Goal: Communication & Community: Answer question/provide support

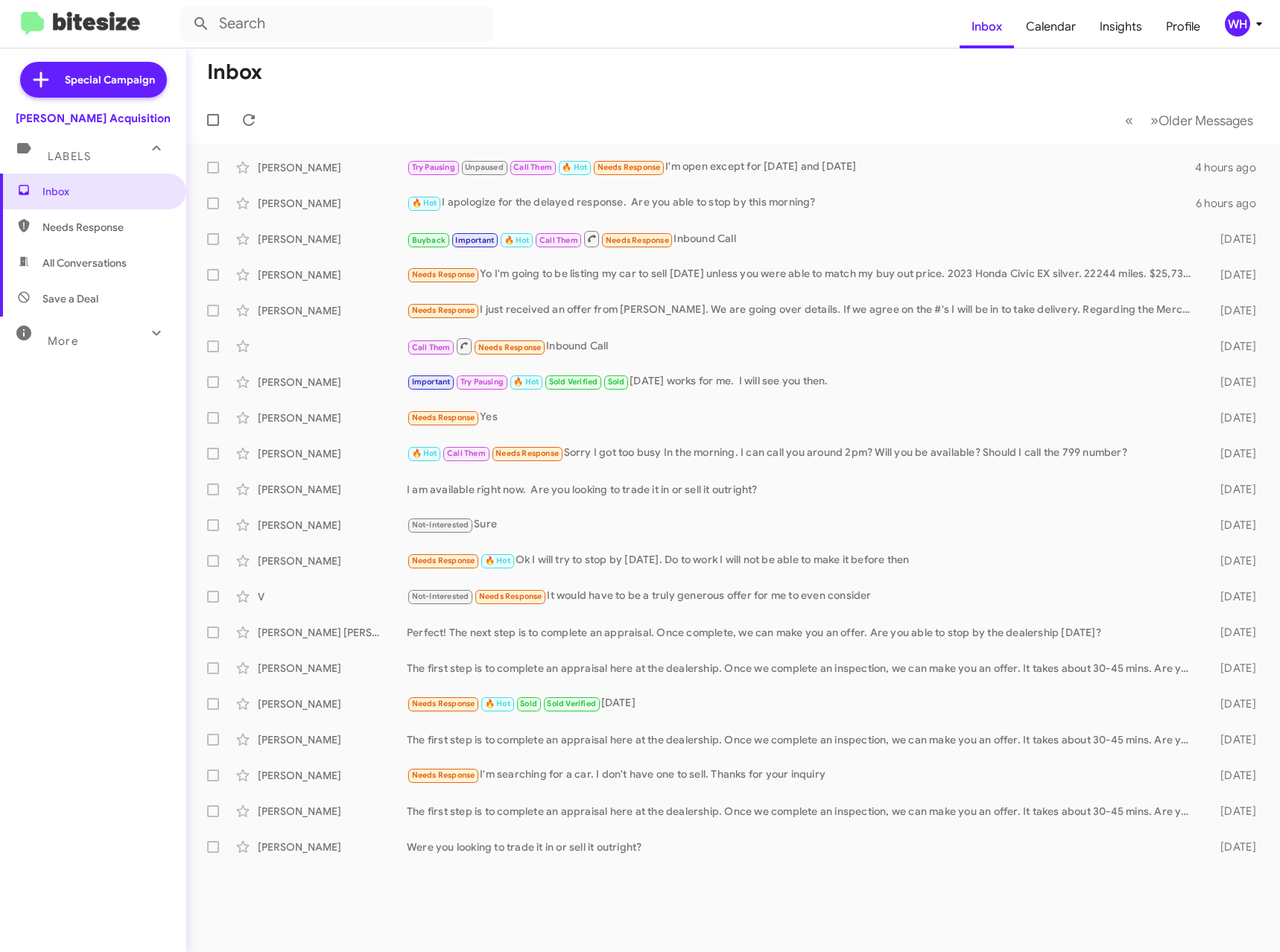
drag, startPoint x: 98, startPoint y: 32, endPoint x: 155, endPoint y: 58, distance: 62.6
click at [99, 32] on img at bounding box center [80, 23] width 119 height 24
click at [96, 14] on img at bounding box center [80, 23] width 119 height 24
click at [101, 21] on img at bounding box center [80, 23] width 119 height 24
drag, startPoint x: 101, startPoint y: 21, endPoint x: 131, endPoint y: 62, distance: 50.8
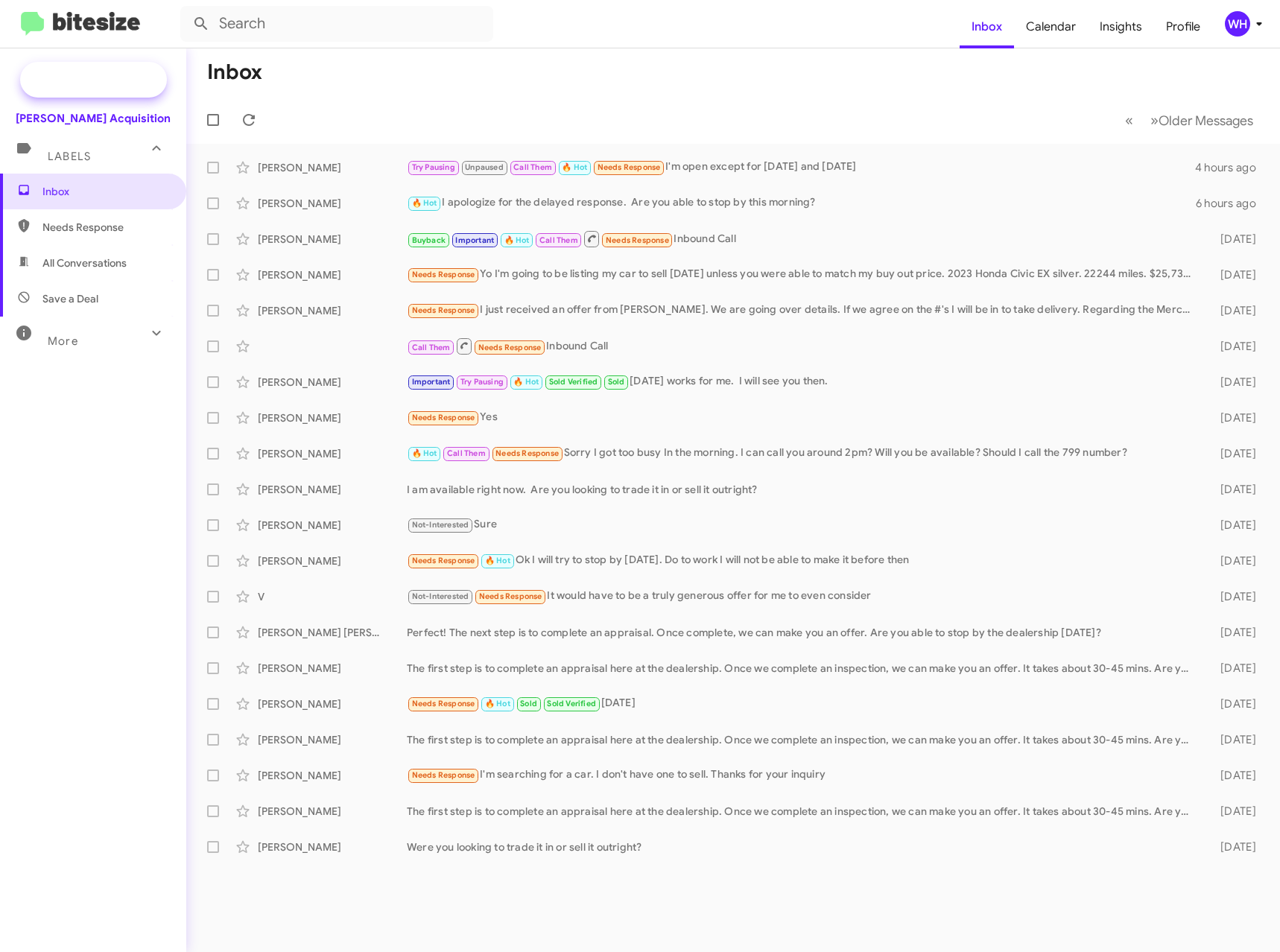
click at [102, 21] on img at bounding box center [80, 23] width 119 height 24
click at [637, 78] on mat-toolbar-row "Inbox" at bounding box center [733, 72] width 1093 height 48
click at [1239, 21] on div "WH" at bounding box center [1237, 23] width 25 height 25
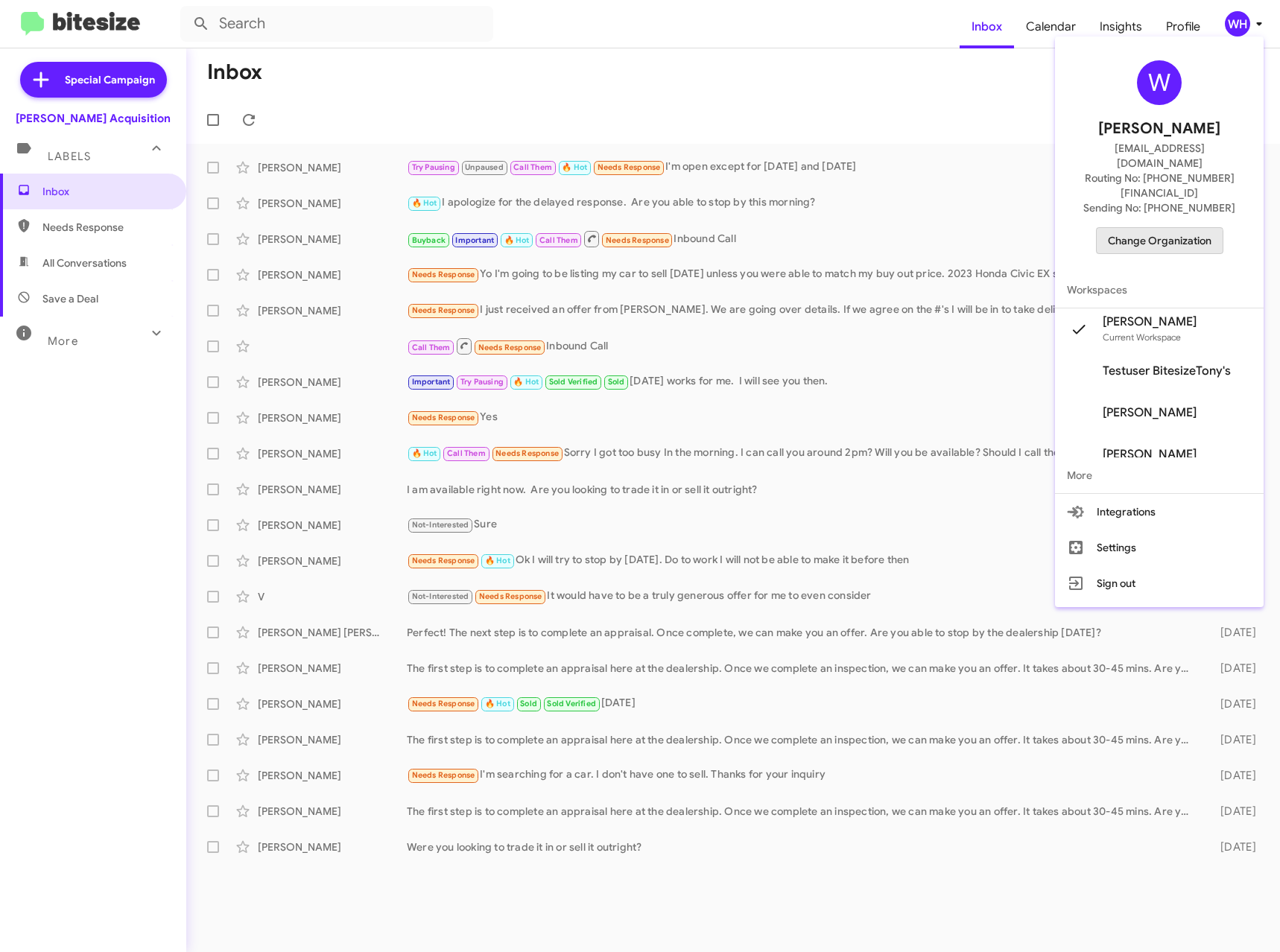
click at [1151, 228] on span "Change Organization" at bounding box center [1159, 241] width 104 height 25
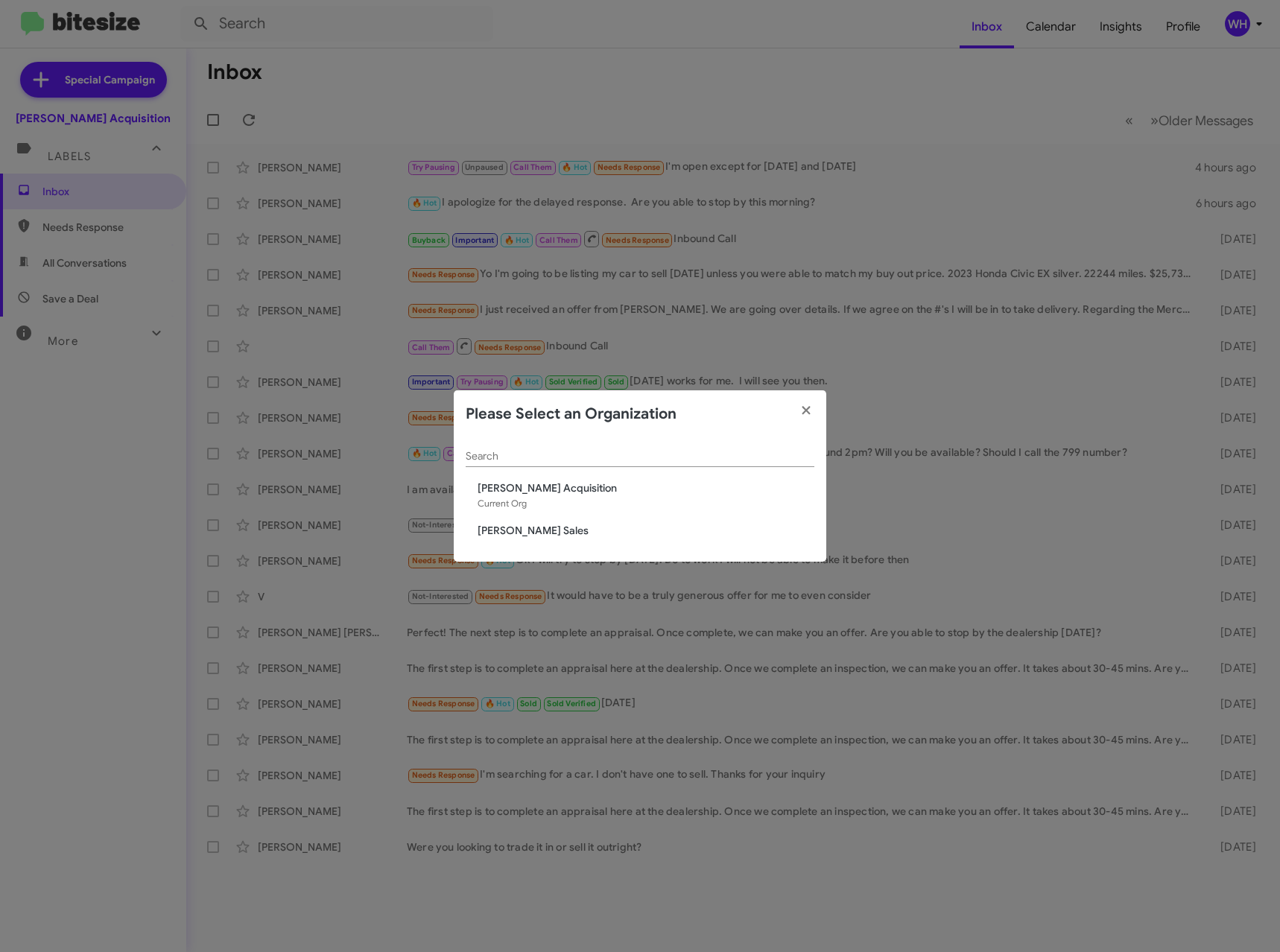
click at [548, 487] on span "[PERSON_NAME] Acquisition" at bounding box center [645, 488] width 336 height 15
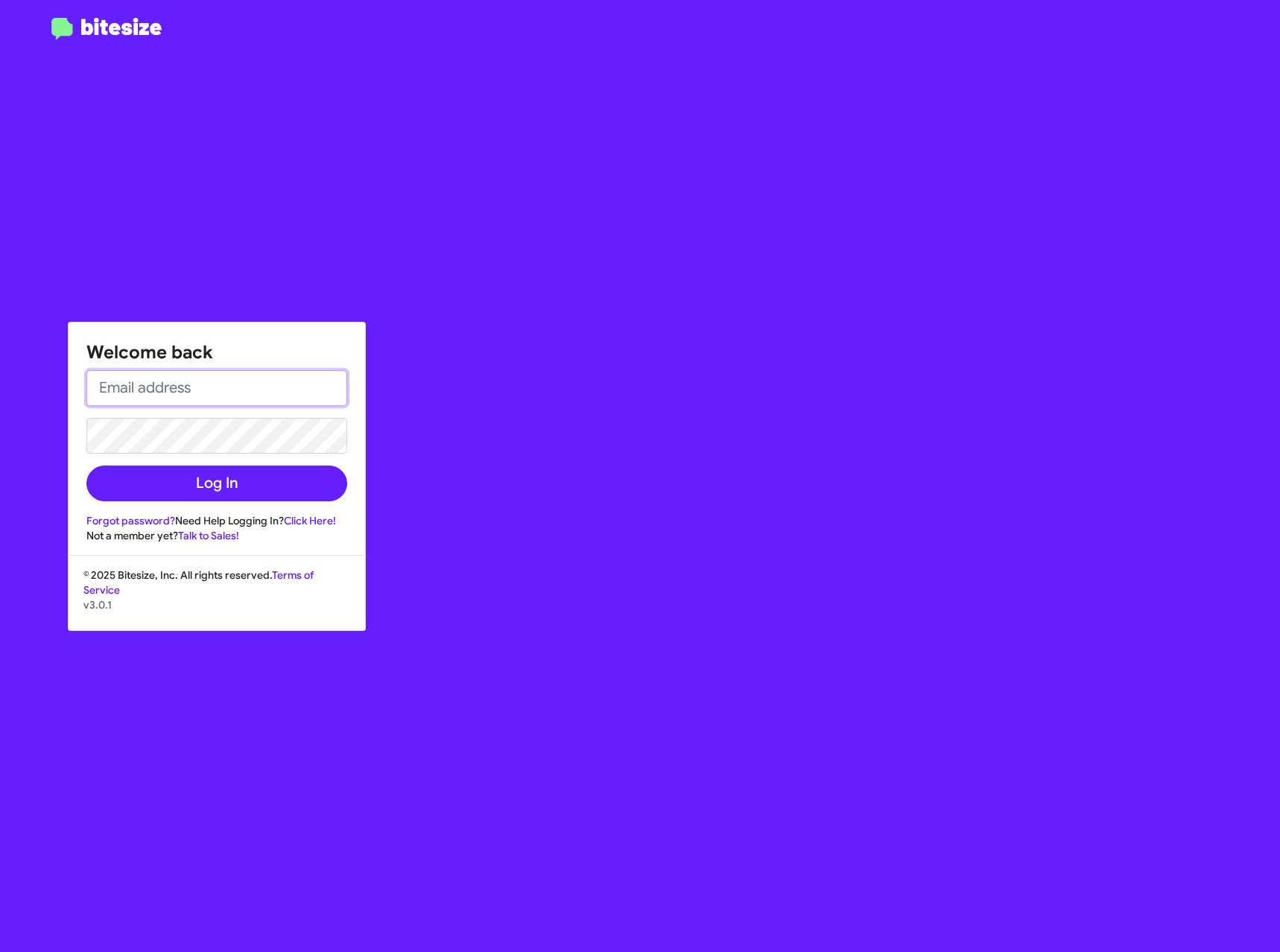
click at [216, 398] on input "email" at bounding box center [216, 389] width 261 height 36
type input "[EMAIL_ADDRESS][DOMAIN_NAME]"
click at [87, 465] on button "Log In" at bounding box center [216, 483] width 261 height 36
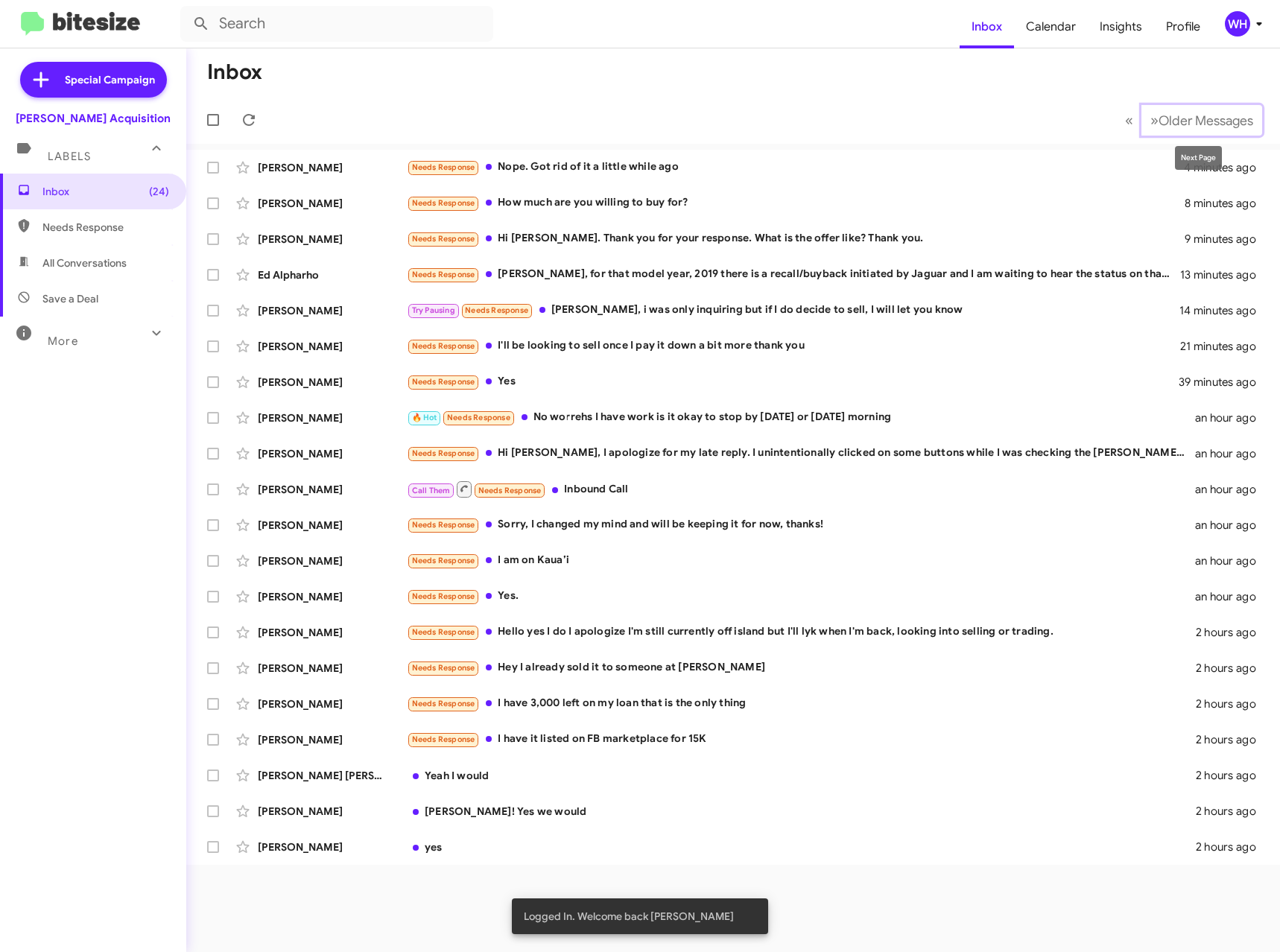
click at [1181, 124] on span "Older Messages" at bounding box center [1205, 121] width 95 height 16
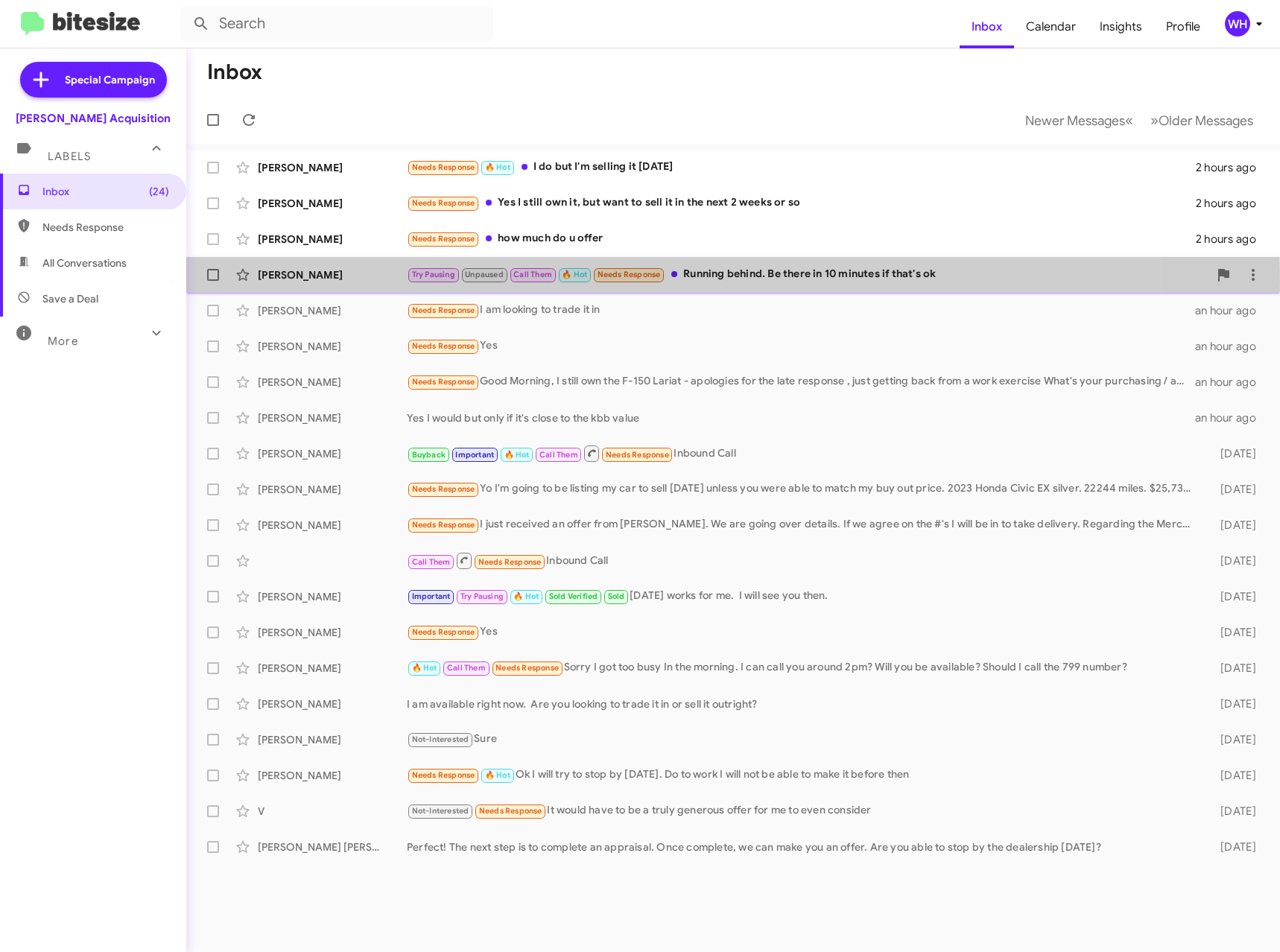
click at [274, 280] on div "[PERSON_NAME]" at bounding box center [332, 275] width 149 height 15
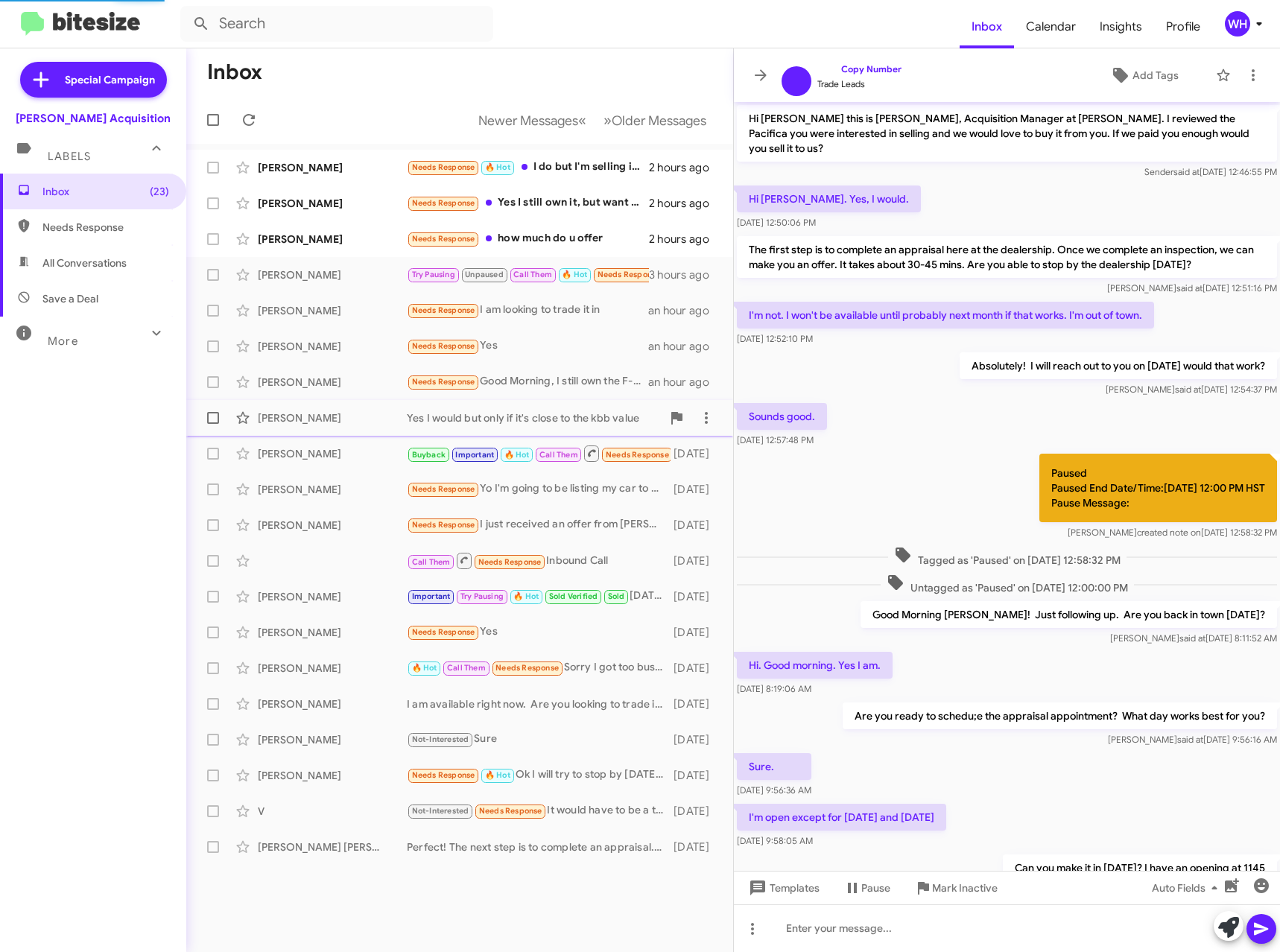
scroll to position [344, 0]
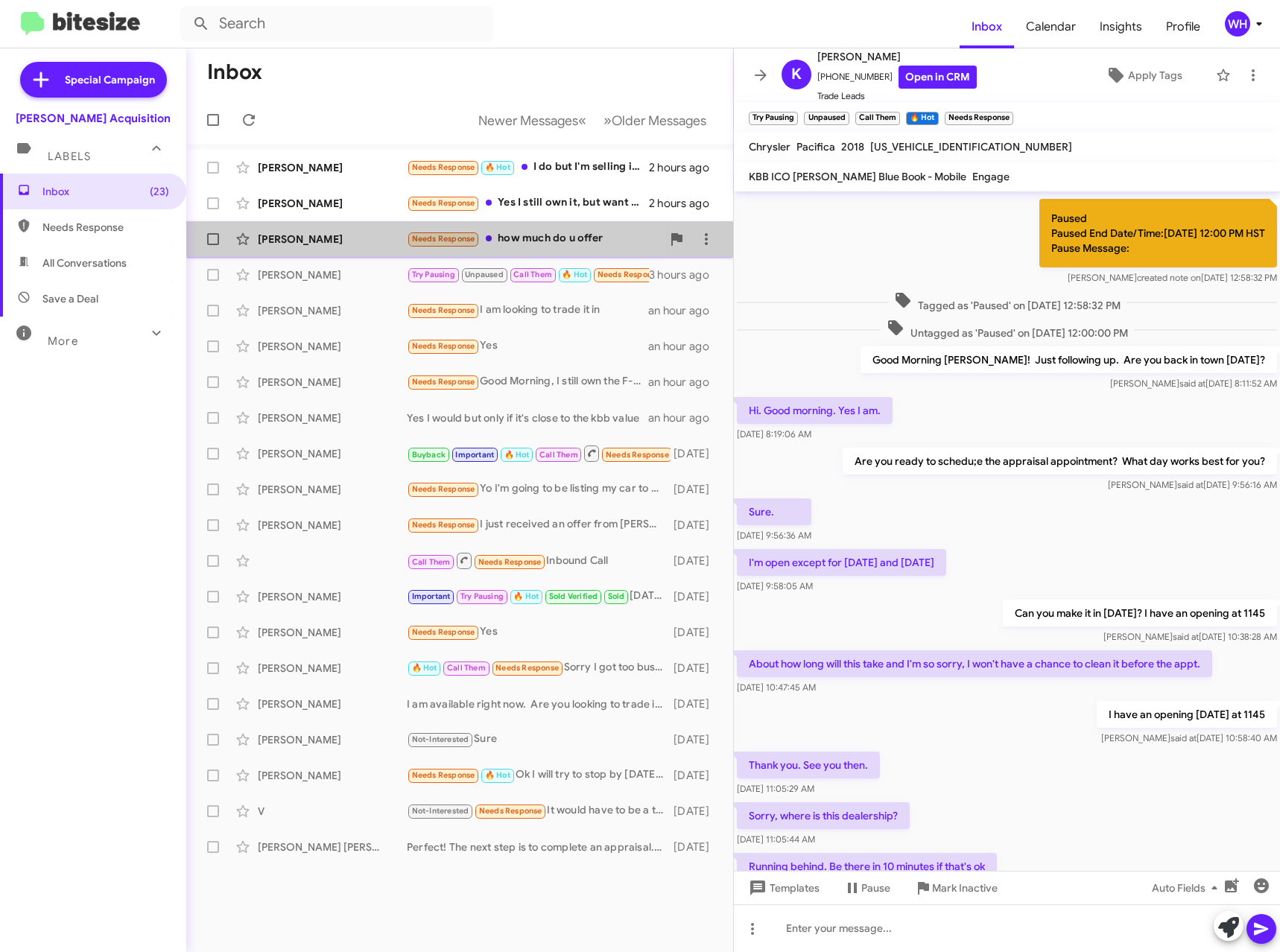
click at [321, 238] on div "[PERSON_NAME]" at bounding box center [332, 239] width 149 height 15
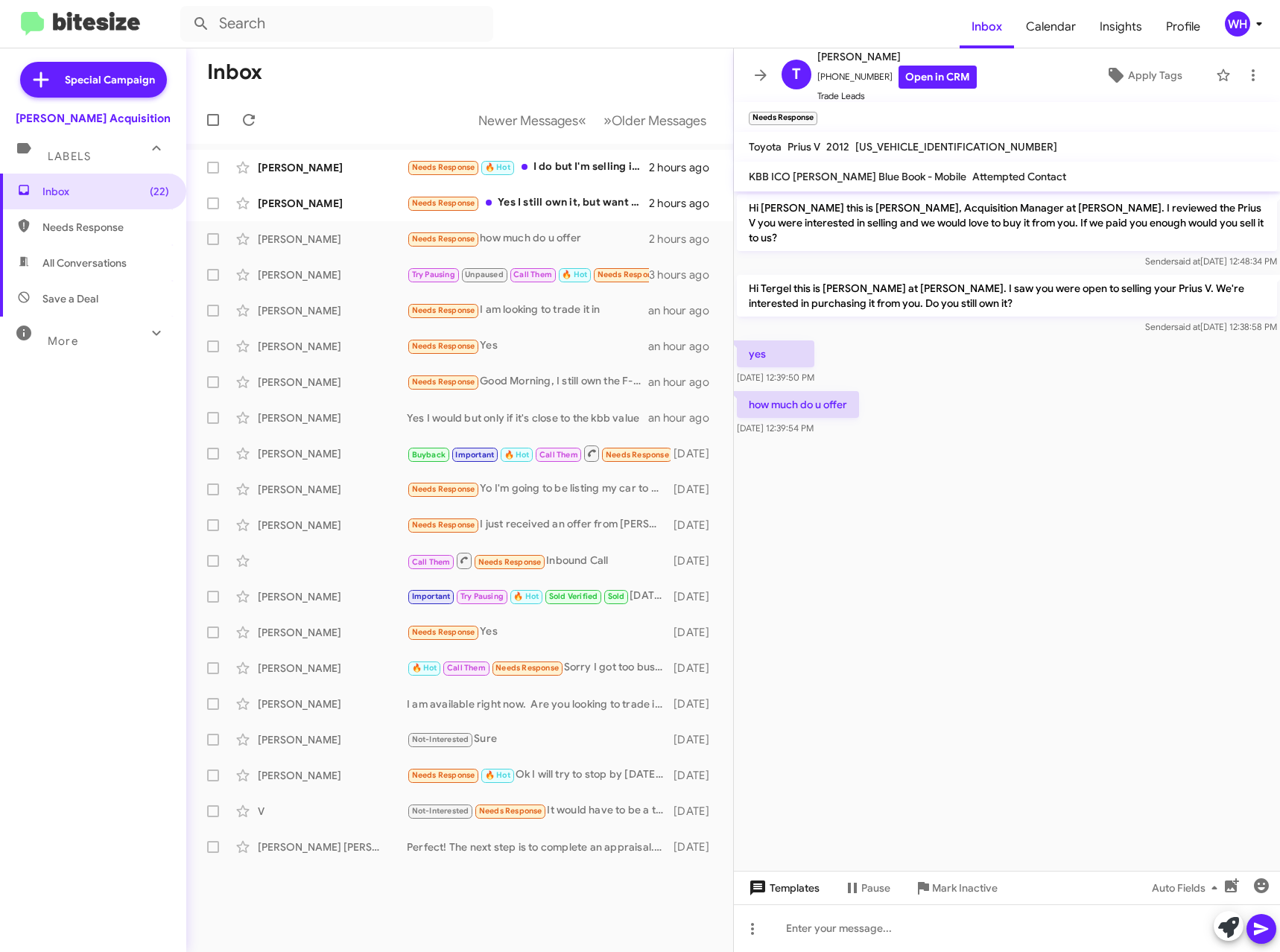
click at [780, 894] on span "Templates" at bounding box center [782, 888] width 74 height 27
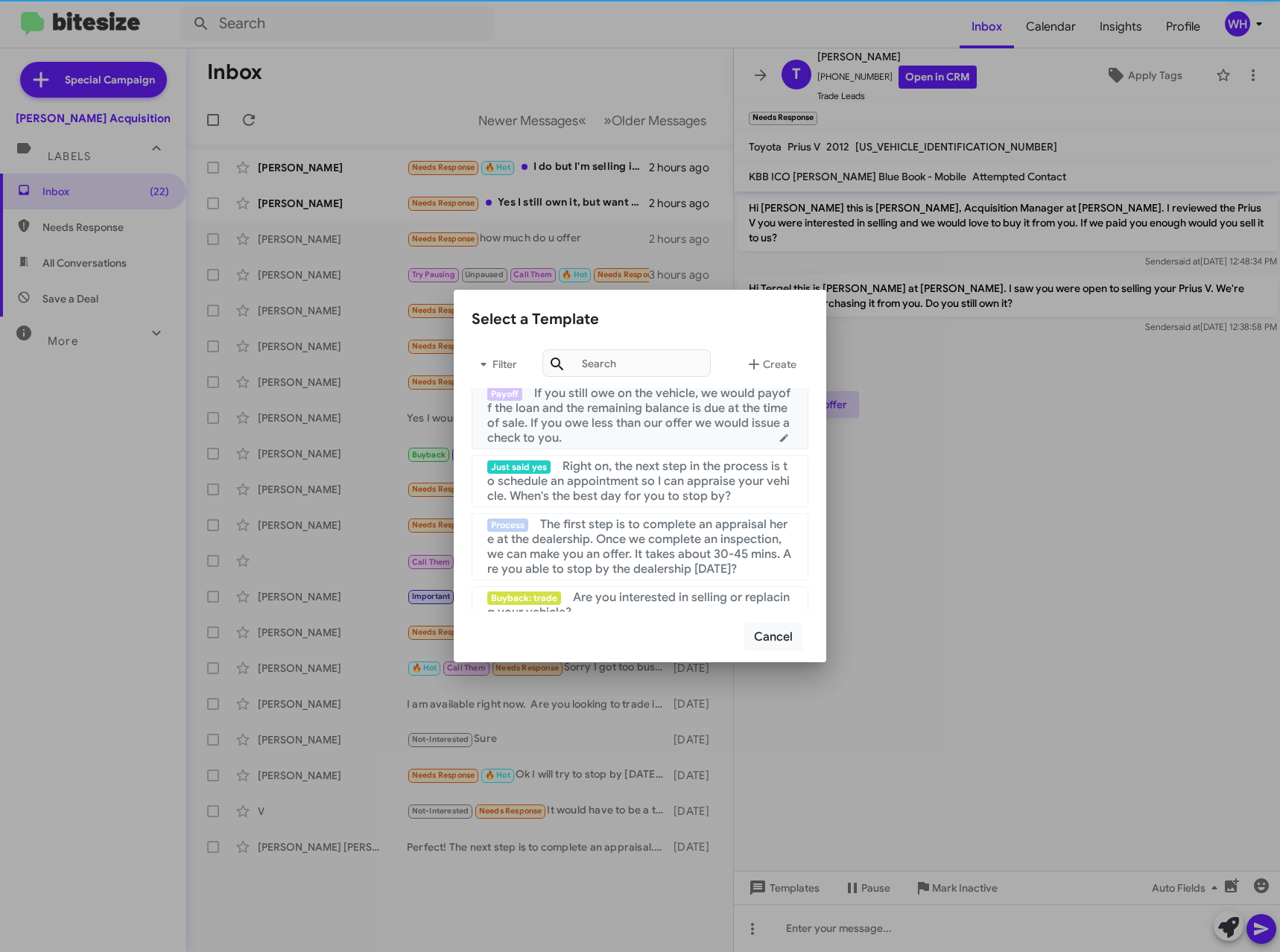
scroll to position [149, 0]
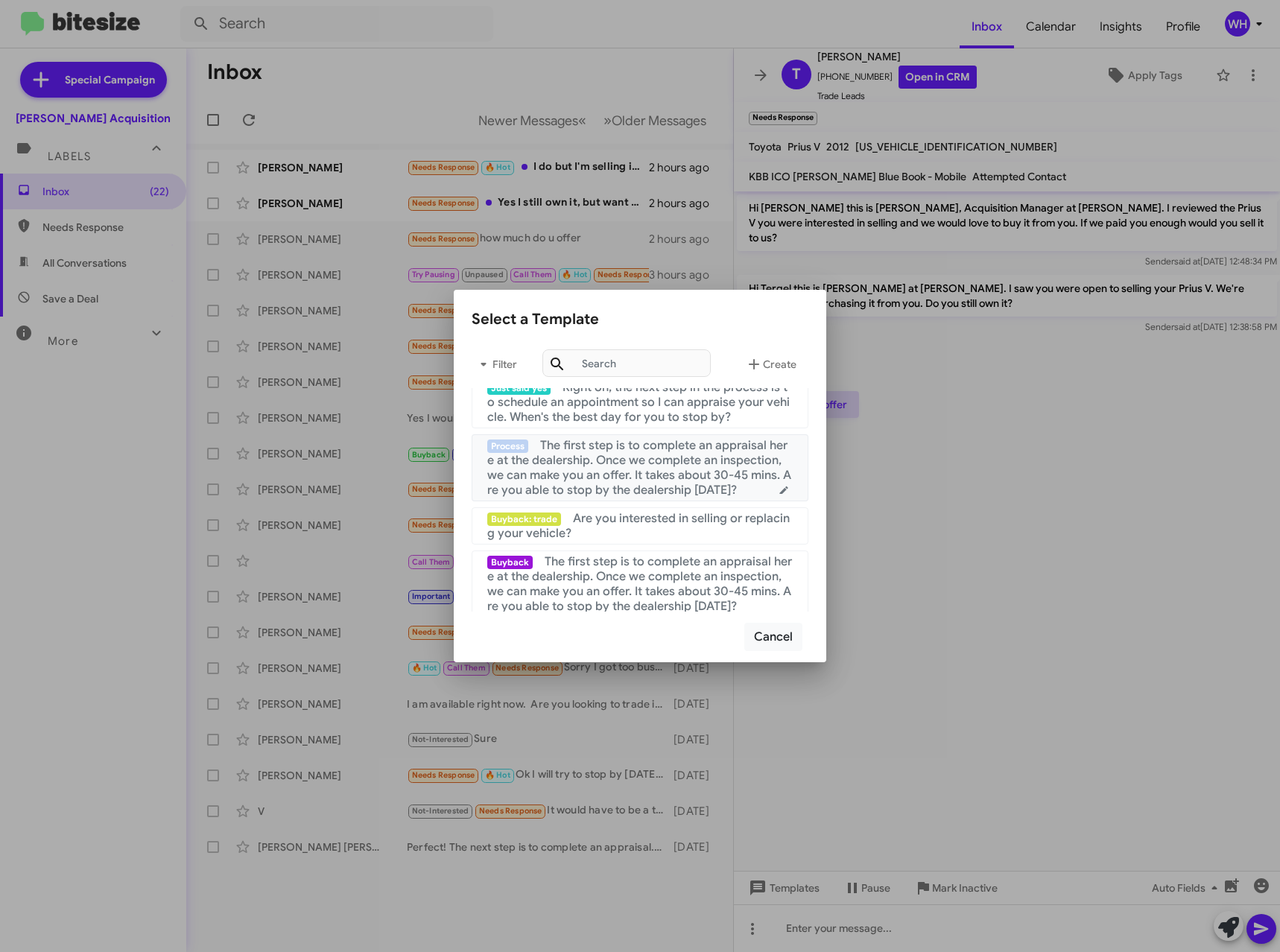
click at [625, 462] on span "The first step is to complete an appraisal here at the dealership. Once we comp…" at bounding box center [638, 468] width 304 height 60
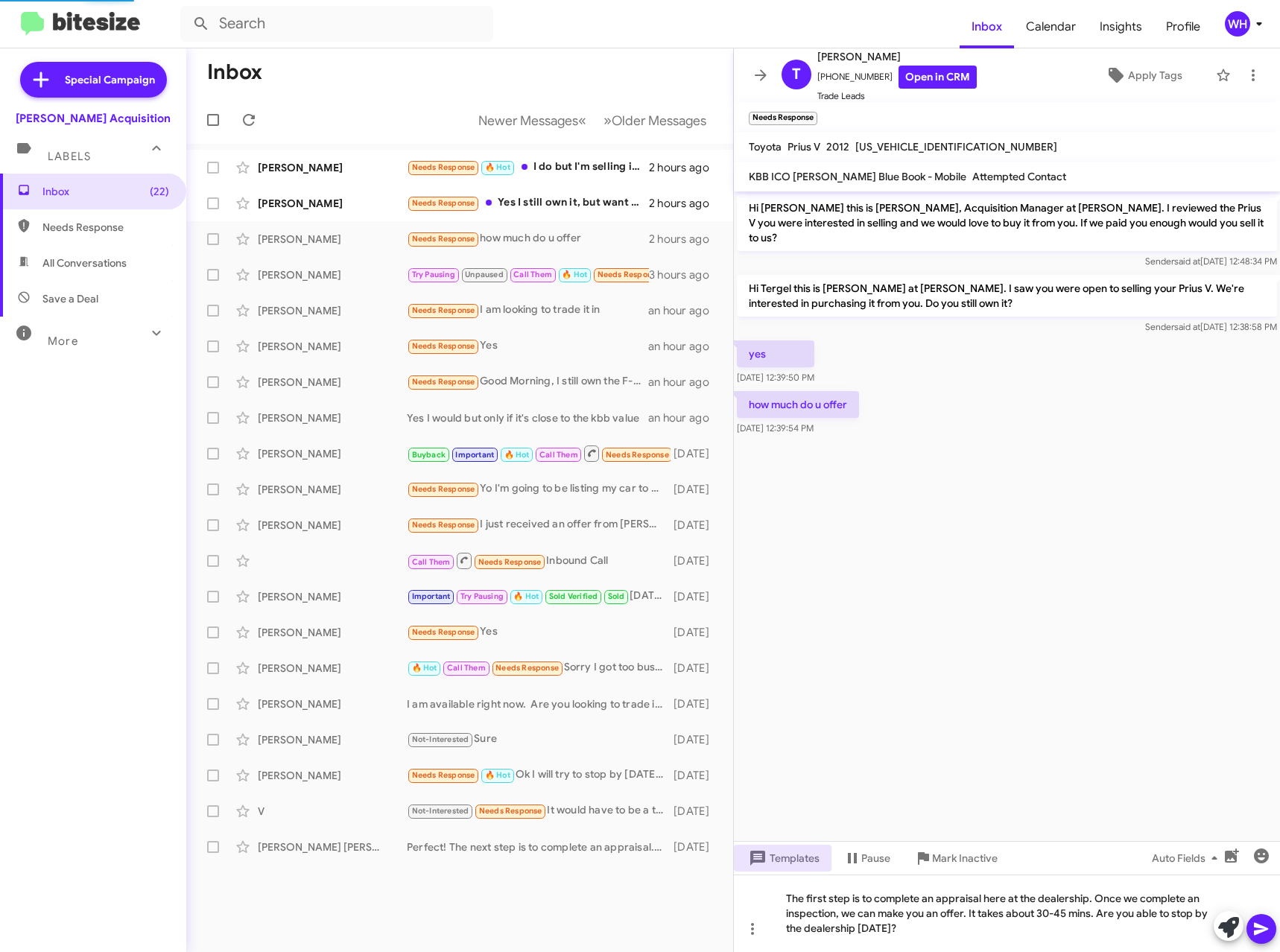
click at [1264, 936] on icon at bounding box center [1261, 929] width 18 height 18
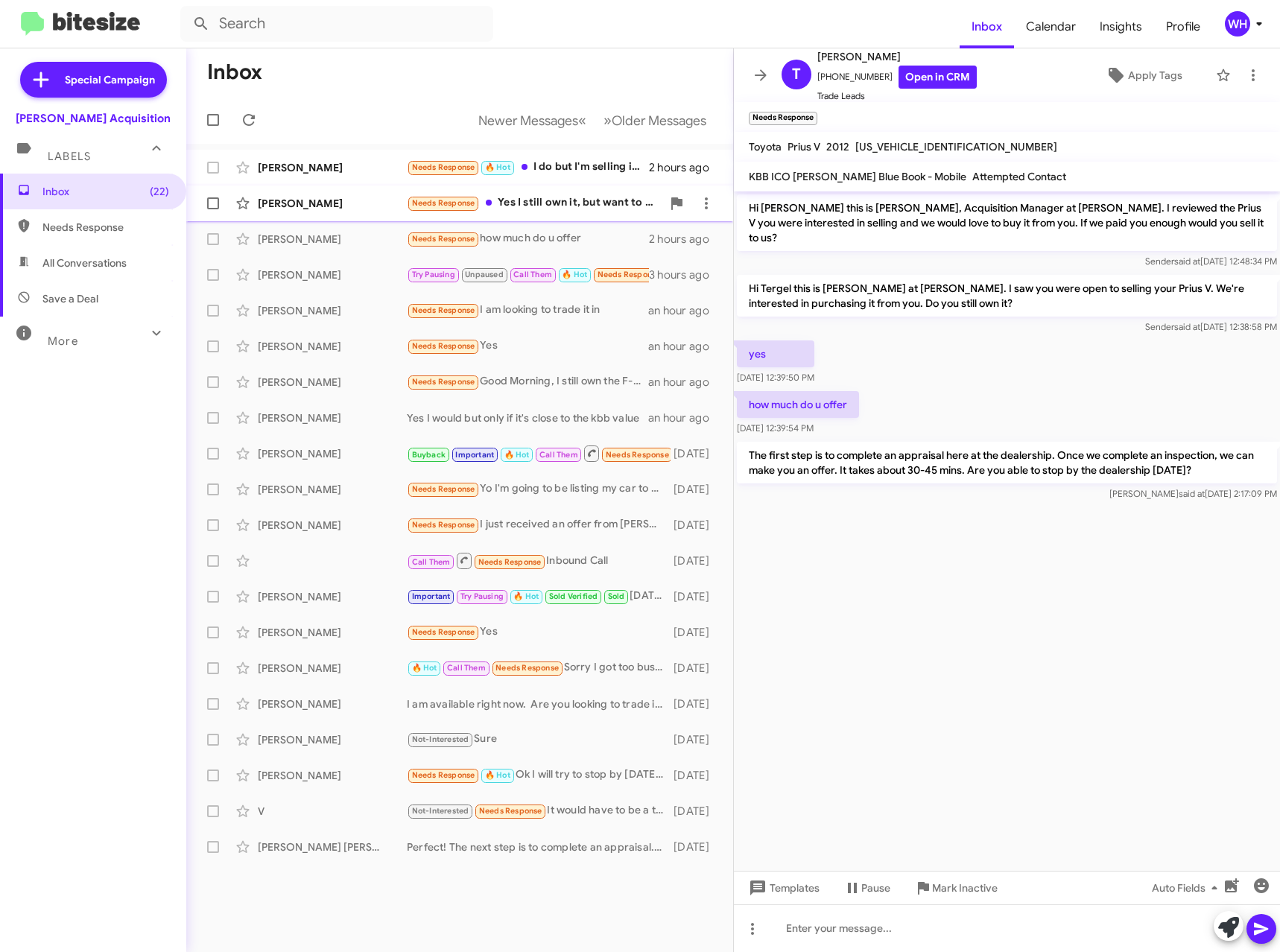
click at [292, 201] on div "[PERSON_NAME]" at bounding box center [332, 203] width 149 height 15
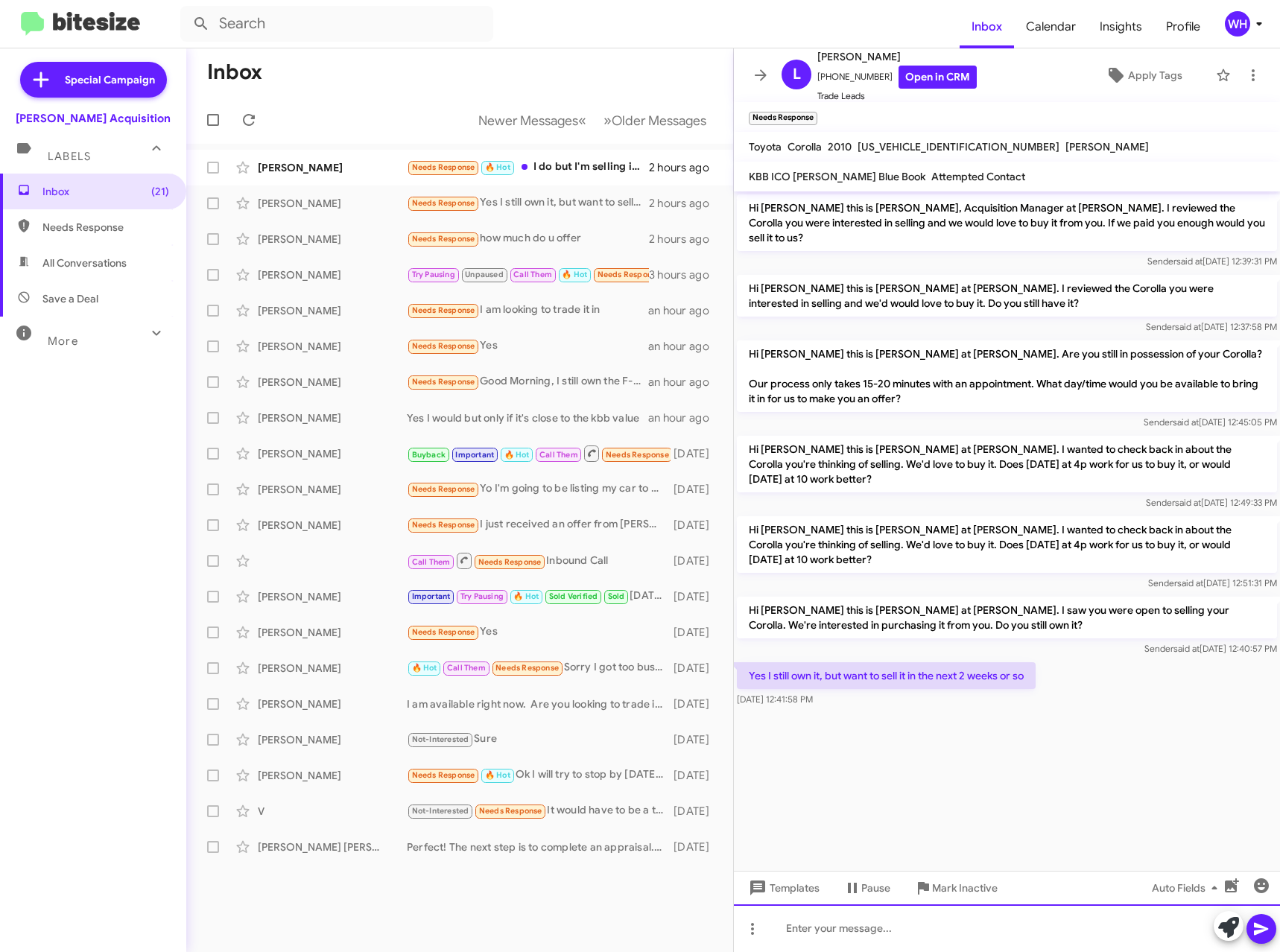
click at [837, 946] on div at bounding box center [1007, 928] width 546 height 48
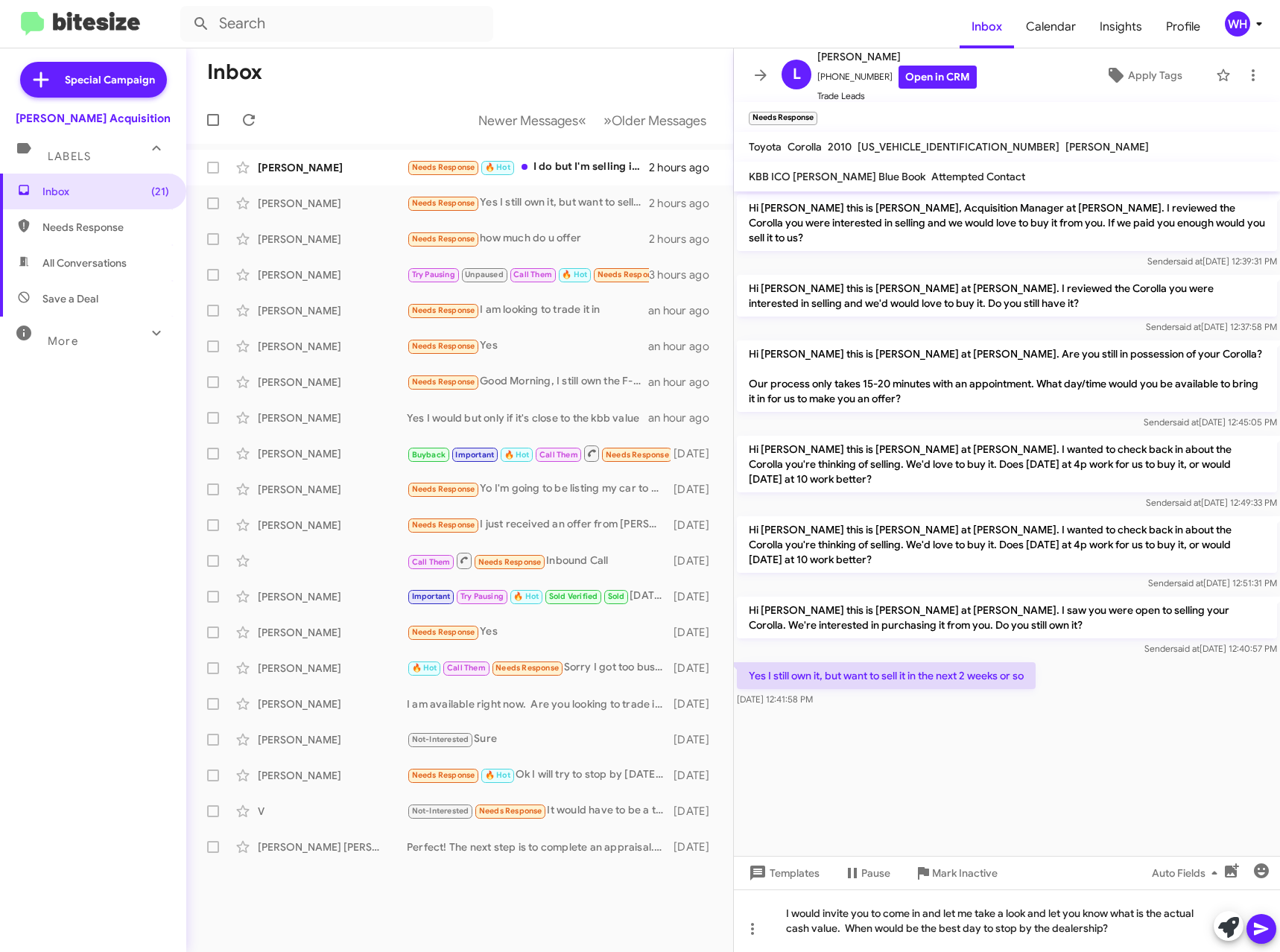
click at [1266, 932] on icon at bounding box center [1261, 929] width 18 height 18
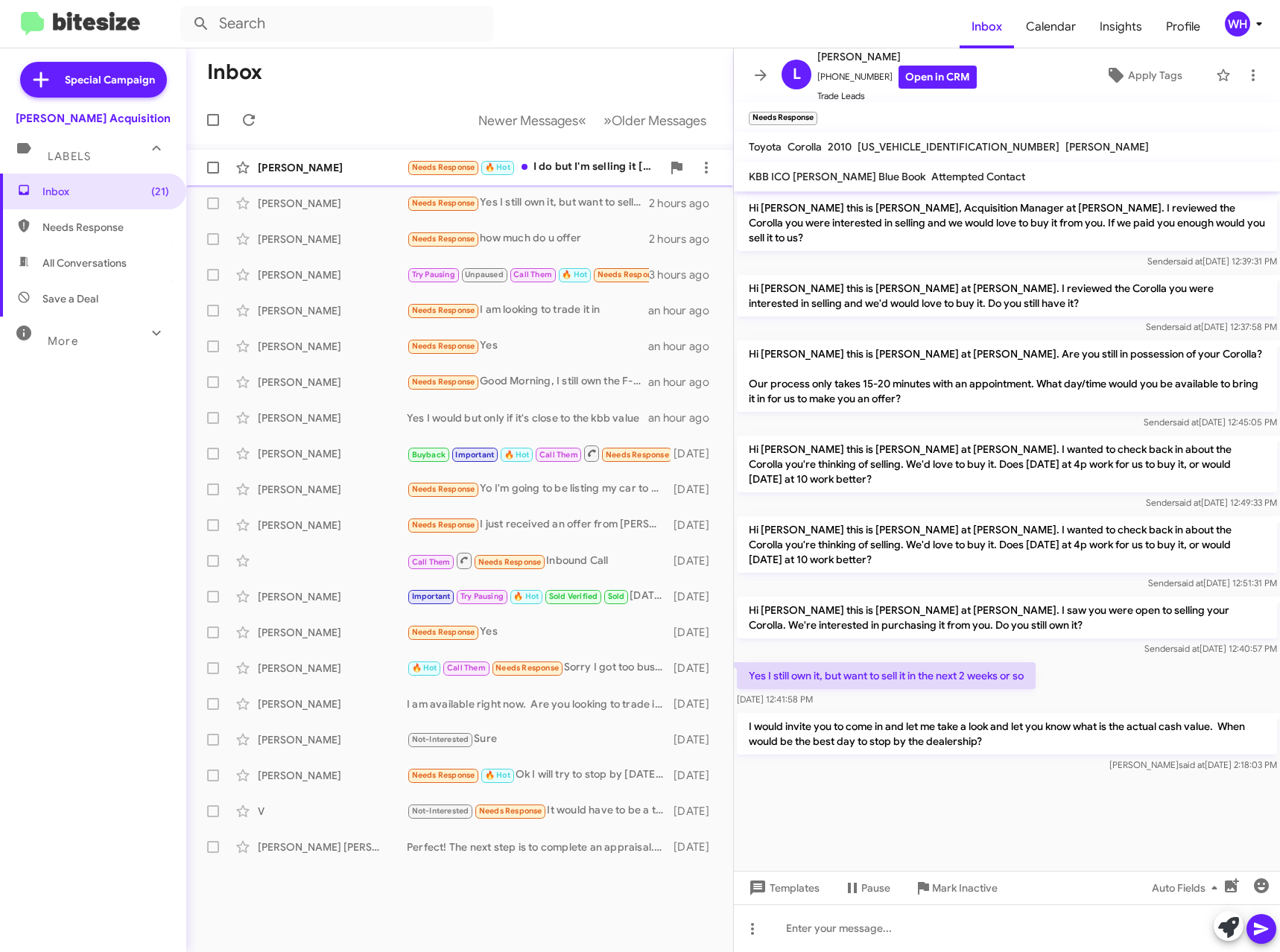
click at [321, 165] on div "[PERSON_NAME]" at bounding box center [332, 168] width 149 height 15
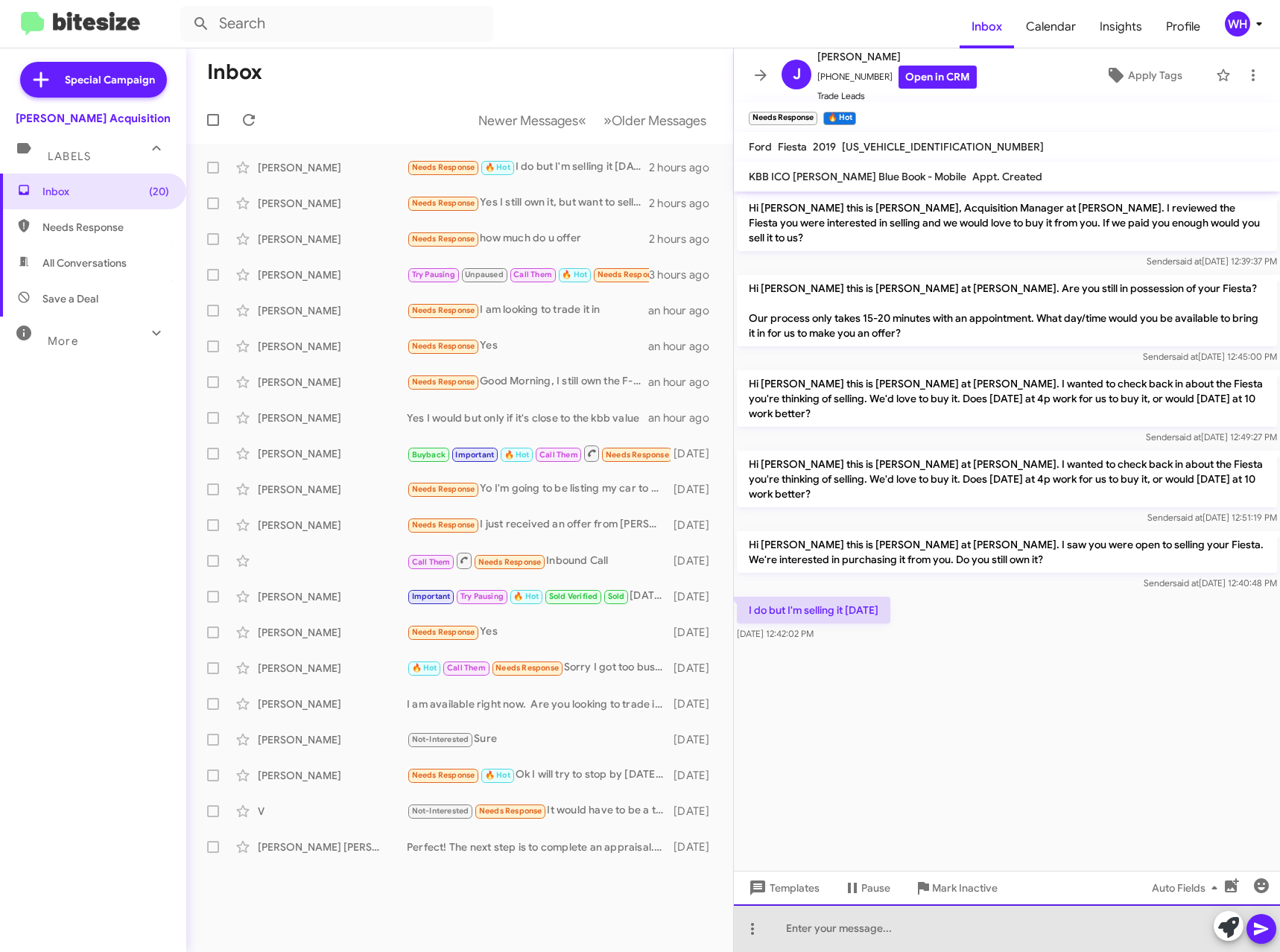
drag, startPoint x: 882, startPoint y: 942, endPoint x: 878, endPoint y: 932, distance: 10.8
click at [882, 941] on div at bounding box center [1007, 928] width 546 height 48
click at [879, 924] on div at bounding box center [1007, 928] width 546 height 48
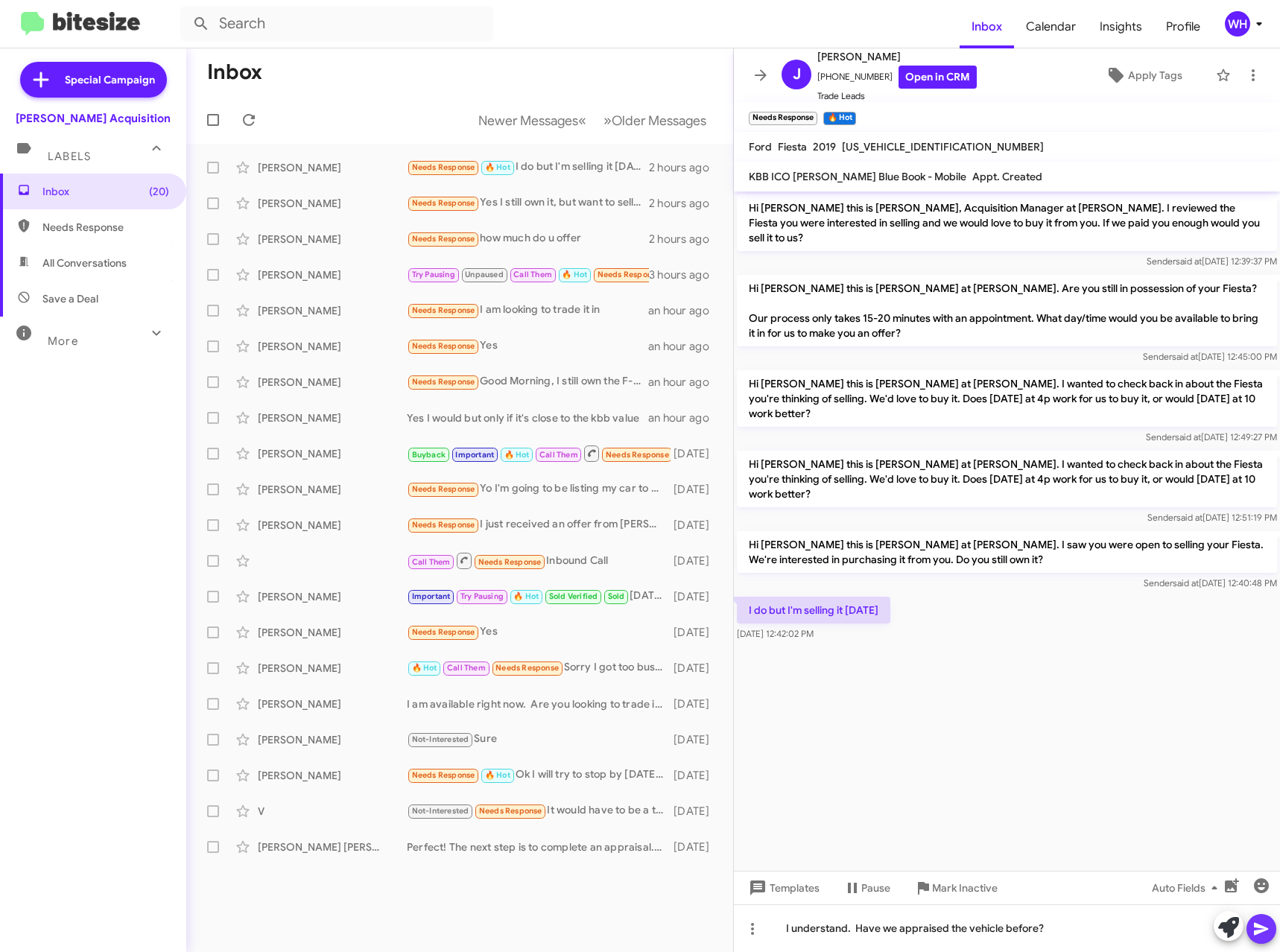
drag, startPoint x: 1267, startPoint y: 923, endPoint x: 1261, endPoint y: 914, distance: 10.8
click at [1265, 920] on icon at bounding box center [1261, 929] width 18 height 18
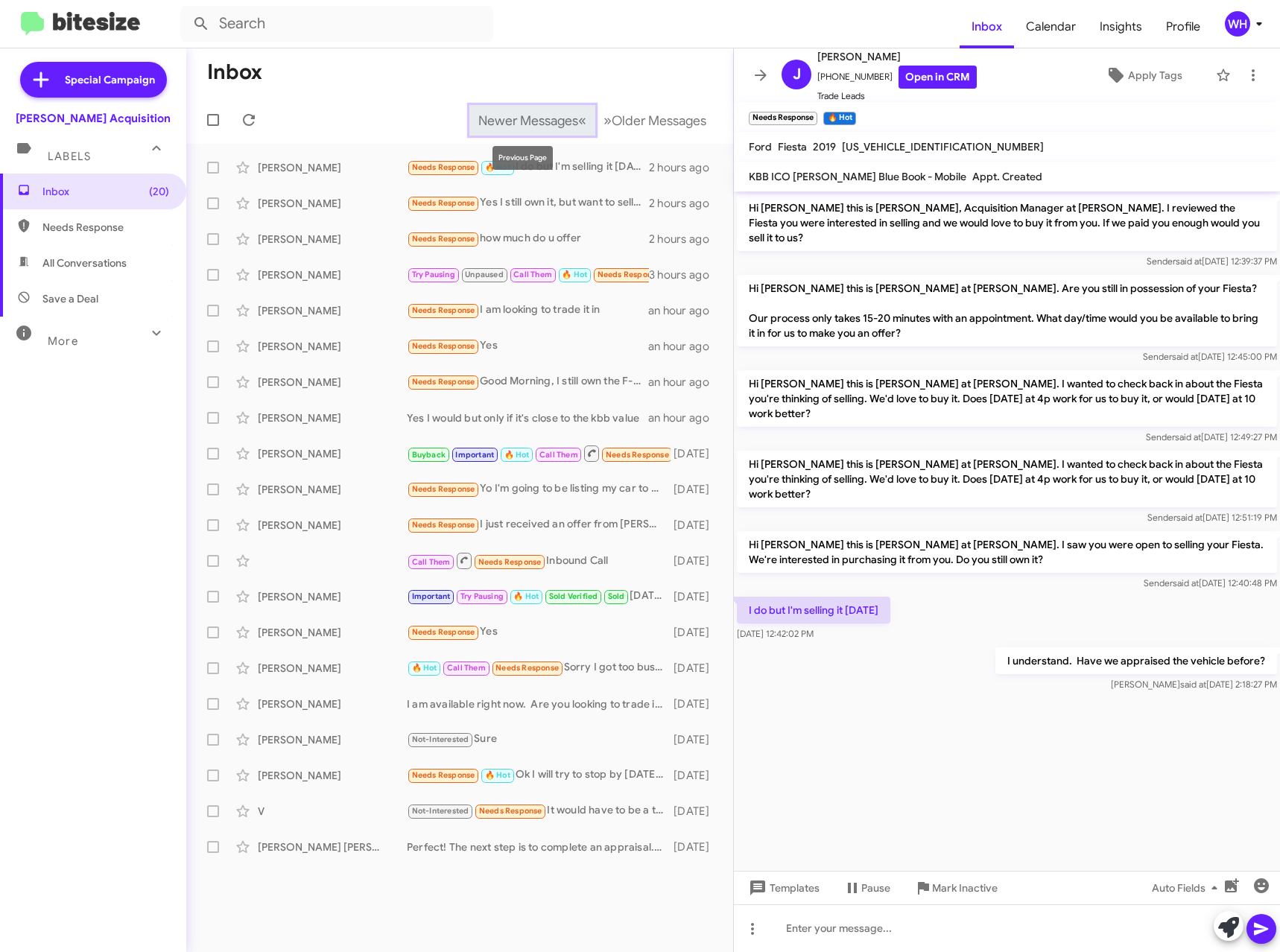
click at [499, 124] on span "Newer Messages" at bounding box center [527, 121] width 100 height 16
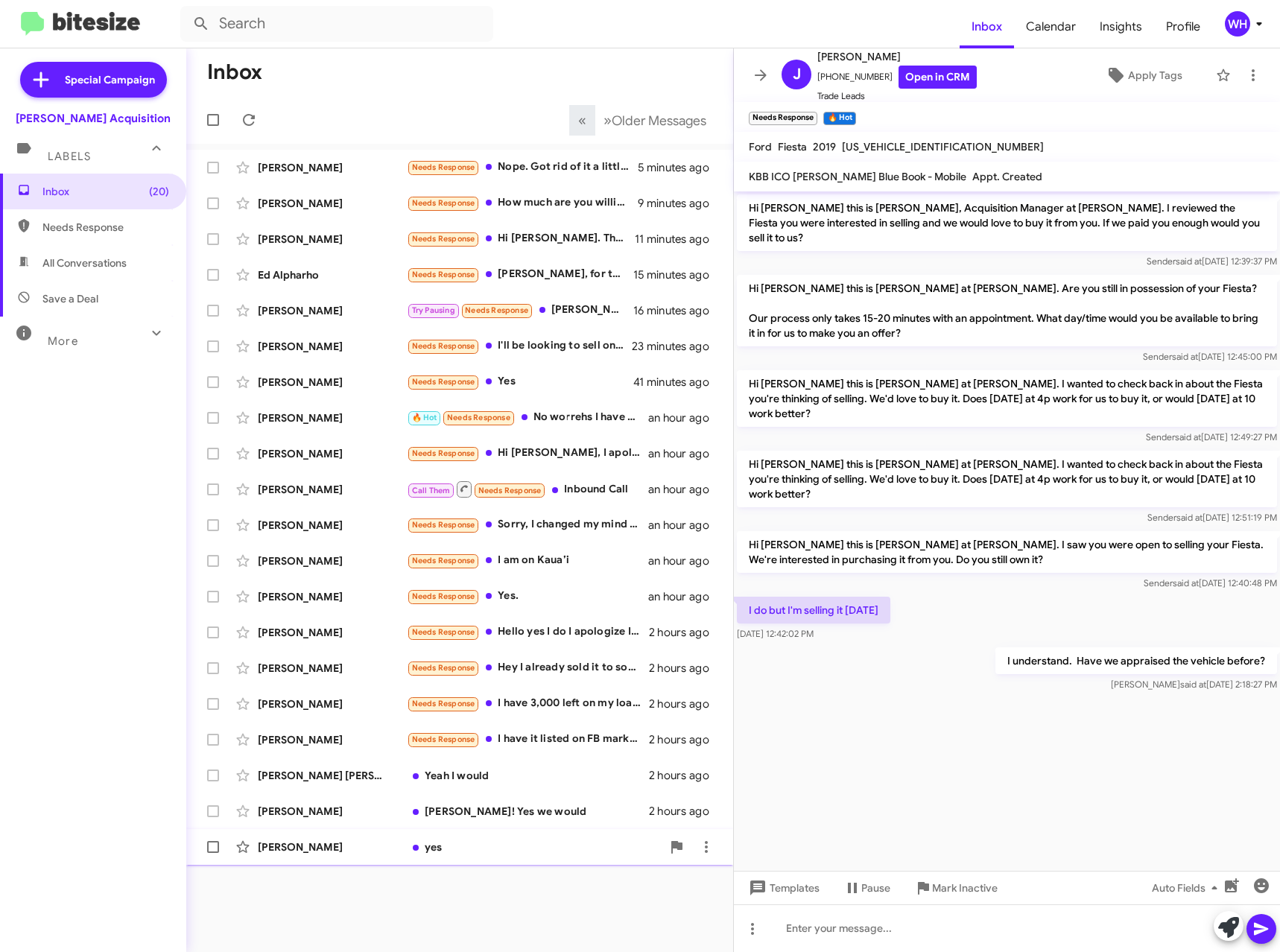
click at [263, 851] on div "[PERSON_NAME]" at bounding box center [332, 847] width 149 height 15
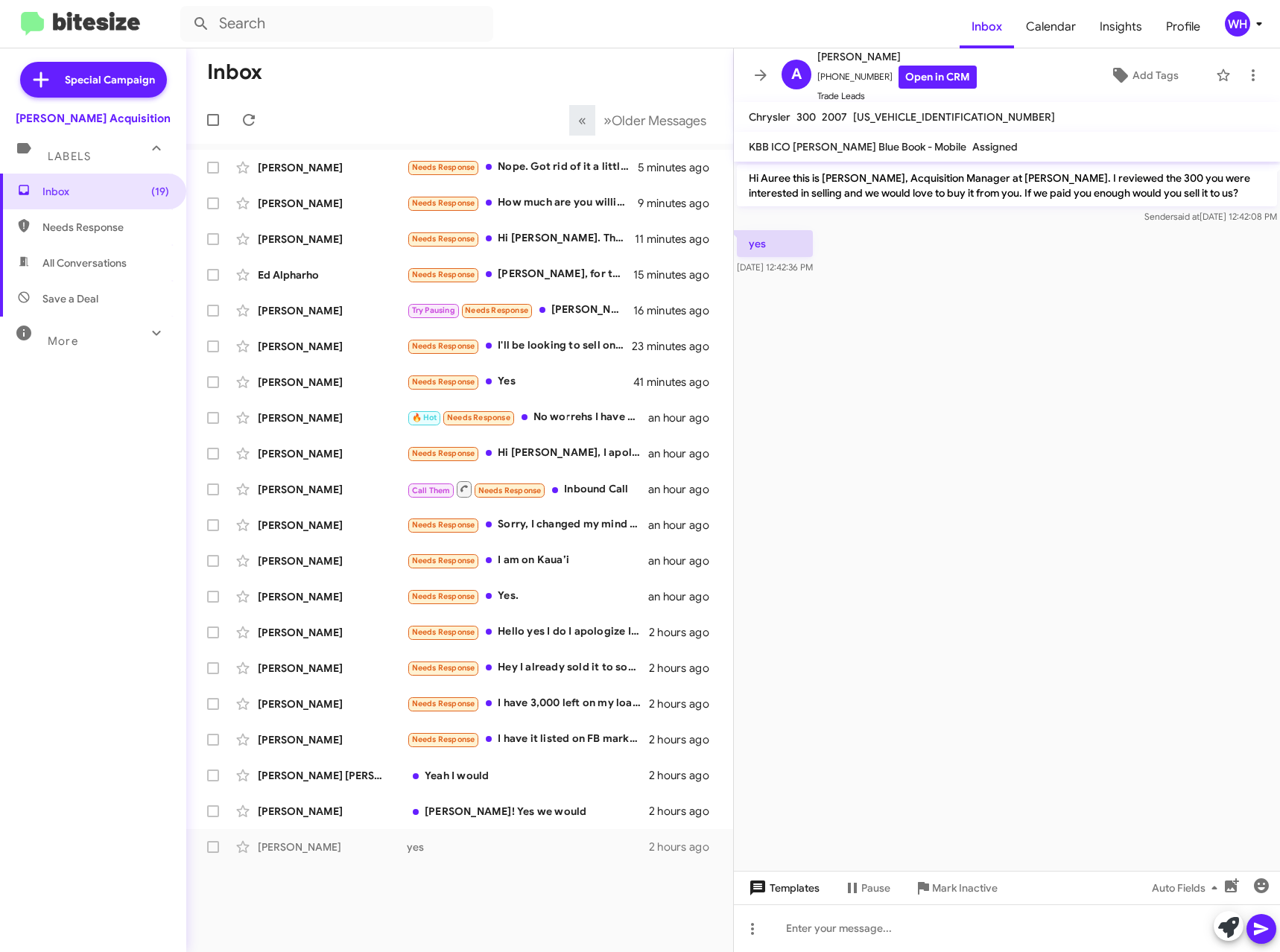
click at [796, 887] on span "Templates" at bounding box center [782, 888] width 74 height 27
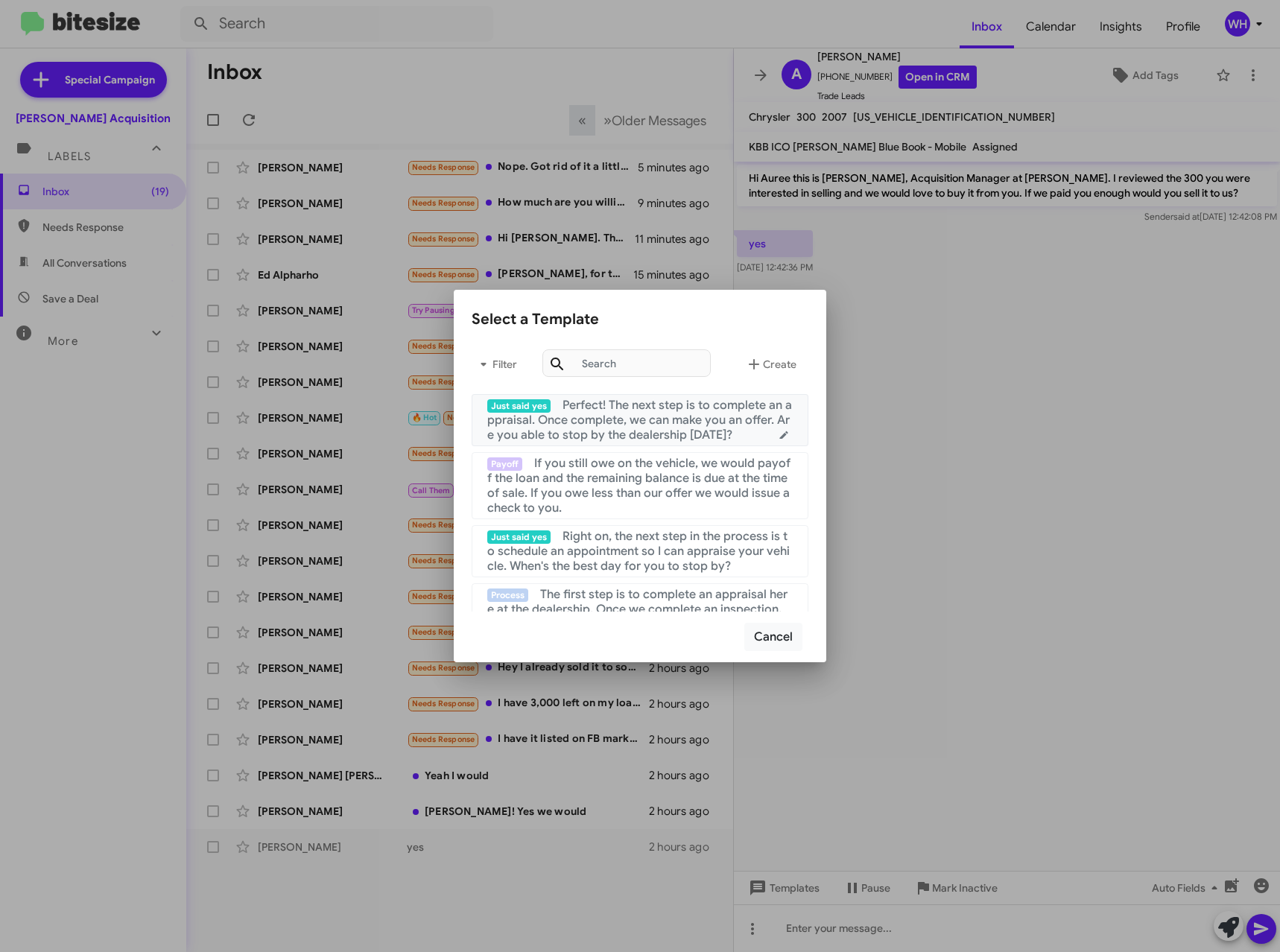
click at [628, 421] on span "Perfect! The next step is to complete an appraisal. Once complete, we can make …" at bounding box center [639, 420] width 305 height 45
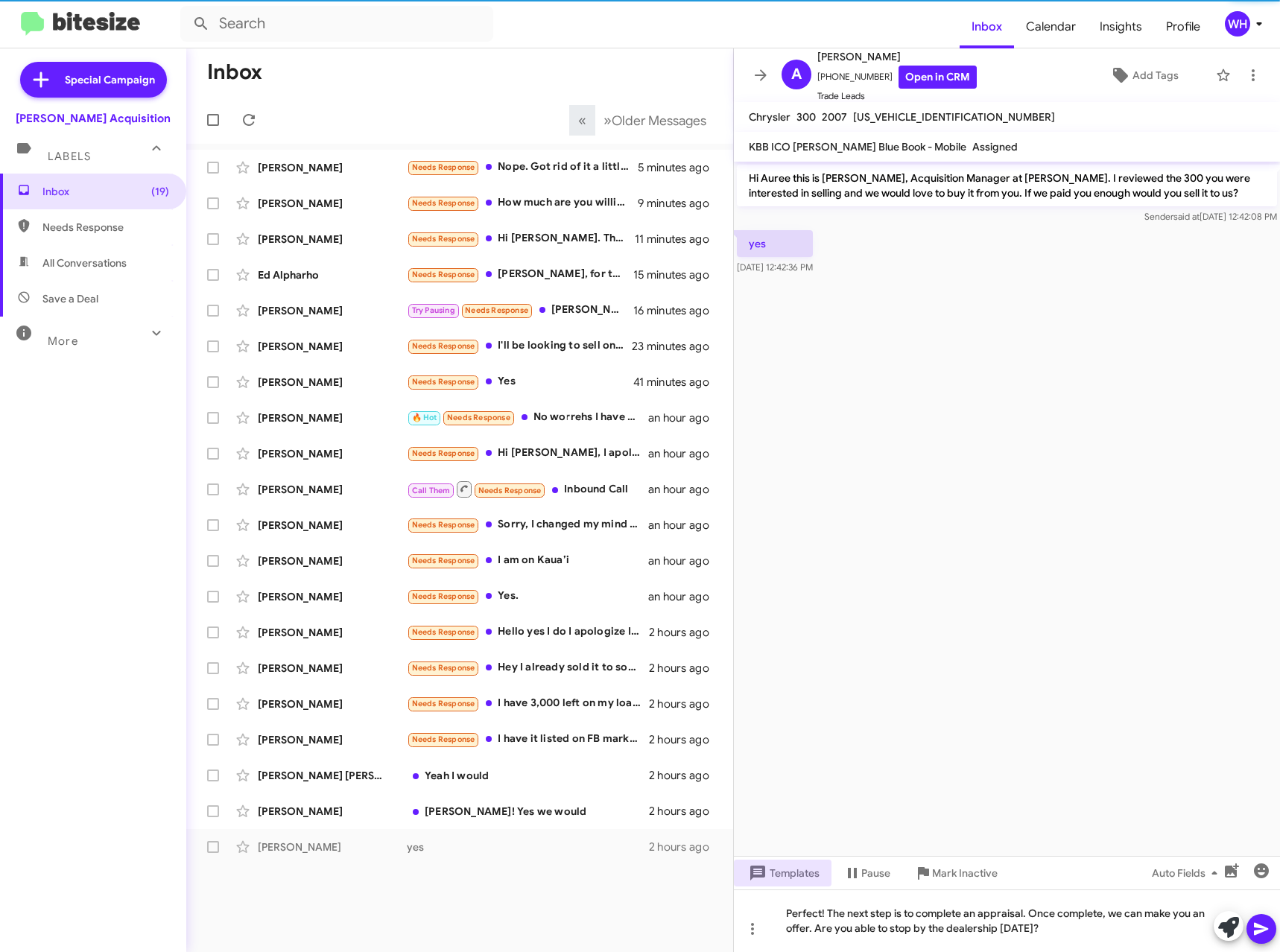
click at [1266, 922] on icon at bounding box center [1261, 929] width 18 height 18
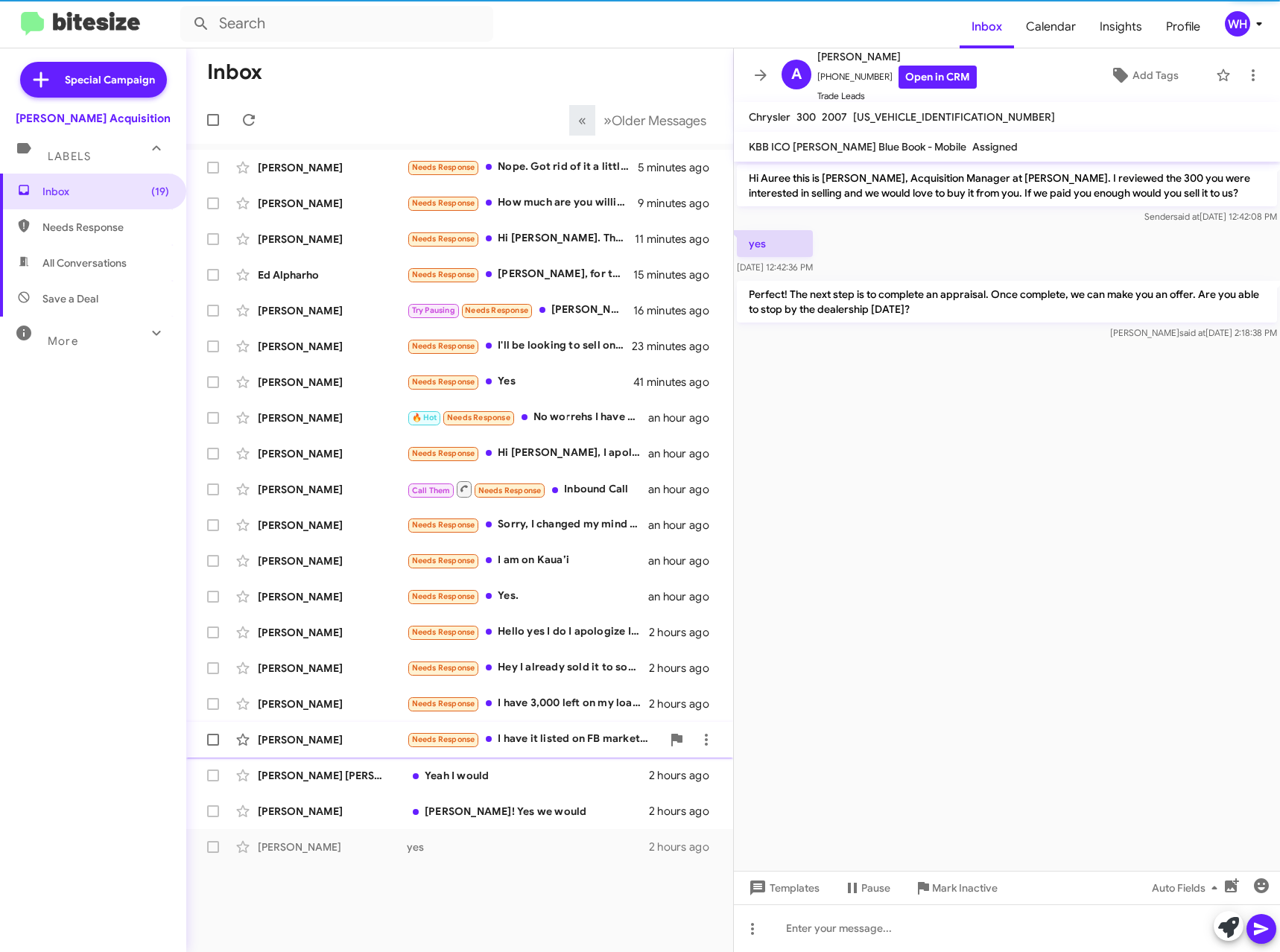
click at [316, 731] on div "[PERSON_NAME] Needs Response I have it listed on FB marketplace for 15K 2 hours…" at bounding box center [460, 739] width 523 height 30
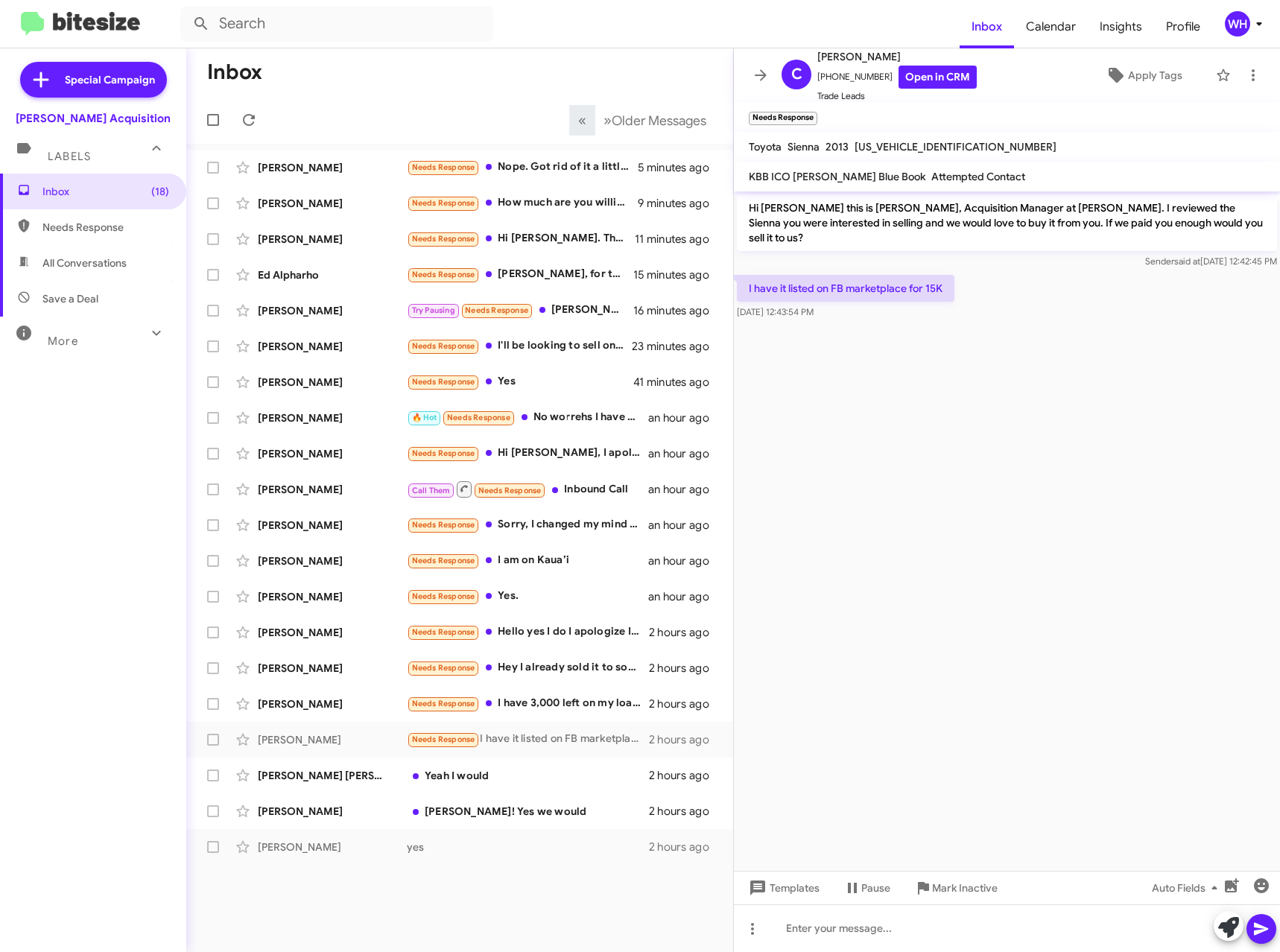
click at [878, 152] on span "[US_VEHICLE_IDENTIFICATION_NUMBER]" at bounding box center [955, 146] width 202 height 14
click at [879, 148] on span "[US_VEHICLE_IDENTIFICATION_NUMBER]" at bounding box center [955, 146] width 202 height 14
click at [882, 138] on div "[US_VEHICLE_IDENTIFICATION_NUMBER]" at bounding box center [955, 147] width 208 height 18
click at [882, 137] on mat-toolbar "Toyota Sienna 2013 [US_VEHICLE_IDENTIFICATION_NUMBER]" at bounding box center [1007, 146] width 546 height 30
copy span "[US_VEHICLE_IDENTIFICATION_NUMBER]"
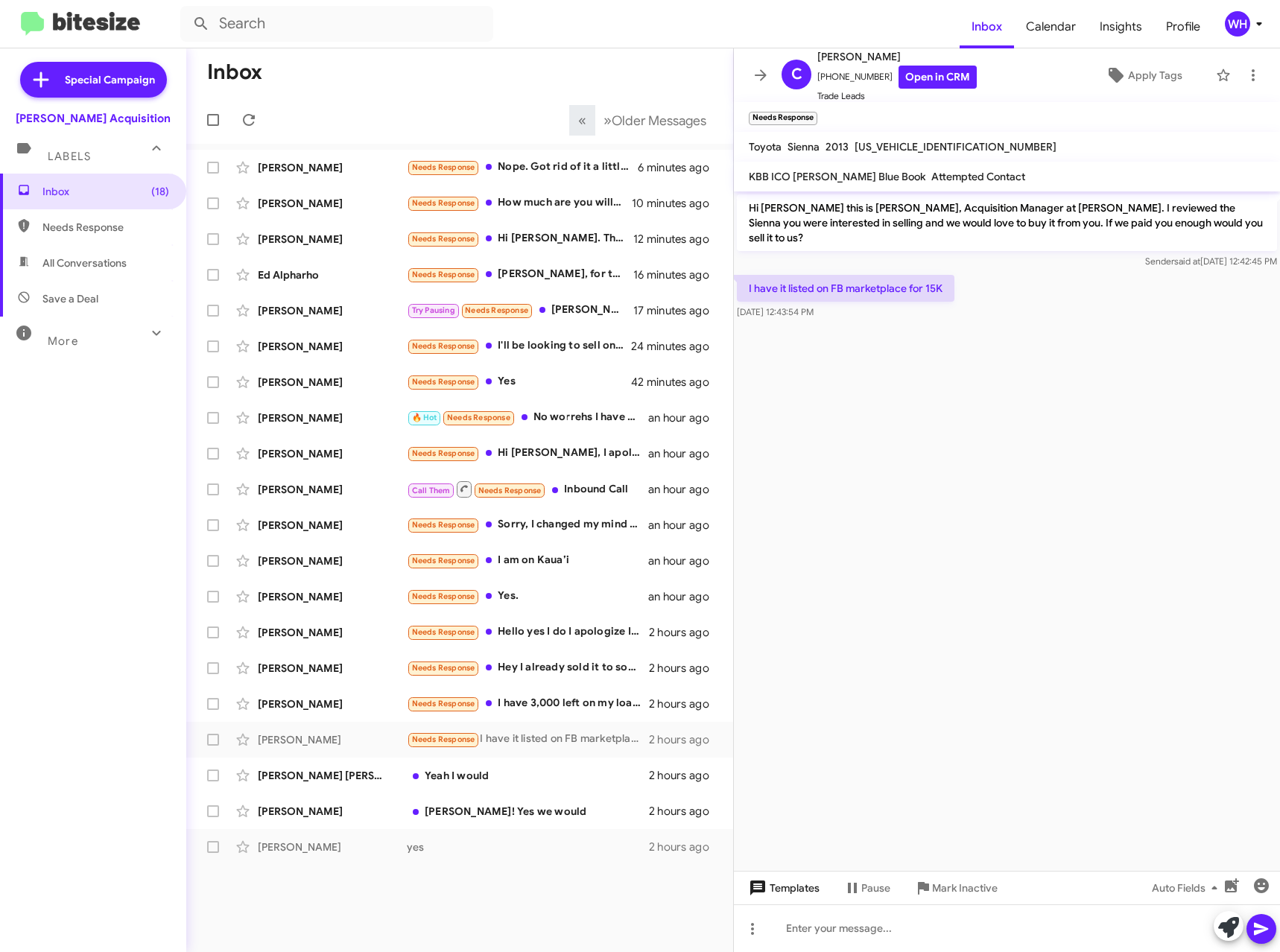
click at [810, 887] on span "Templates" at bounding box center [782, 888] width 74 height 27
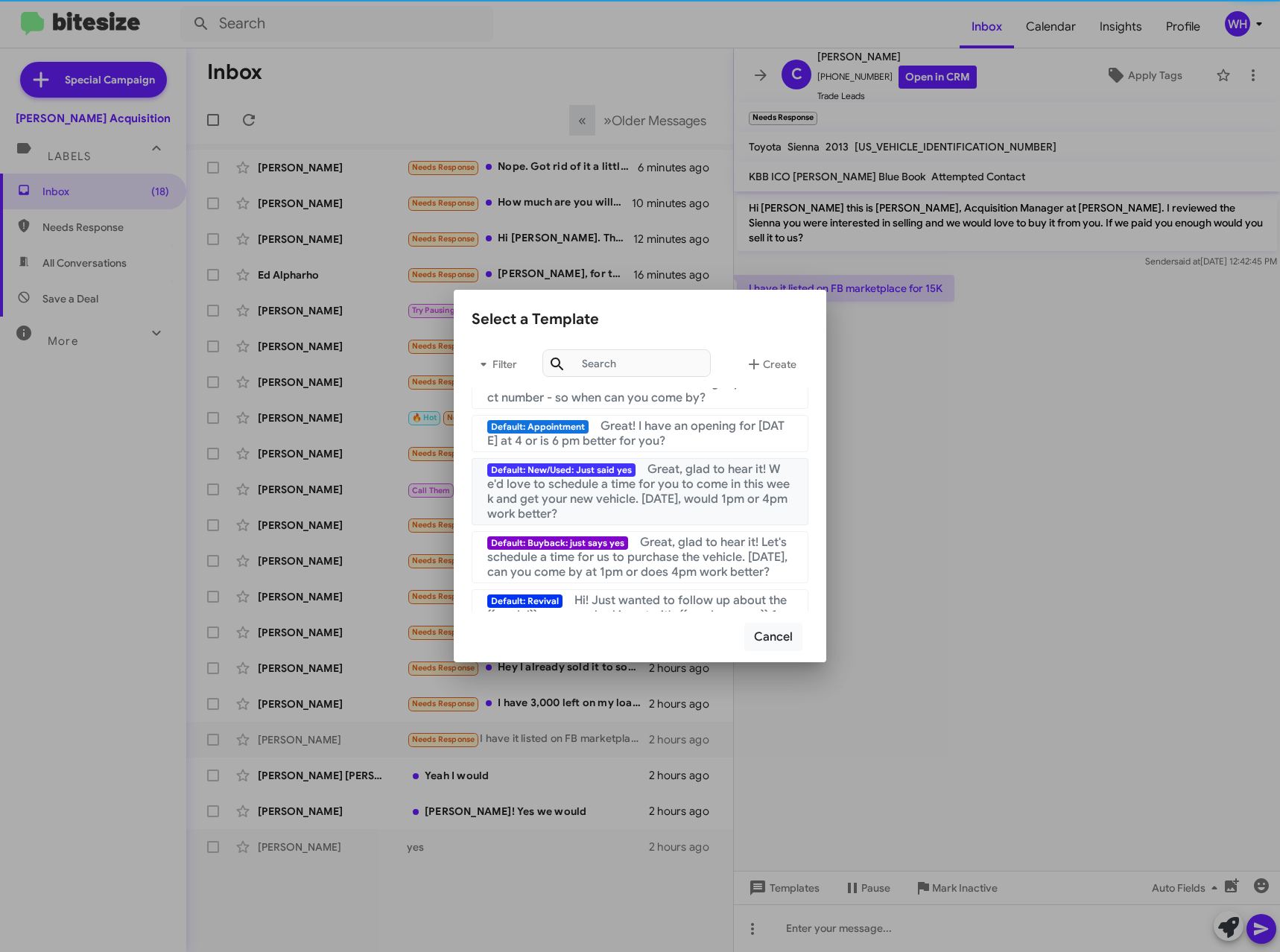
scroll to position [671, 0]
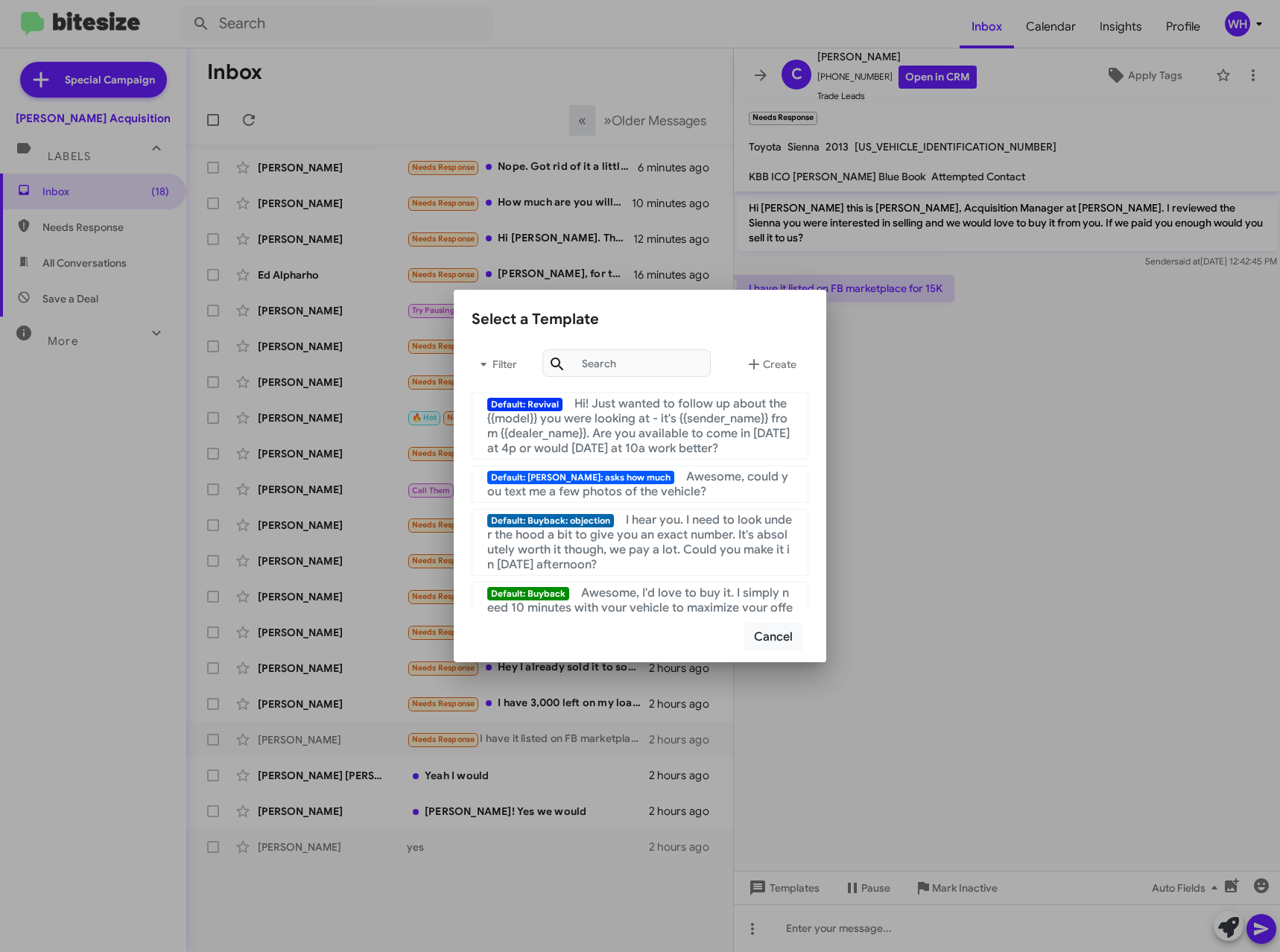
drag, startPoint x: 1058, startPoint y: 589, endPoint x: 1074, endPoint y: 692, distance: 104.2
click at [1061, 592] on div at bounding box center [640, 476] width 1280 height 952
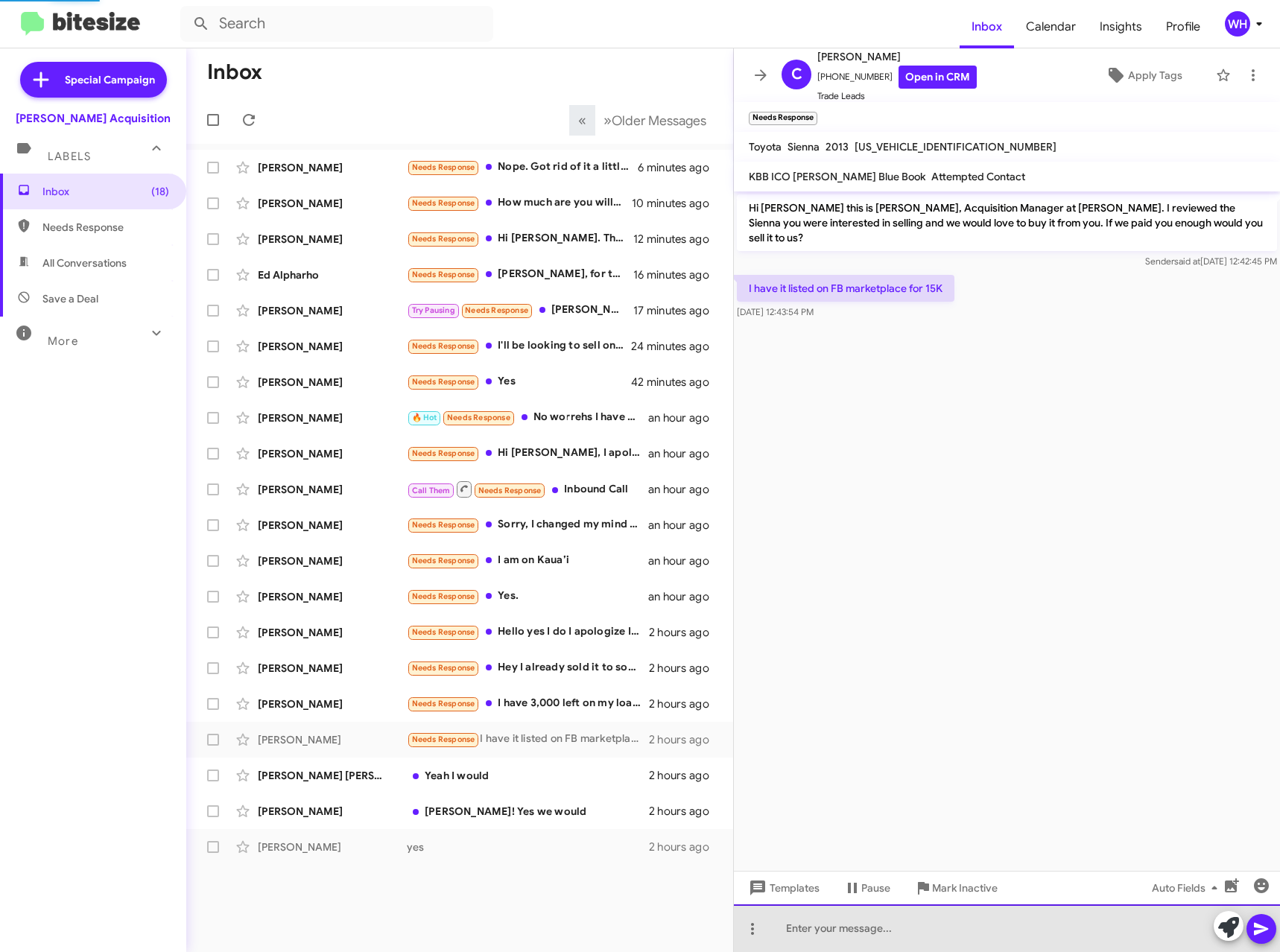
drag, startPoint x: 881, startPoint y: 941, endPoint x: 888, endPoint y: 931, distance: 12.2
click at [881, 941] on div at bounding box center [1007, 928] width 546 height 48
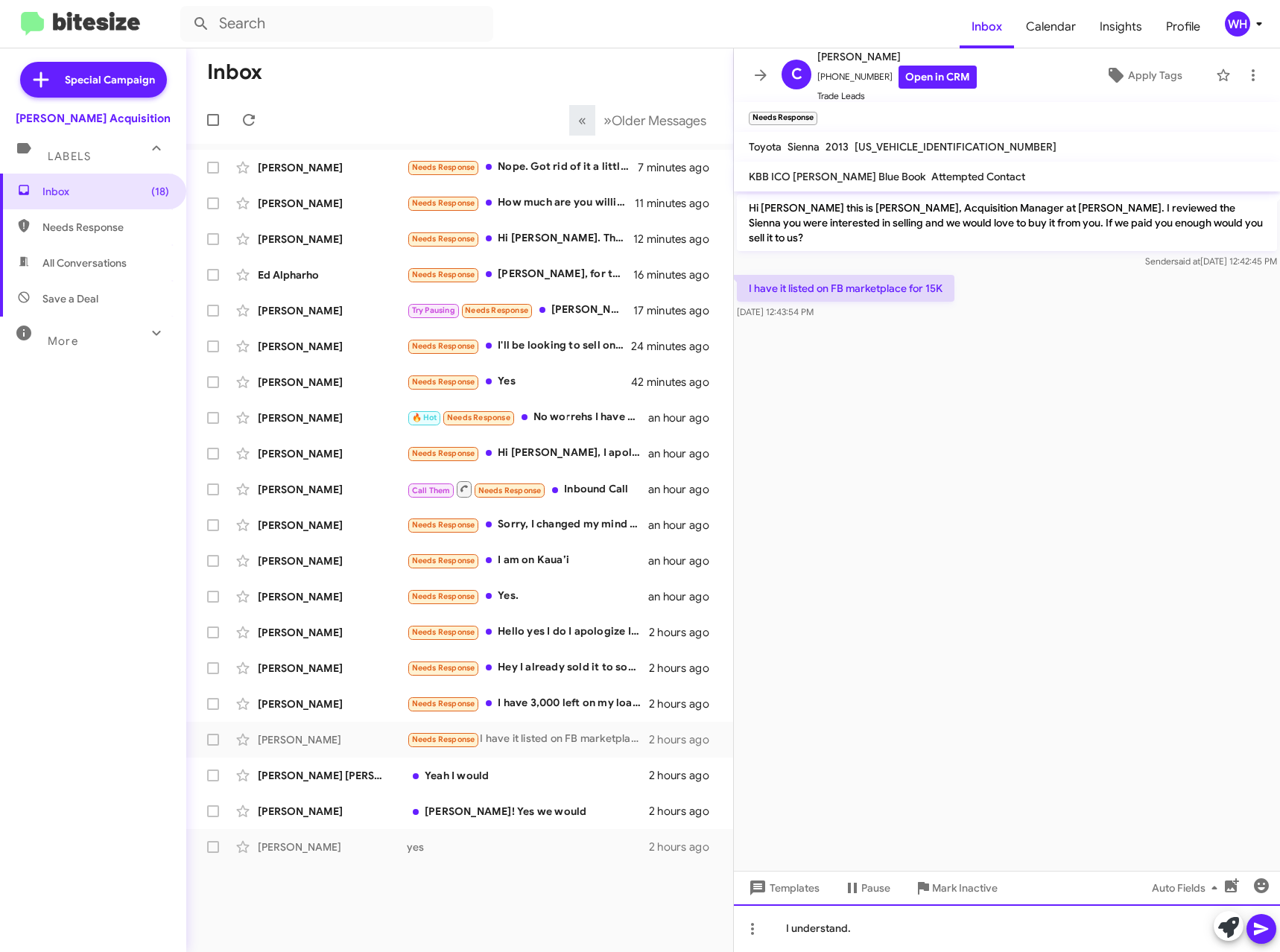
click at [895, 937] on div "I understand." at bounding box center [1007, 928] width 546 height 48
click at [1267, 933] on icon at bounding box center [1261, 929] width 18 height 18
click at [341, 794] on span "[PERSON_NAME] [PERSON_NAME]! Yes we would 2 hours ago" at bounding box center [460, 811] width 546 height 36
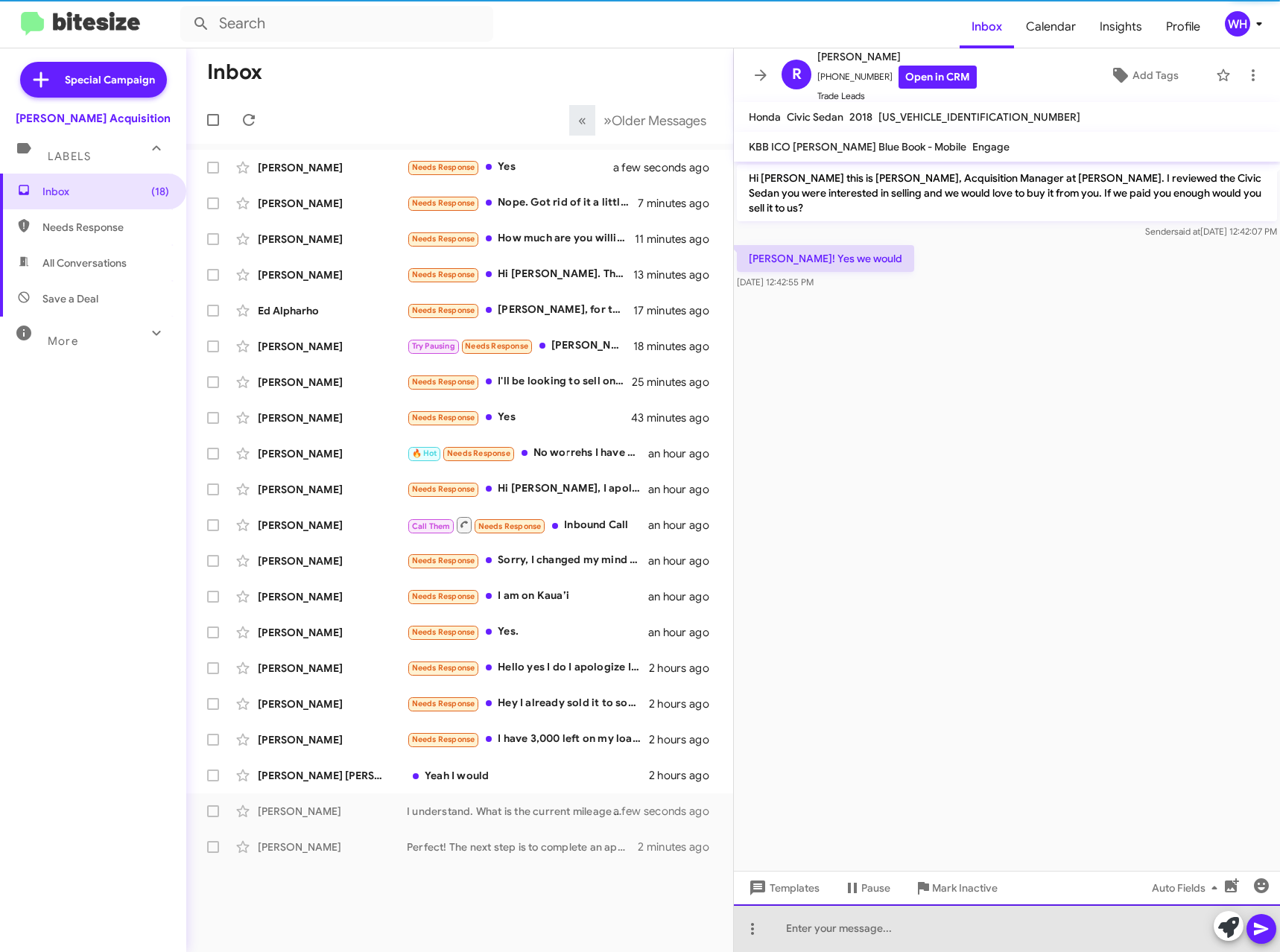
click at [877, 927] on div at bounding box center [1007, 928] width 546 height 48
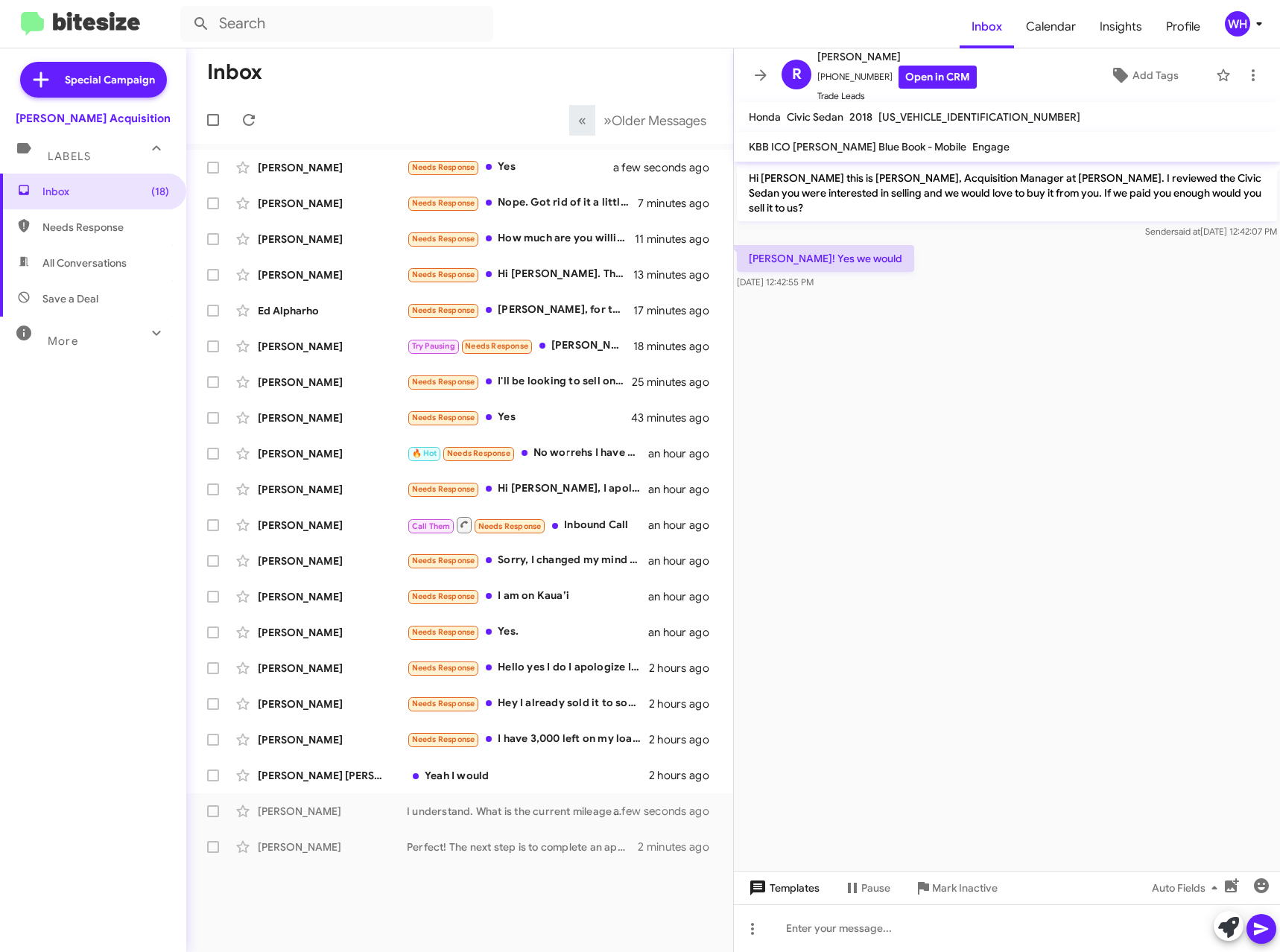
click at [808, 882] on span "Templates" at bounding box center [782, 888] width 74 height 27
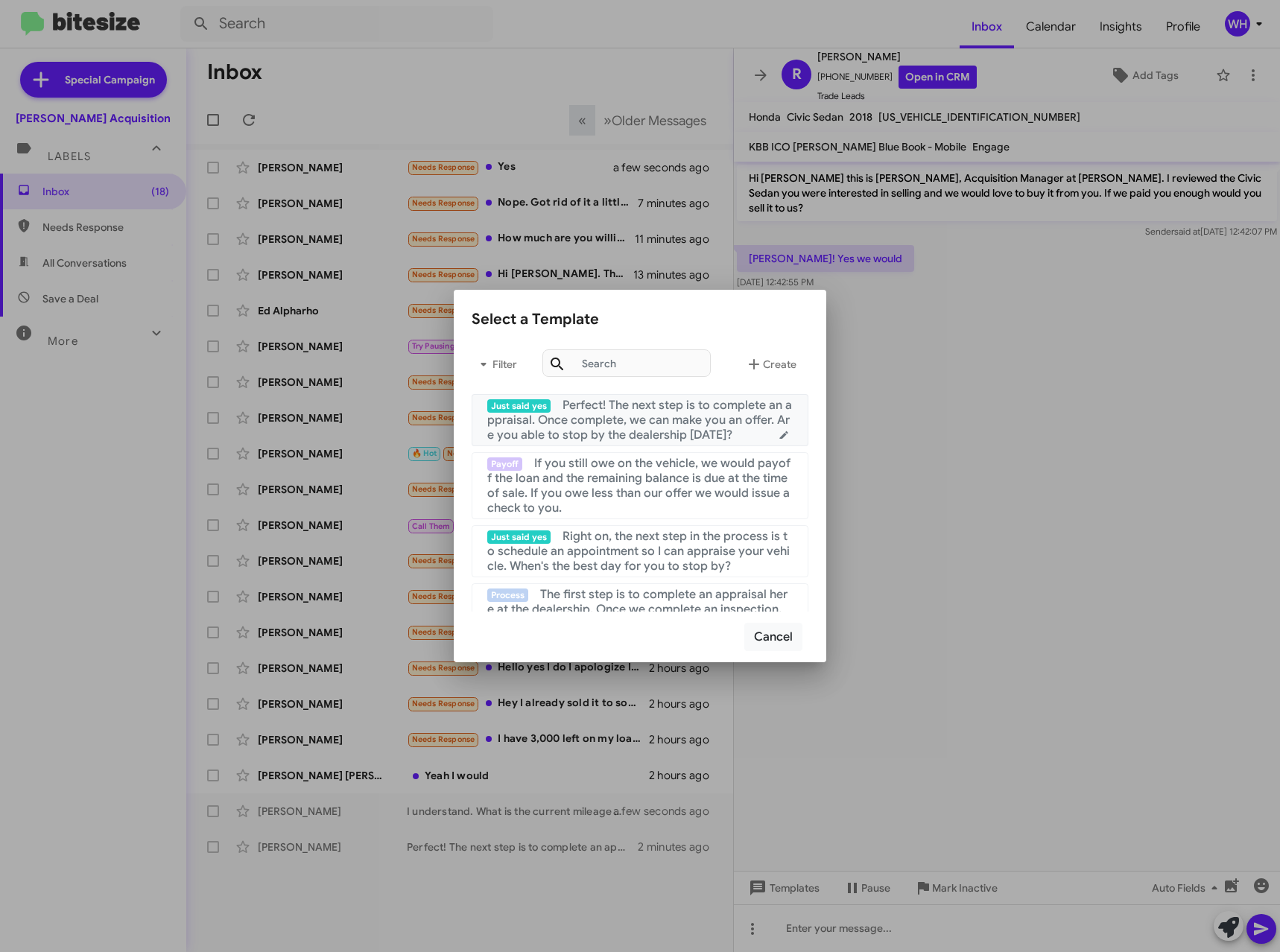
click at [659, 399] on span "Perfect! The next step is to complete an appraisal. Once complete, we can make …" at bounding box center [639, 420] width 305 height 45
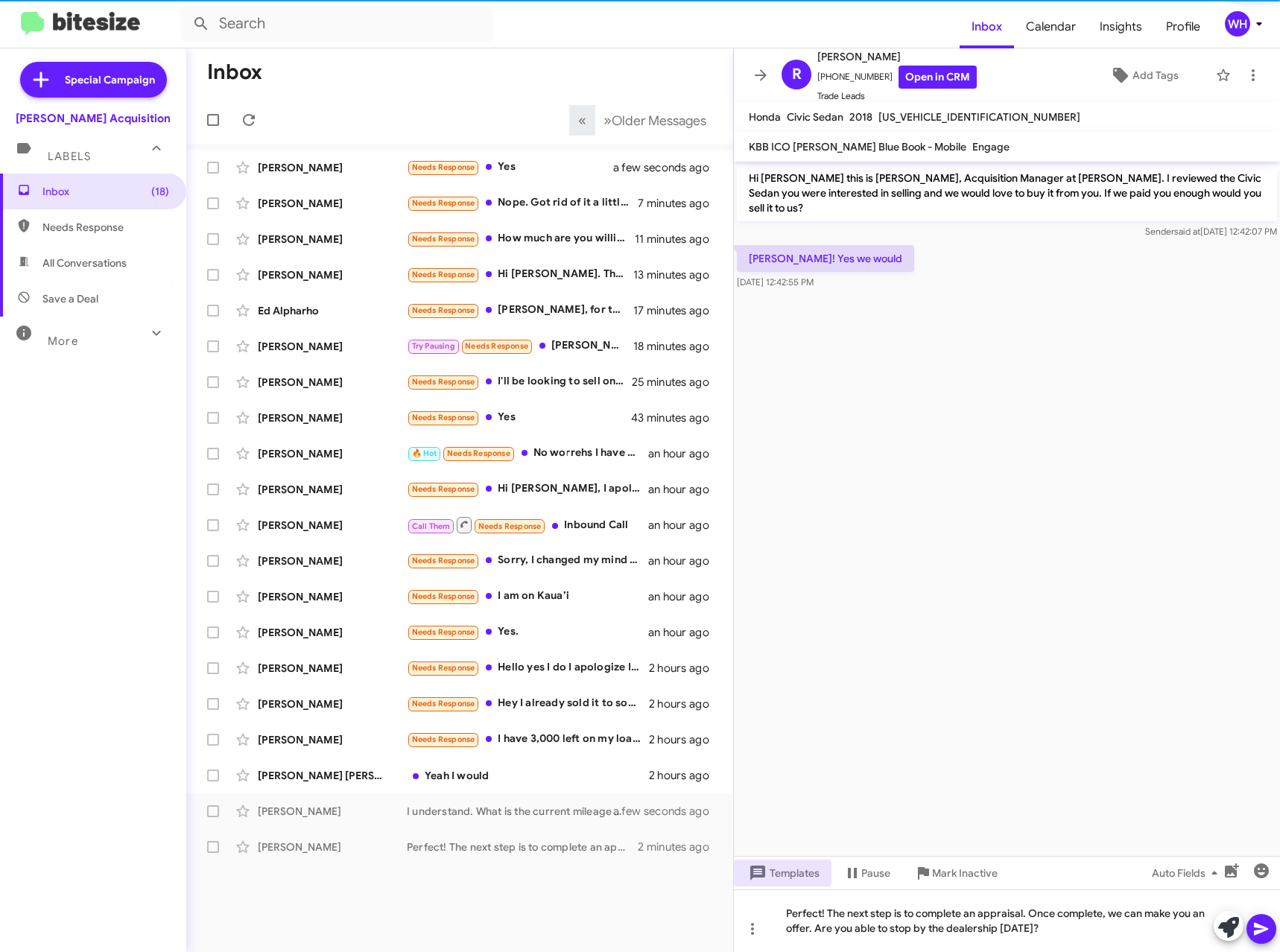
click at [1264, 935] on icon at bounding box center [1261, 929] width 18 height 18
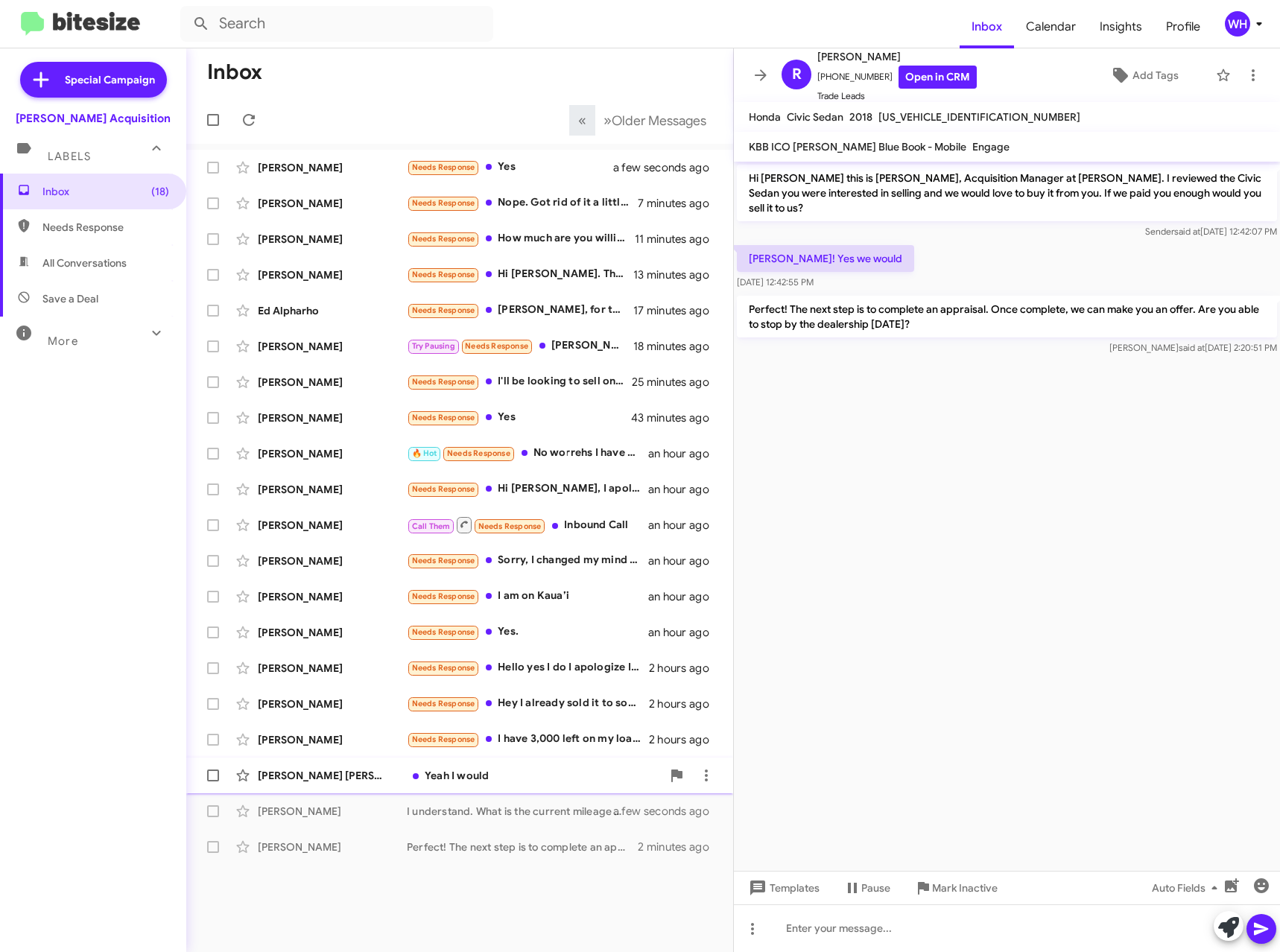
click at [270, 776] on div "[PERSON_NAME] [PERSON_NAME]" at bounding box center [332, 775] width 149 height 15
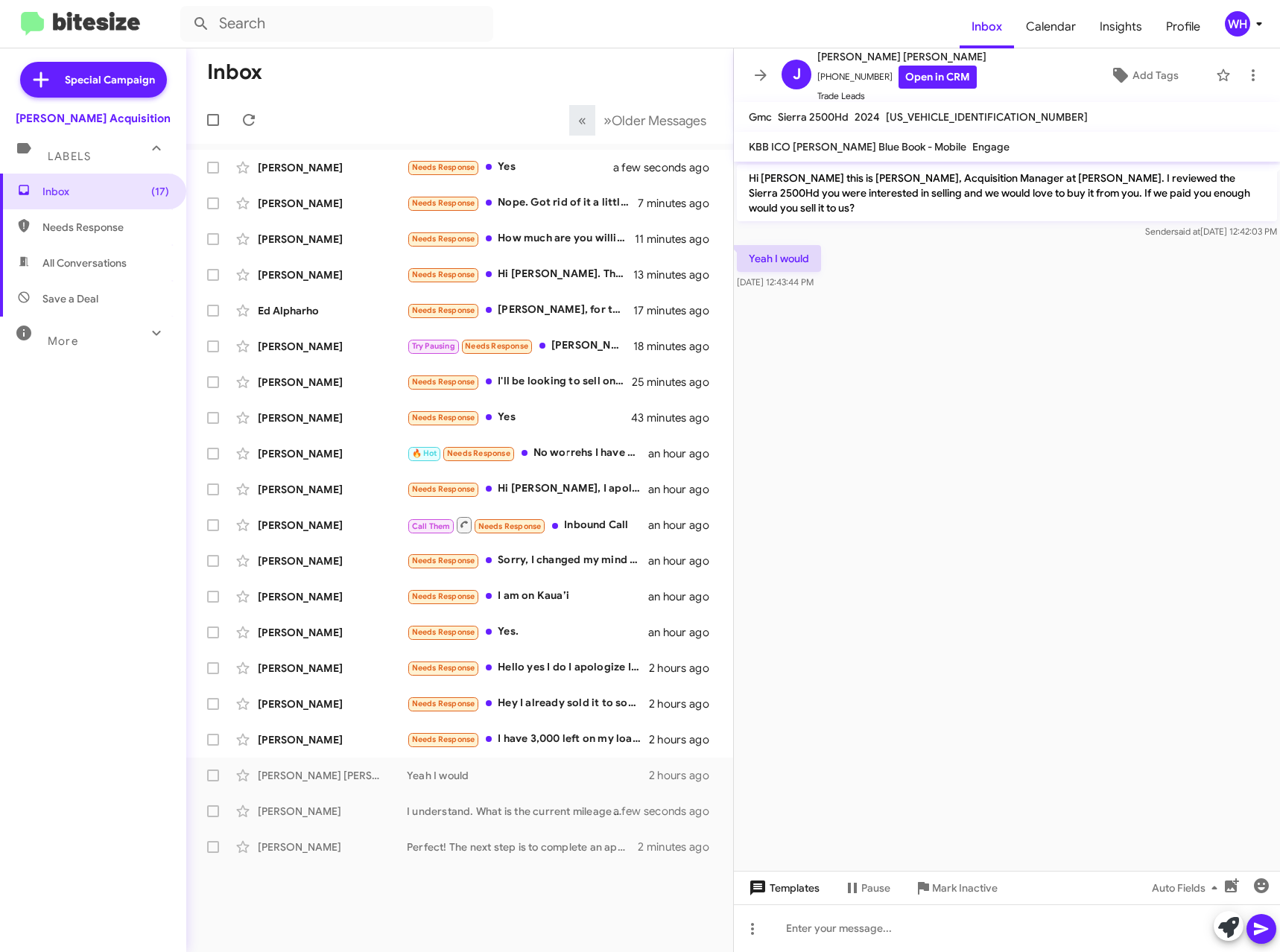
click at [795, 900] on span "Templates" at bounding box center [782, 888] width 74 height 27
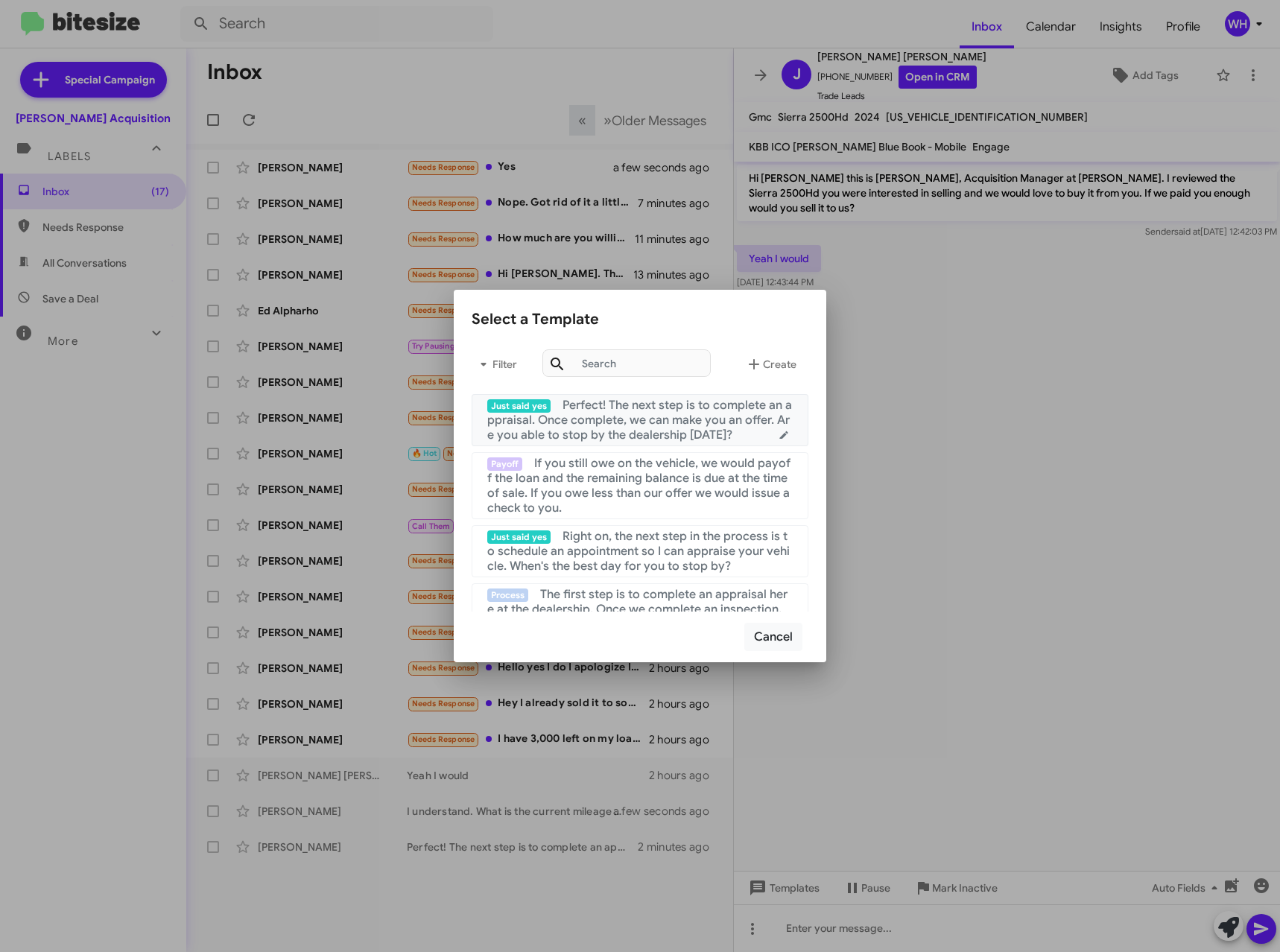
click at [655, 416] on span "Perfect! The next step is to complete an appraisal. Once complete, we can make …" at bounding box center [639, 420] width 305 height 45
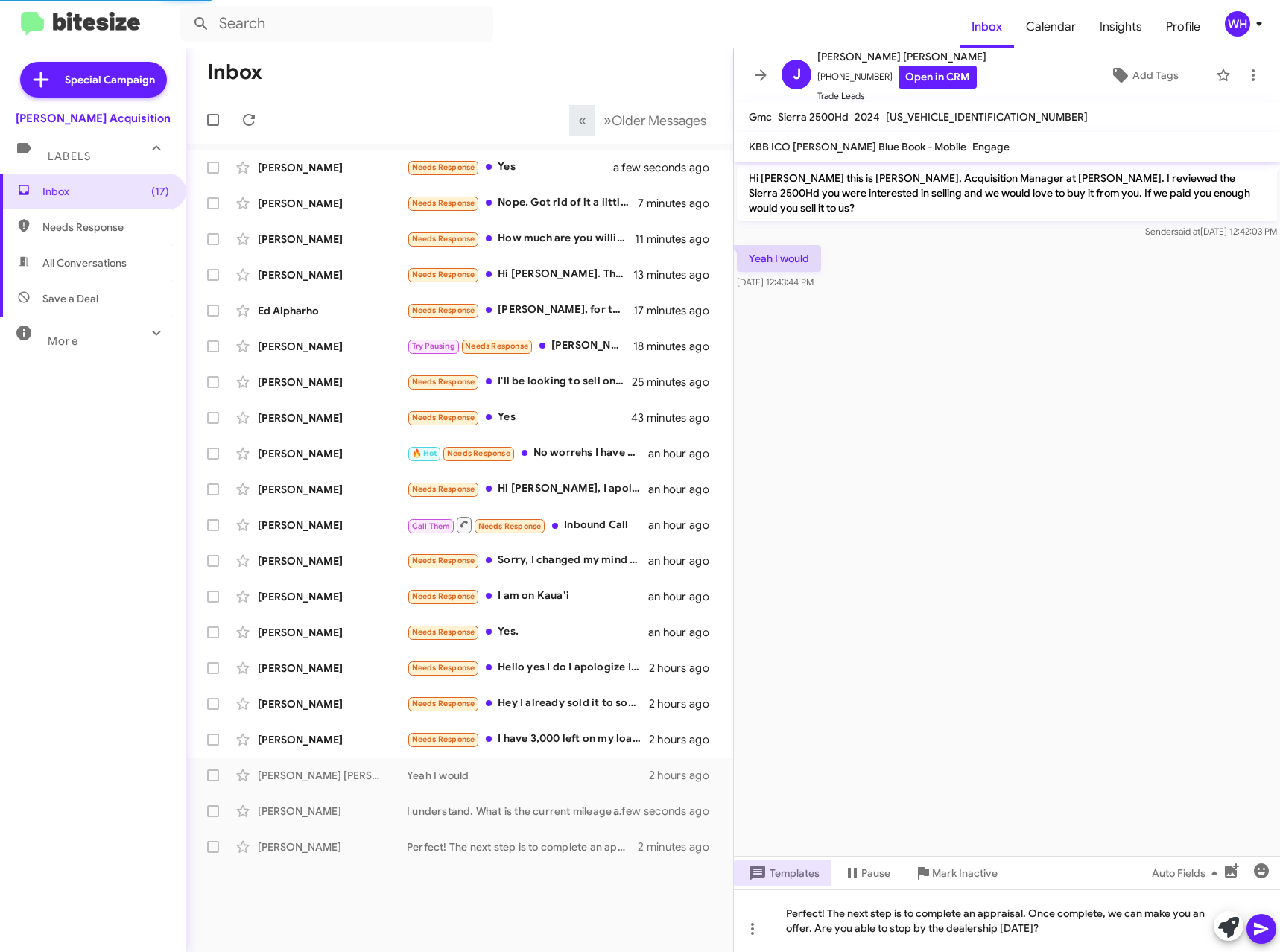
click at [1260, 933] on icon at bounding box center [1261, 929] width 18 height 18
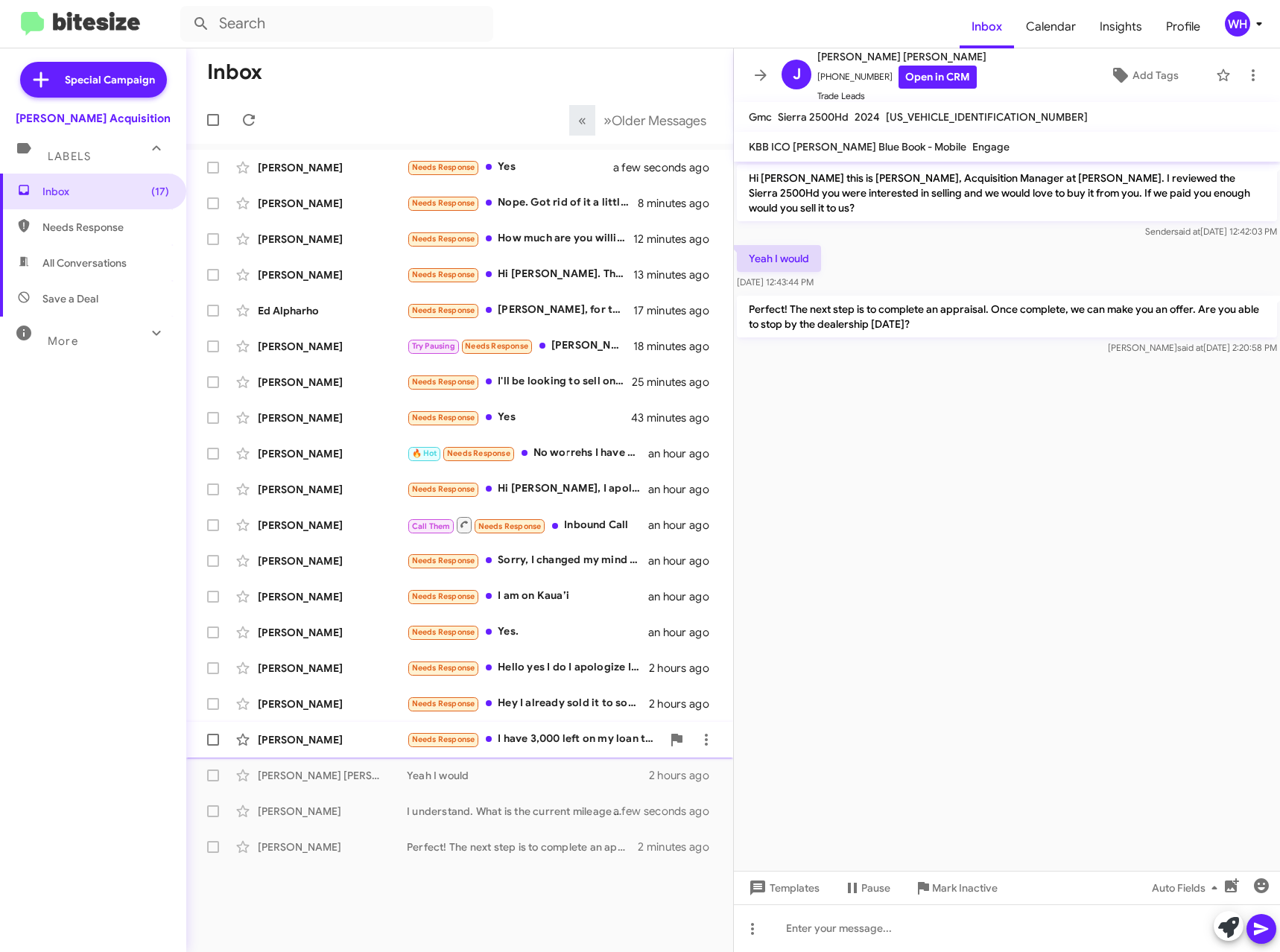
drag, startPoint x: 303, startPoint y: 737, endPoint x: 384, endPoint y: 724, distance: 82.0
click at [303, 737] on div "[PERSON_NAME]" at bounding box center [332, 739] width 149 height 15
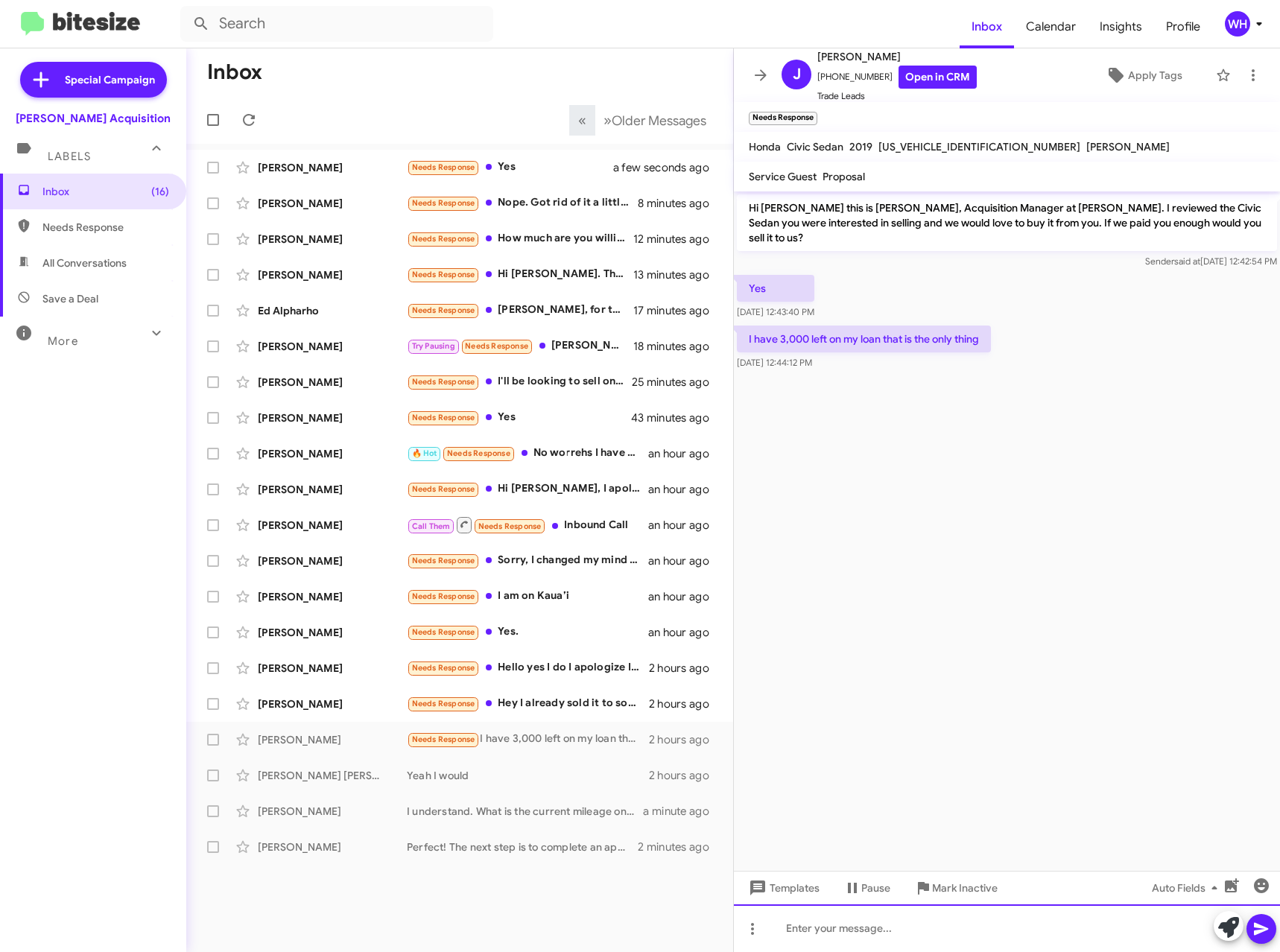
click at [820, 922] on div at bounding box center [1007, 928] width 546 height 48
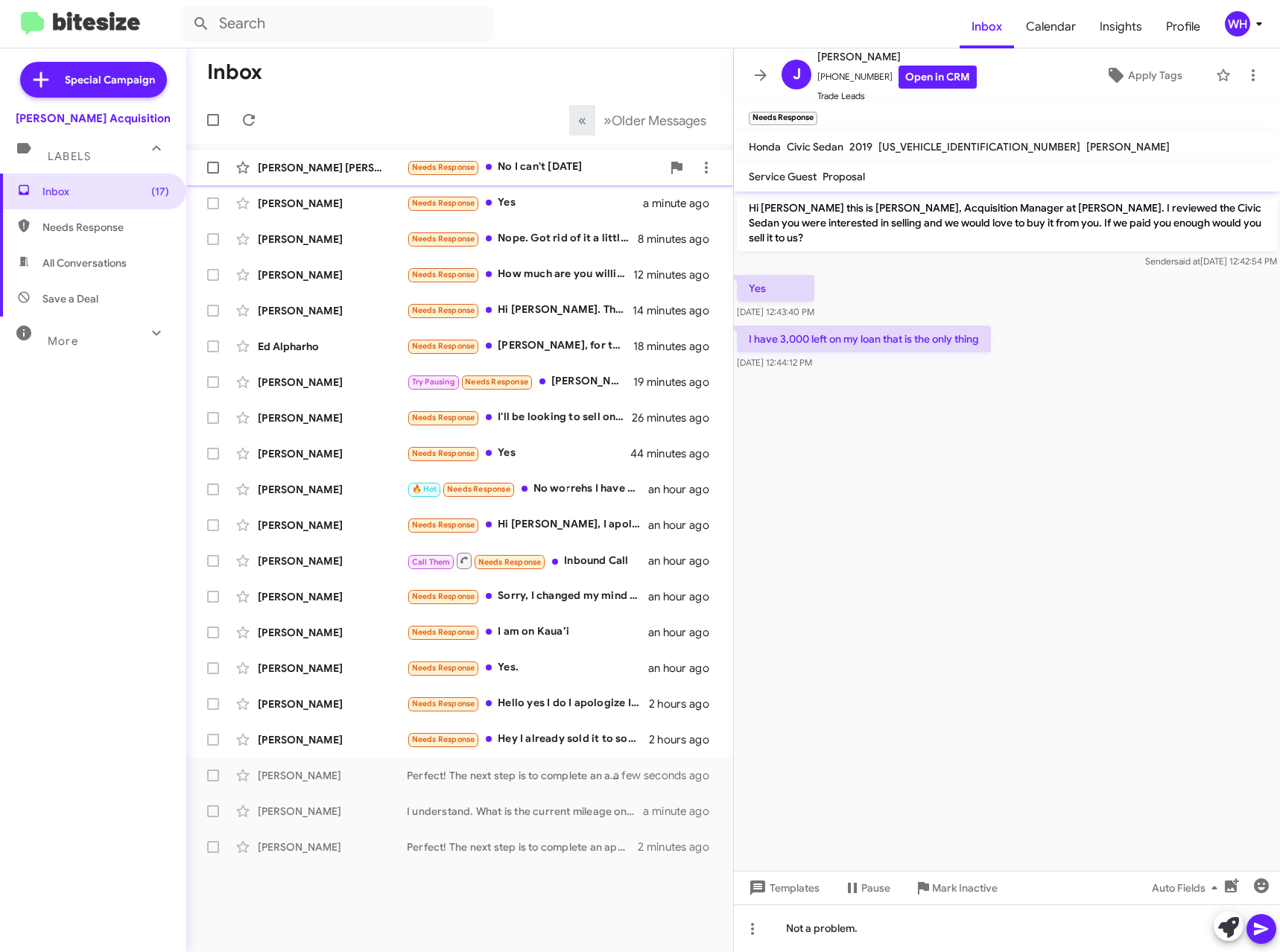
click at [295, 160] on div "[PERSON_NAME] [PERSON_NAME] Needs Response No I can't [DATE] a few seconds ago" at bounding box center [460, 167] width 523 height 30
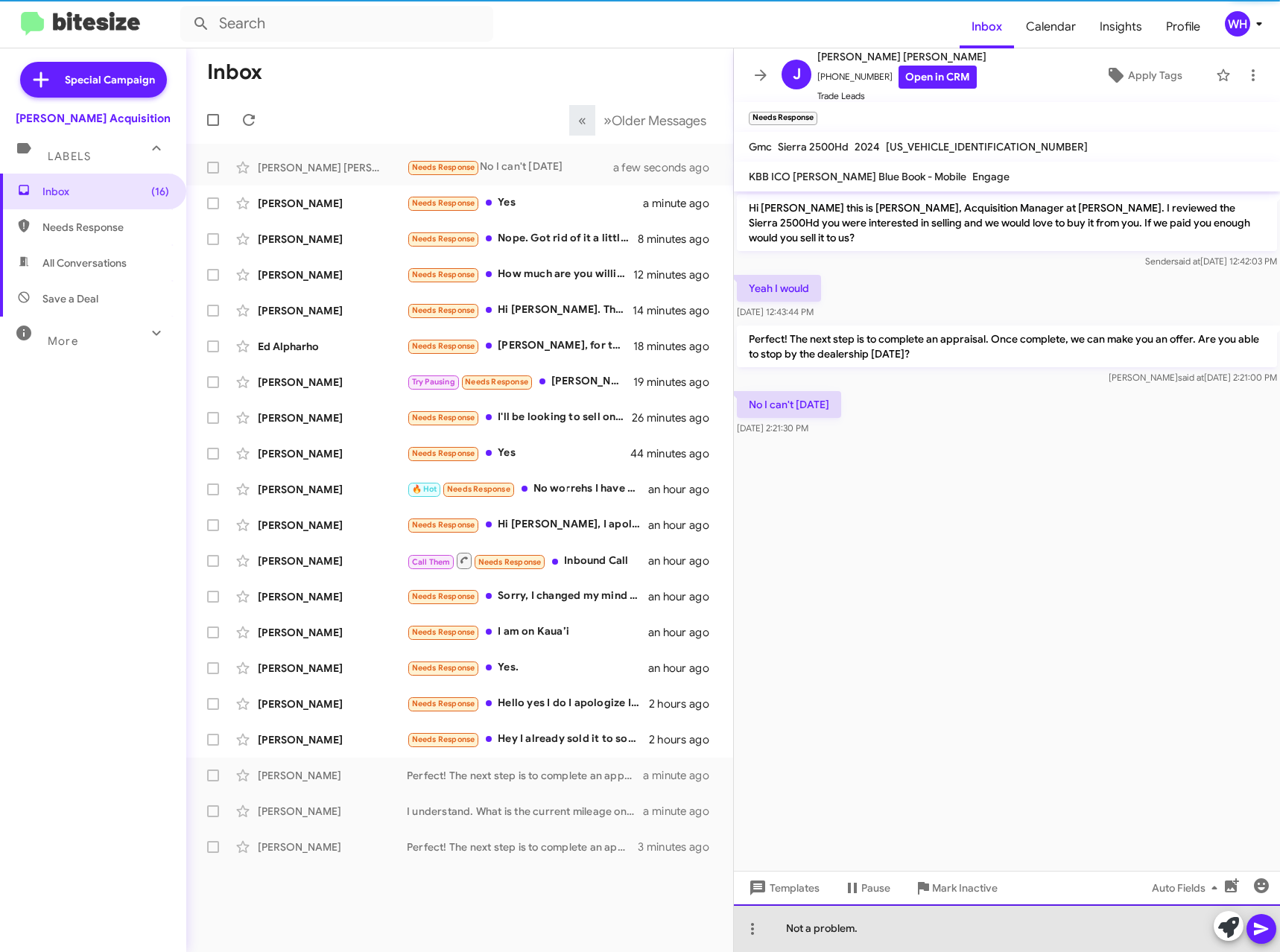
click at [862, 918] on div "Not a problem." at bounding box center [1007, 928] width 546 height 48
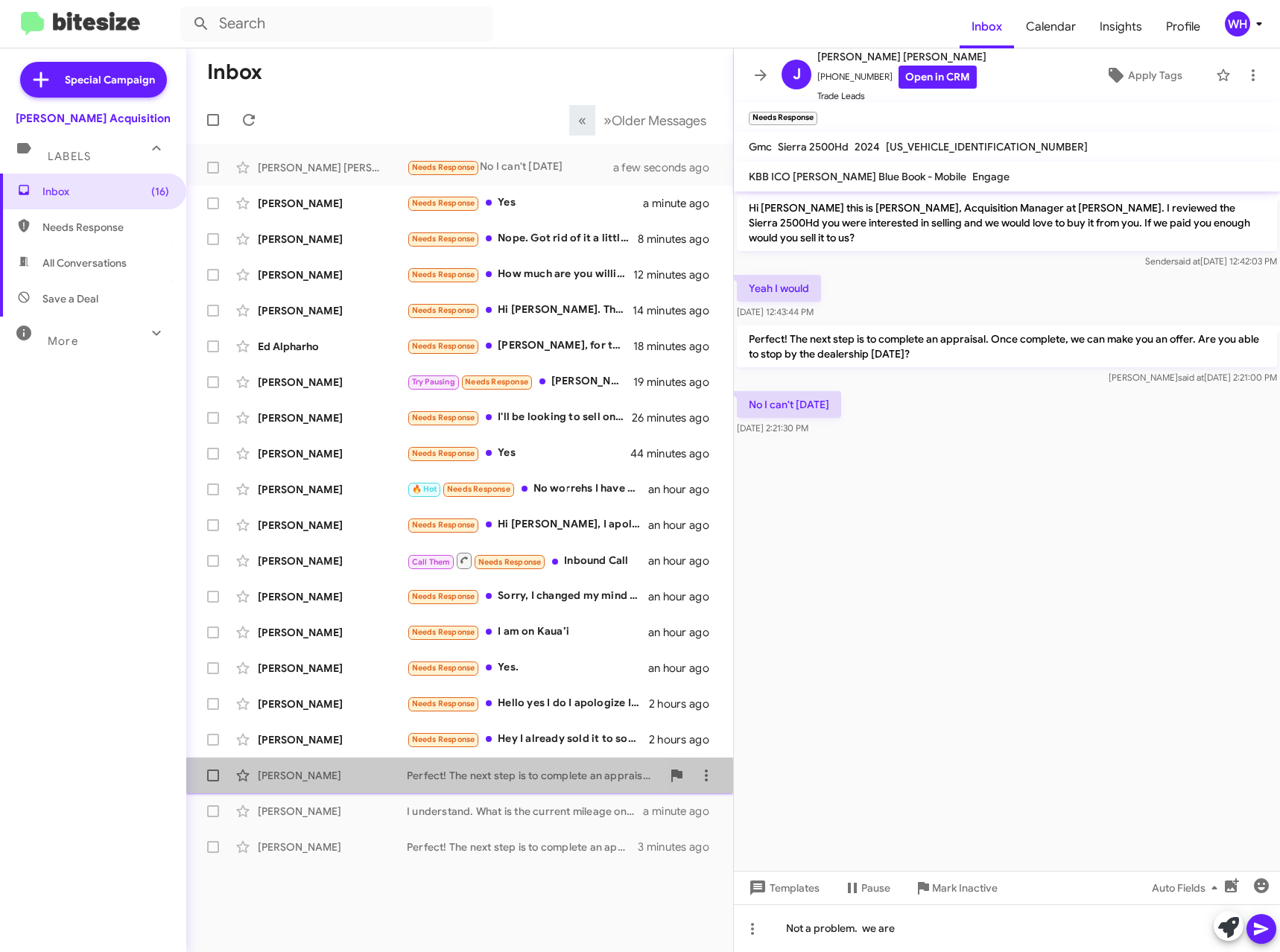
click at [322, 784] on div "[PERSON_NAME] Perfect! The next step is to complete an appraisal. Once complete…" at bounding box center [460, 775] width 523 height 30
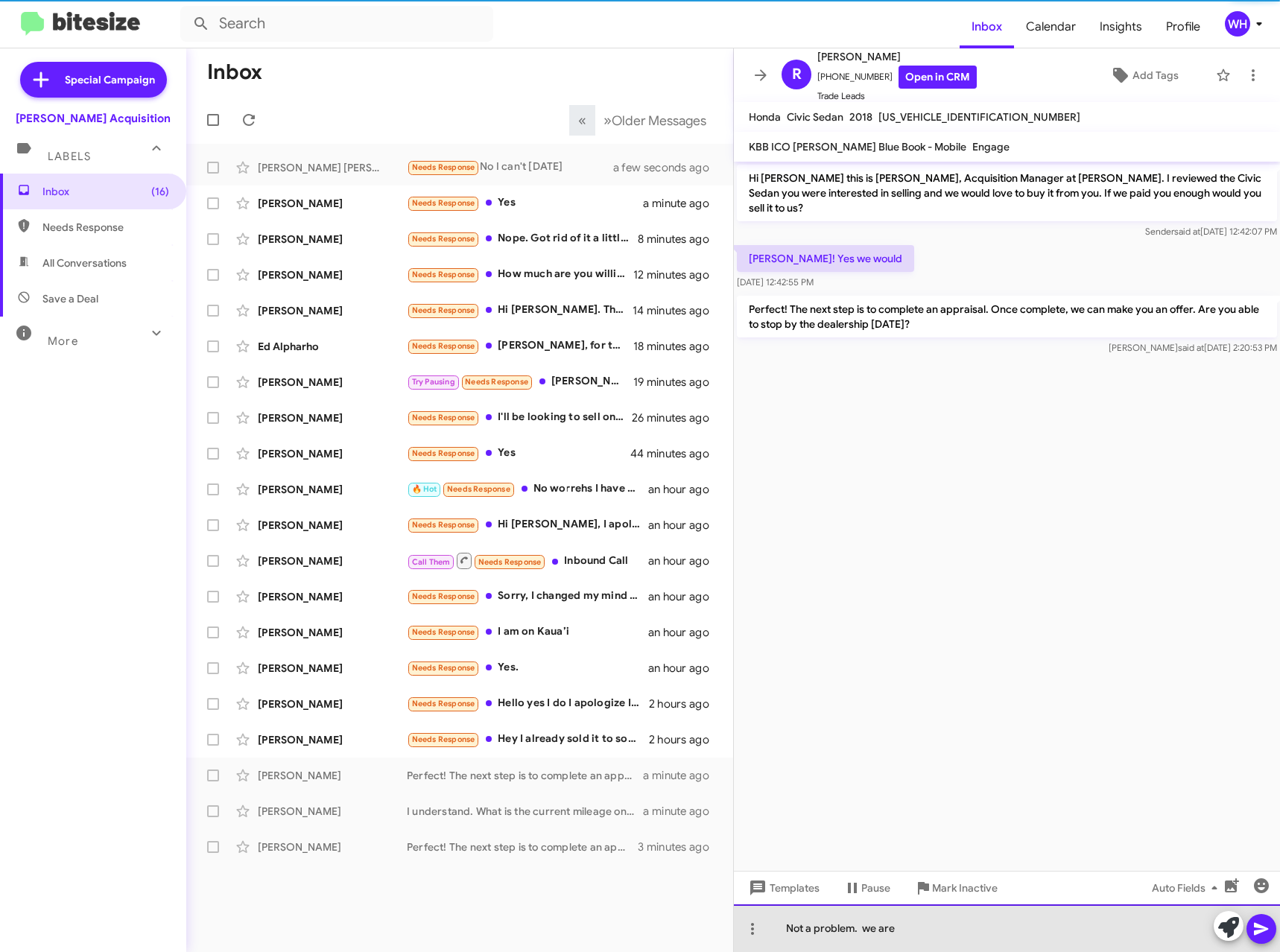
drag, startPoint x: 832, startPoint y: 937, endPoint x: 616, endPoint y: 943, distance: 216.1
click at [616, 943] on div "Inbox « Previous » Next Older Messages [PERSON_NAME] [PERSON_NAME] Needs Respon…" at bounding box center [733, 500] width 1093 height 903
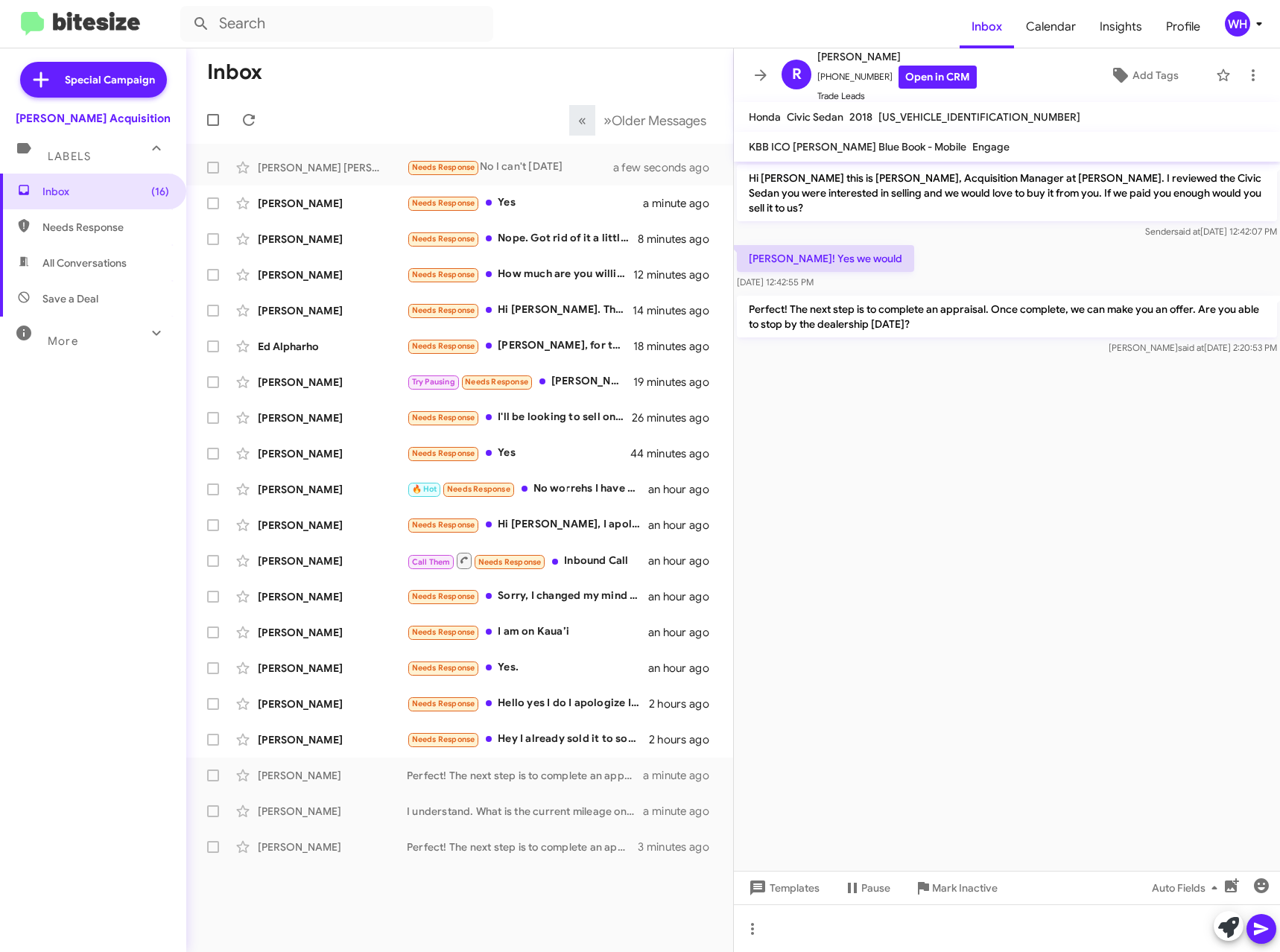
click at [915, 504] on cdk-virtual-scroll-viewport "Hi [PERSON_NAME] this is [PERSON_NAME], Acquisition Manager at [PERSON_NAME]. I…" at bounding box center [1007, 516] width 546 height 709
click at [855, 933] on div at bounding box center [1007, 928] width 546 height 48
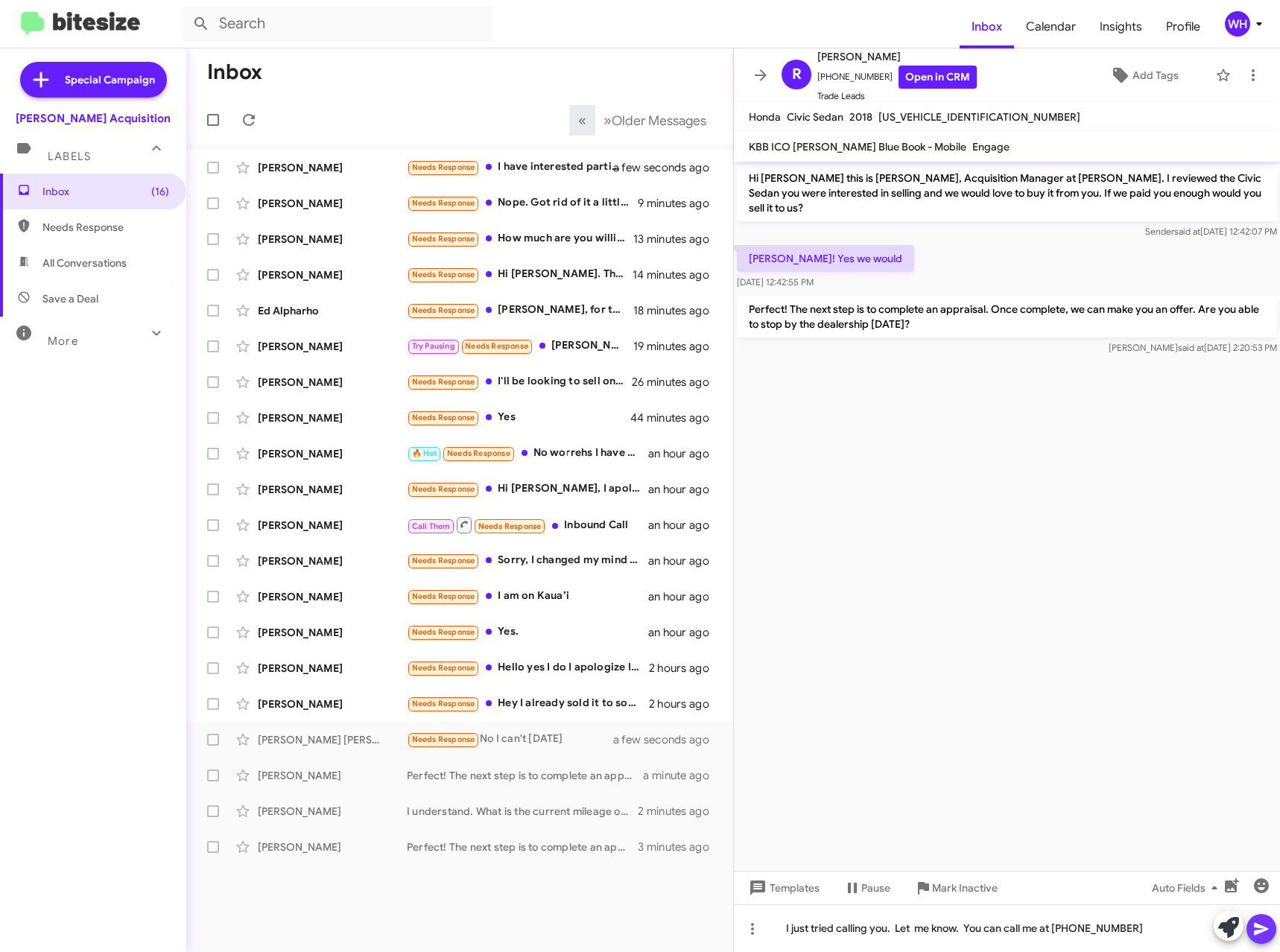
click at [1256, 922] on icon at bounding box center [1261, 929] width 18 height 18
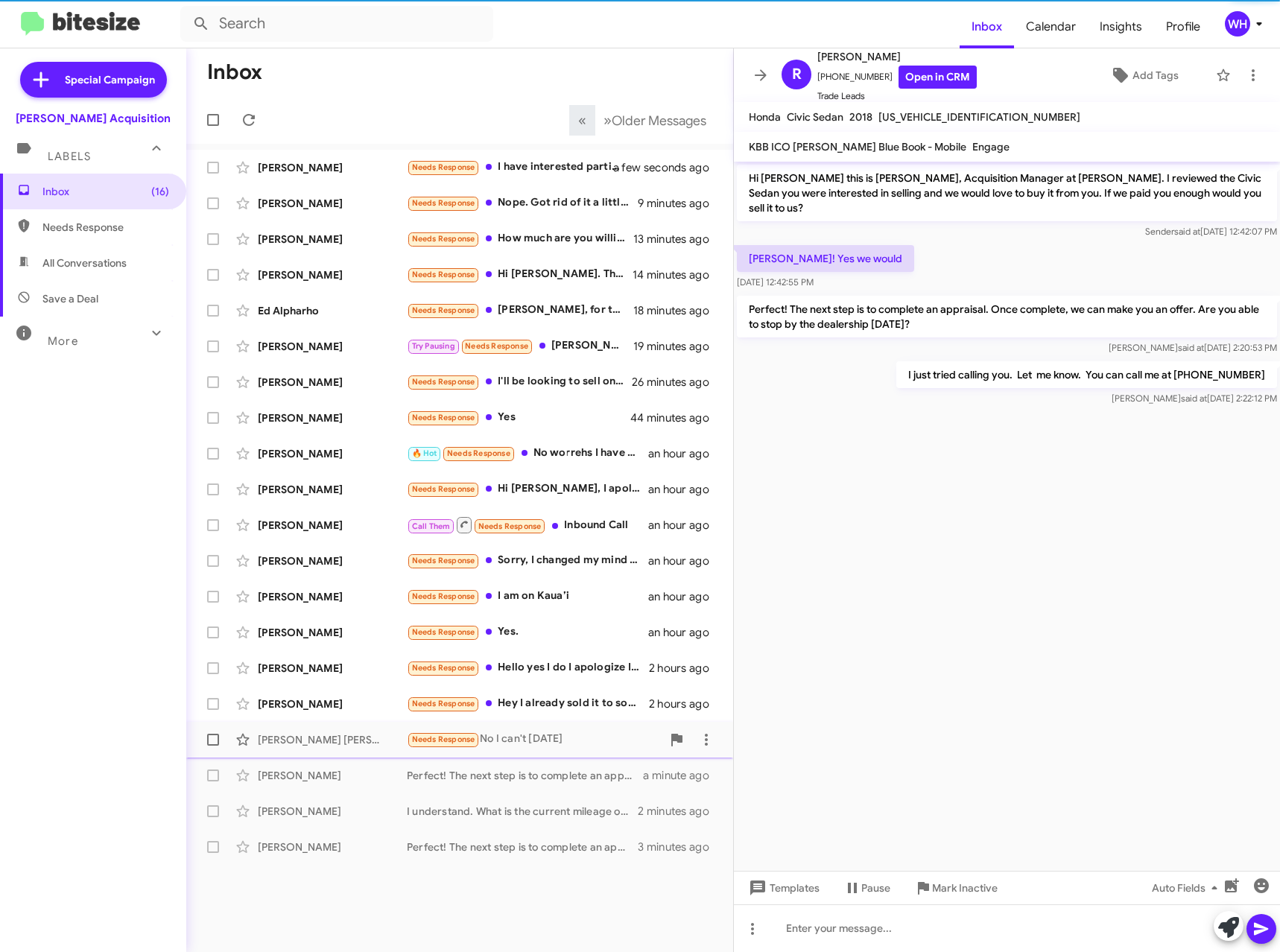
drag, startPoint x: 323, startPoint y: 705, endPoint x: 547, endPoint y: 724, distance: 224.8
click at [324, 704] on div "[PERSON_NAME]" at bounding box center [332, 704] width 149 height 15
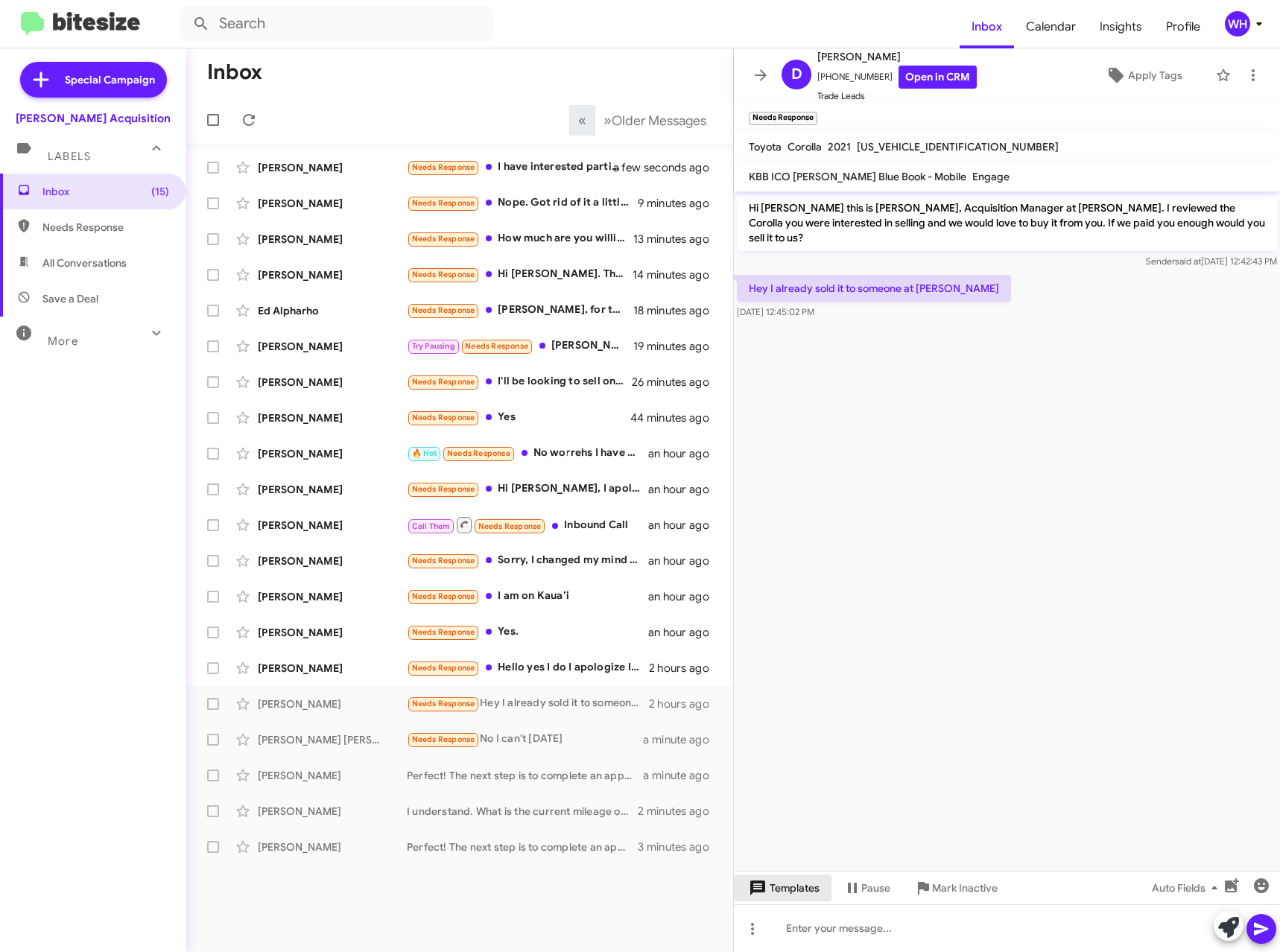
click at [783, 891] on span "Templates" at bounding box center [782, 888] width 74 height 27
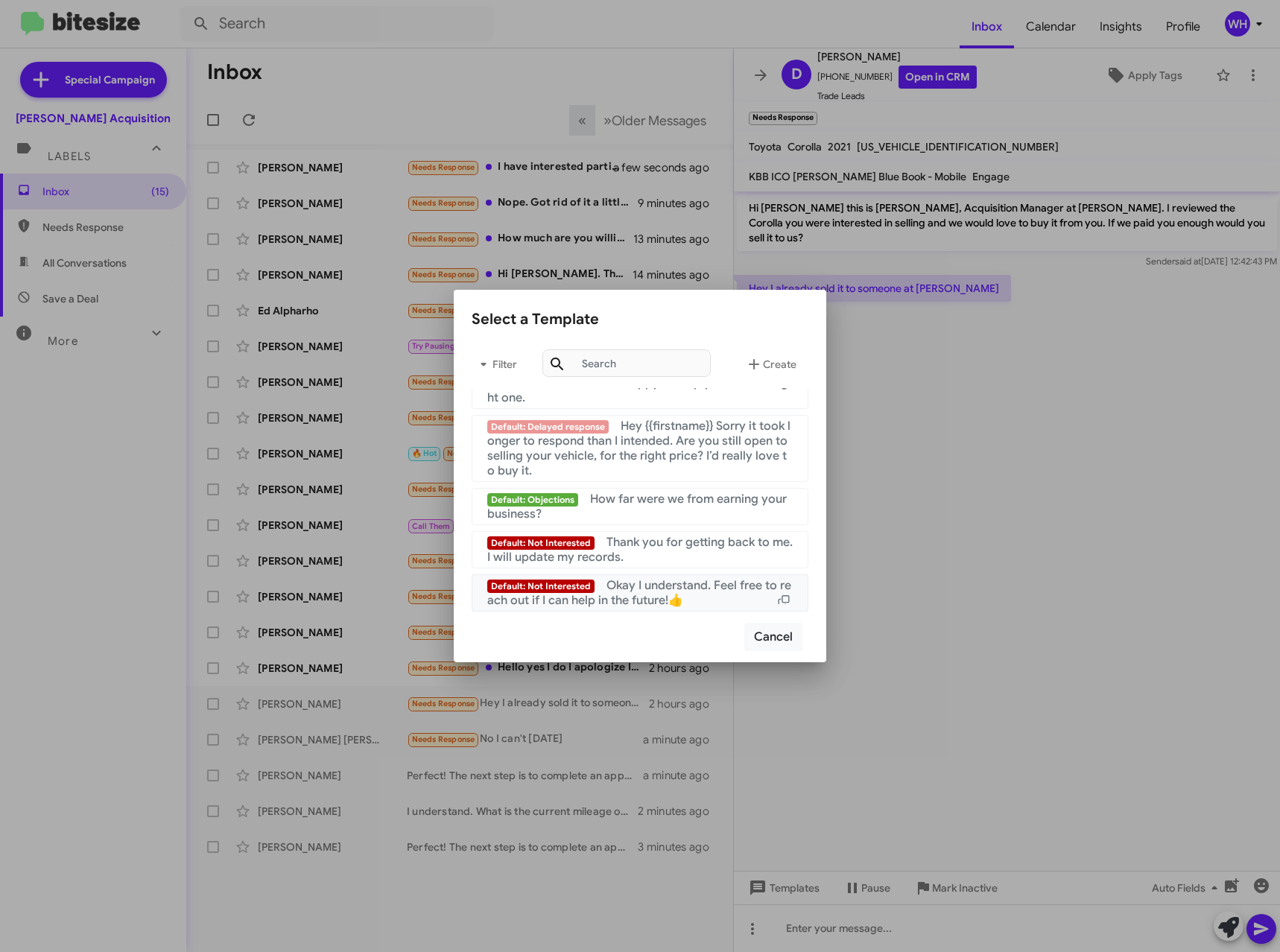
scroll to position [1436, 0]
click at [678, 549] on span "Thank you for getting back to me. I will update my records." at bounding box center [639, 549] width 306 height 30
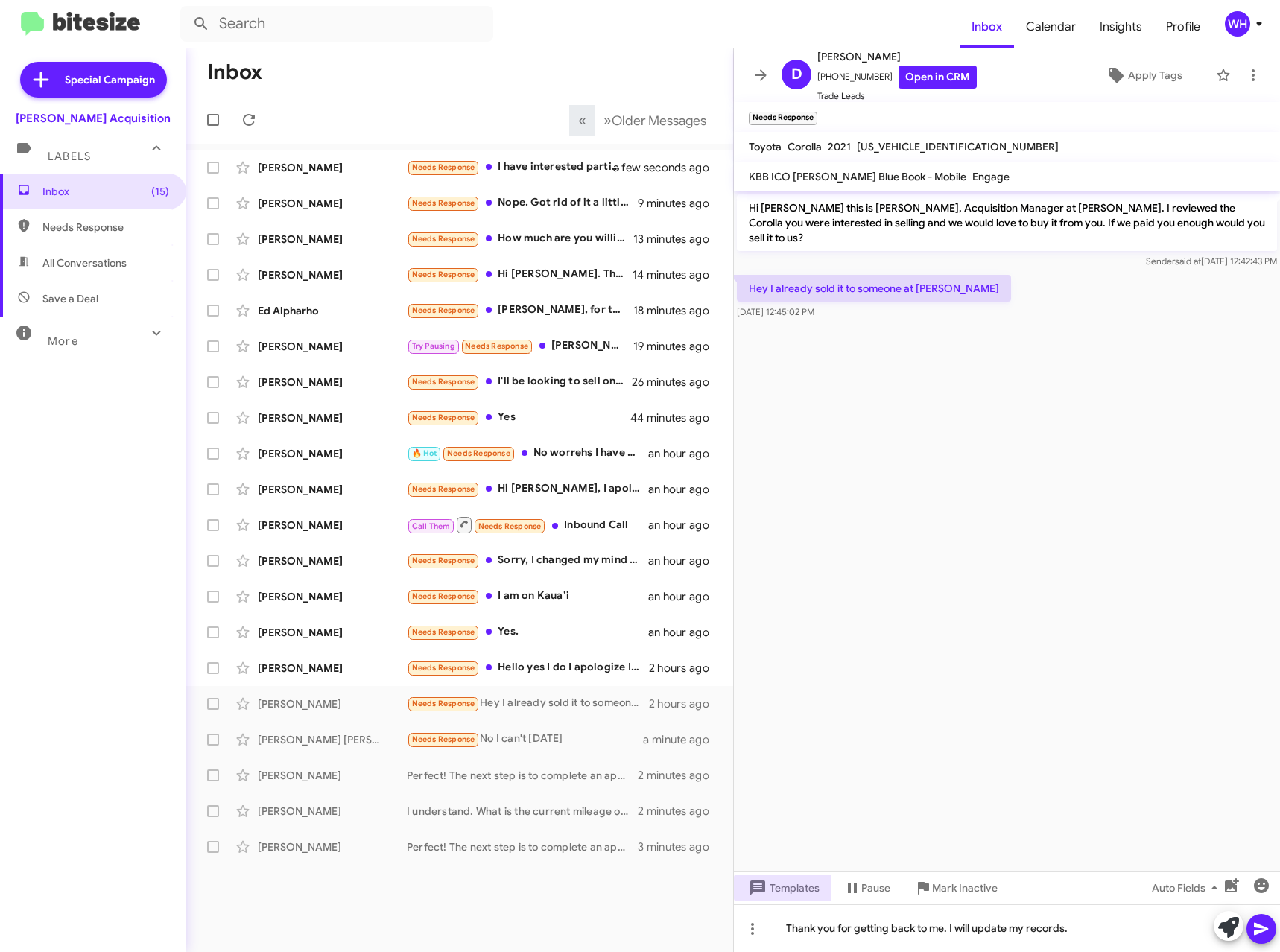
click at [1267, 929] on icon at bounding box center [1261, 929] width 14 height 13
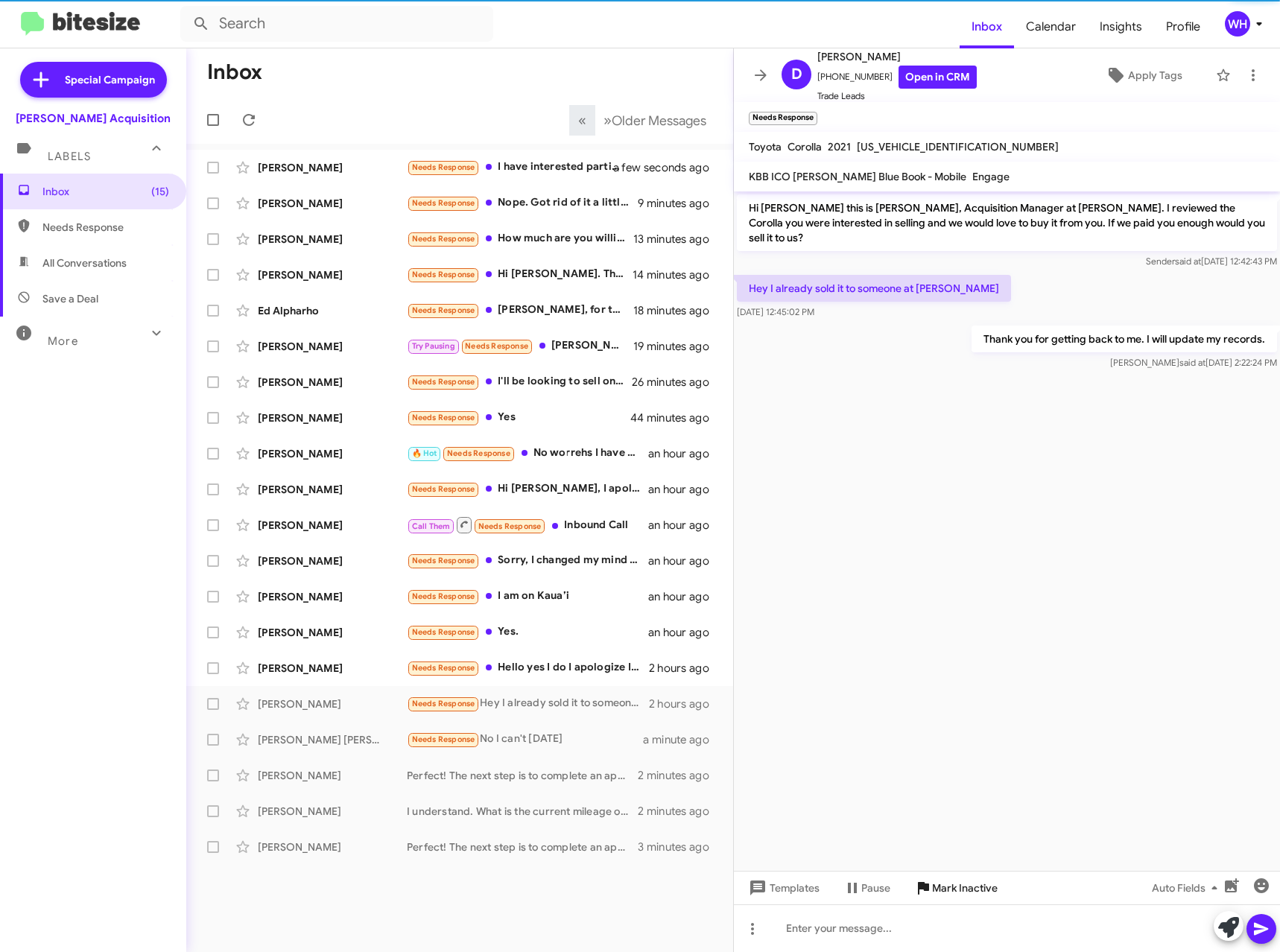
click at [984, 889] on span "Mark Inactive" at bounding box center [965, 888] width 66 height 27
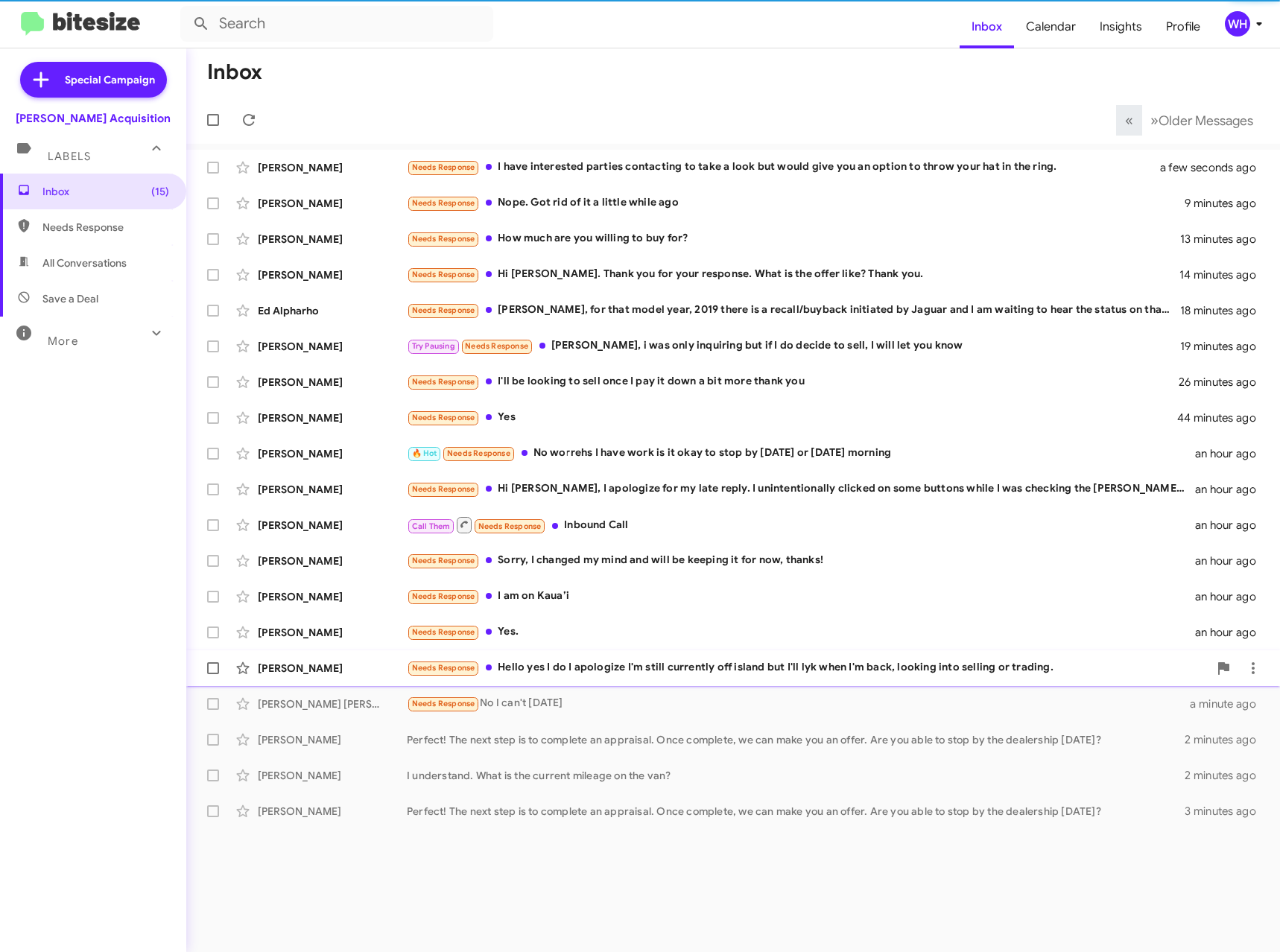
click at [306, 663] on div "[PERSON_NAME]" at bounding box center [332, 668] width 149 height 15
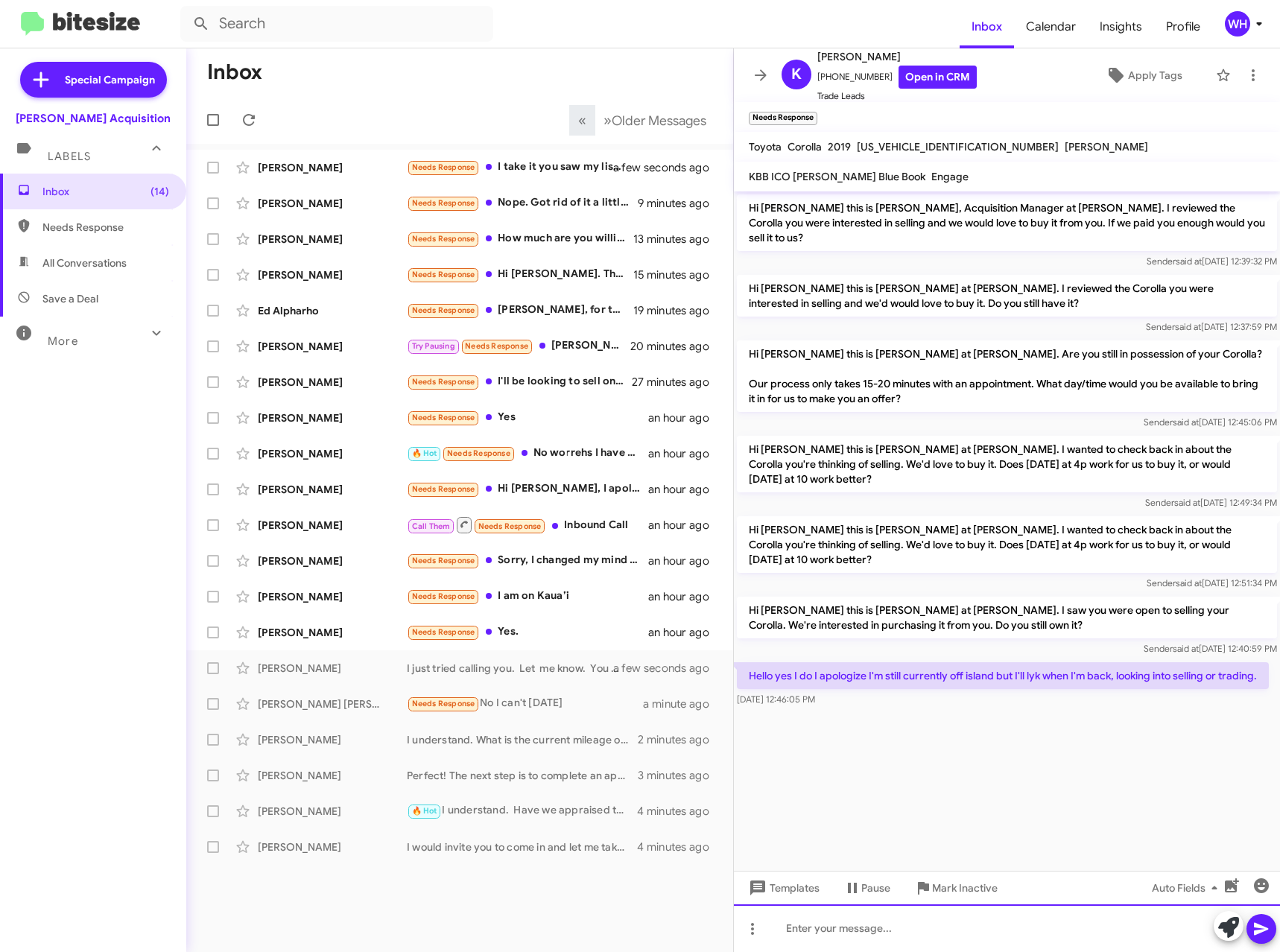
click at [814, 938] on div at bounding box center [1007, 928] width 546 height 48
click at [1254, 937] on icon at bounding box center [1261, 929] width 18 height 18
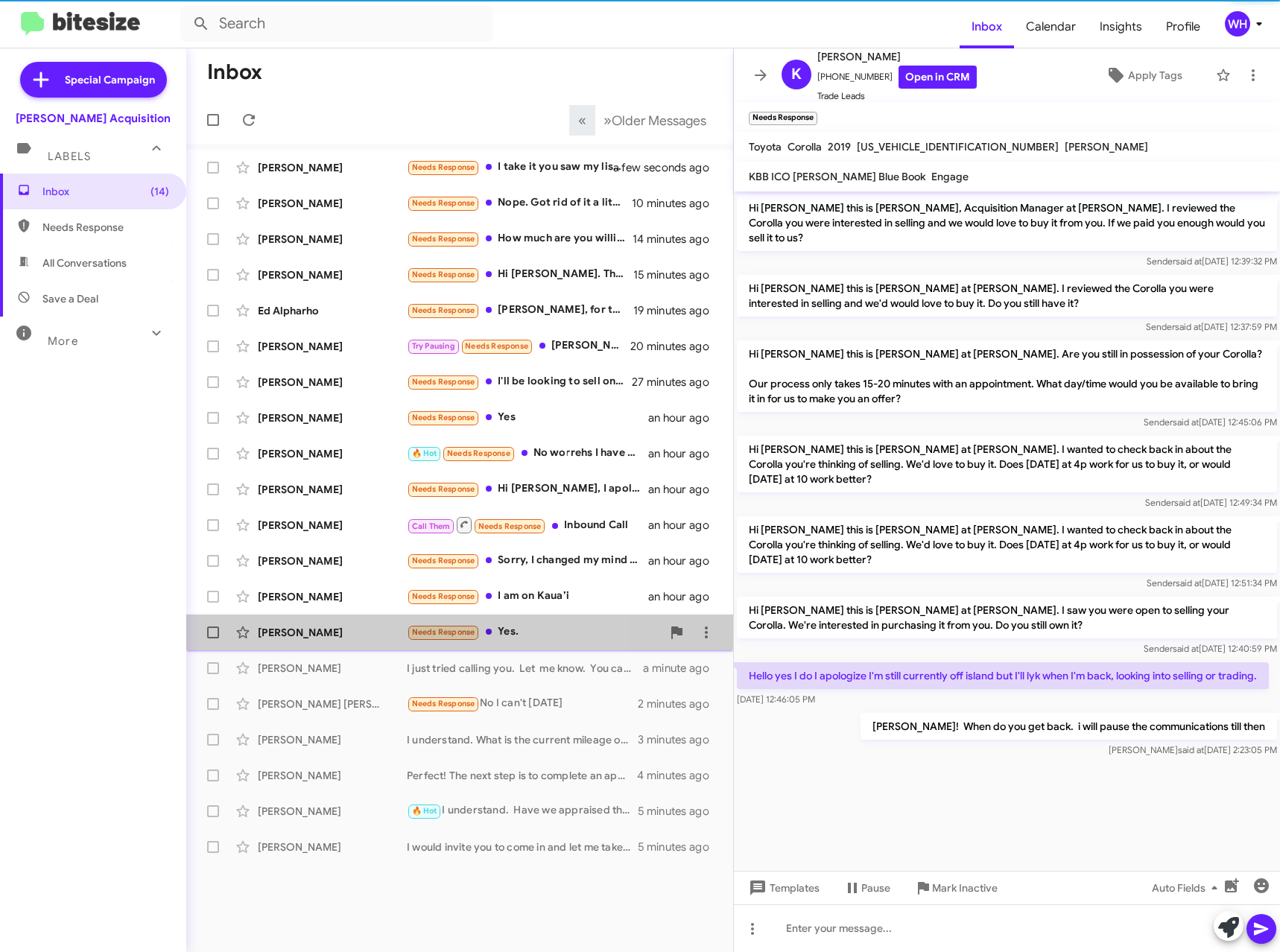
click at [302, 625] on div "[PERSON_NAME] Needs Response Yes. an hour ago" at bounding box center [460, 632] width 523 height 30
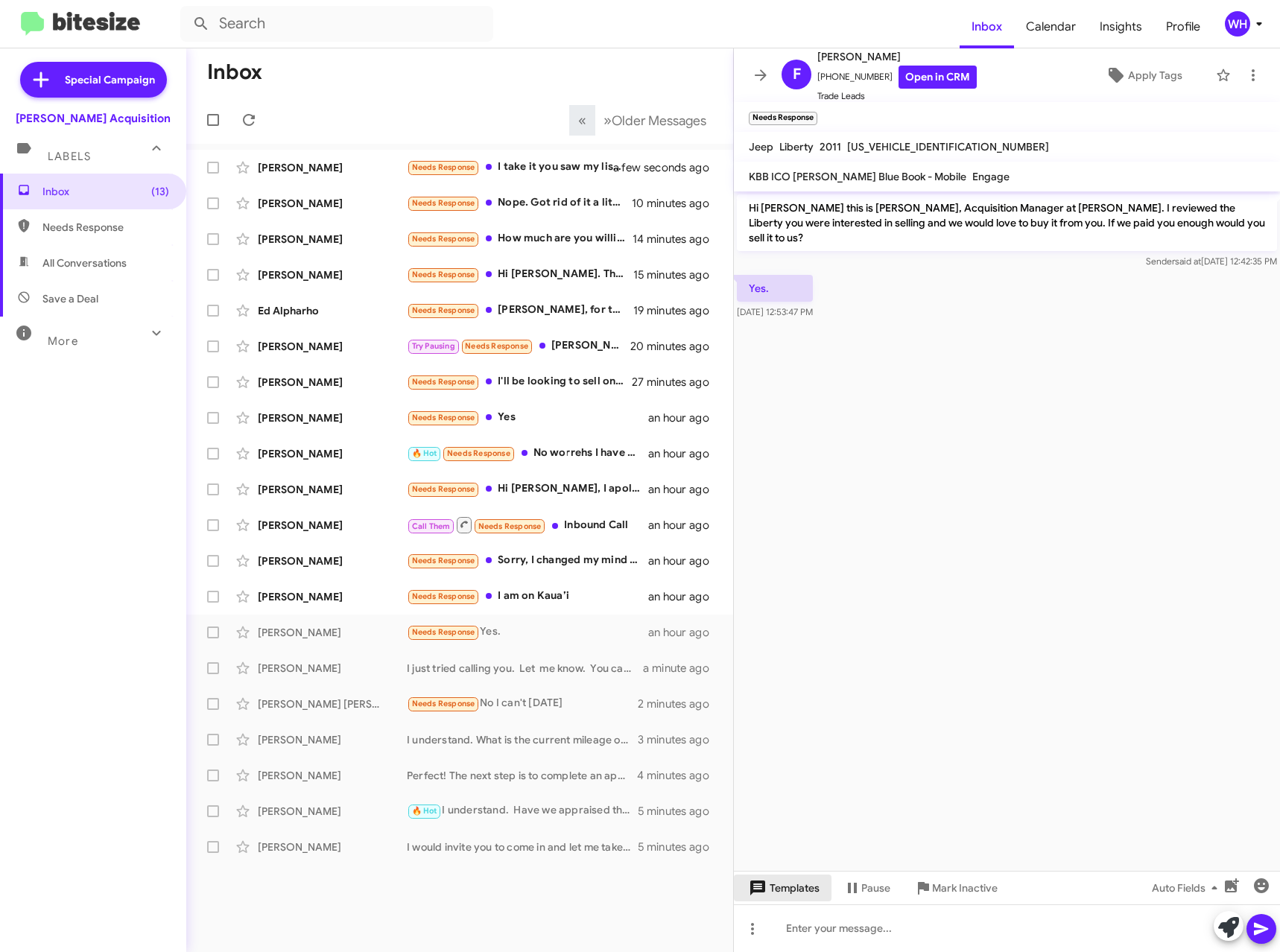
click at [790, 882] on span "Templates" at bounding box center [782, 888] width 74 height 27
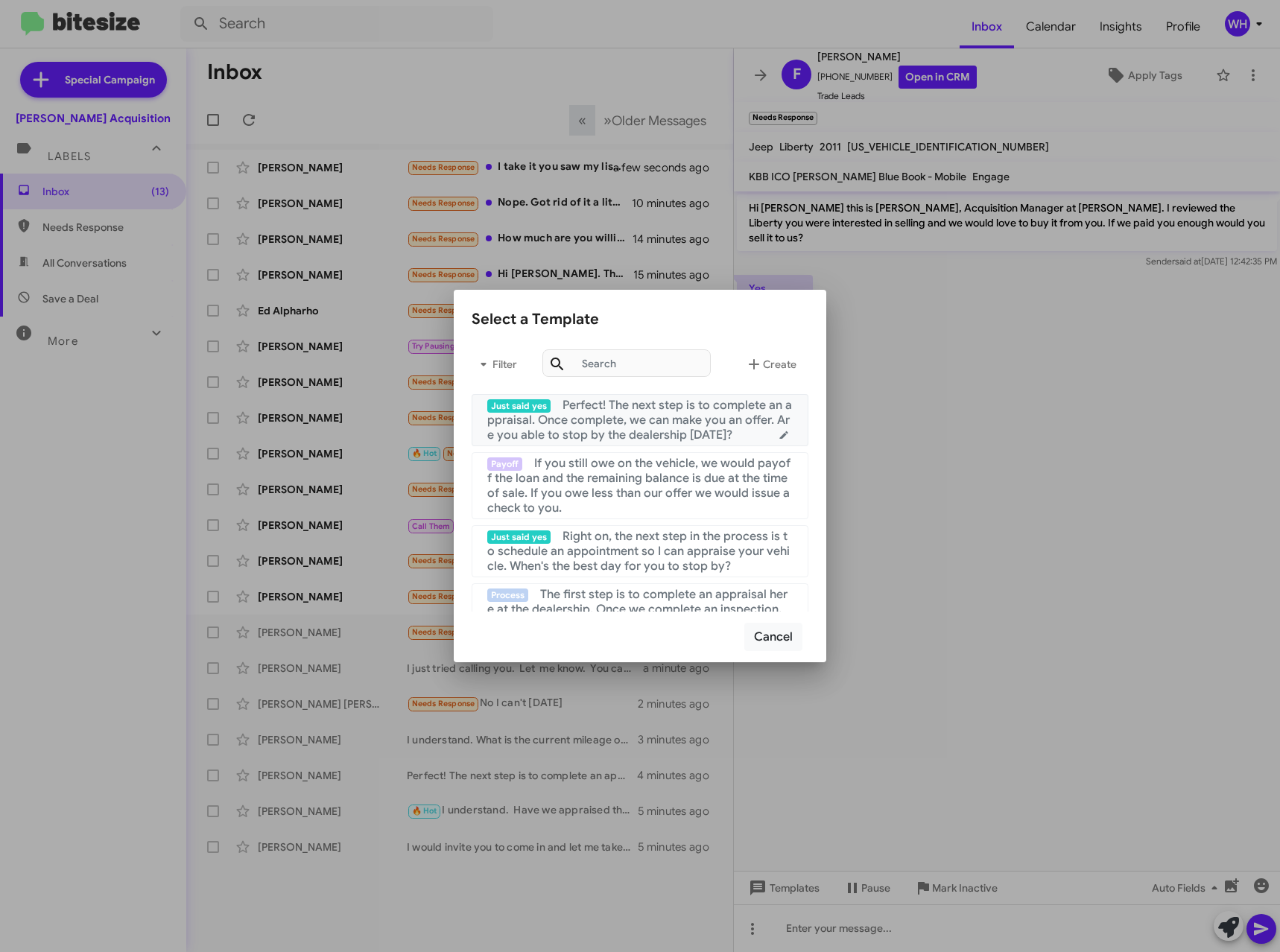
click at [647, 431] on span "Perfect! The next step is to complete an appraisal. Once complete, we can make …" at bounding box center [639, 420] width 305 height 45
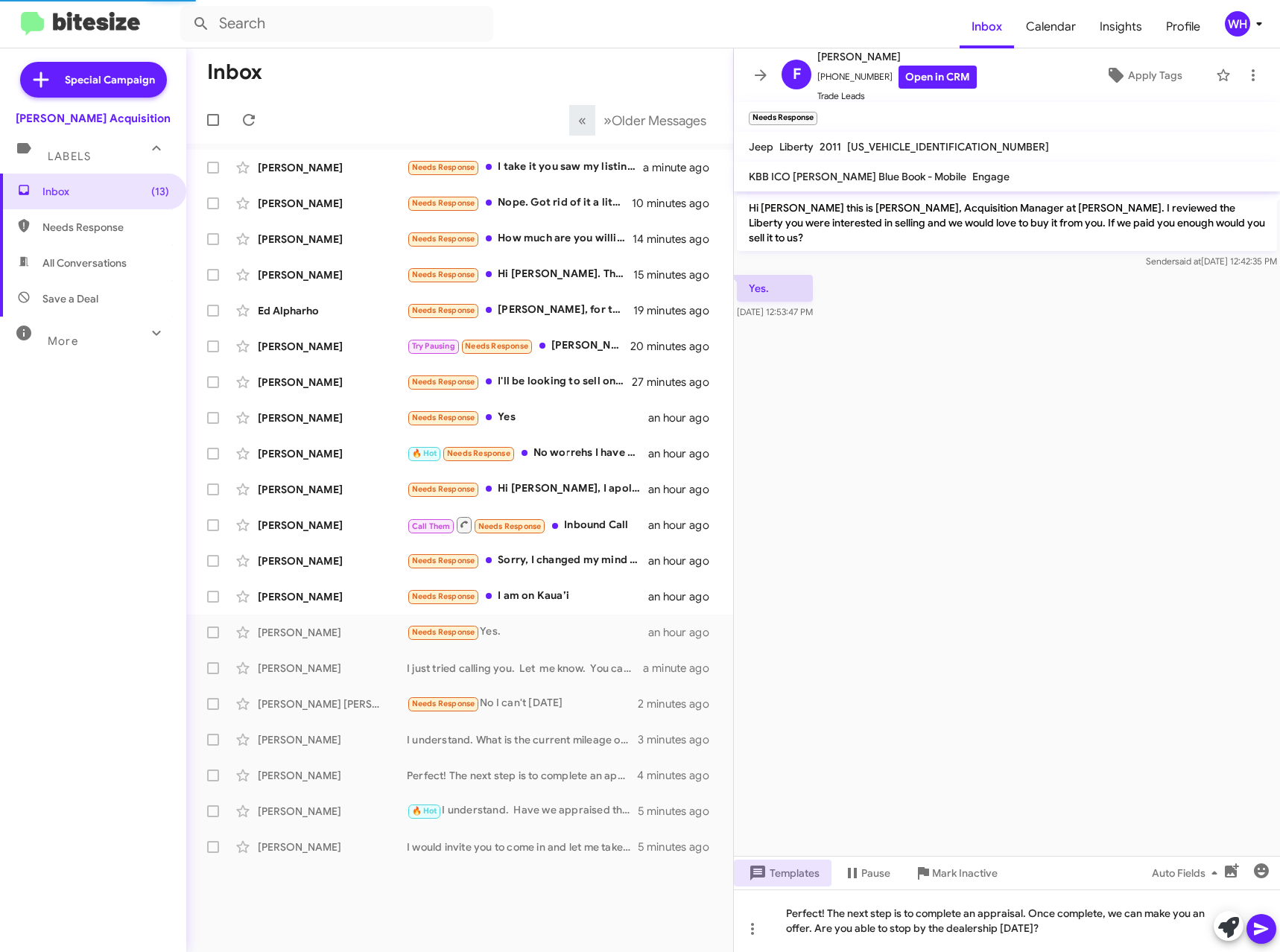
click at [1270, 923] on button at bounding box center [1260, 929] width 30 height 30
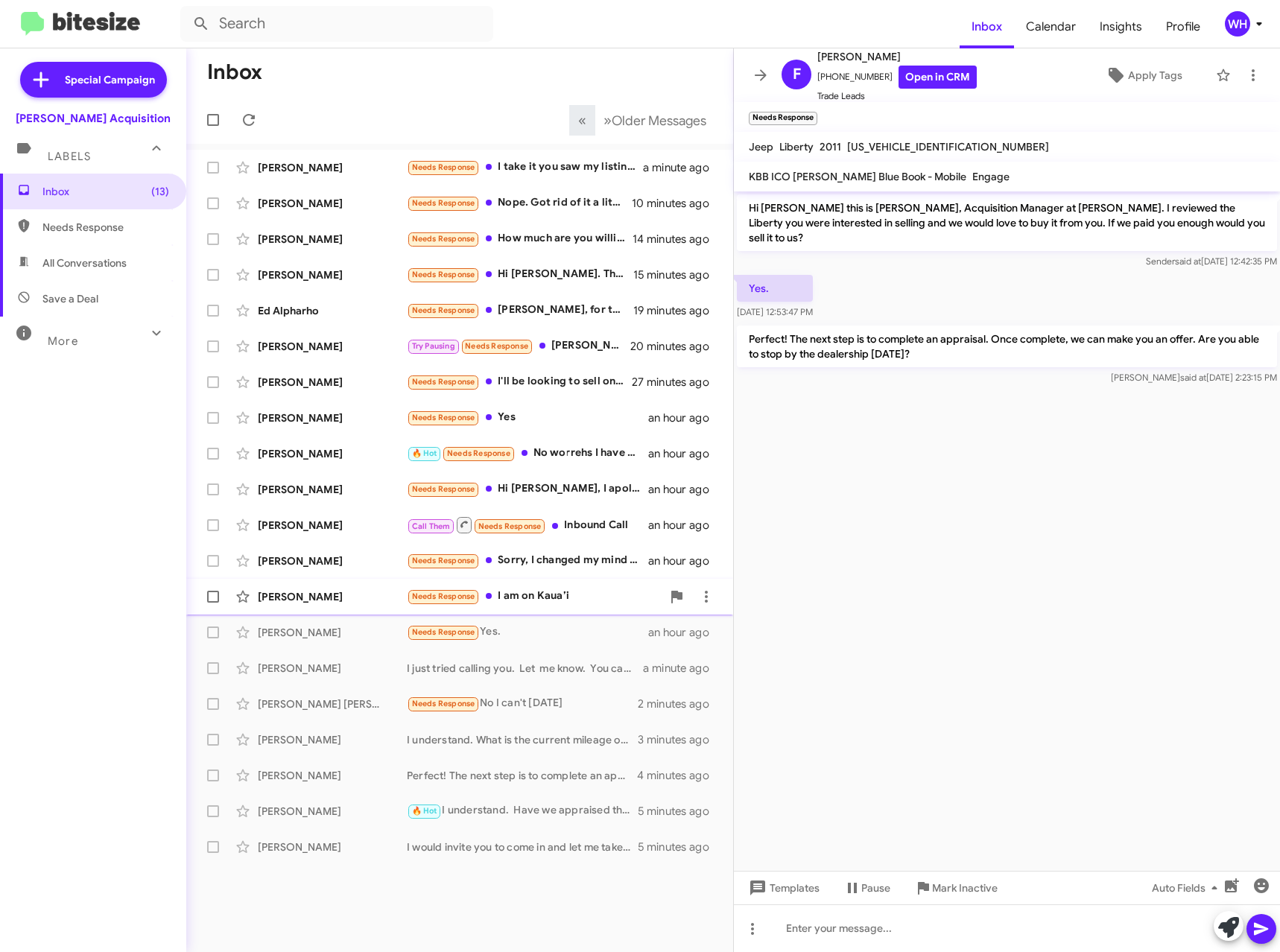
click at [309, 594] on div "[PERSON_NAME]" at bounding box center [332, 597] width 149 height 15
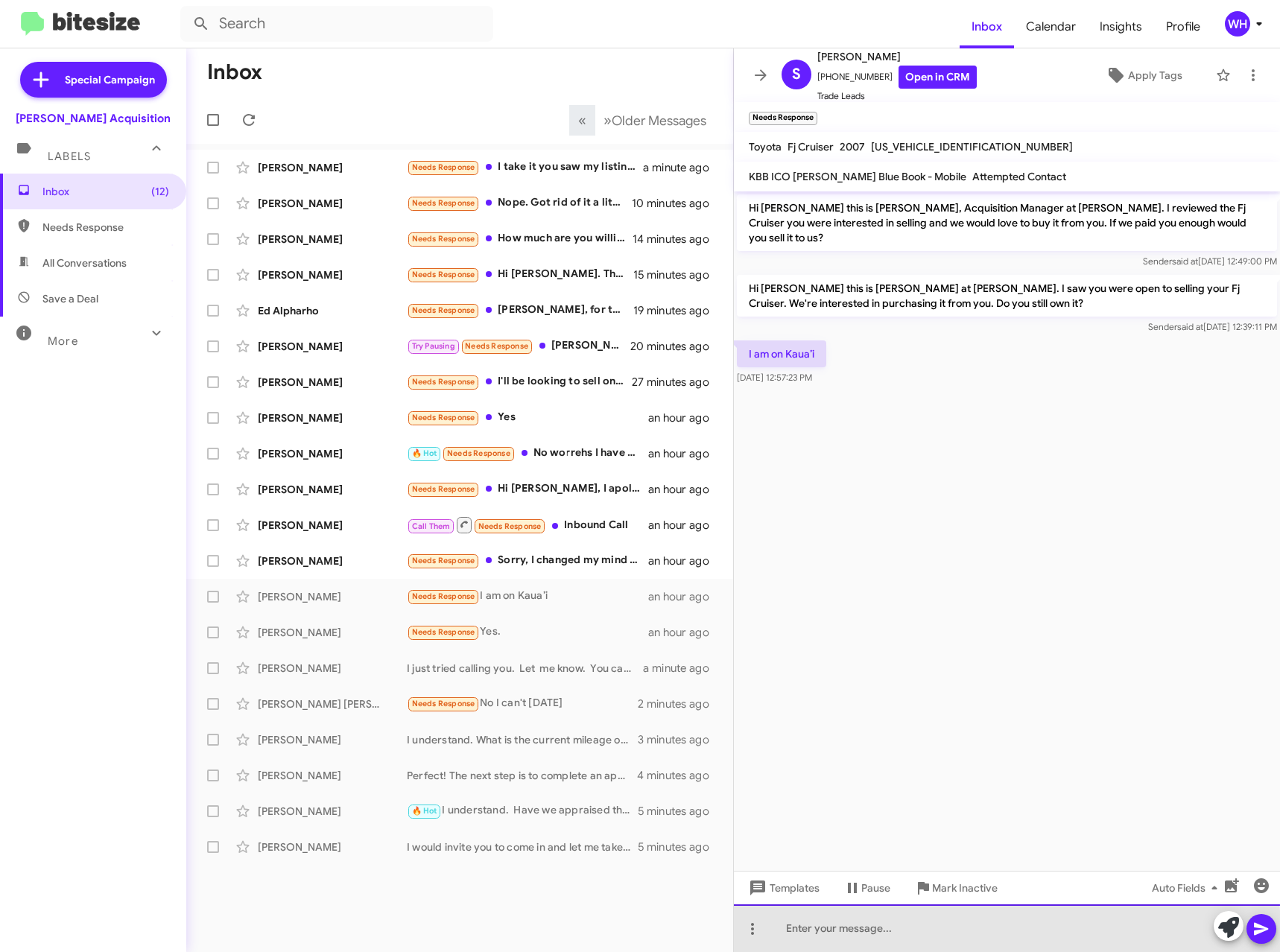
click at [821, 936] on div at bounding box center [1007, 928] width 546 height 48
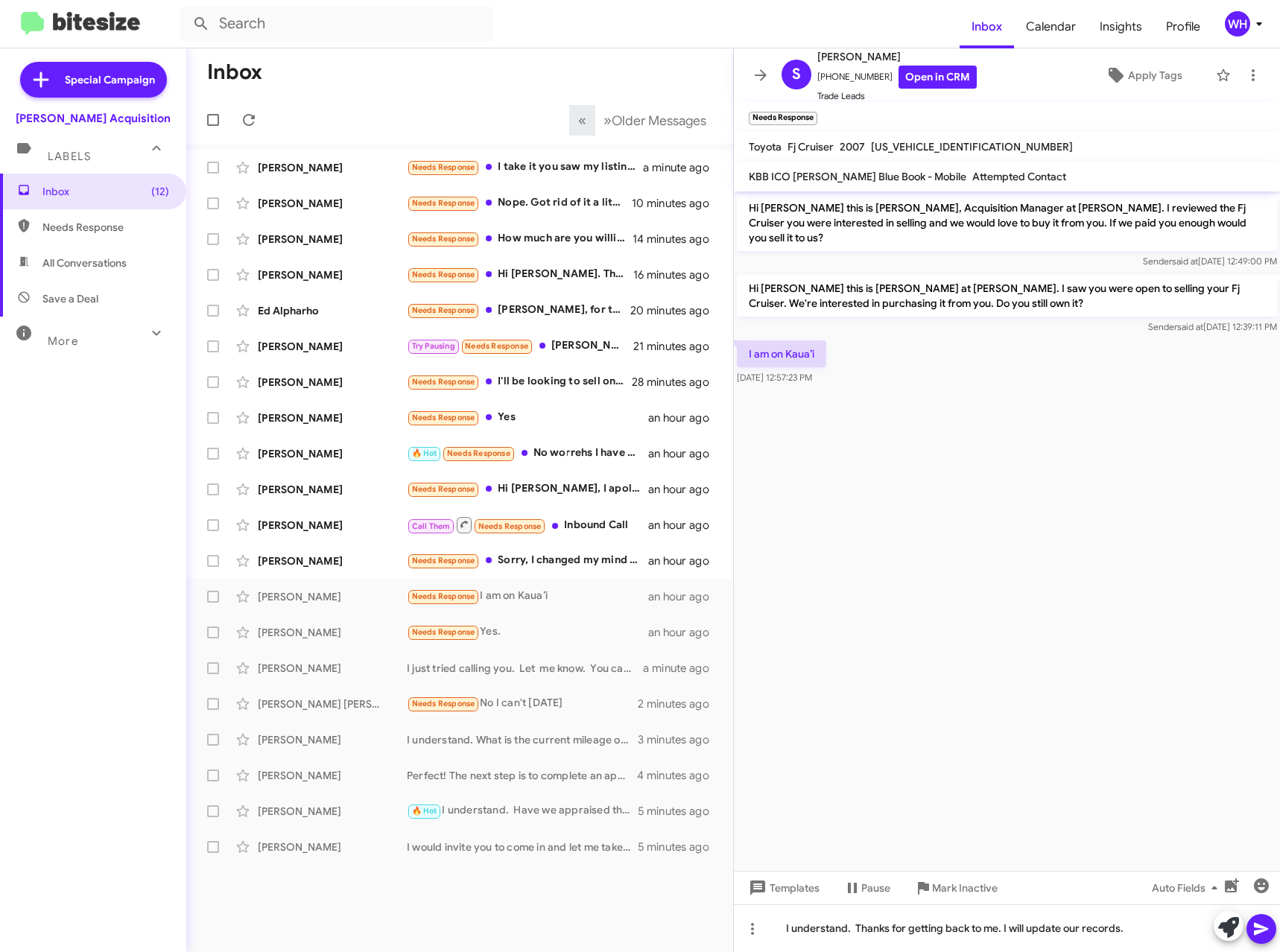
click at [1263, 929] on icon at bounding box center [1261, 929] width 14 height 13
click at [968, 885] on span "Mark Inactive" at bounding box center [965, 888] width 66 height 27
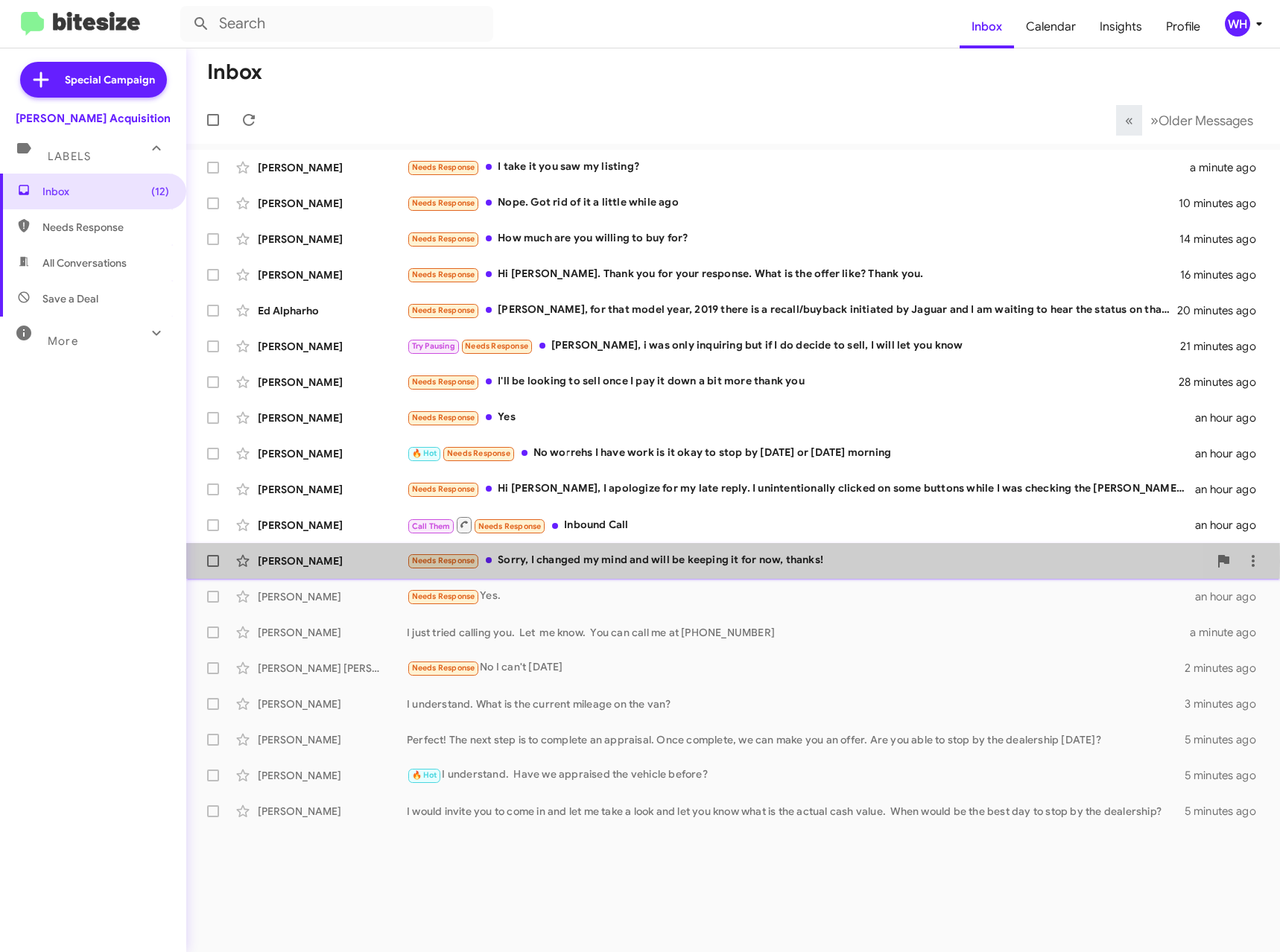
click at [295, 562] on div "[PERSON_NAME]" at bounding box center [332, 561] width 149 height 15
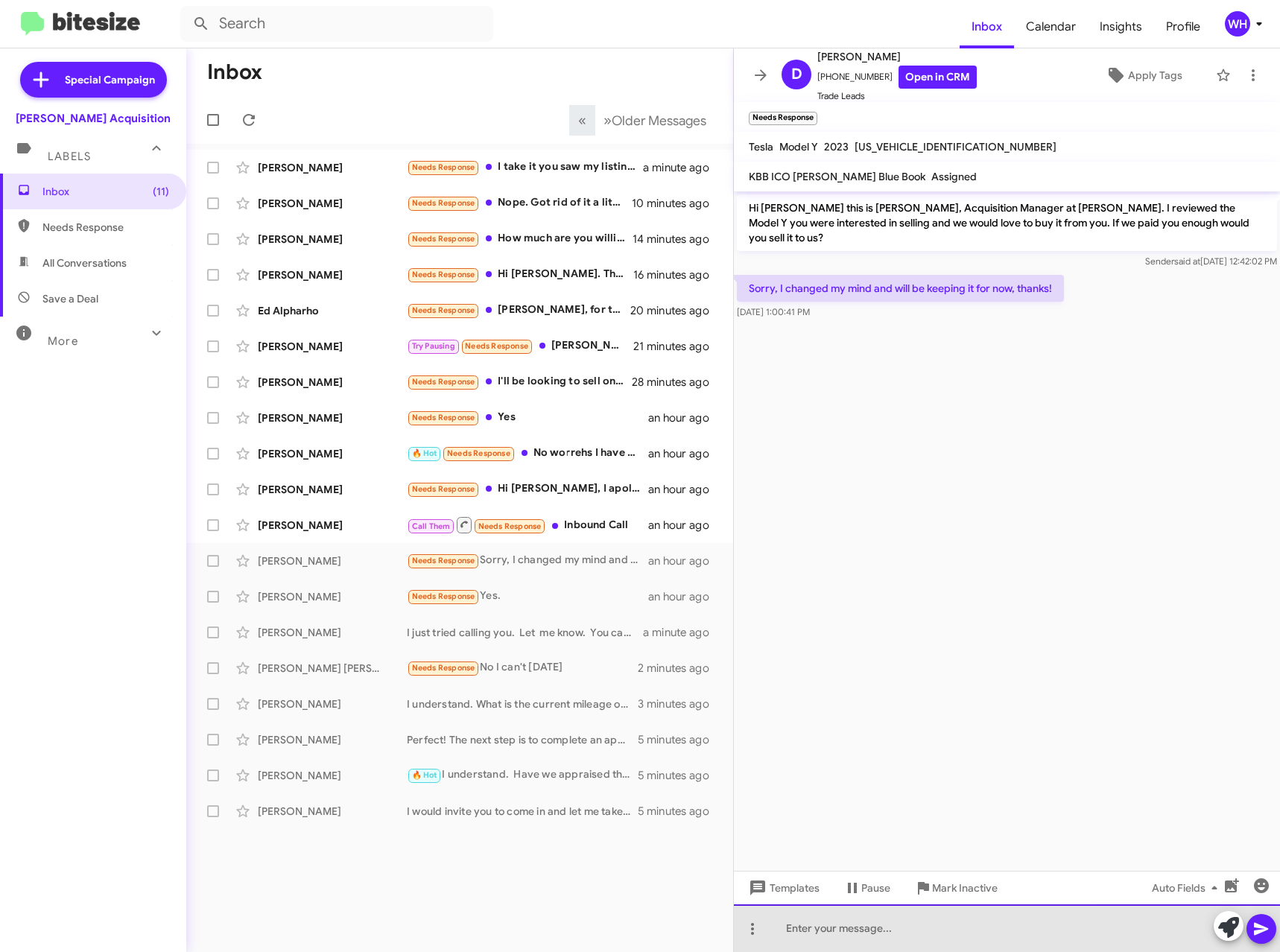
click at [809, 942] on div at bounding box center [1007, 928] width 546 height 48
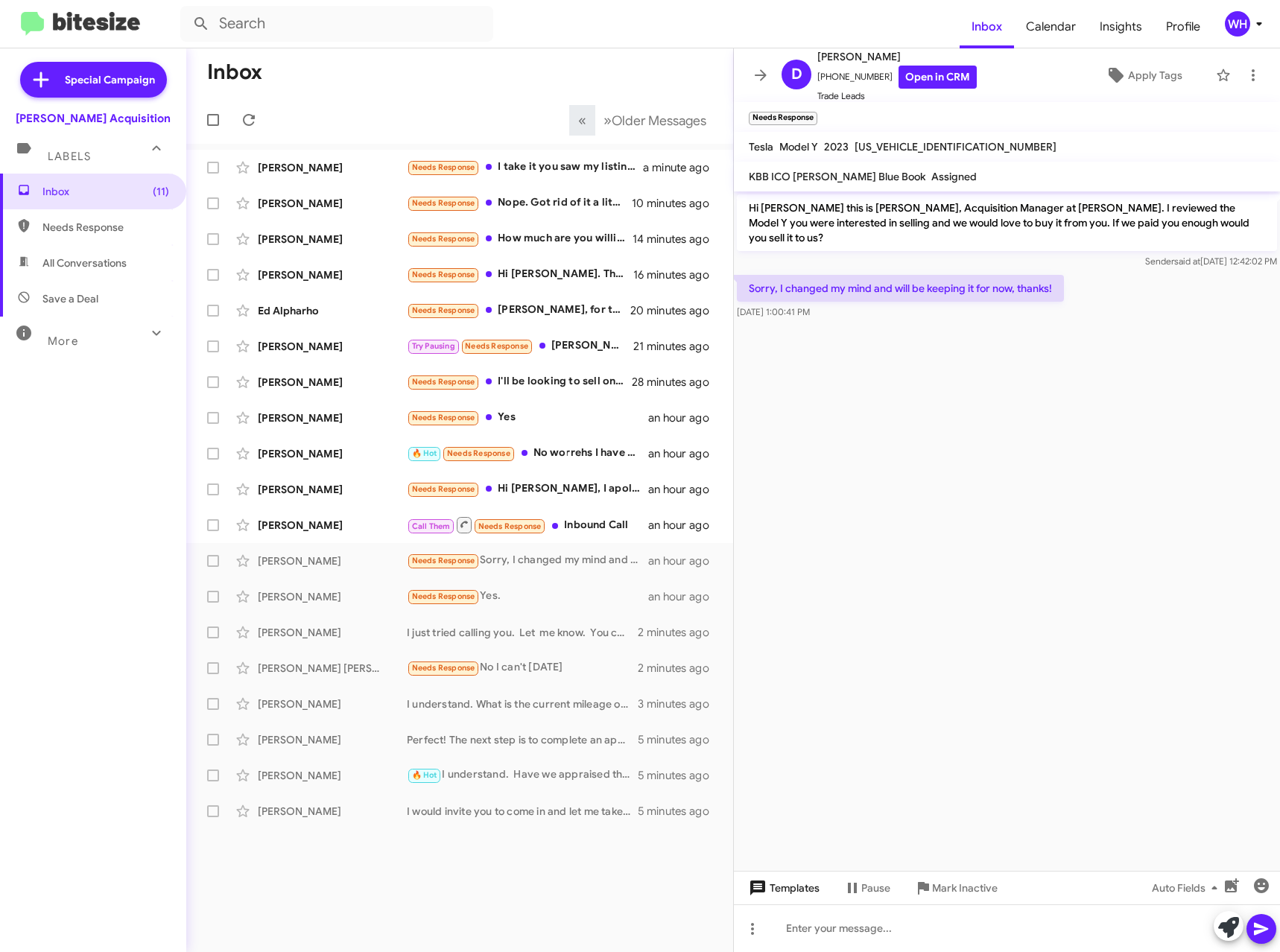
click at [785, 881] on span "Templates" at bounding box center [782, 888] width 74 height 27
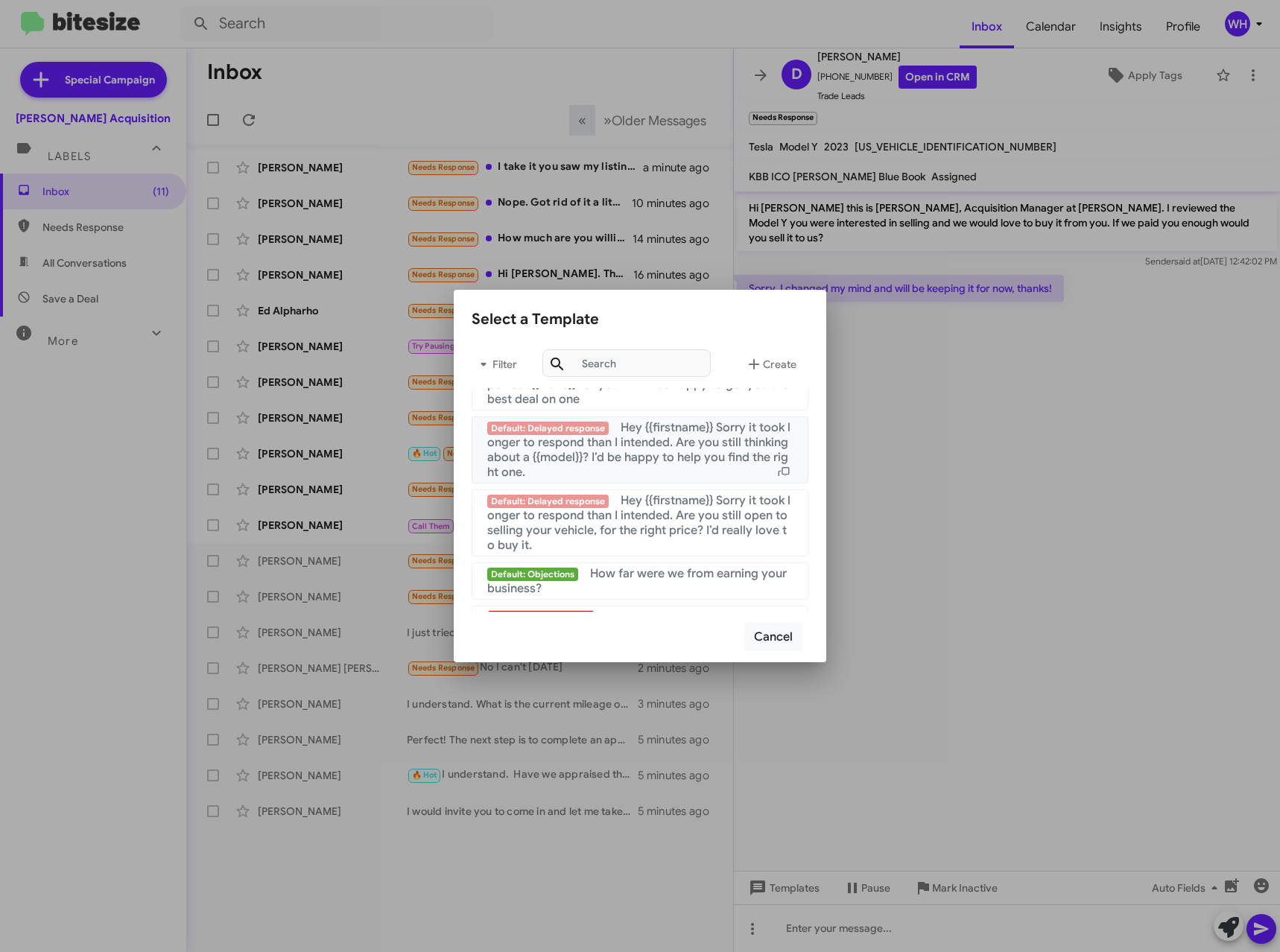
scroll to position [1436, 0]
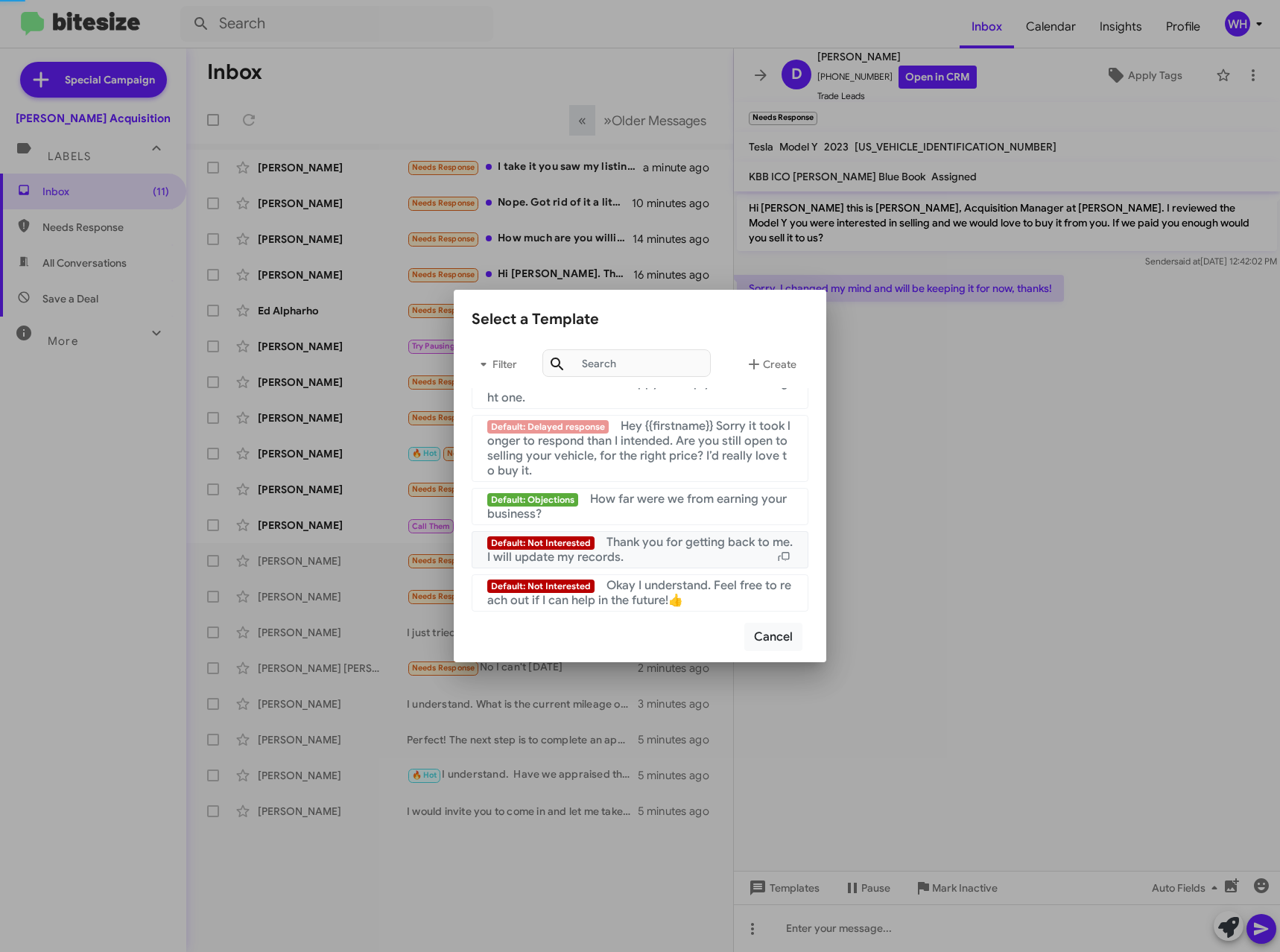
click at [669, 559] on div "Default: Not Interested Thank you for getting back to me. I will update my reco…" at bounding box center [639, 549] width 306 height 30
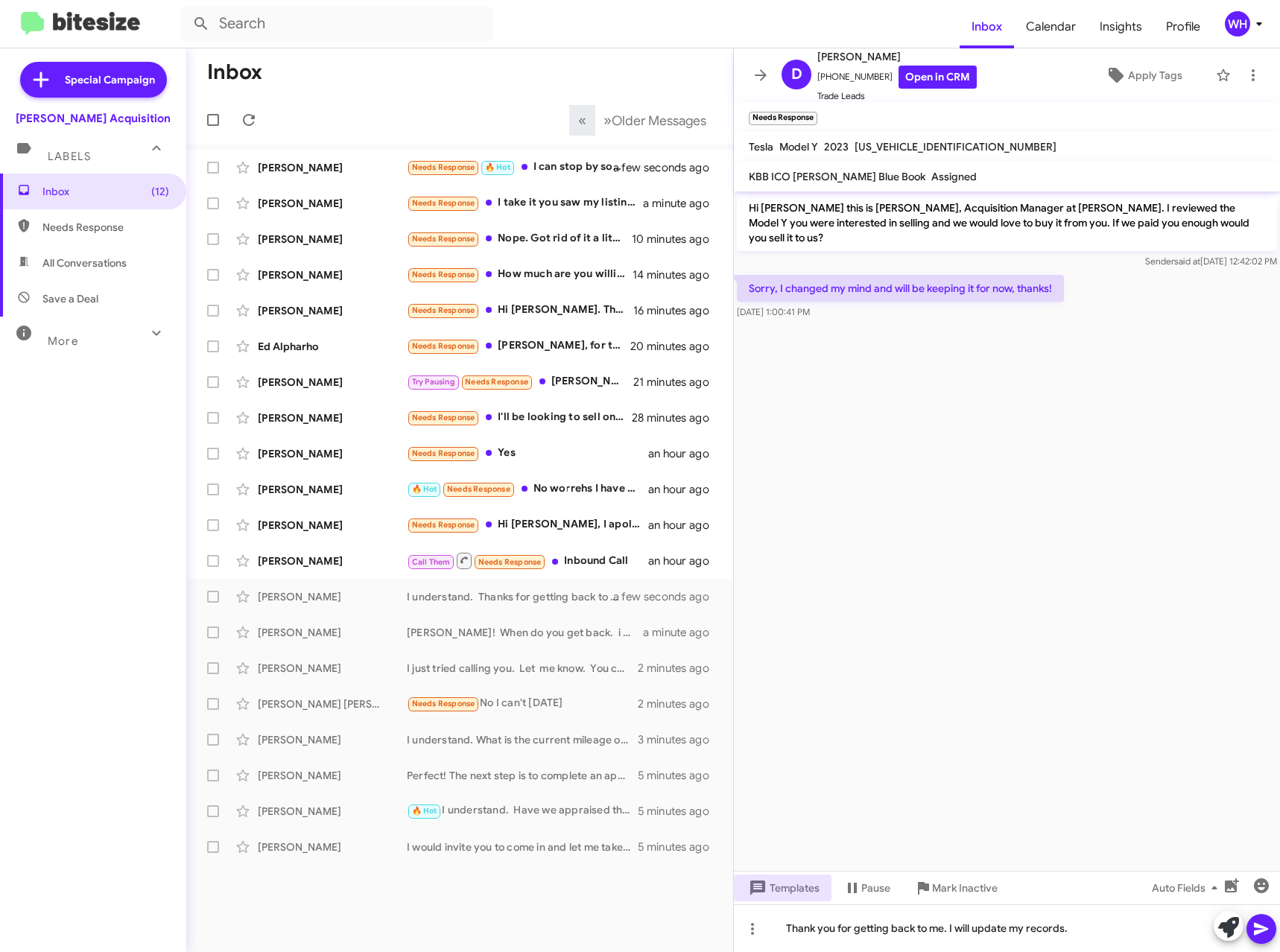
click at [1258, 933] on icon at bounding box center [1261, 929] width 18 height 18
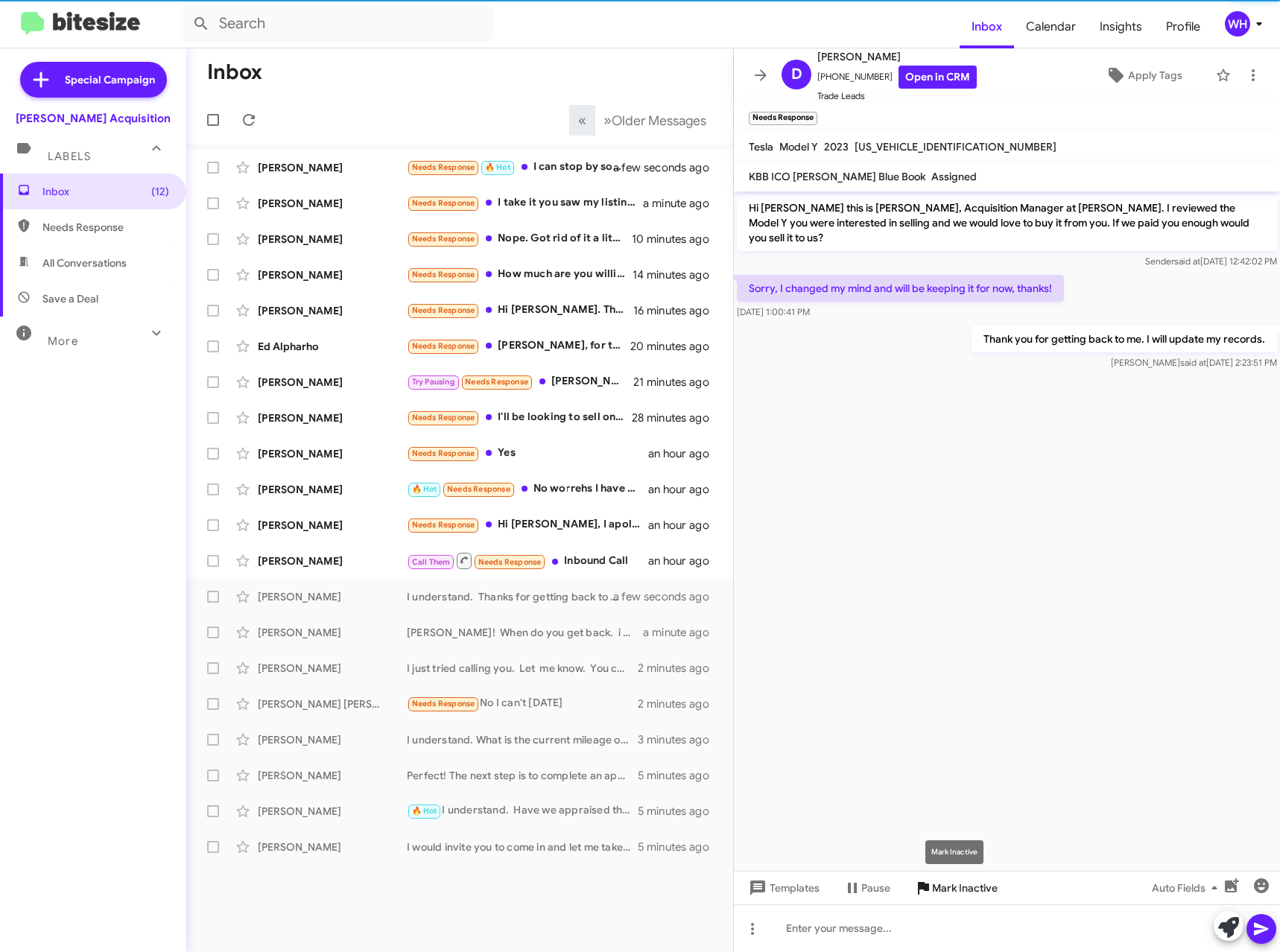
click at [977, 885] on span "Mark Inactive" at bounding box center [965, 888] width 66 height 27
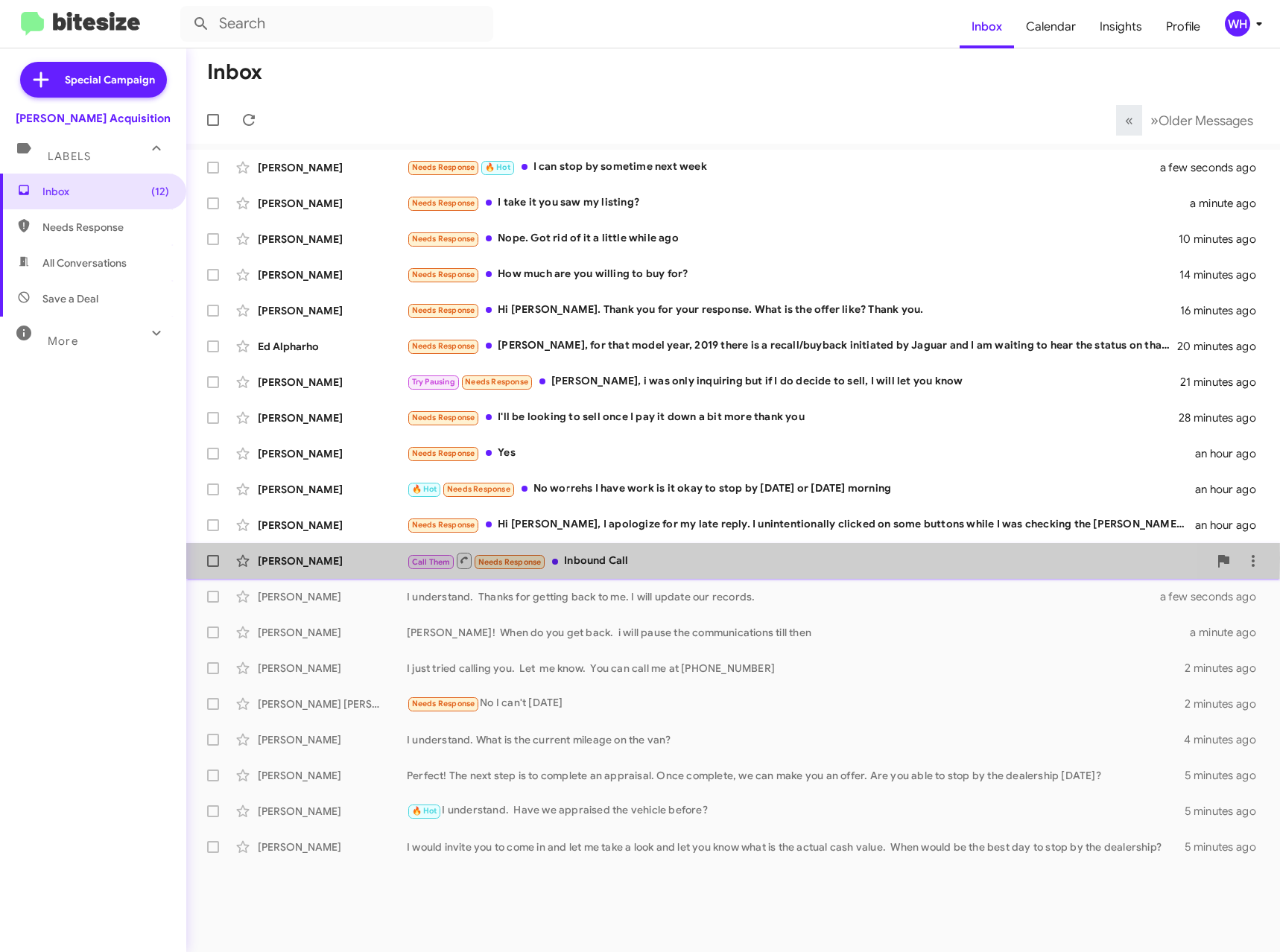
click at [292, 558] on div "[PERSON_NAME]" at bounding box center [332, 561] width 149 height 15
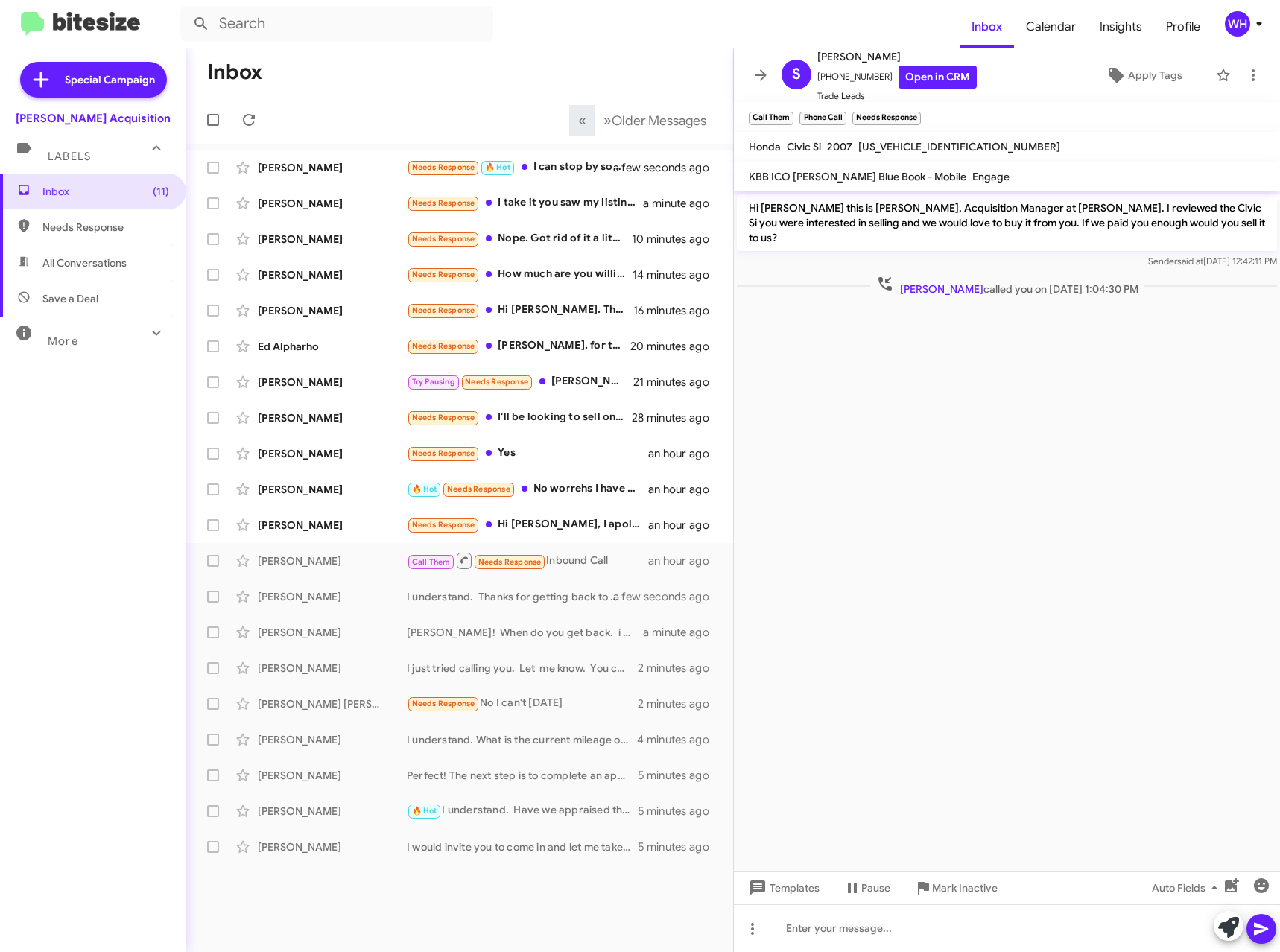
click at [1100, 319] on cdk-virtual-scroll-viewport "Hi [PERSON_NAME] this is [PERSON_NAME], Acquisition Manager at [PERSON_NAME]. I…" at bounding box center [1007, 531] width 546 height 680
click at [890, 519] on cdk-virtual-scroll-viewport "Hi [PERSON_NAME] this is [PERSON_NAME], Acquisition Manager at [PERSON_NAME]. I…" at bounding box center [1007, 531] width 546 height 680
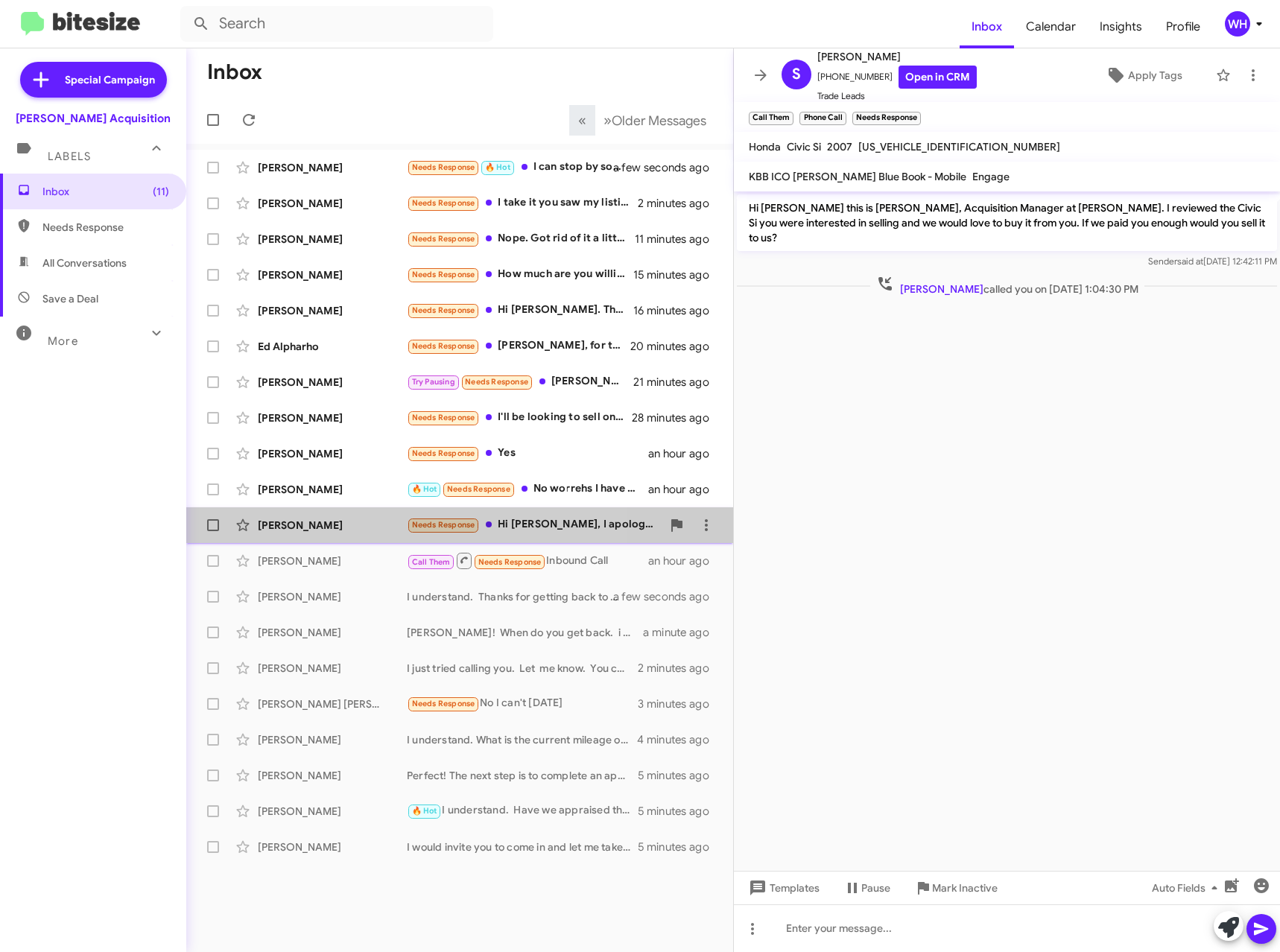
click at [302, 529] on div "[PERSON_NAME]" at bounding box center [332, 525] width 149 height 15
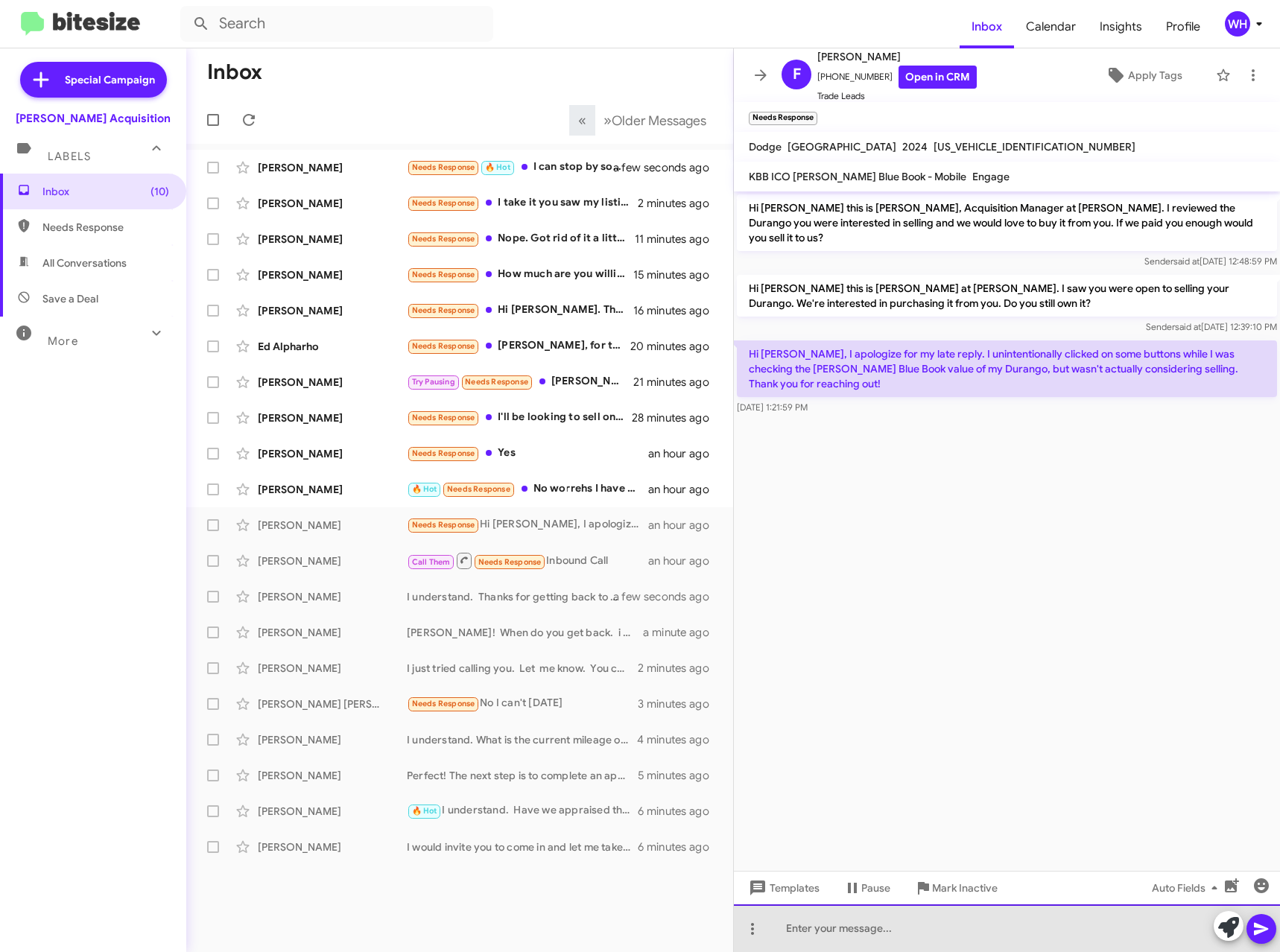
click at [805, 934] on div at bounding box center [1007, 928] width 546 height 48
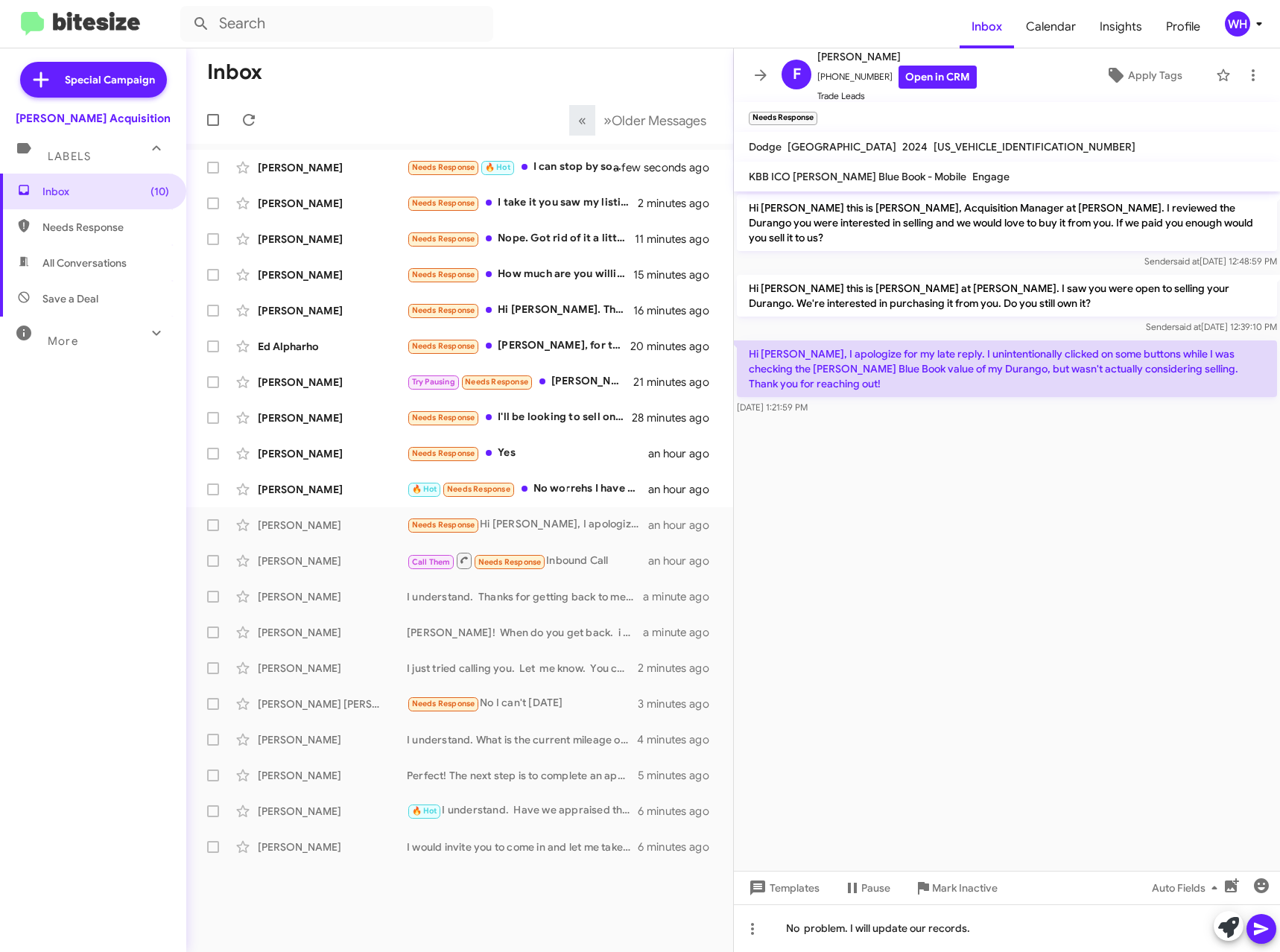
click at [1267, 927] on icon at bounding box center [1261, 929] width 18 height 18
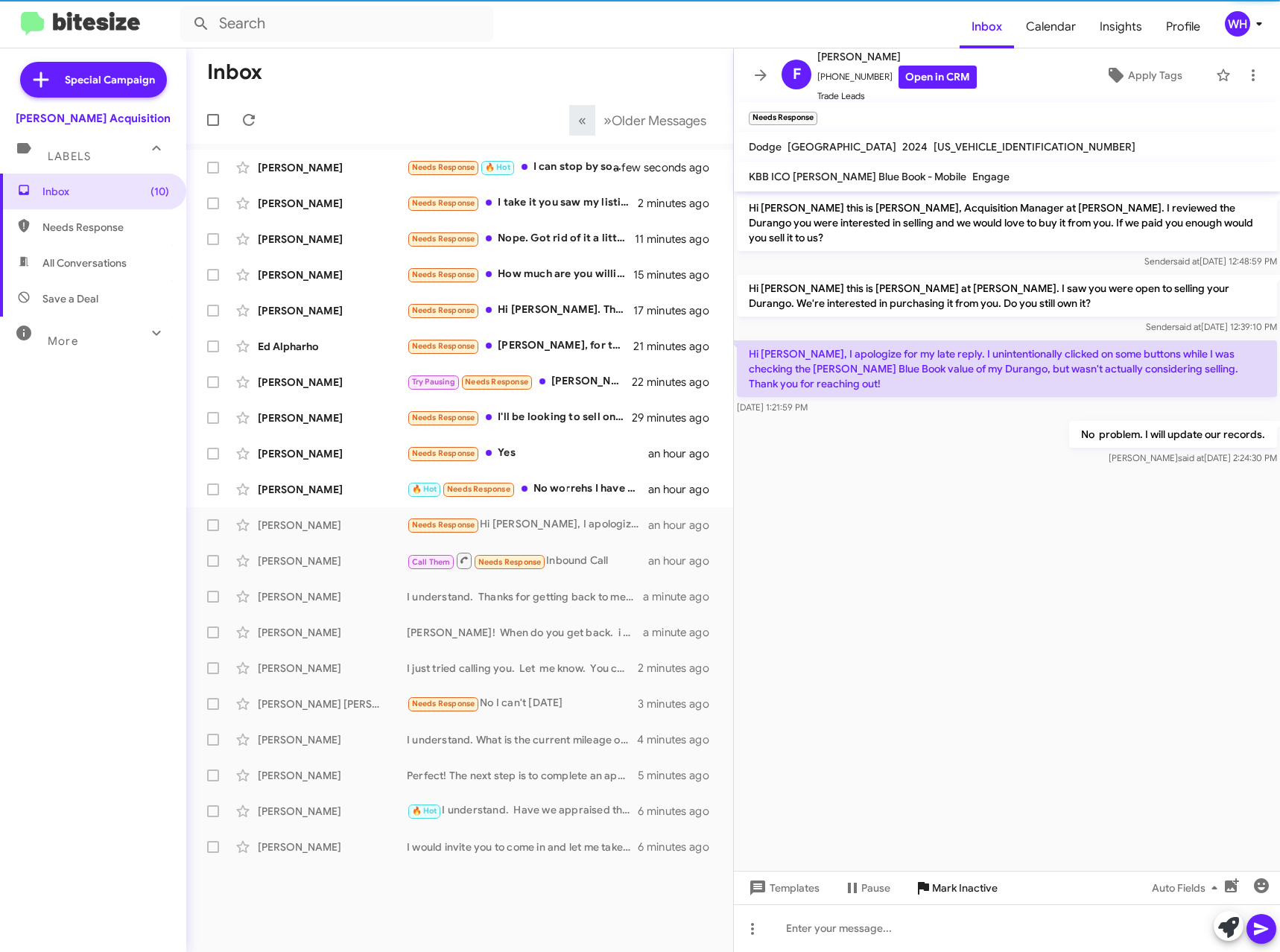
click at [984, 884] on span "Mark Inactive" at bounding box center [965, 888] width 66 height 27
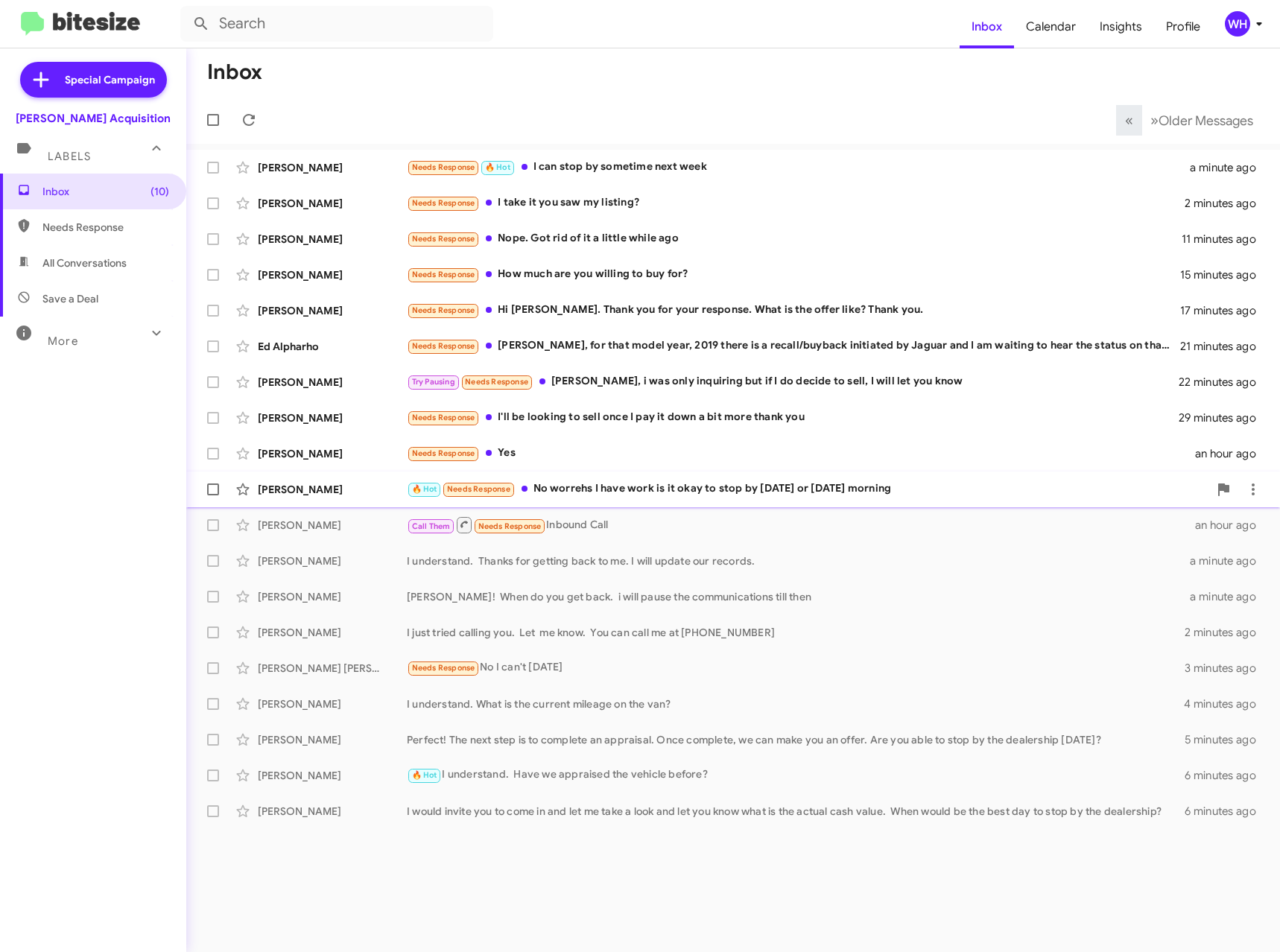
click at [292, 482] on div "[PERSON_NAME]" at bounding box center [332, 490] width 149 height 15
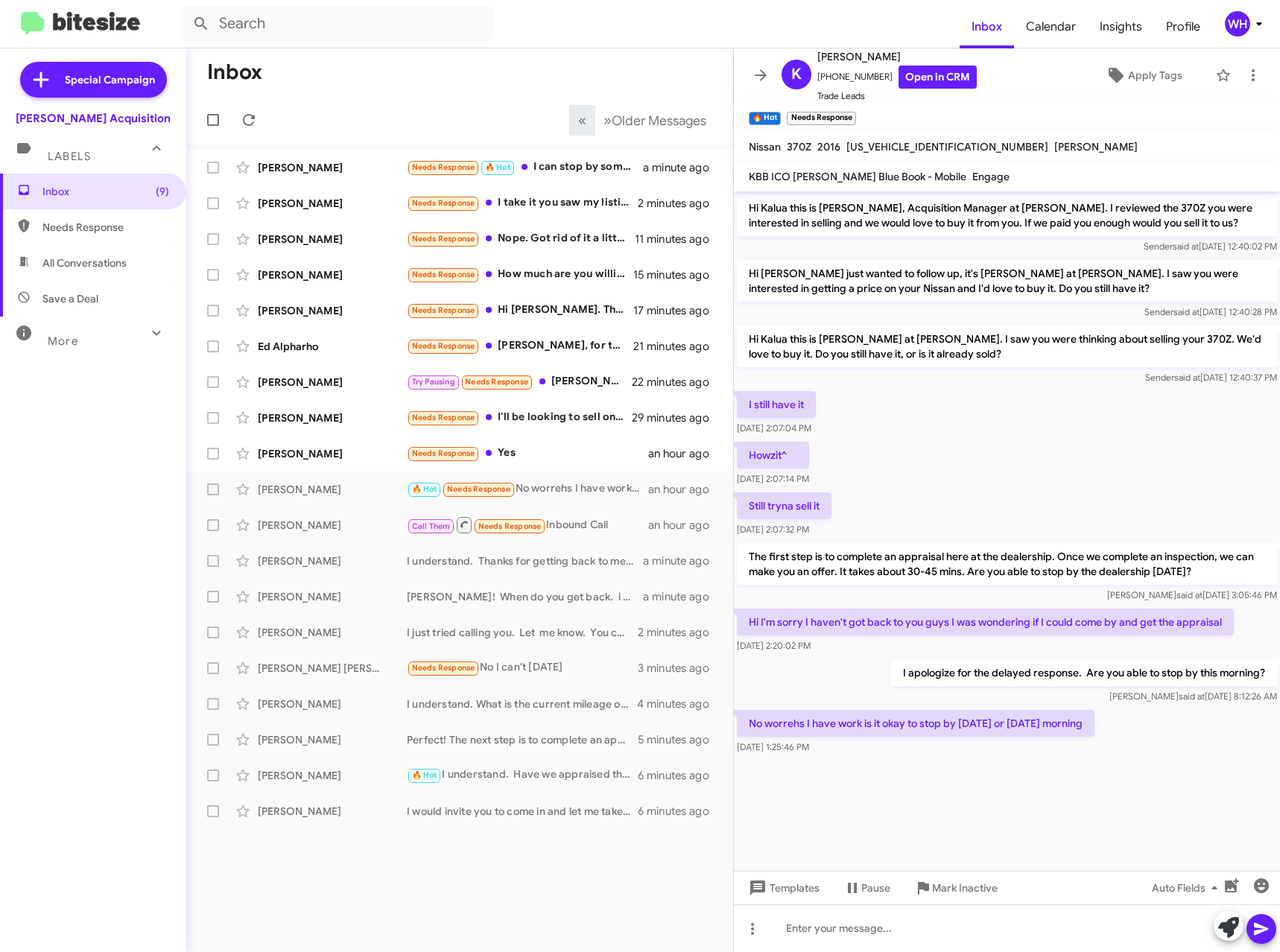
click at [813, 820] on cdk-virtual-scroll-viewport "Hi Kalua this is [PERSON_NAME], Acquisition Manager at [PERSON_NAME]. I reviewe…" at bounding box center [1007, 531] width 546 height 680
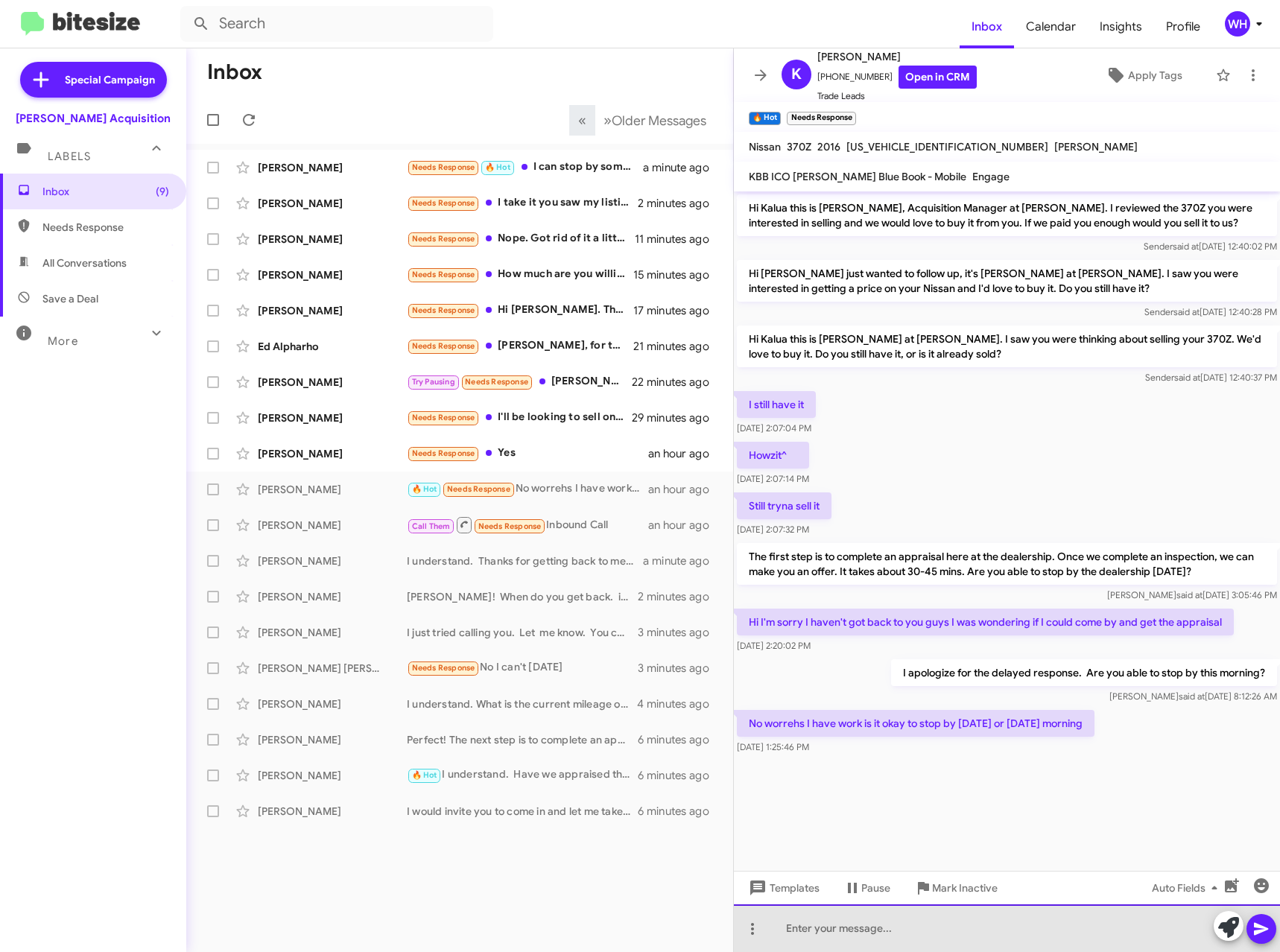
click at [922, 918] on div at bounding box center [1007, 928] width 546 height 48
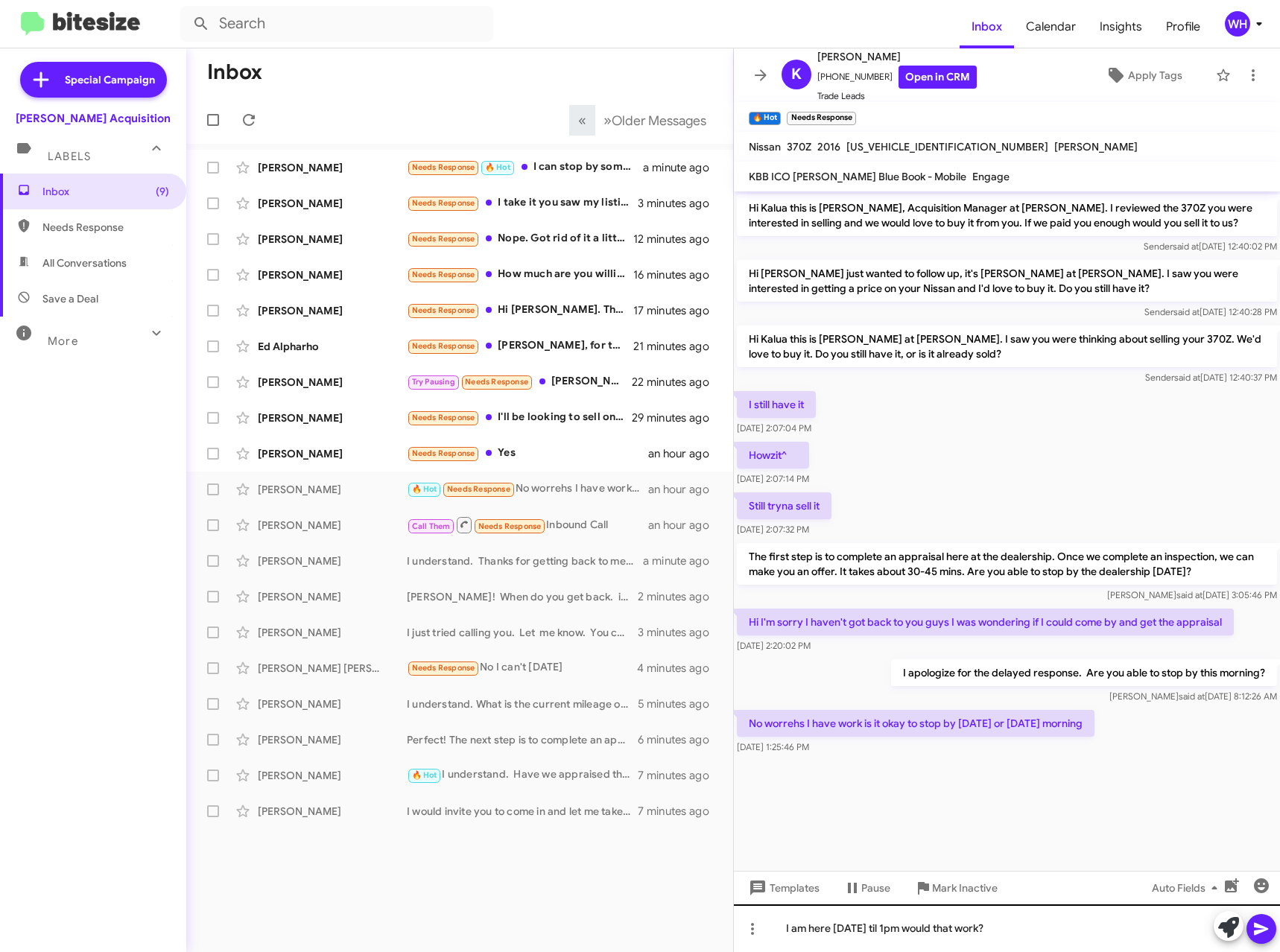
drag, startPoint x: 1269, startPoint y: 936, endPoint x: 1266, endPoint y: 947, distance: 11.4
click at [1268, 934] on icon at bounding box center [1261, 929] width 18 height 18
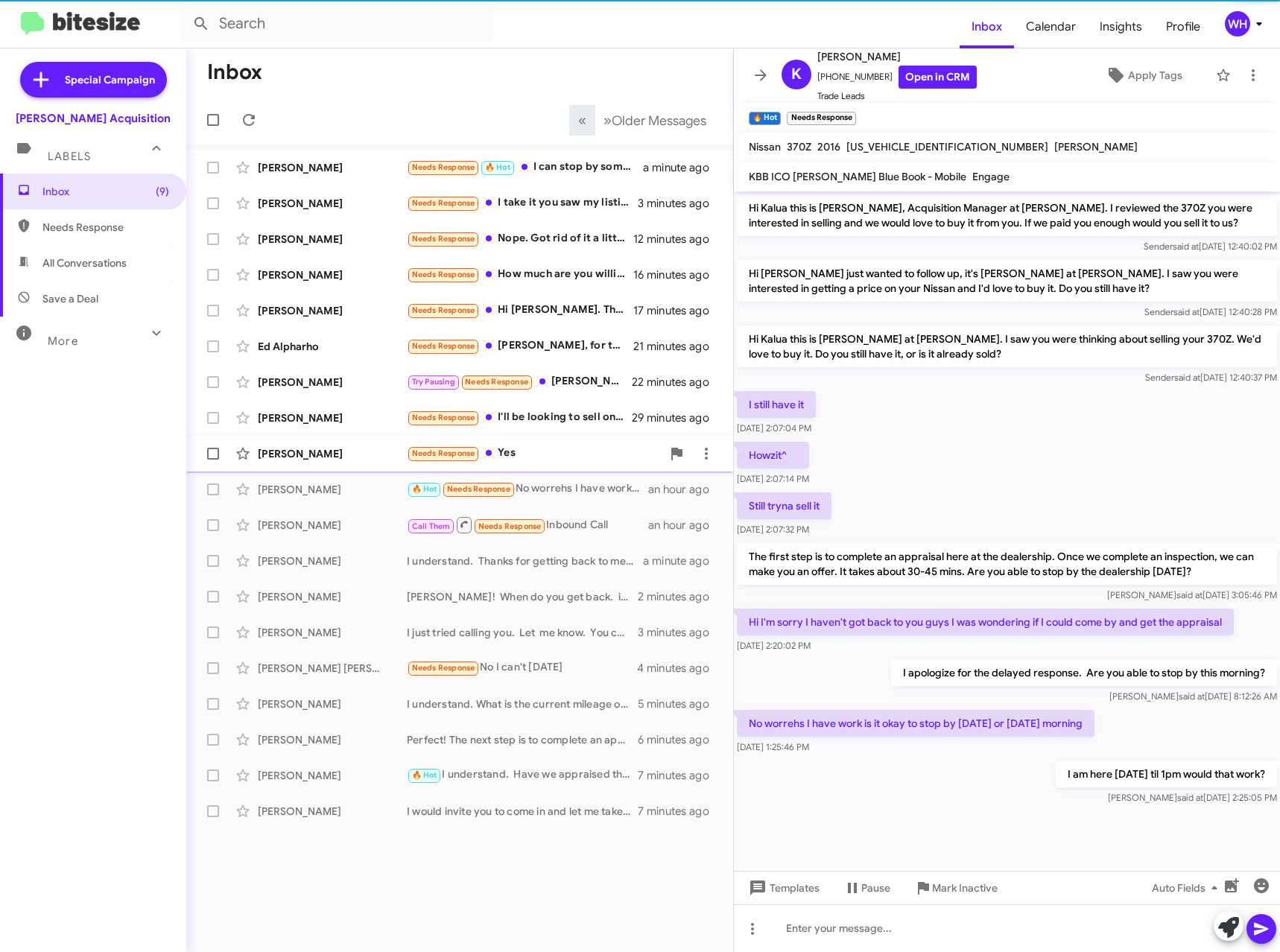
click at [279, 454] on div "[PERSON_NAME]" at bounding box center [332, 453] width 149 height 15
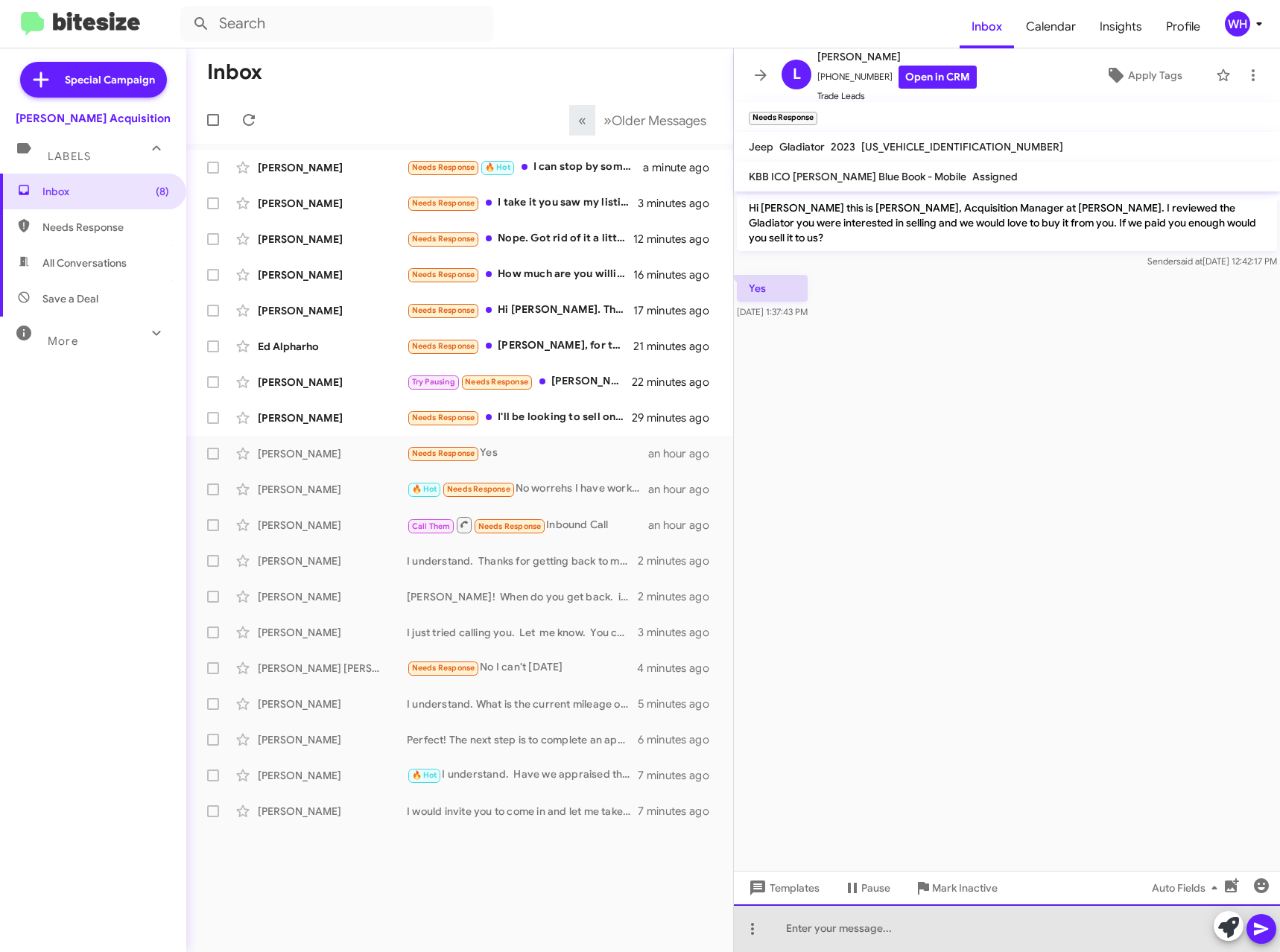
click at [864, 924] on div at bounding box center [1007, 928] width 546 height 48
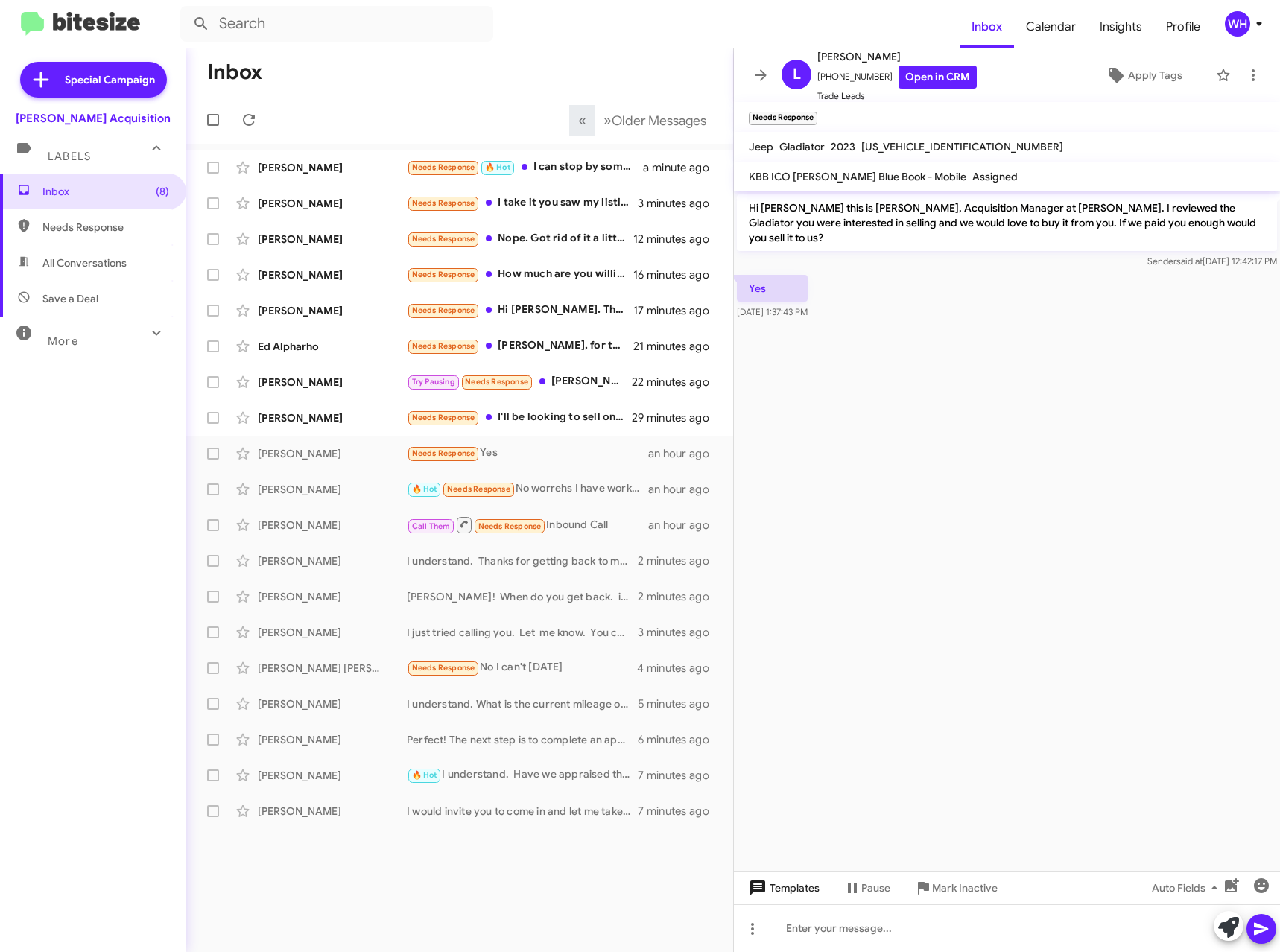
click at [782, 883] on span "Templates" at bounding box center [782, 888] width 74 height 27
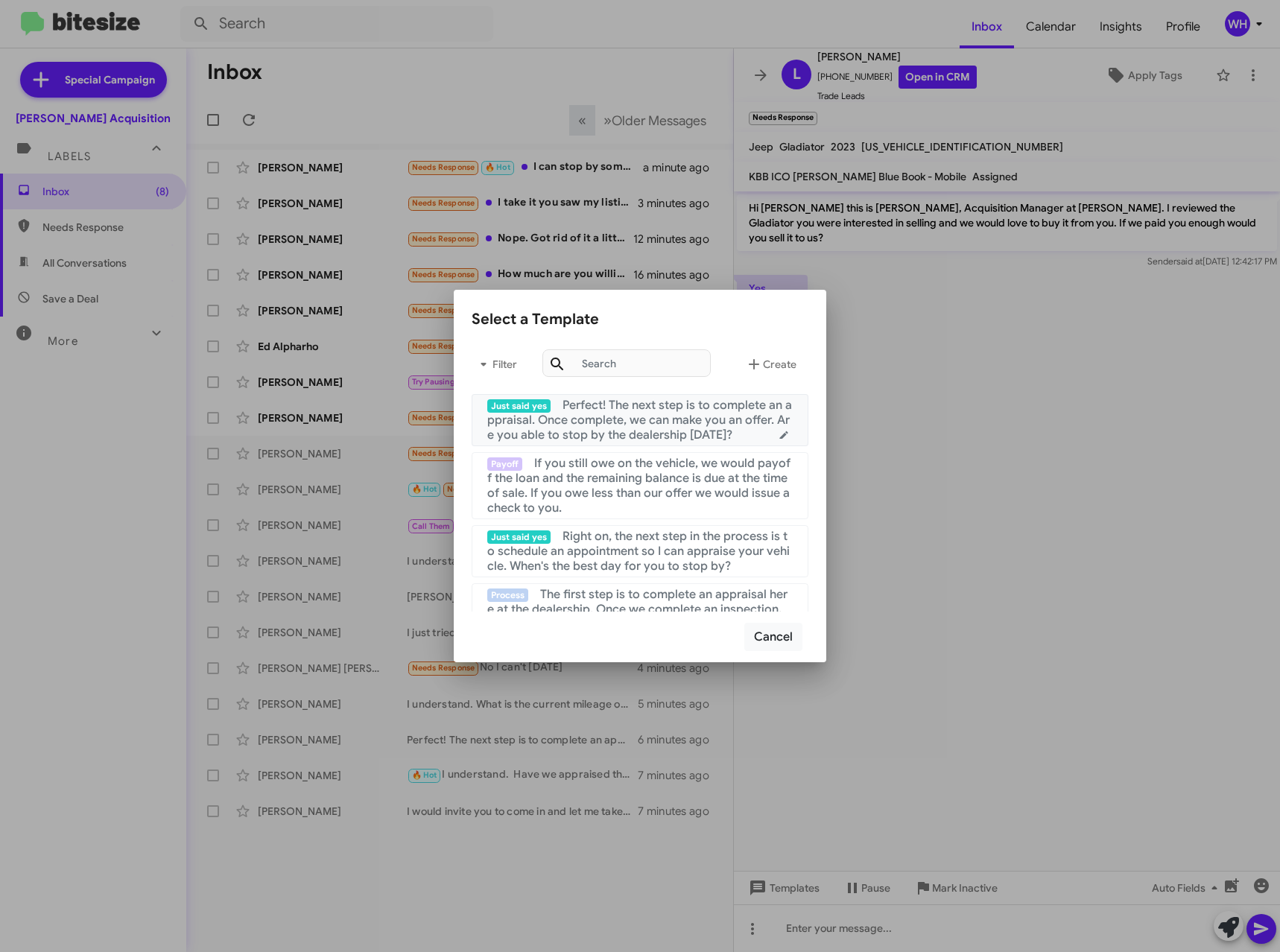
drag, startPoint x: 669, startPoint y: 411, endPoint x: 677, endPoint y: 428, distance: 18.8
click at [669, 412] on span "Perfect! The next step is to complete an appraisal. Once complete, we can make …" at bounding box center [639, 420] width 305 height 45
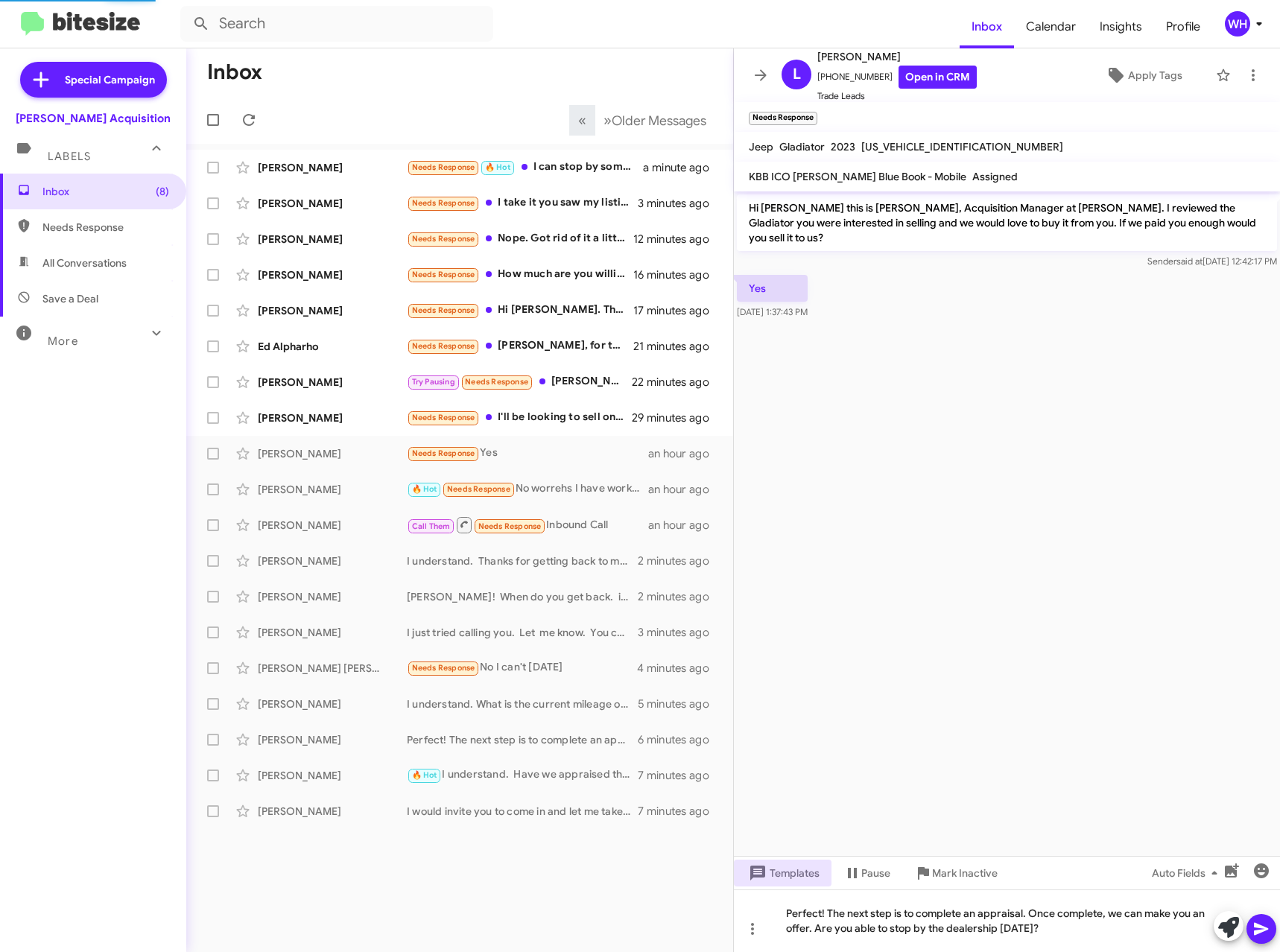
click at [1259, 933] on icon at bounding box center [1261, 929] width 18 height 18
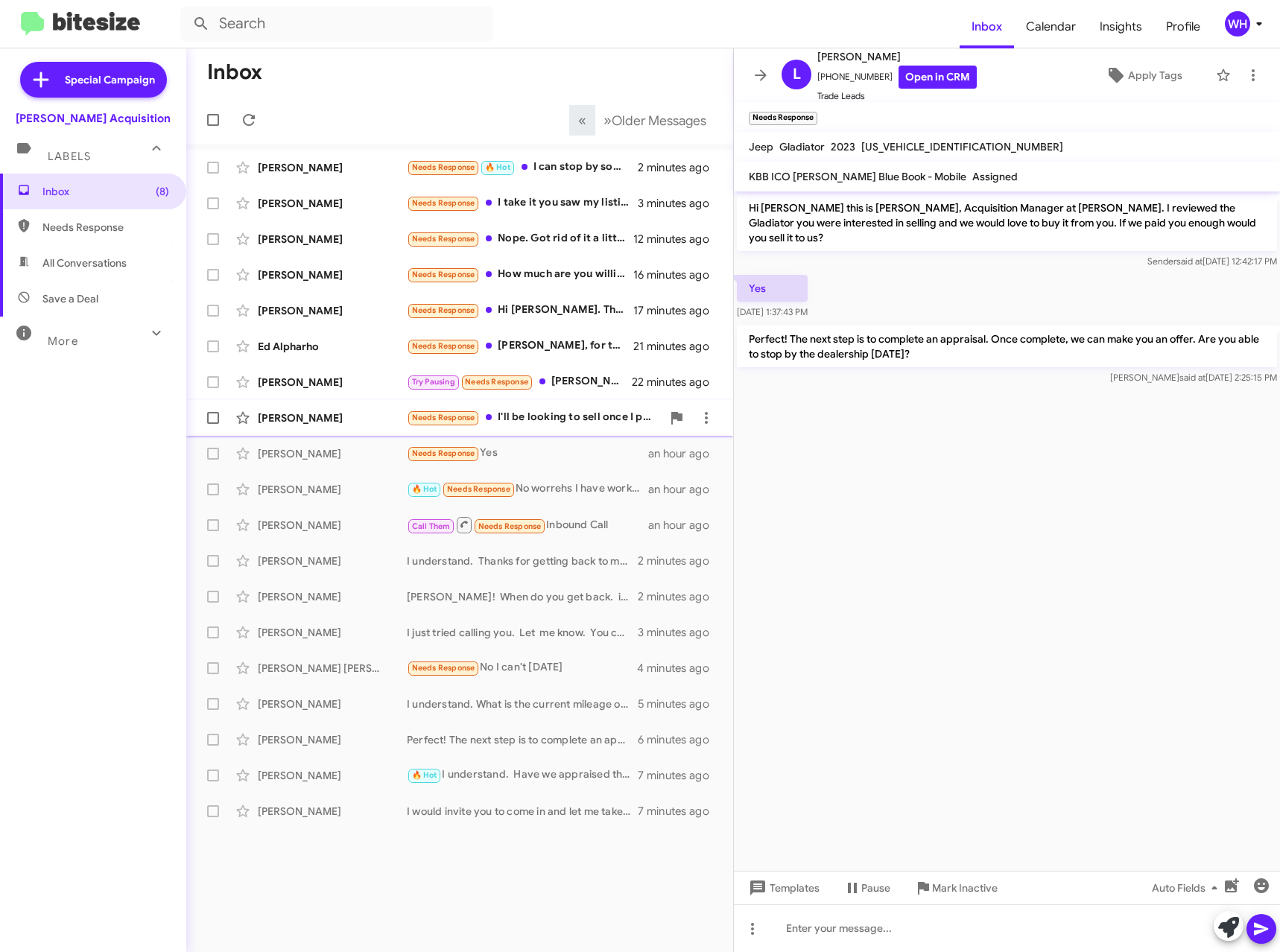
click at [279, 426] on div "[PERSON_NAME] Needs Response I'll be looking to sell once I pay it down a bit m…" at bounding box center [460, 417] width 523 height 30
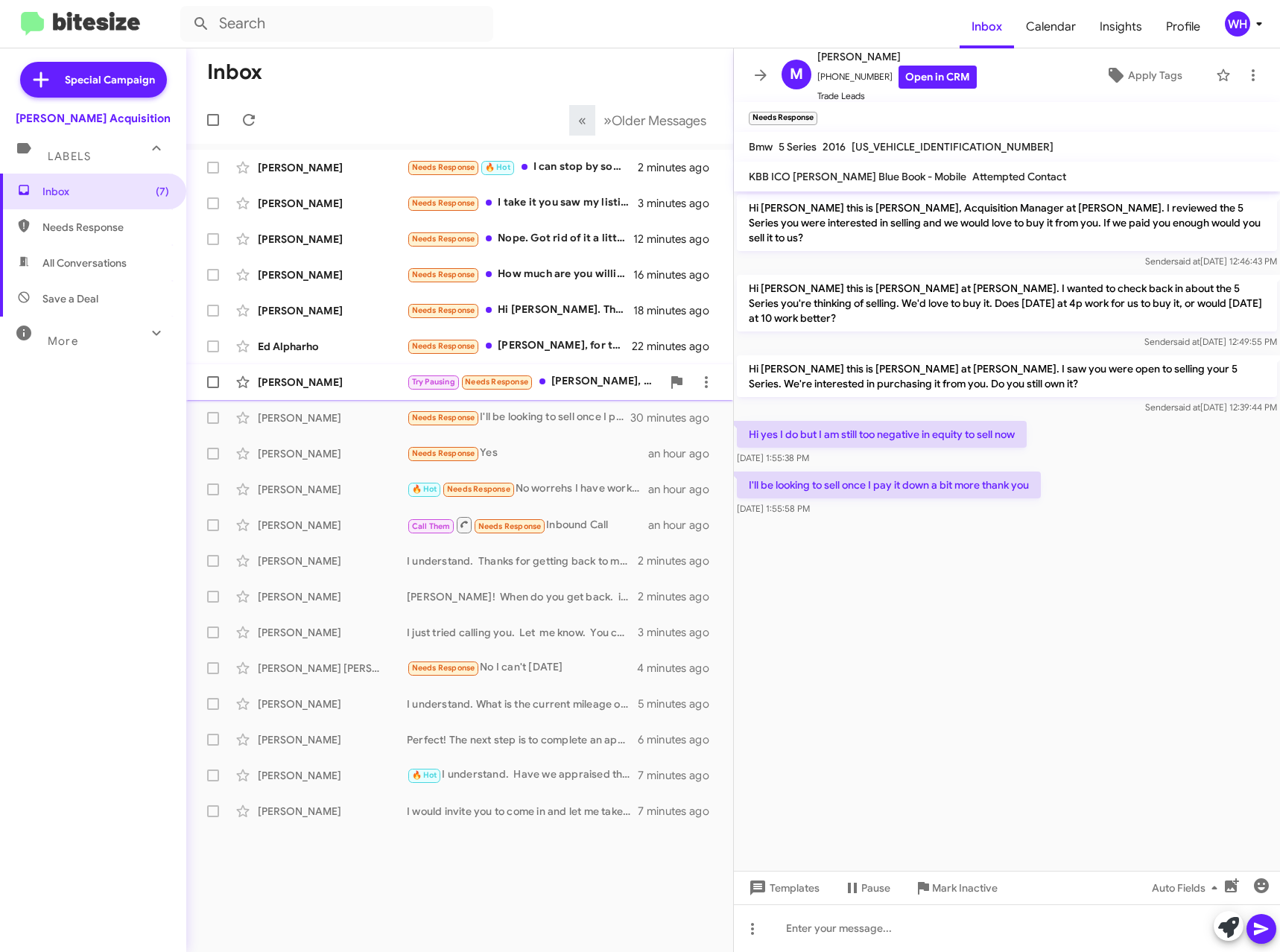
click at [285, 380] on div "[PERSON_NAME]" at bounding box center [332, 382] width 149 height 15
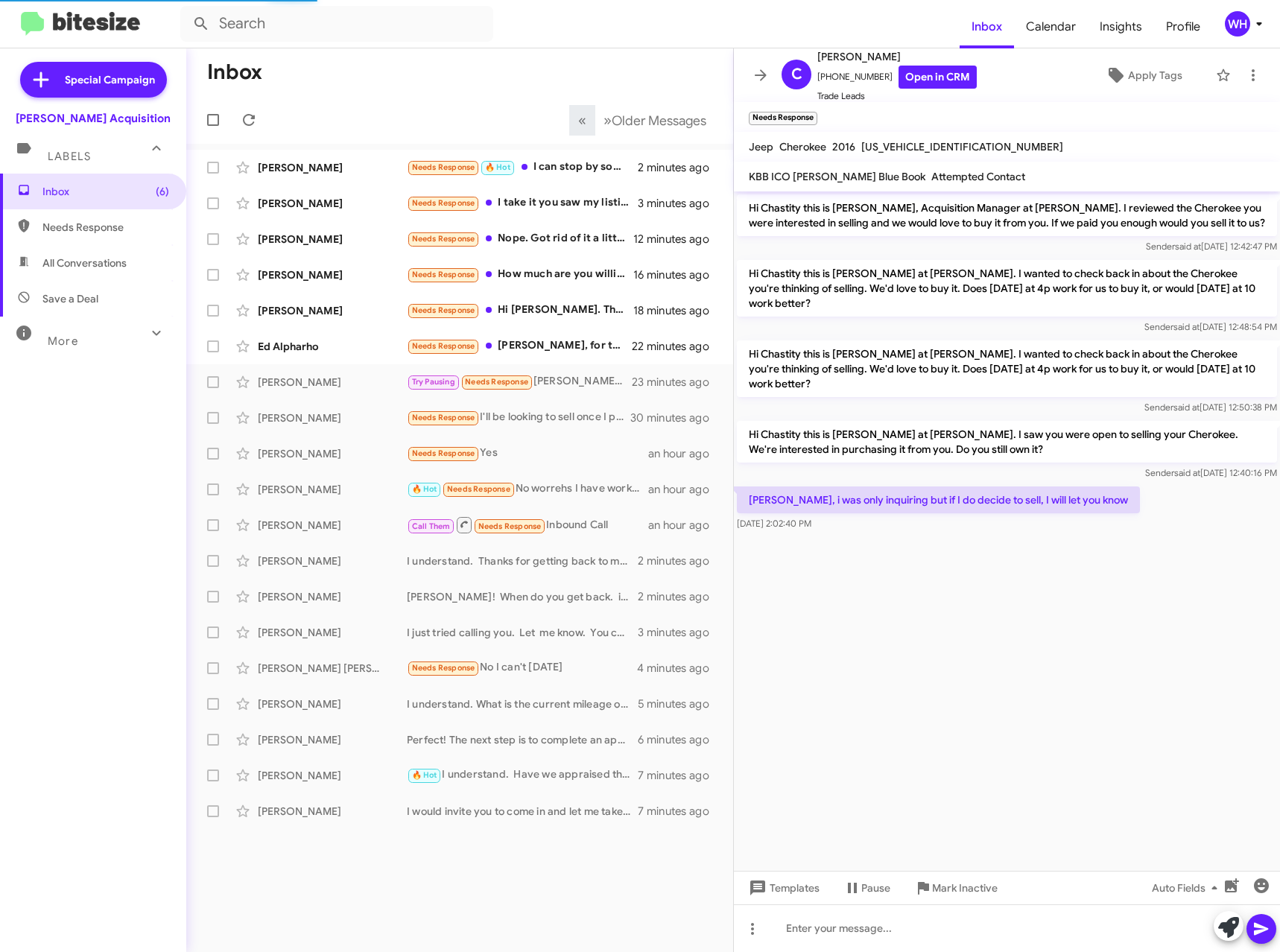
click at [924, 538] on cdk-virtual-scroll-viewport "Hi Chastity this is [PERSON_NAME], Acquisition Manager at [PERSON_NAME]. I revi…" at bounding box center [1007, 531] width 546 height 680
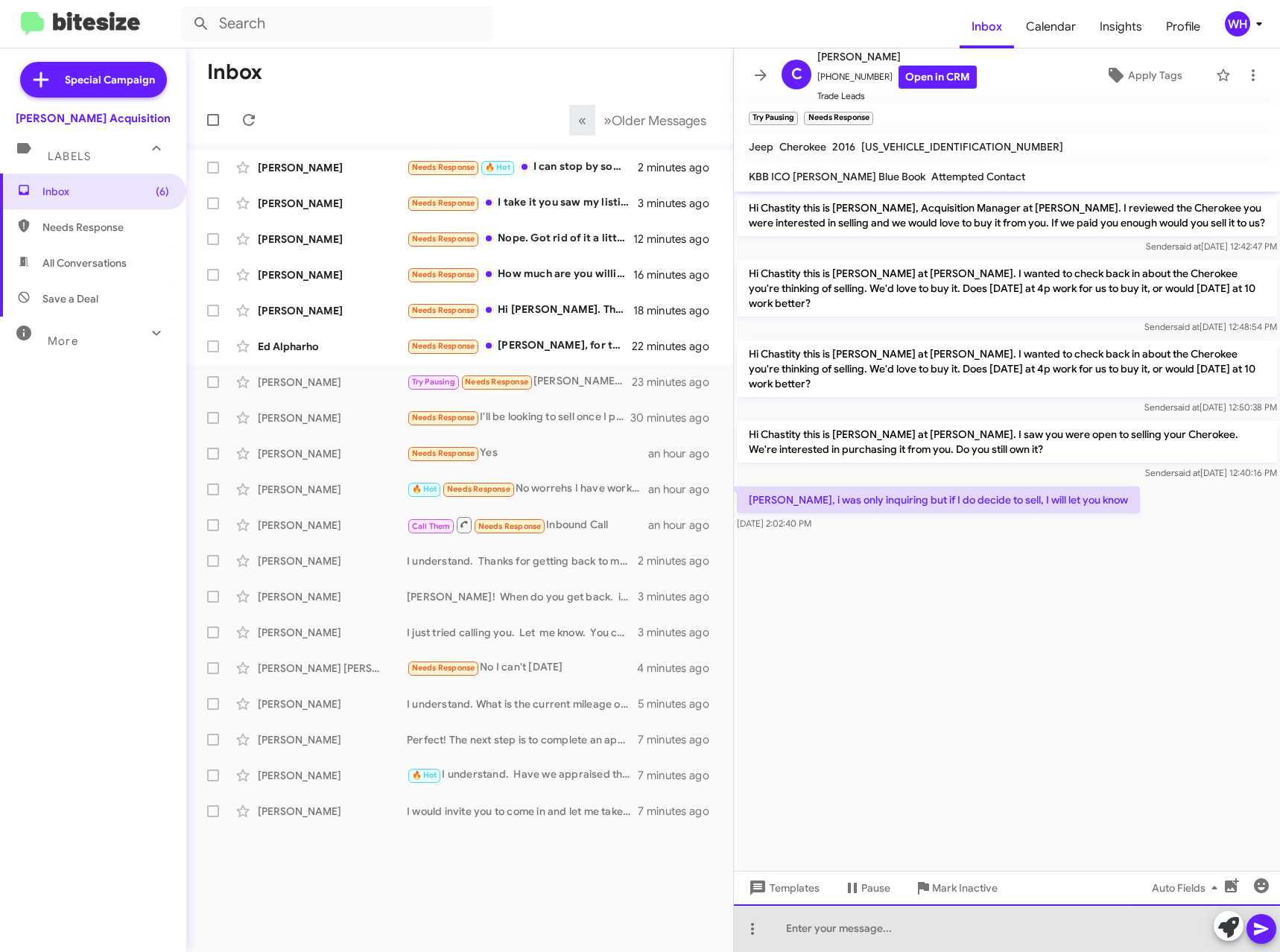
click at [831, 931] on div at bounding box center [1007, 928] width 546 height 48
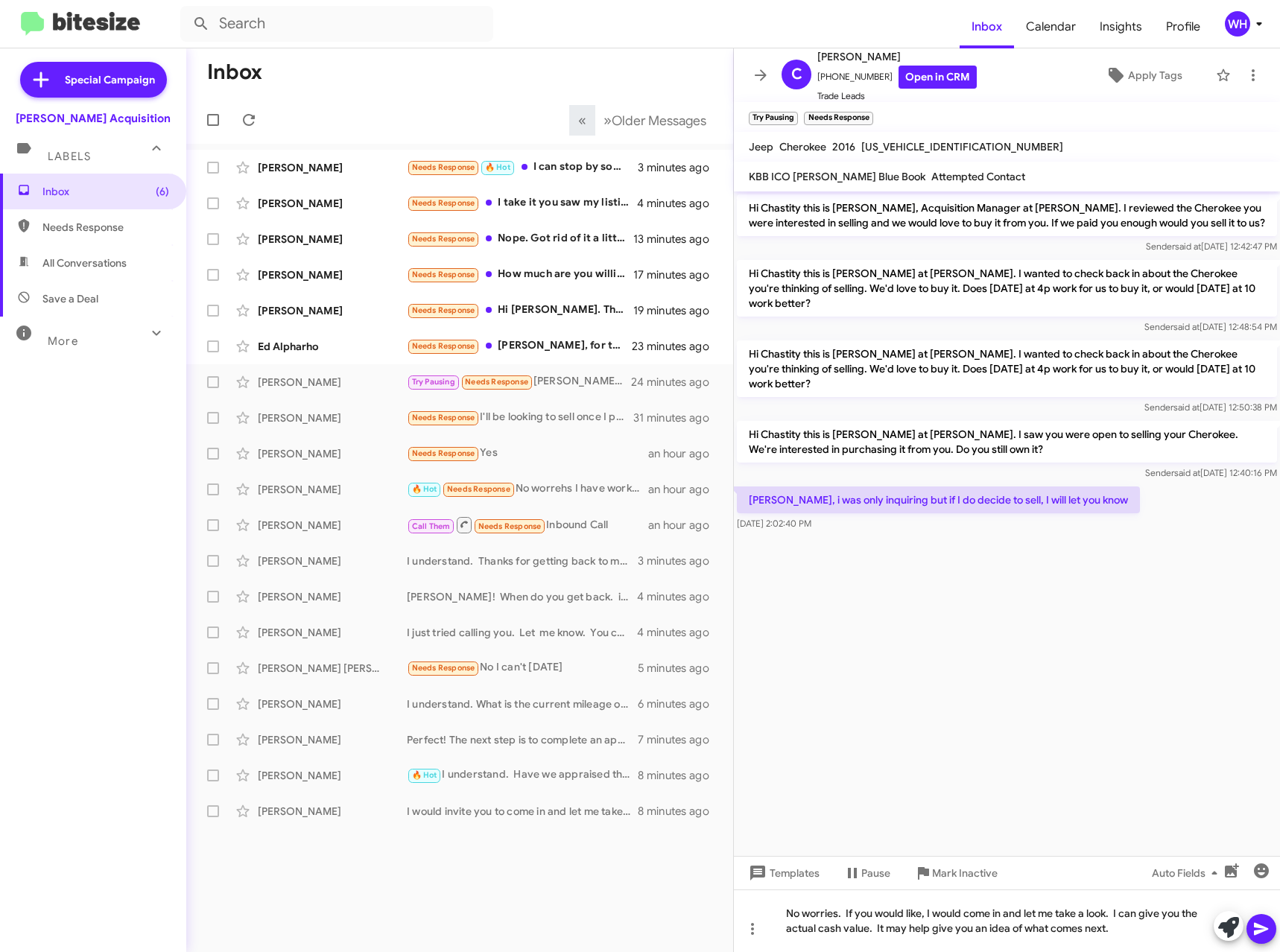
drag, startPoint x: 1269, startPoint y: 938, endPoint x: 1257, endPoint y: 873, distance: 66.1
click at [1269, 937] on span at bounding box center [1261, 929] width 18 height 30
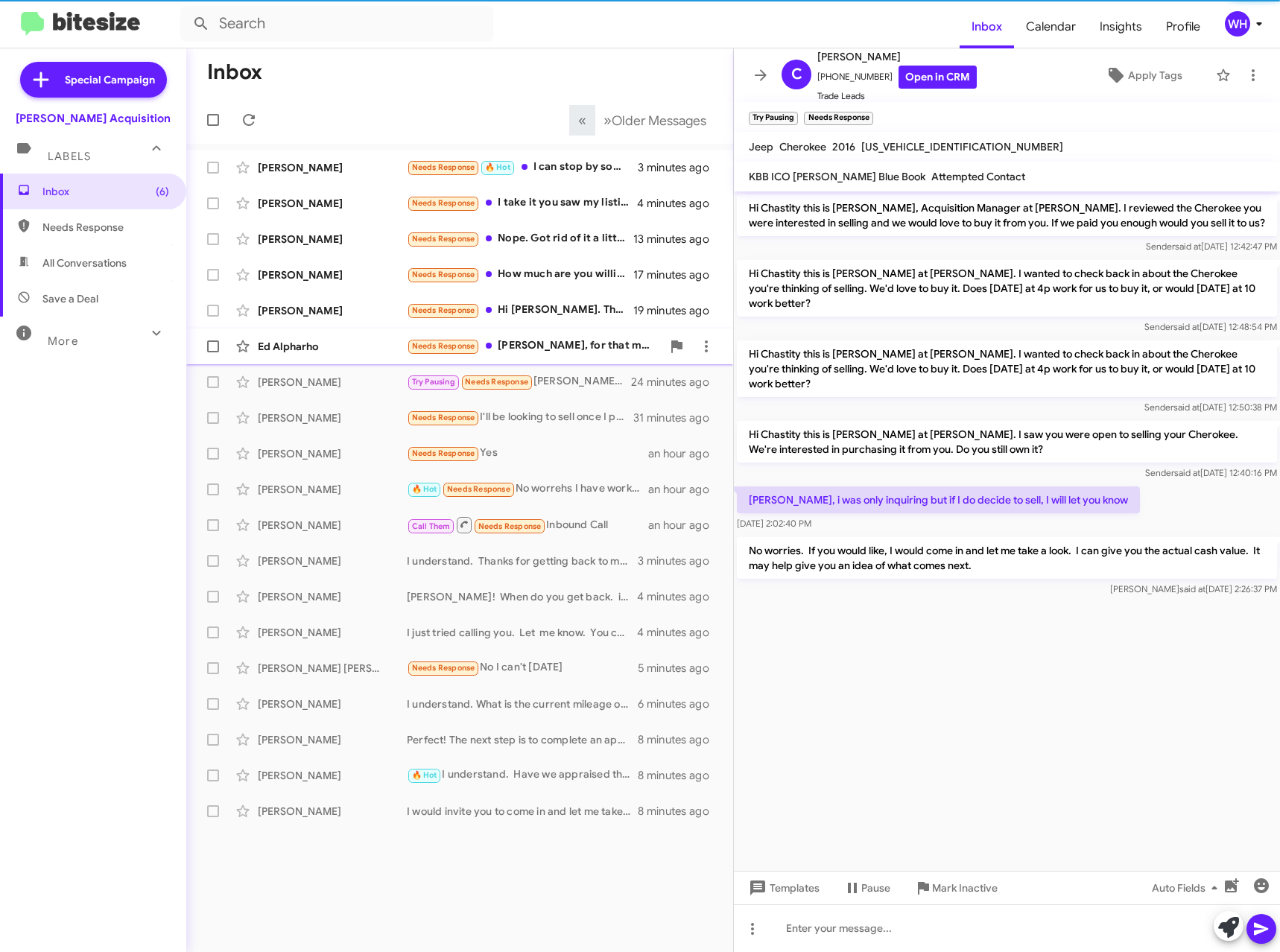
click at [306, 346] on div "Ed Alpharho" at bounding box center [332, 346] width 149 height 15
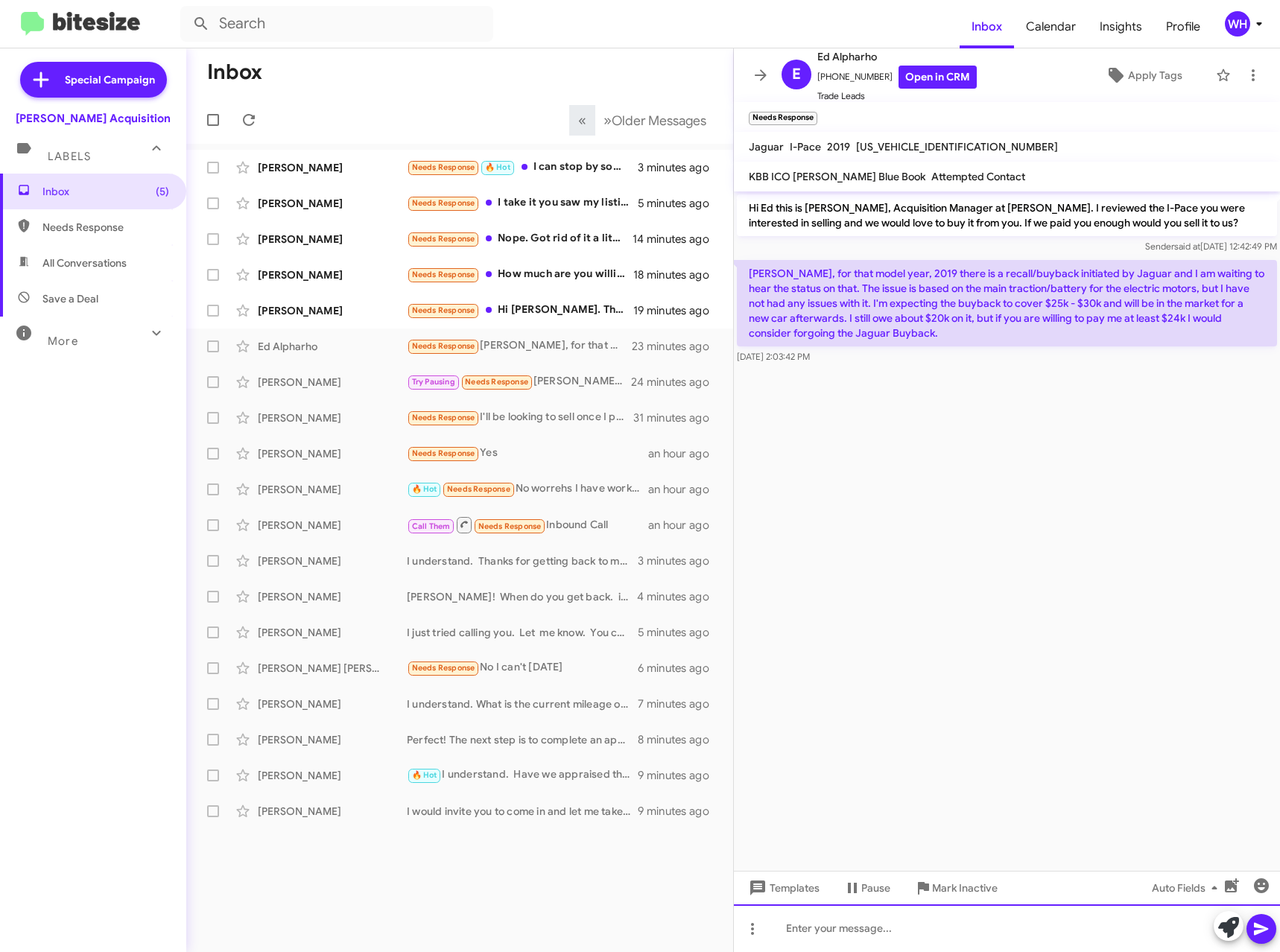
click at [876, 935] on div at bounding box center [1007, 928] width 546 height 48
click at [813, 893] on span "Templates" at bounding box center [782, 888] width 74 height 27
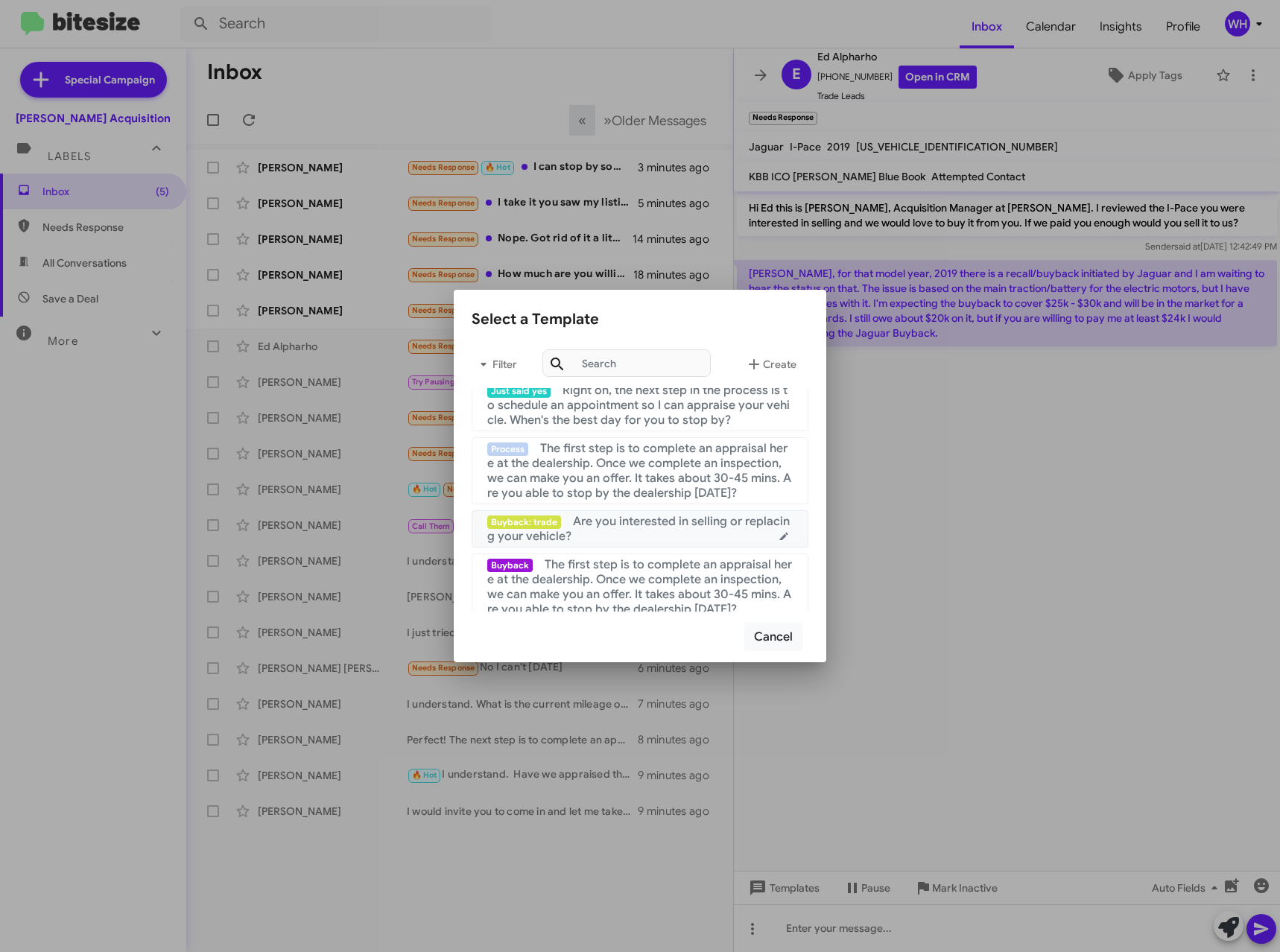
scroll to position [149, 0]
click at [617, 477] on span "The first step is to complete an appraisal here at the dealership. Once we comp…" at bounding box center [638, 468] width 304 height 60
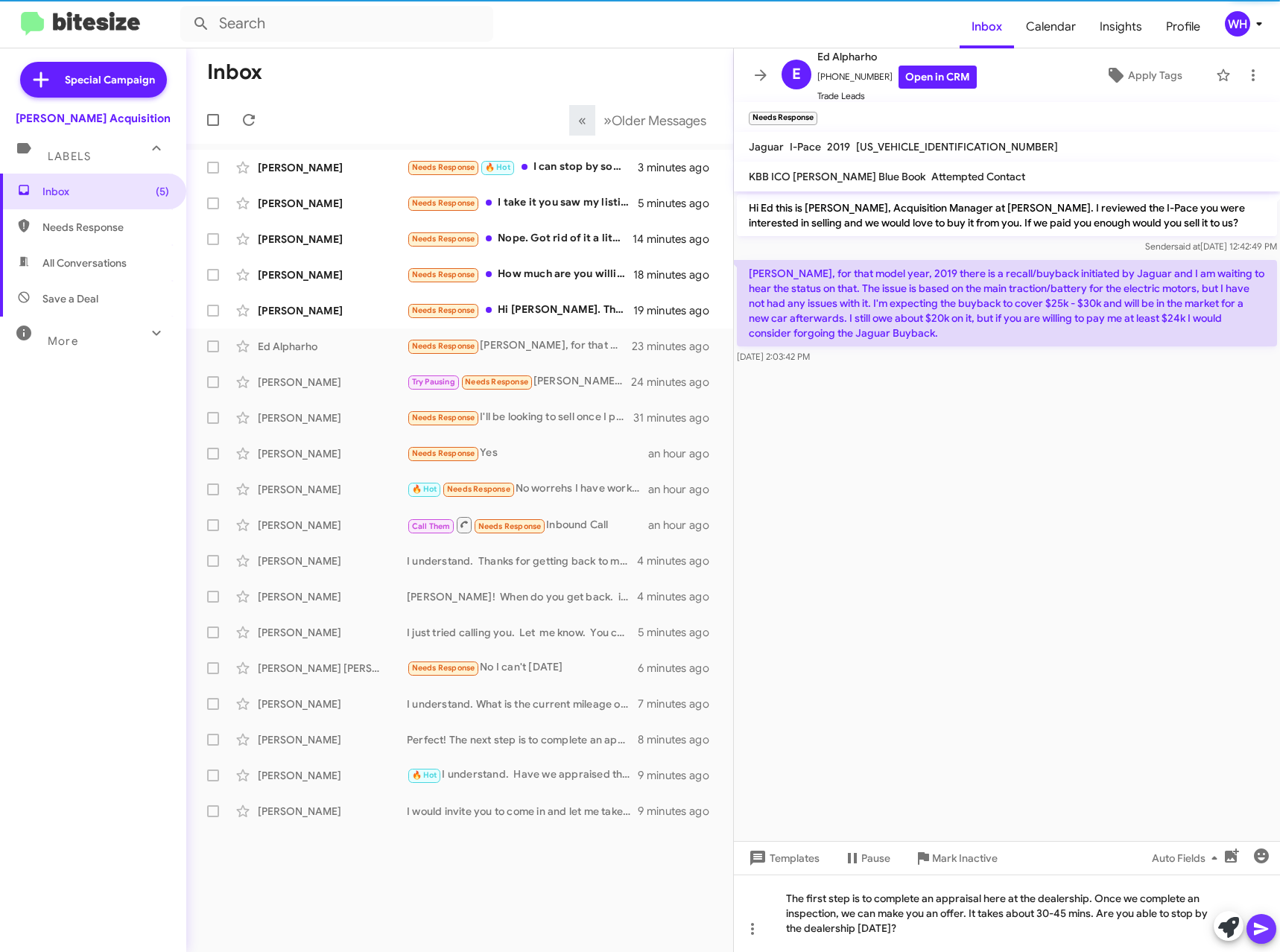
click at [1263, 935] on icon at bounding box center [1261, 929] width 18 height 18
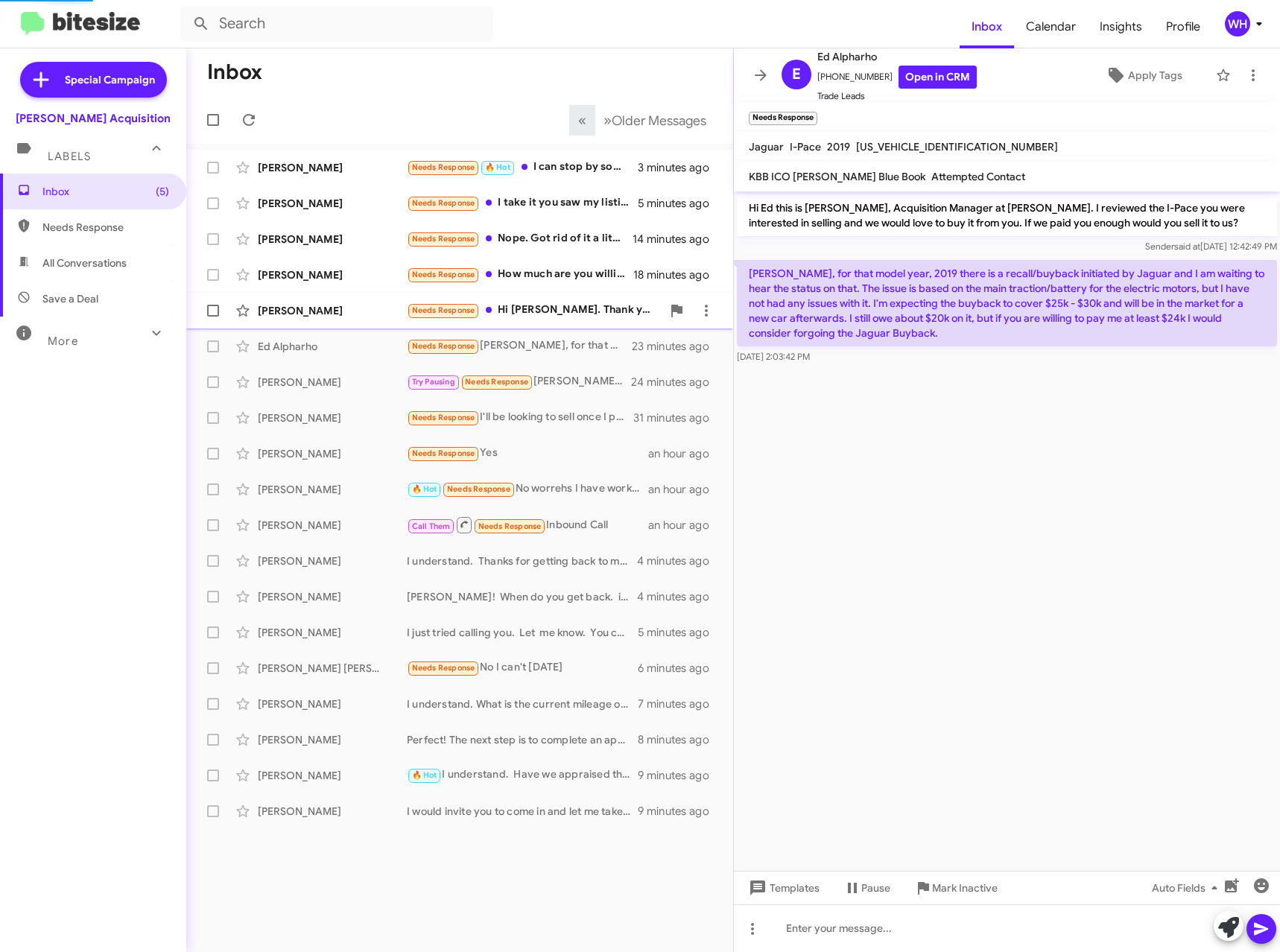
click at [309, 307] on div "[PERSON_NAME]" at bounding box center [332, 310] width 149 height 15
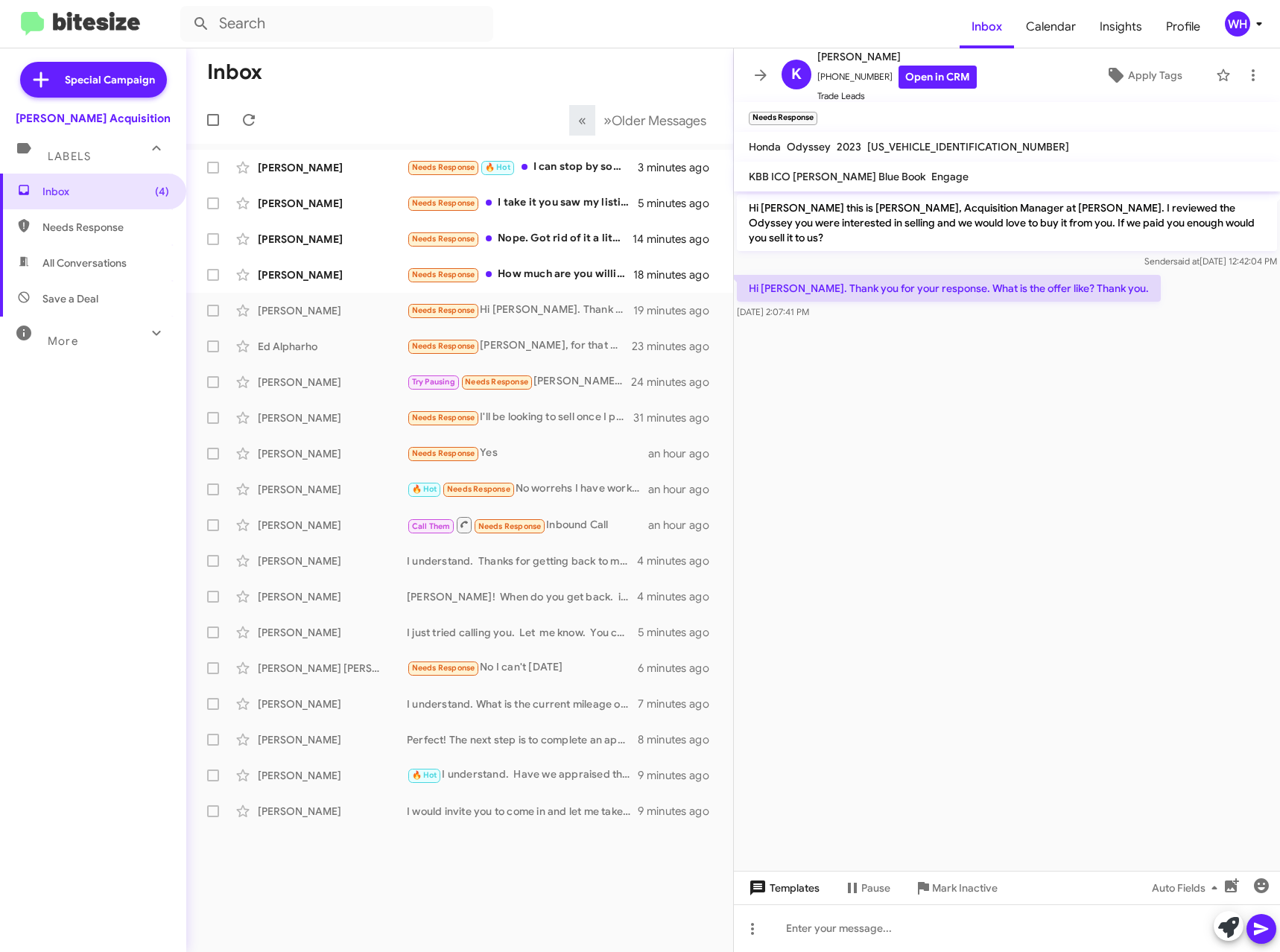
click at [817, 885] on span "Templates" at bounding box center [782, 888] width 74 height 27
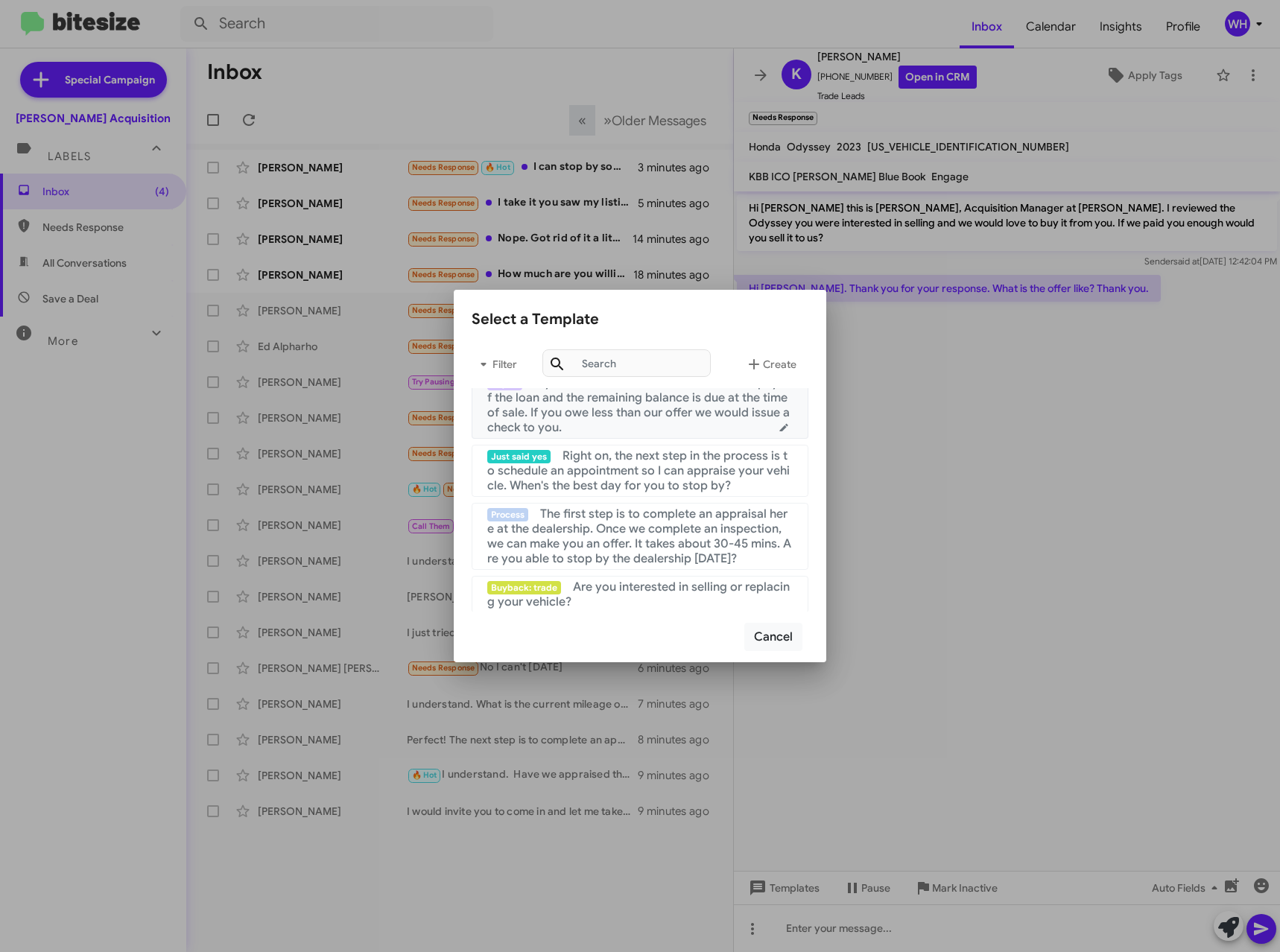
scroll to position [149, 0]
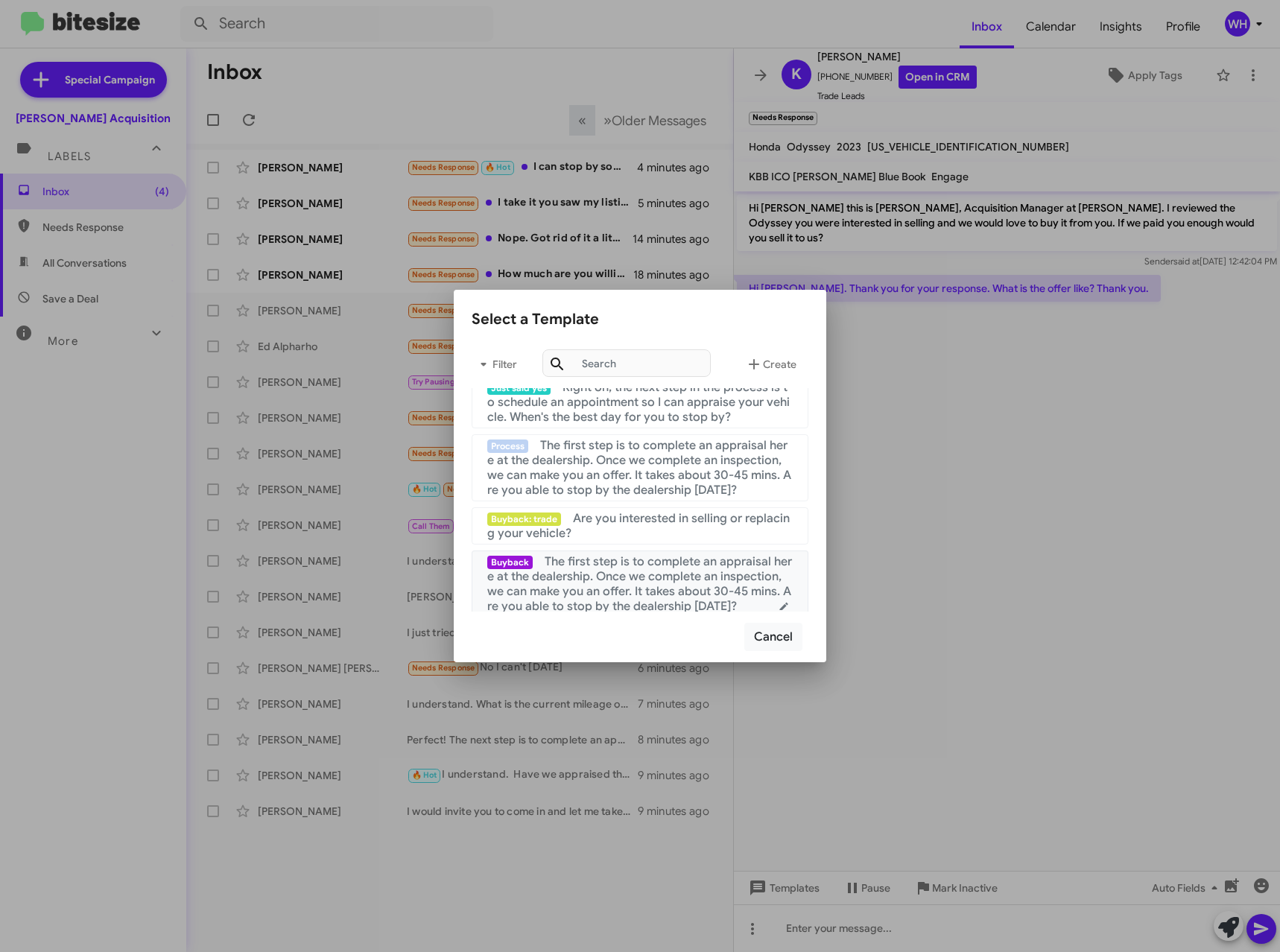
click at [653, 577] on span "The first step is to complete an appraisal here at the dealership. Once we comp…" at bounding box center [639, 584] width 305 height 60
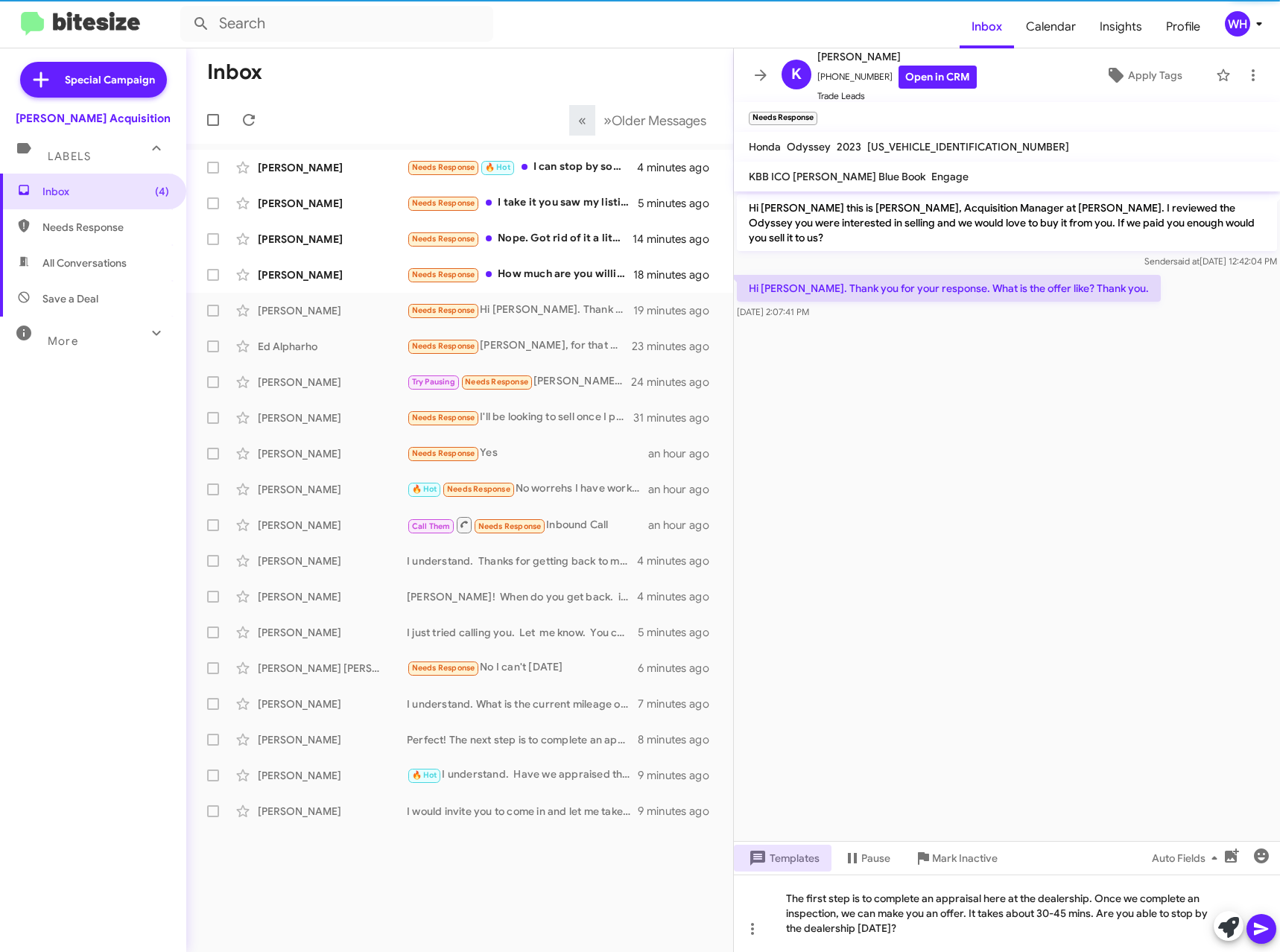
click at [1261, 931] on icon at bounding box center [1261, 929] width 18 height 18
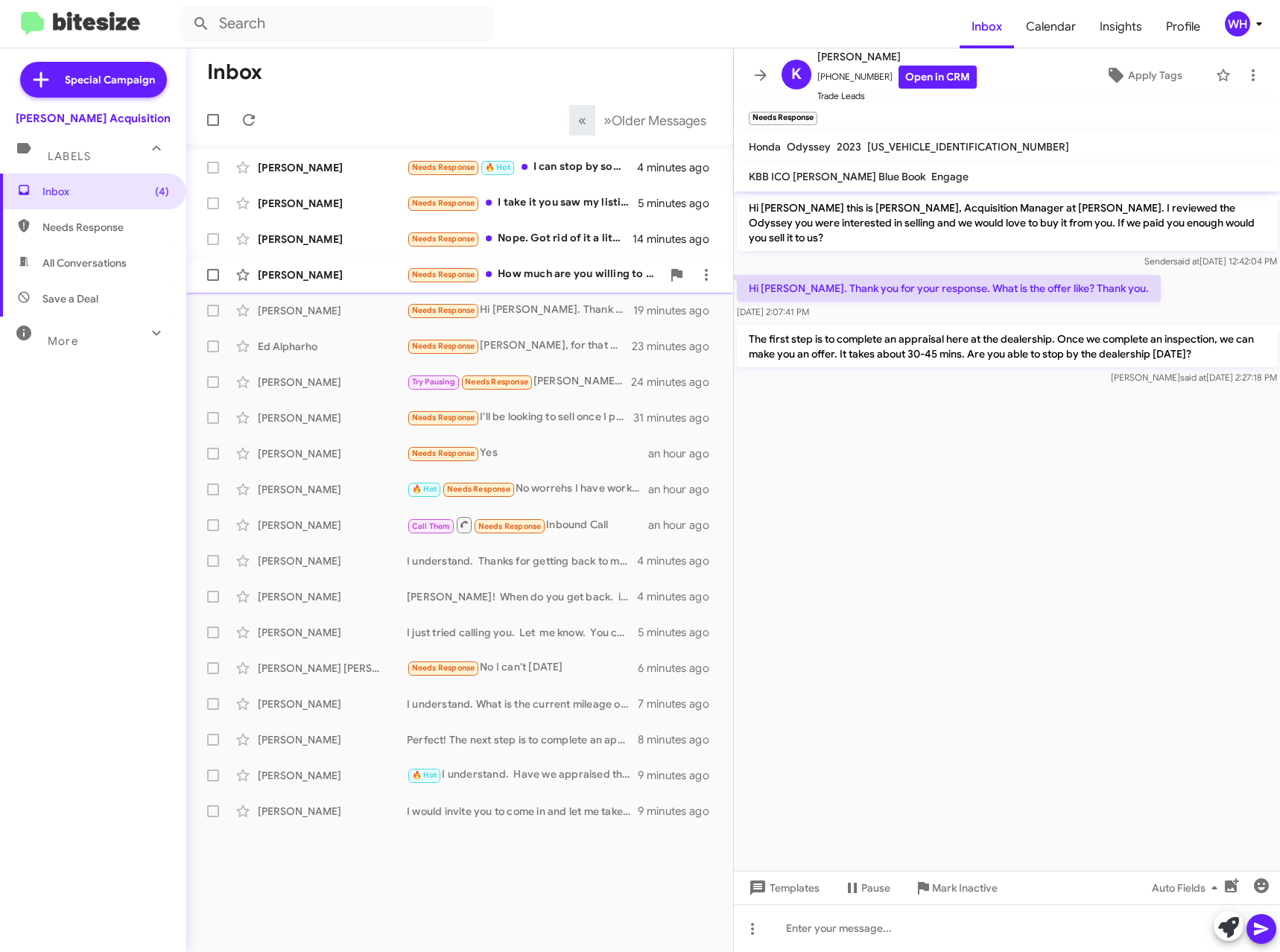
click at [283, 273] on div "[PERSON_NAME]" at bounding box center [332, 275] width 149 height 15
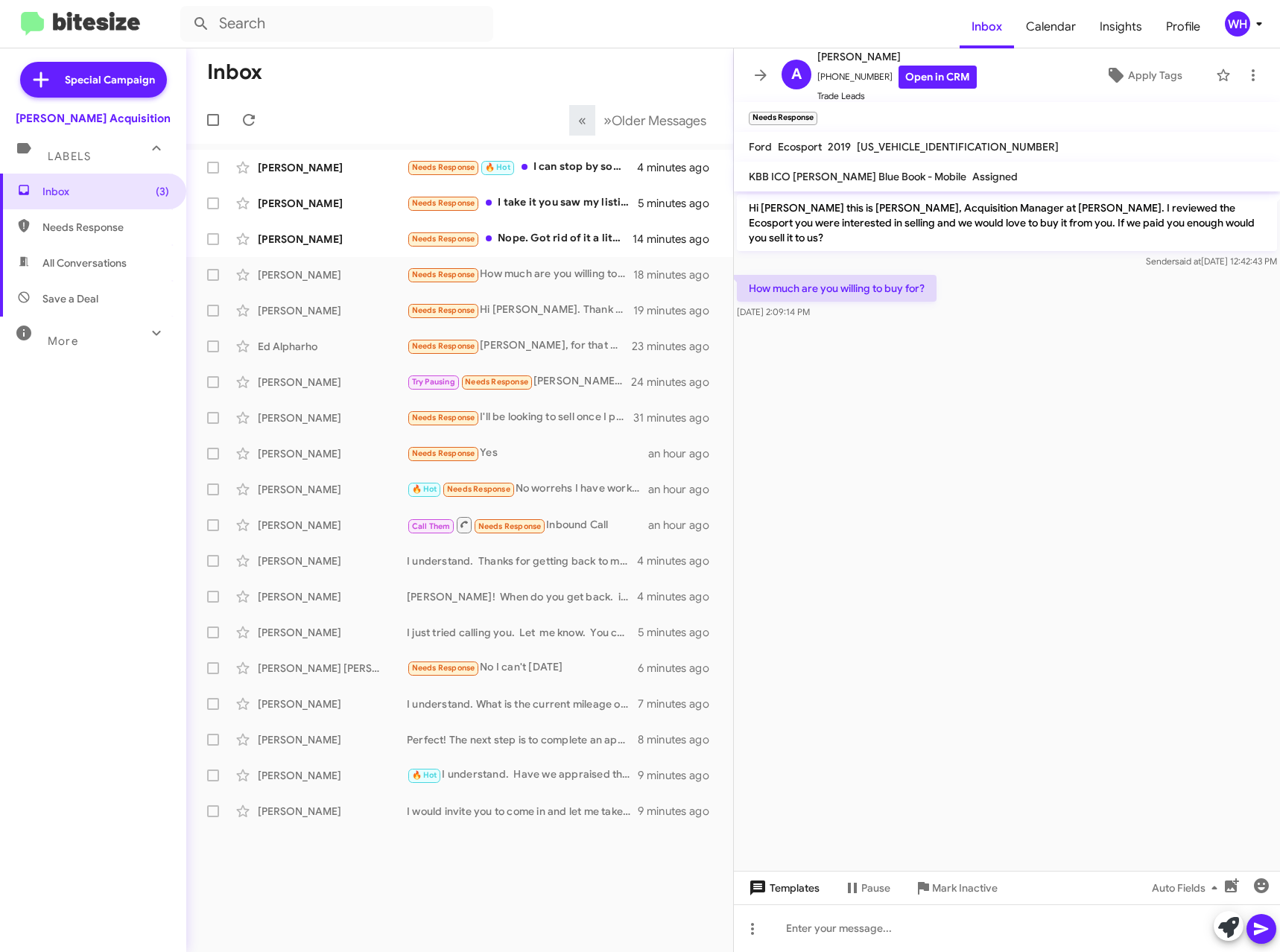
click at [811, 881] on span "Templates" at bounding box center [782, 888] width 74 height 27
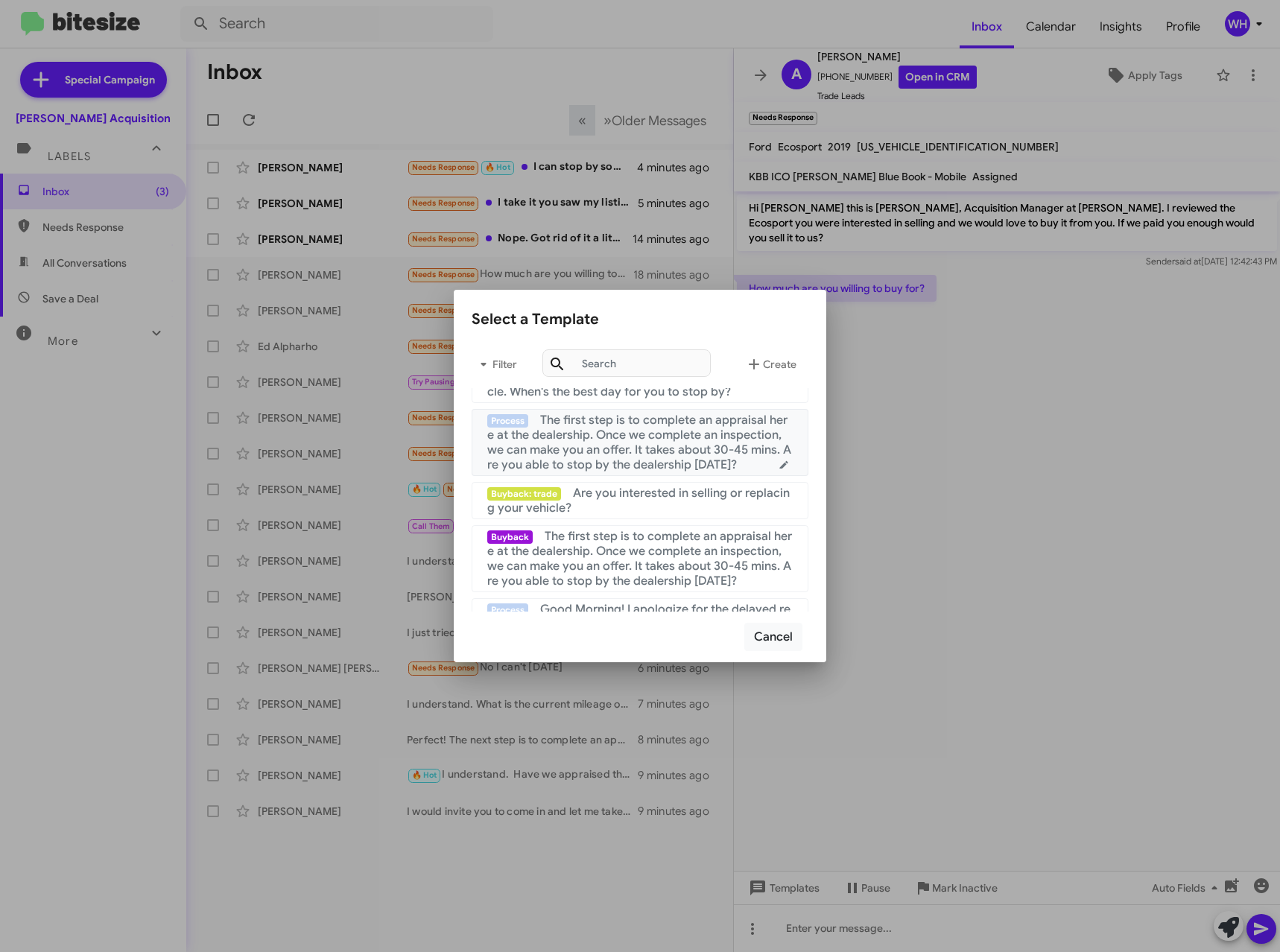
scroll to position [149, 0]
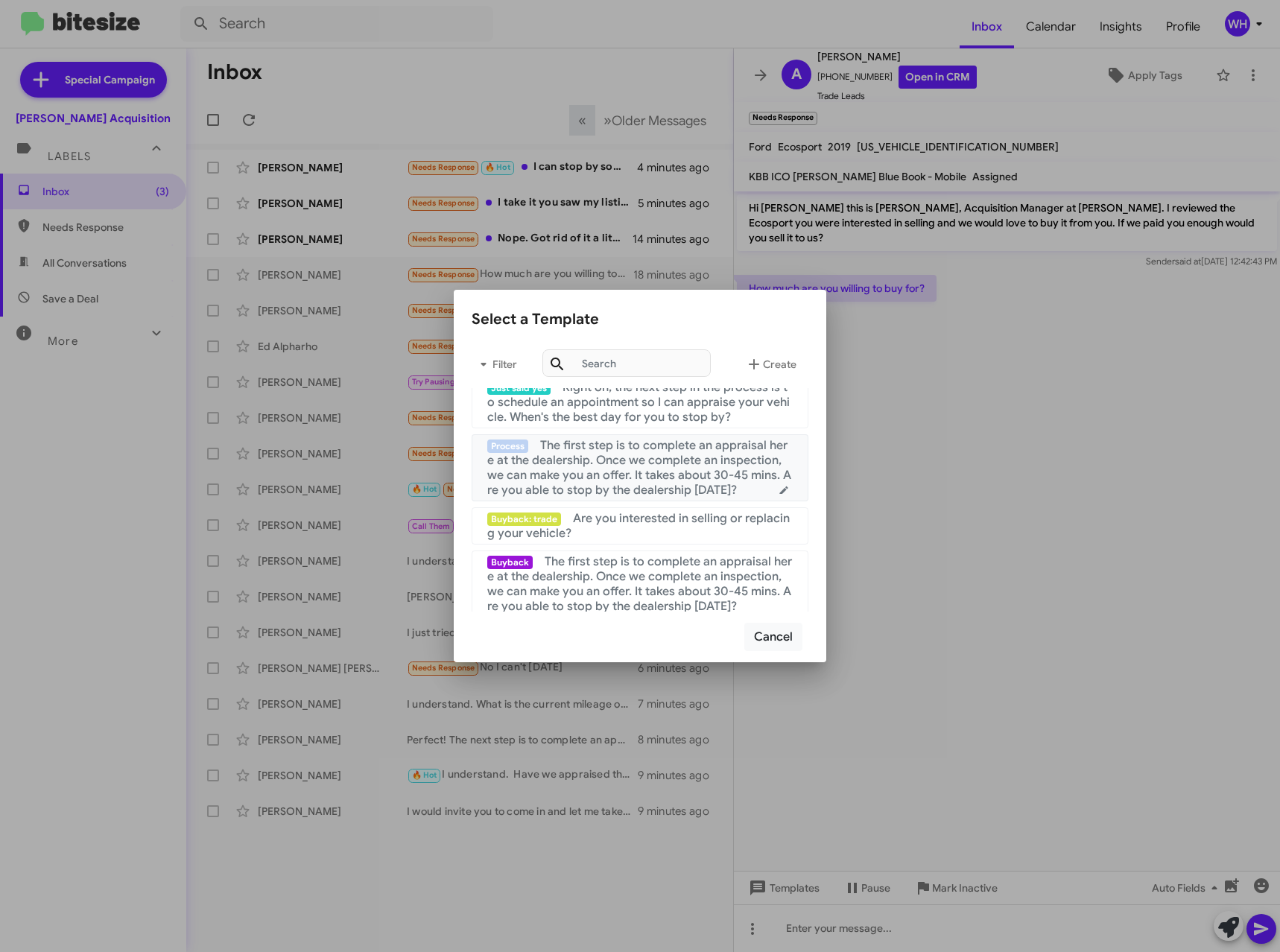
click at [629, 475] on span "The first step is to complete an appraisal here at the dealership. Once we comp…" at bounding box center [638, 468] width 304 height 60
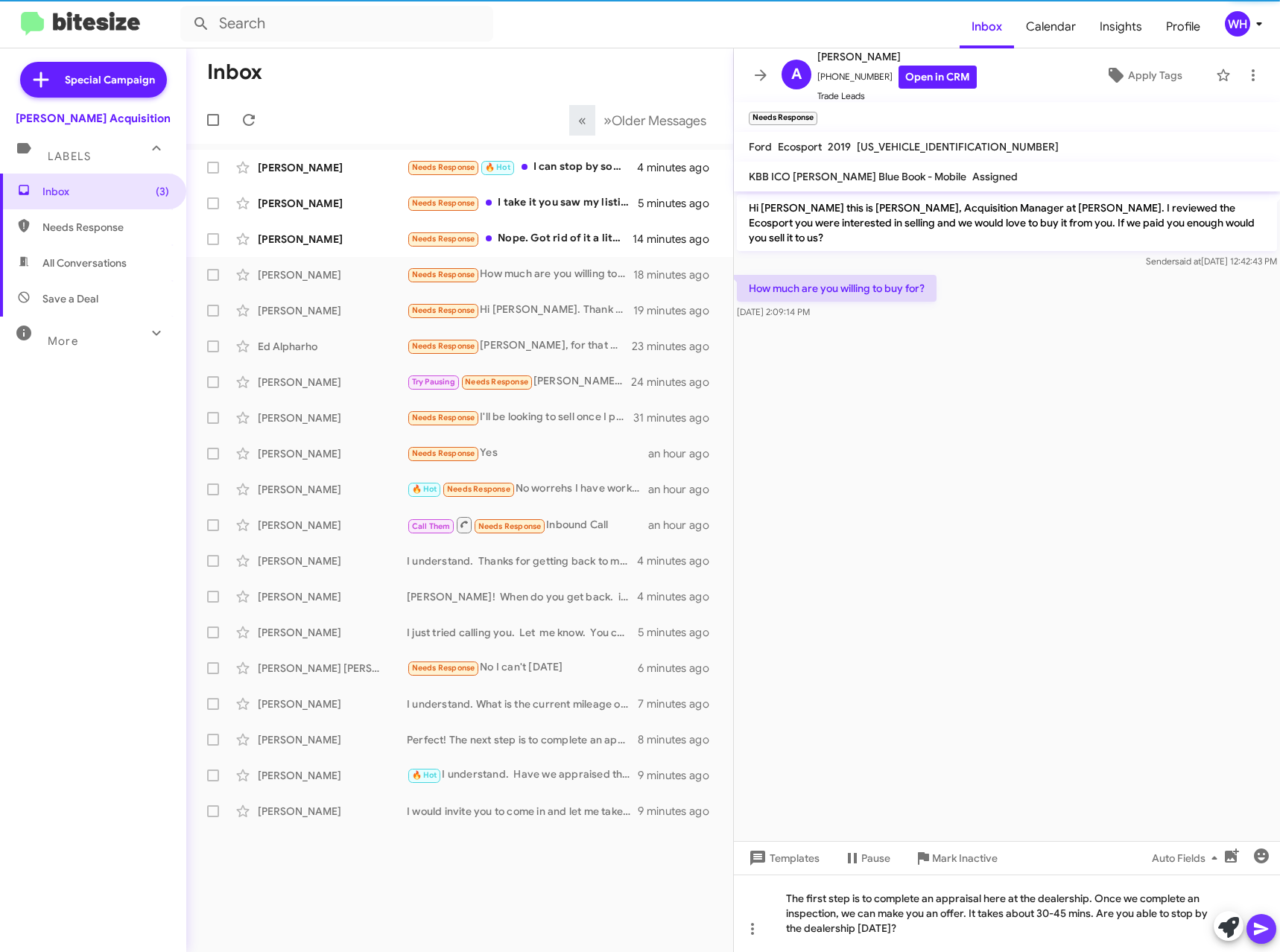
drag, startPoint x: 1264, startPoint y: 928, endPoint x: 954, endPoint y: 746, distance: 359.5
click at [1263, 924] on icon at bounding box center [1261, 929] width 18 height 18
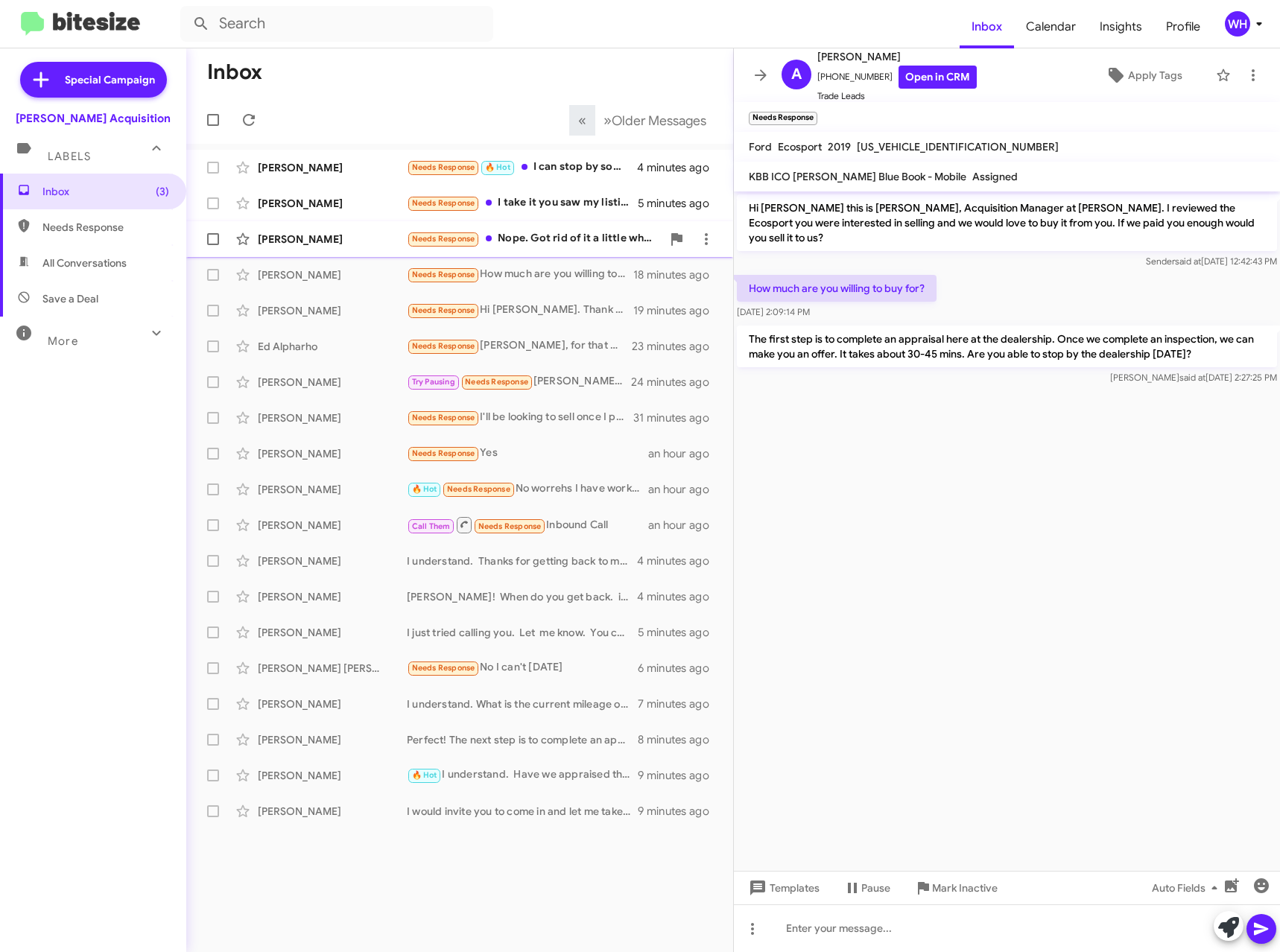
drag, startPoint x: 294, startPoint y: 249, endPoint x: 386, endPoint y: 231, distance: 93.7
click at [295, 248] on div "[PERSON_NAME] Needs Response Nope. Got rid of it a little while ago 14 minutes …" at bounding box center [460, 239] width 523 height 30
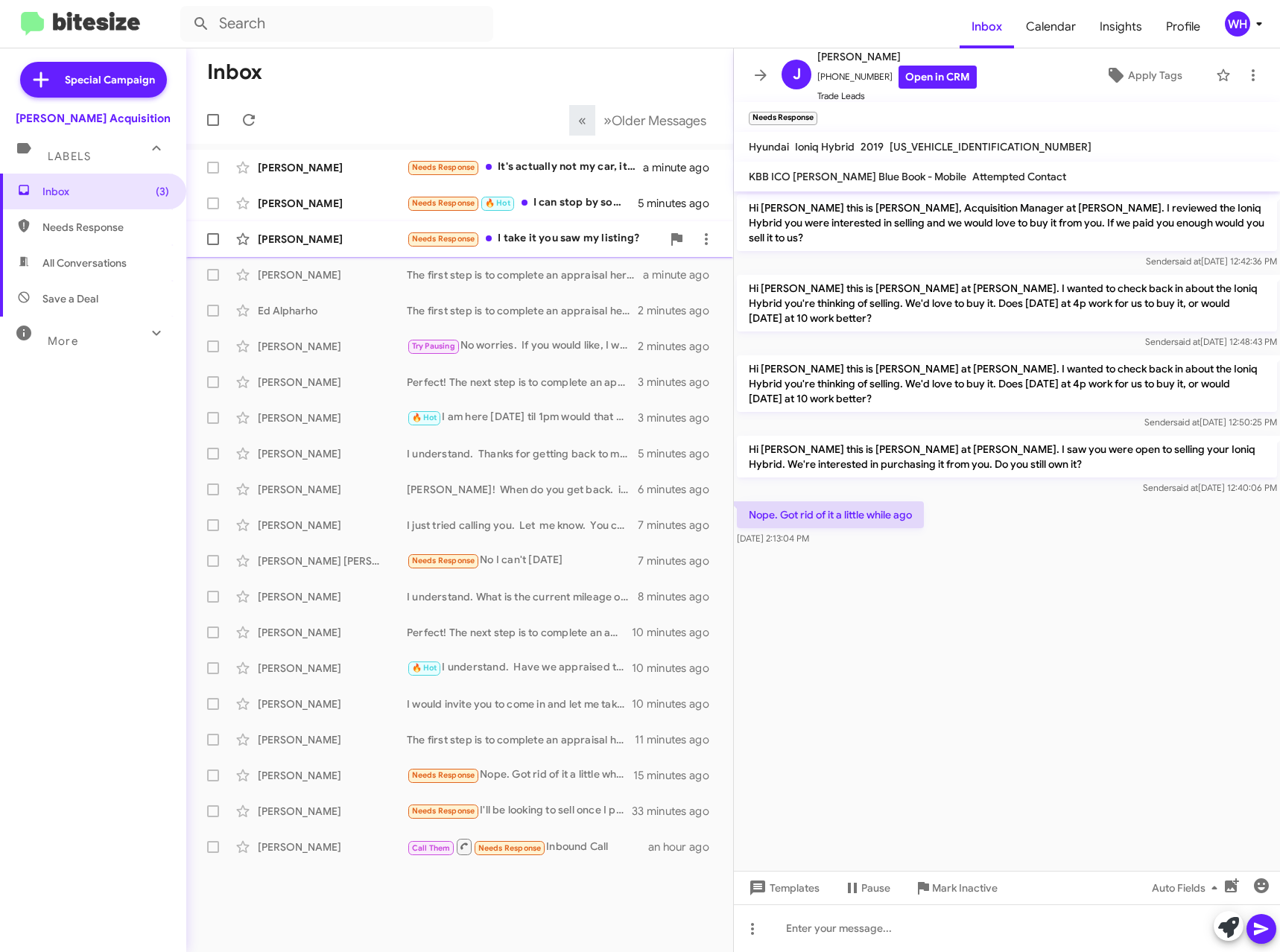
click at [317, 240] on div "[PERSON_NAME]" at bounding box center [332, 239] width 149 height 15
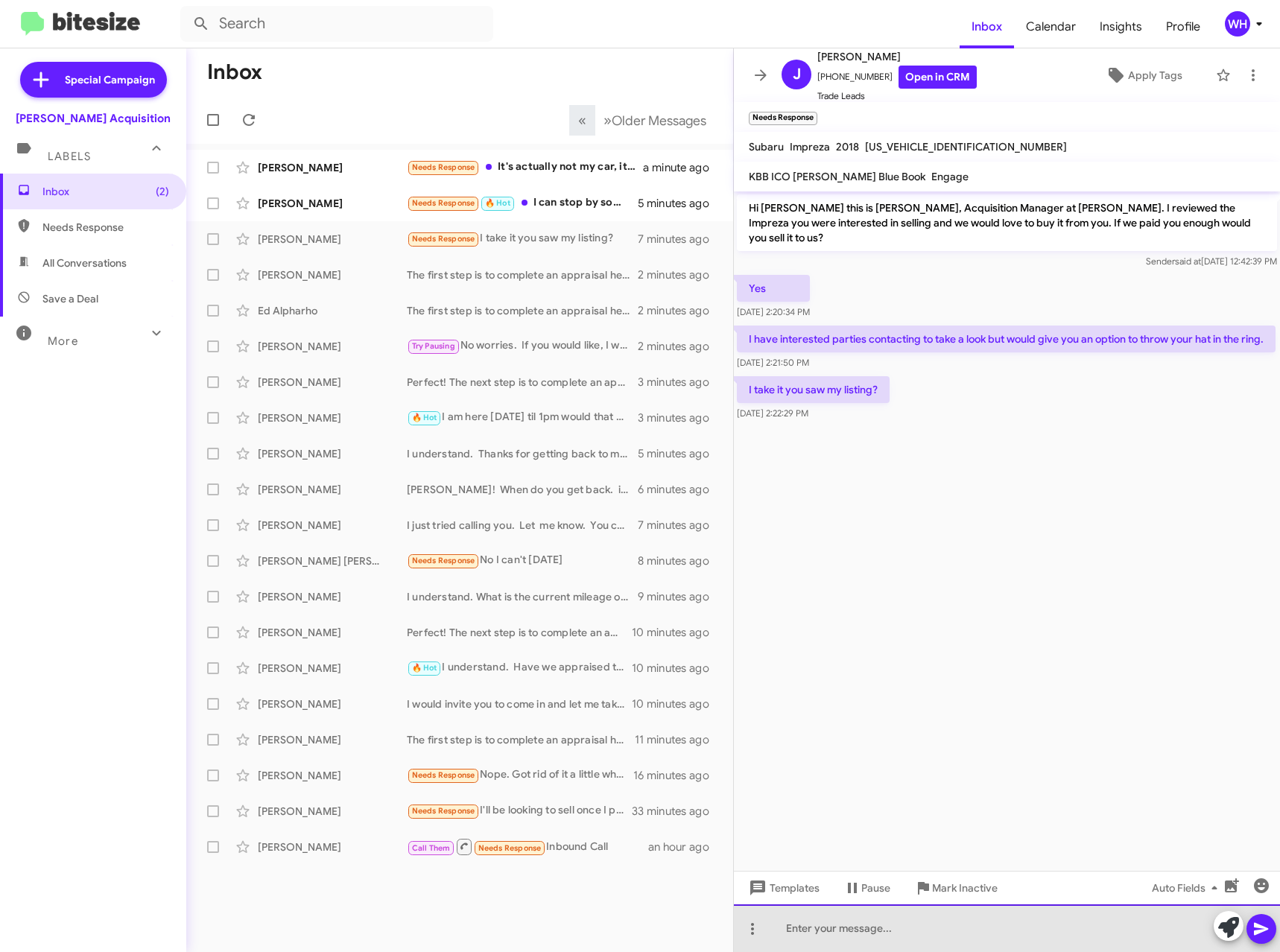
click at [837, 916] on div at bounding box center [1007, 928] width 546 height 48
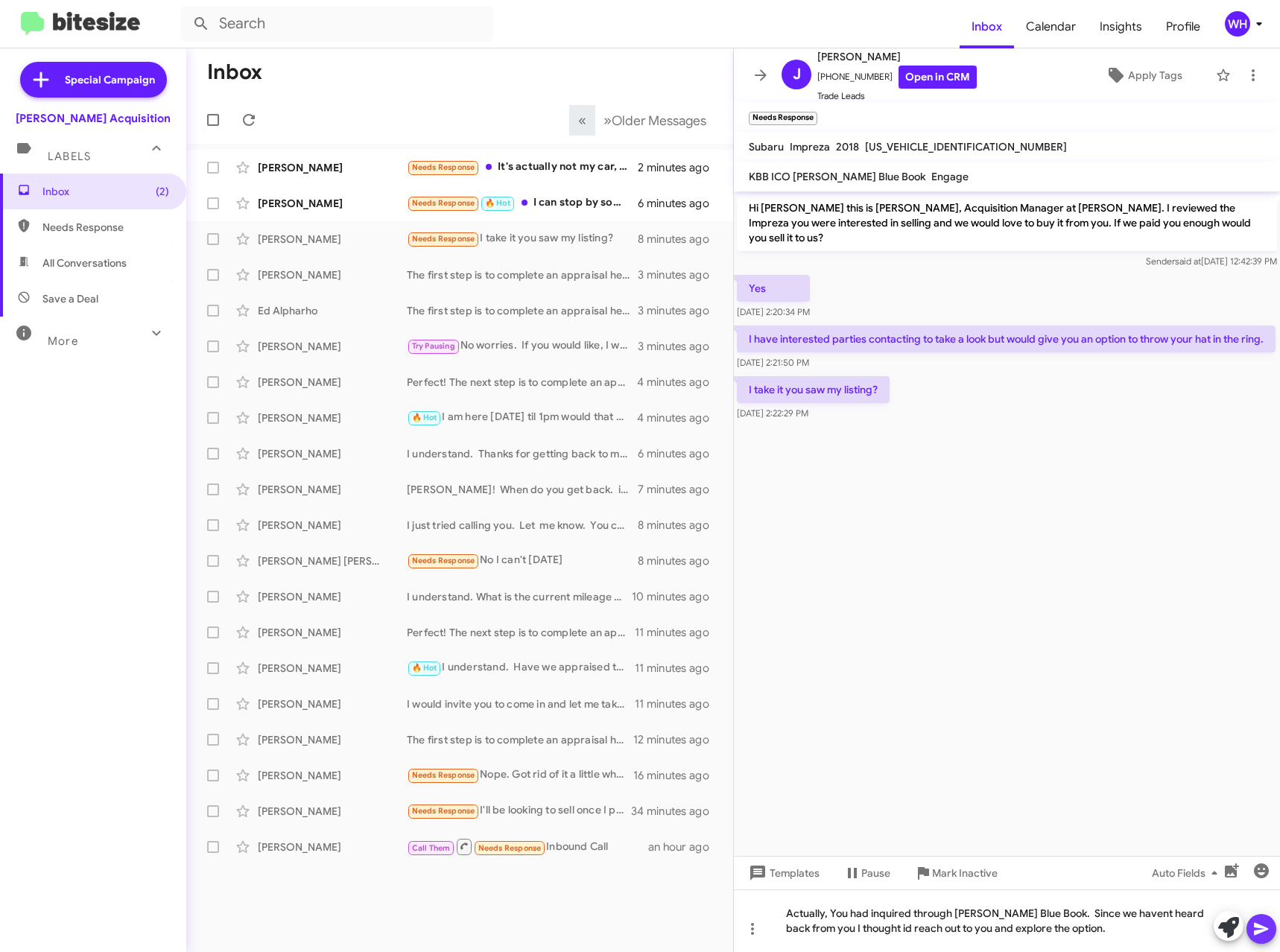
click at [1265, 923] on icon at bounding box center [1261, 929] width 18 height 18
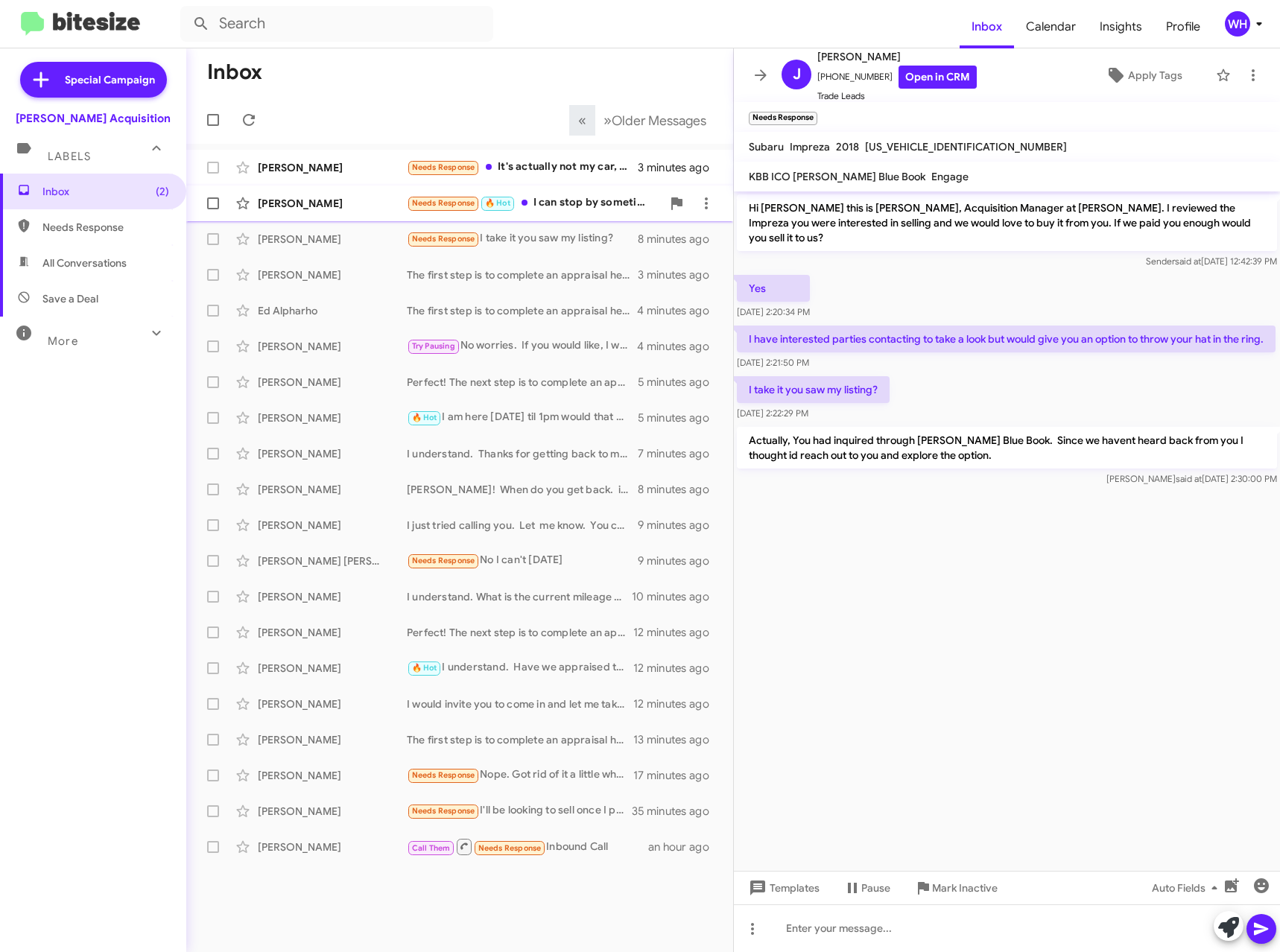
click at [293, 209] on div "[PERSON_NAME]" at bounding box center [332, 203] width 149 height 15
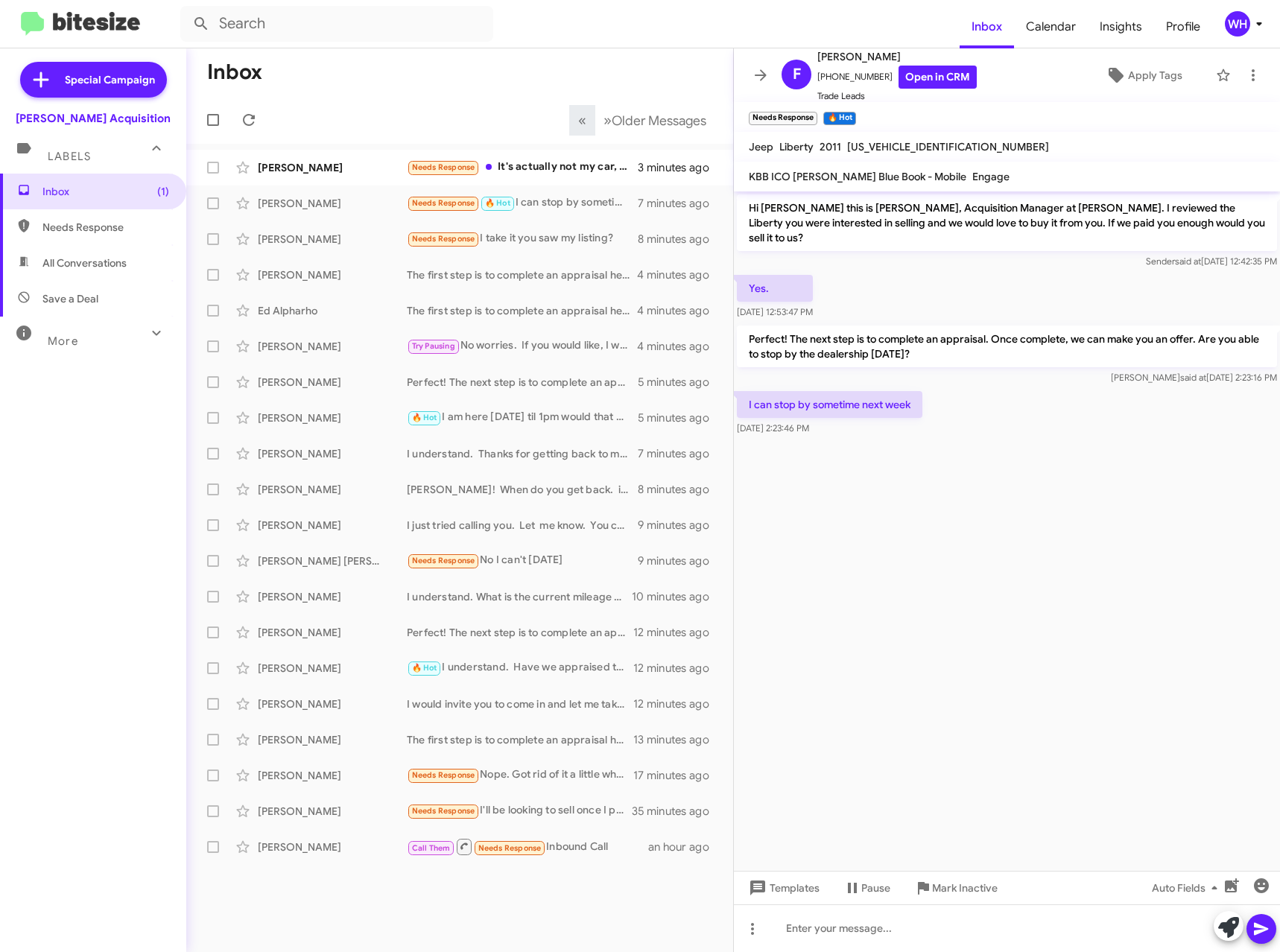
click at [1025, 569] on cdk-virtual-scroll-viewport "Hi [PERSON_NAME] this is [PERSON_NAME], Acquisition Manager at [PERSON_NAME]. I…" at bounding box center [1007, 531] width 546 height 680
drag, startPoint x: 292, startPoint y: 202, endPoint x: 355, endPoint y: 219, distance: 65.3
click at [294, 202] on div "[PERSON_NAME]" at bounding box center [332, 203] width 149 height 15
click at [269, 170] on div "[PERSON_NAME]" at bounding box center [332, 168] width 149 height 15
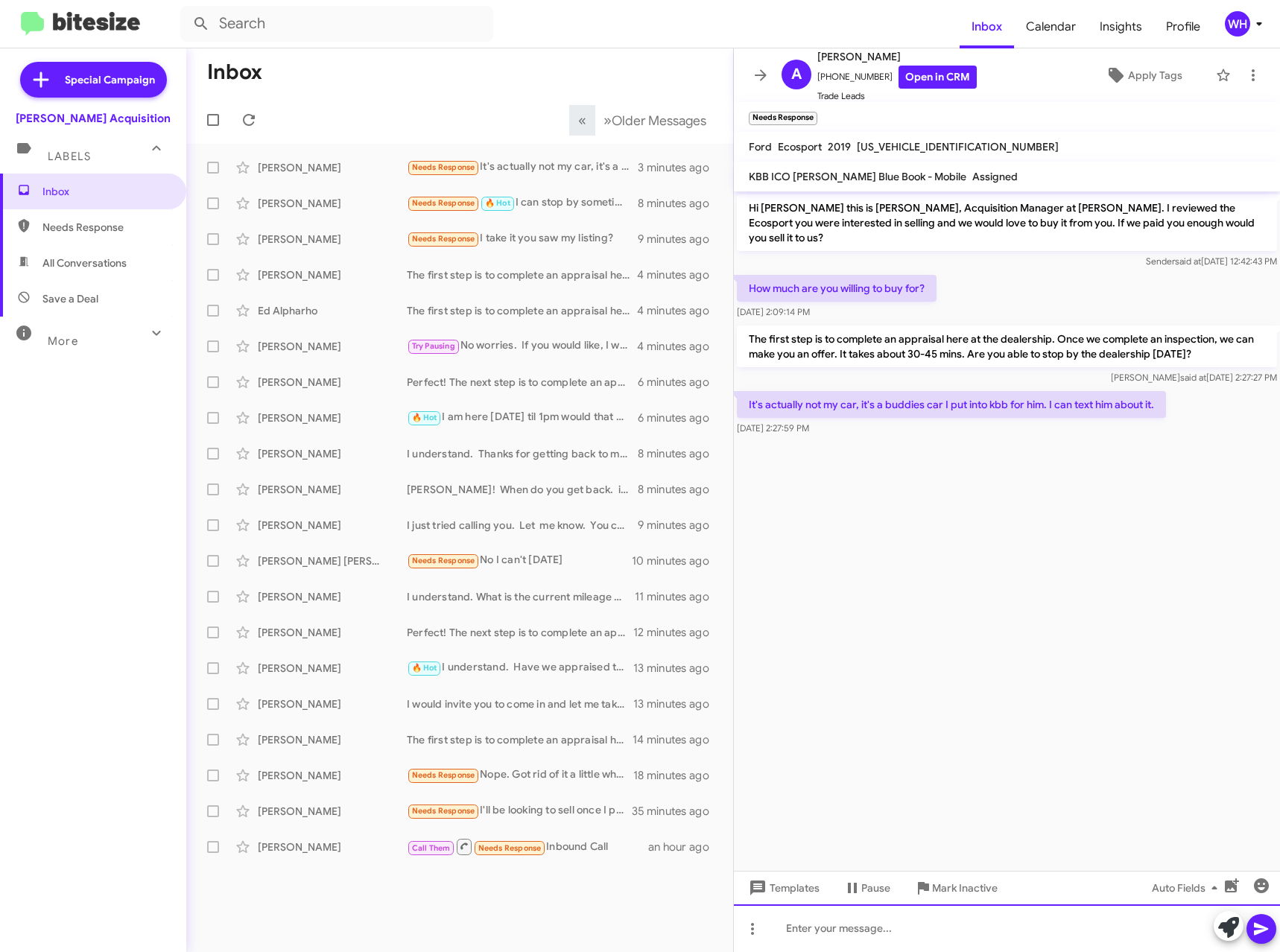
click at [867, 916] on div at bounding box center [1007, 928] width 546 height 48
drag, startPoint x: 1260, startPoint y: 929, endPoint x: 1240, endPoint y: 942, distance: 23.9
click at [1261, 929] on icon at bounding box center [1261, 929] width 18 height 18
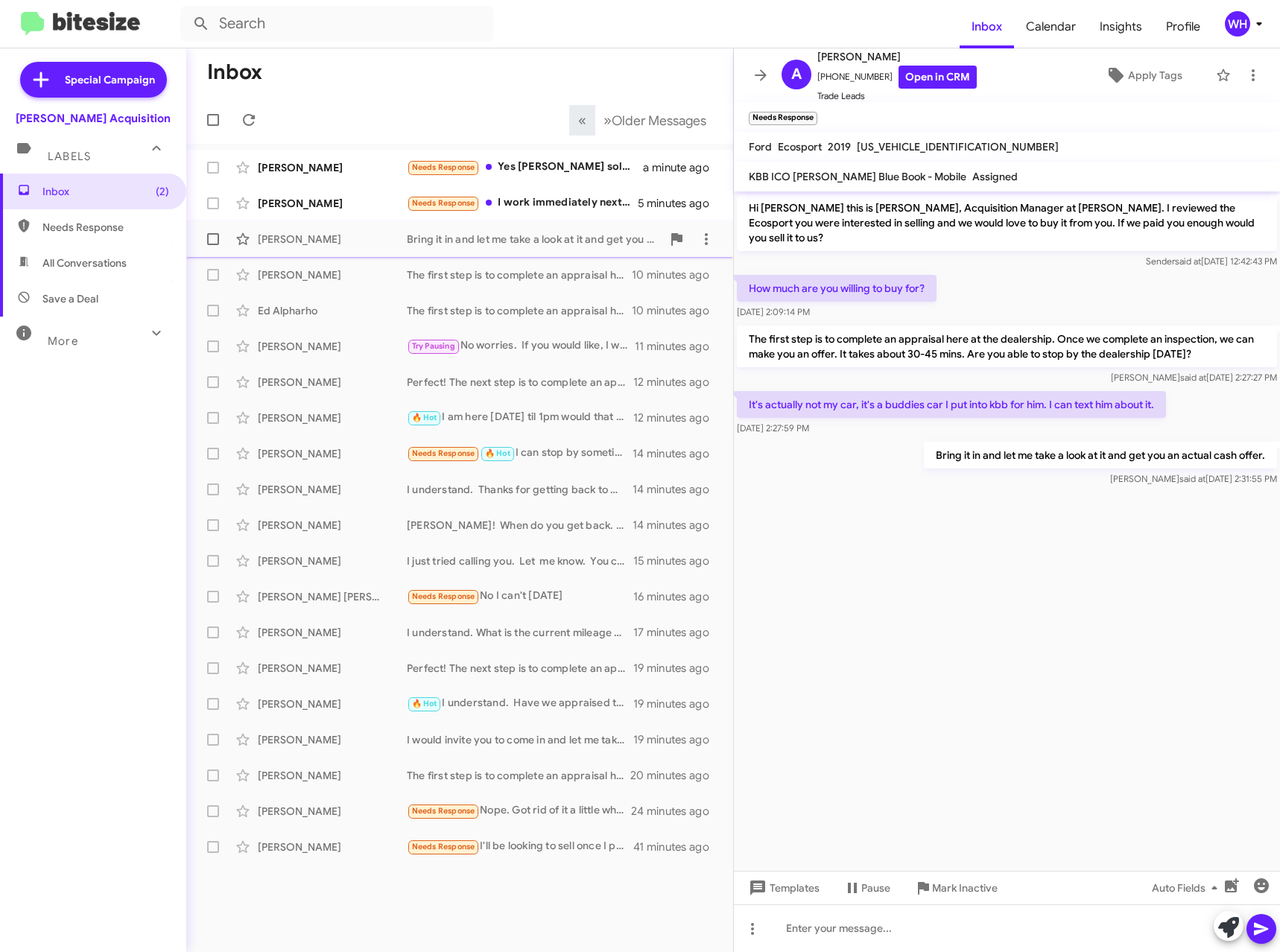
drag, startPoint x: 289, startPoint y: 202, endPoint x: 361, endPoint y: 232, distance: 78.0
click at [290, 202] on div "[PERSON_NAME]" at bounding box center [332, 203] width 149 height 15
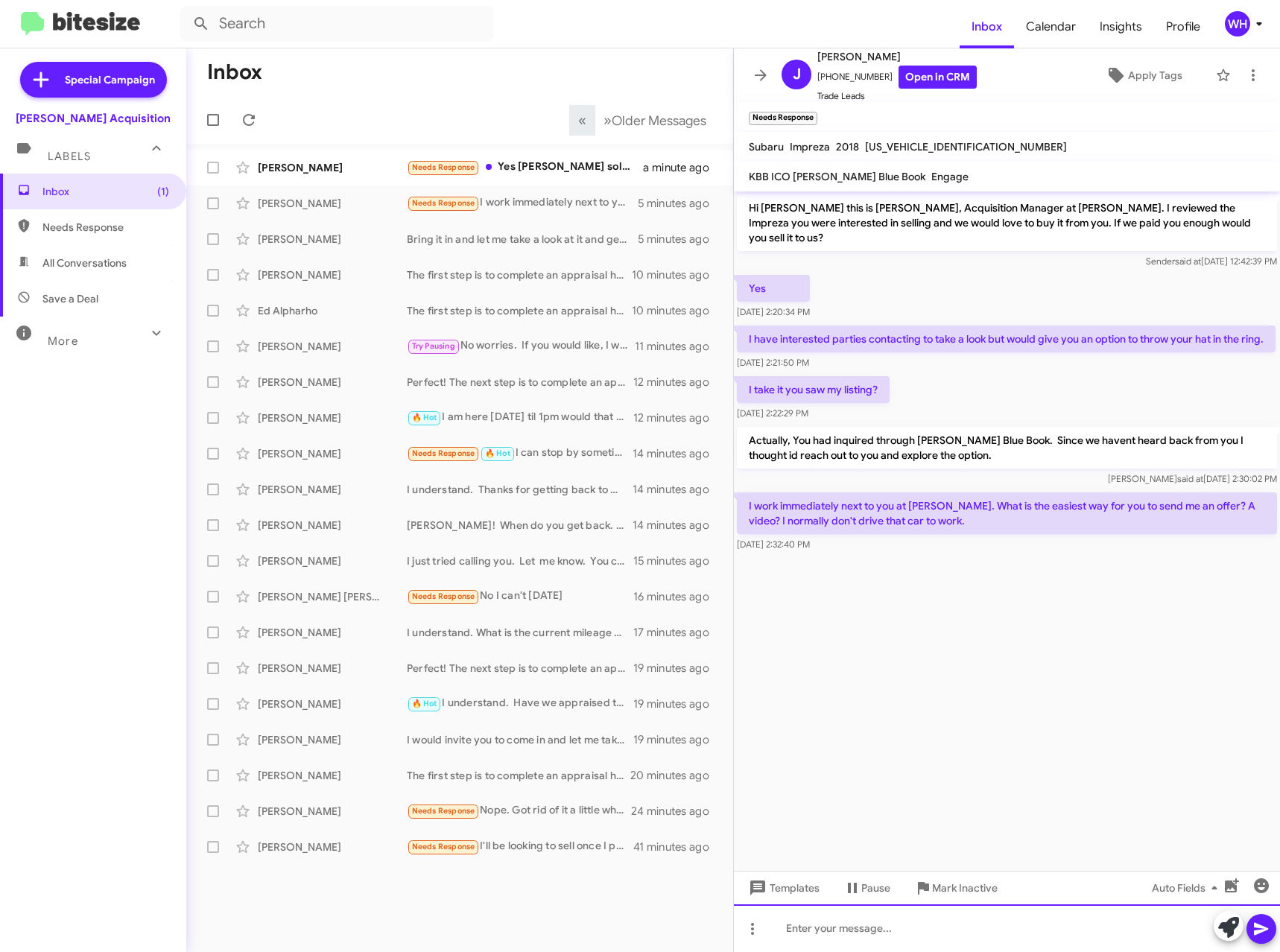
click at [840, 925] on div at bounding box center [1007, 928] width 546 height 48
click at [289, 174] on div "[PERSON_NAME] Needs Response Yes sir I sold it to [PERSON_NAME] 2 minutes ago" at bounding box center [460, 167] width 523 height 30
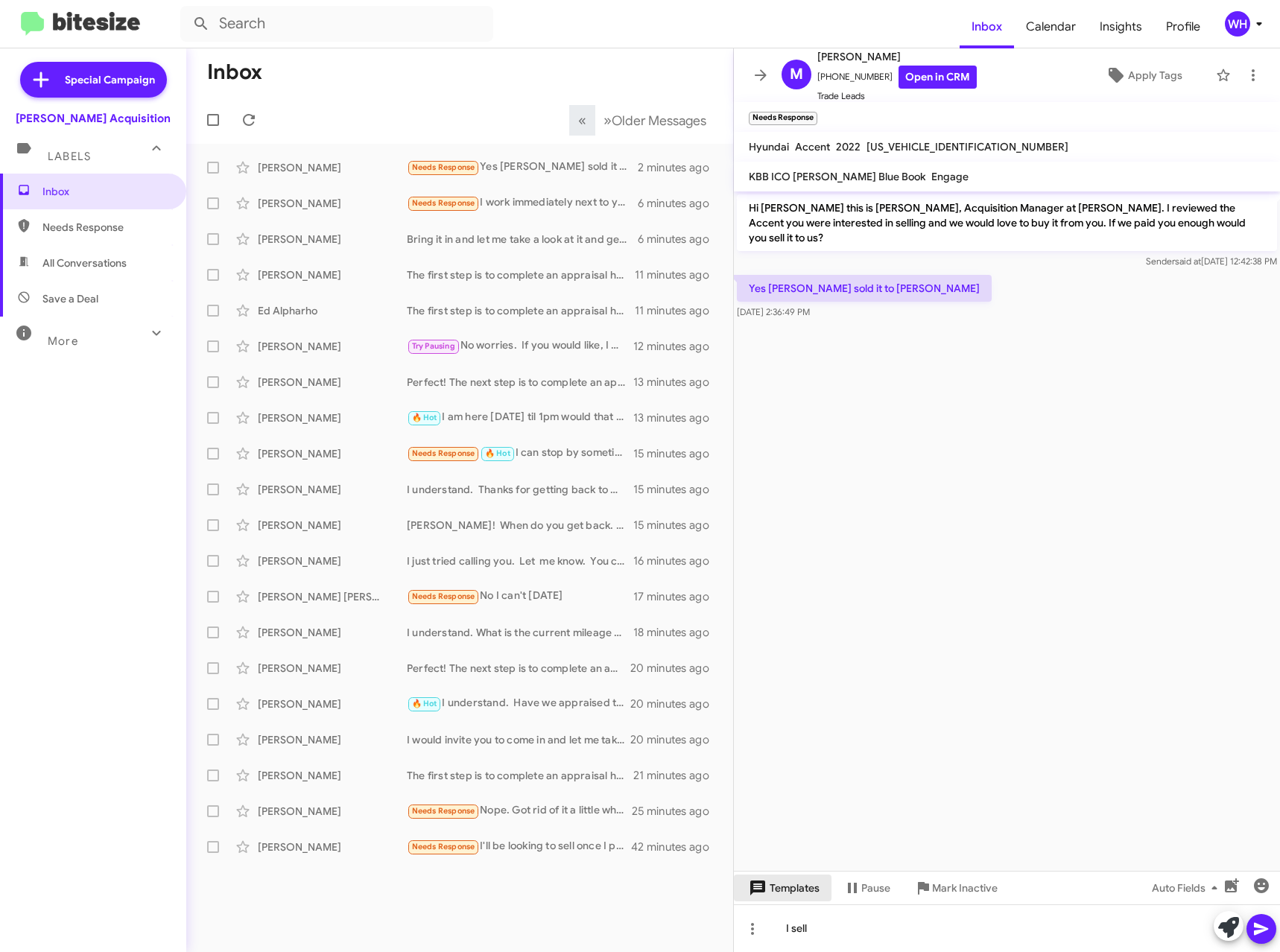
click at [782, 901] on span "Templates" at bounding box center [782, 888] width 74 height 27
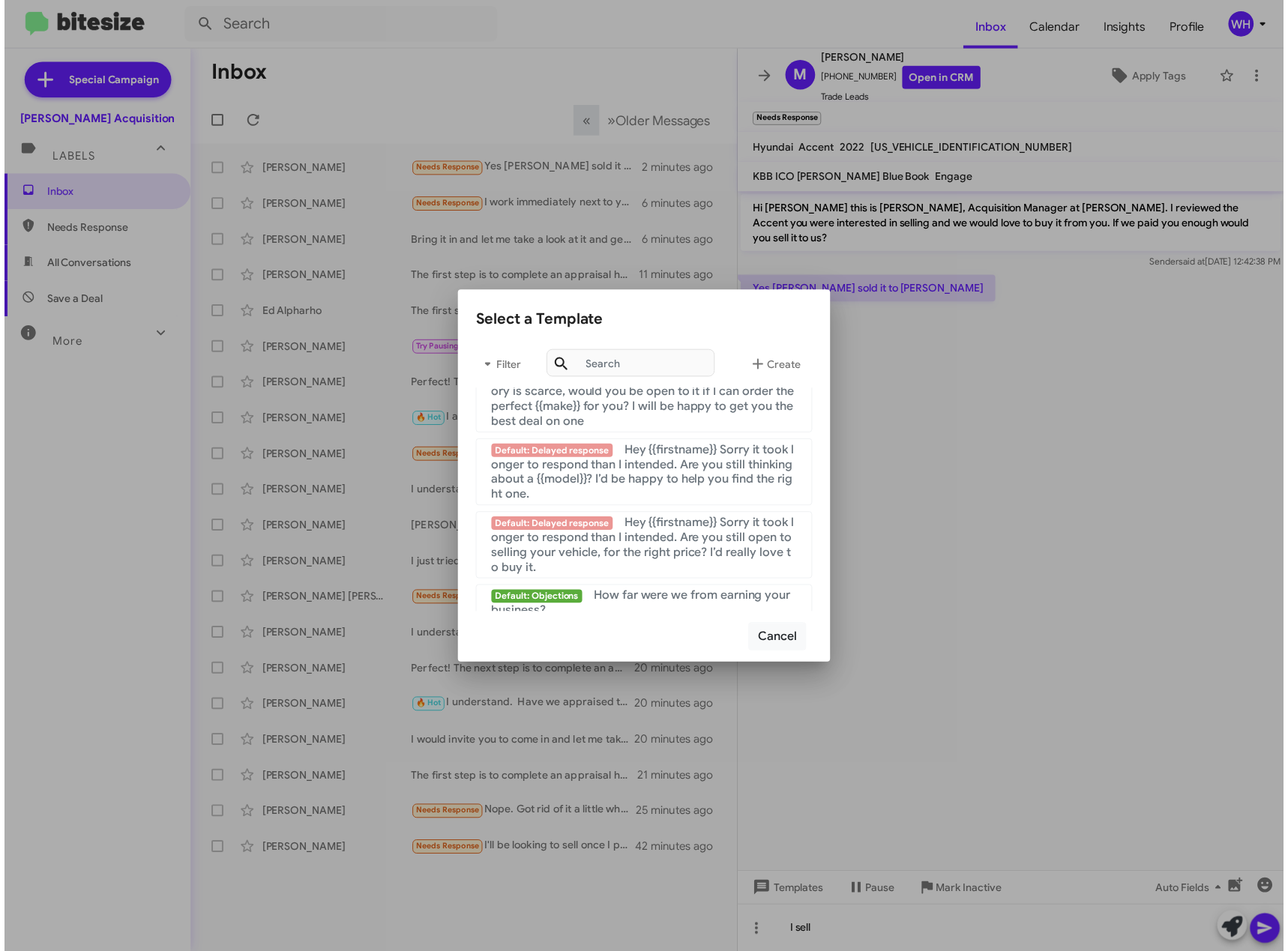
scroll to position [1444, 0]
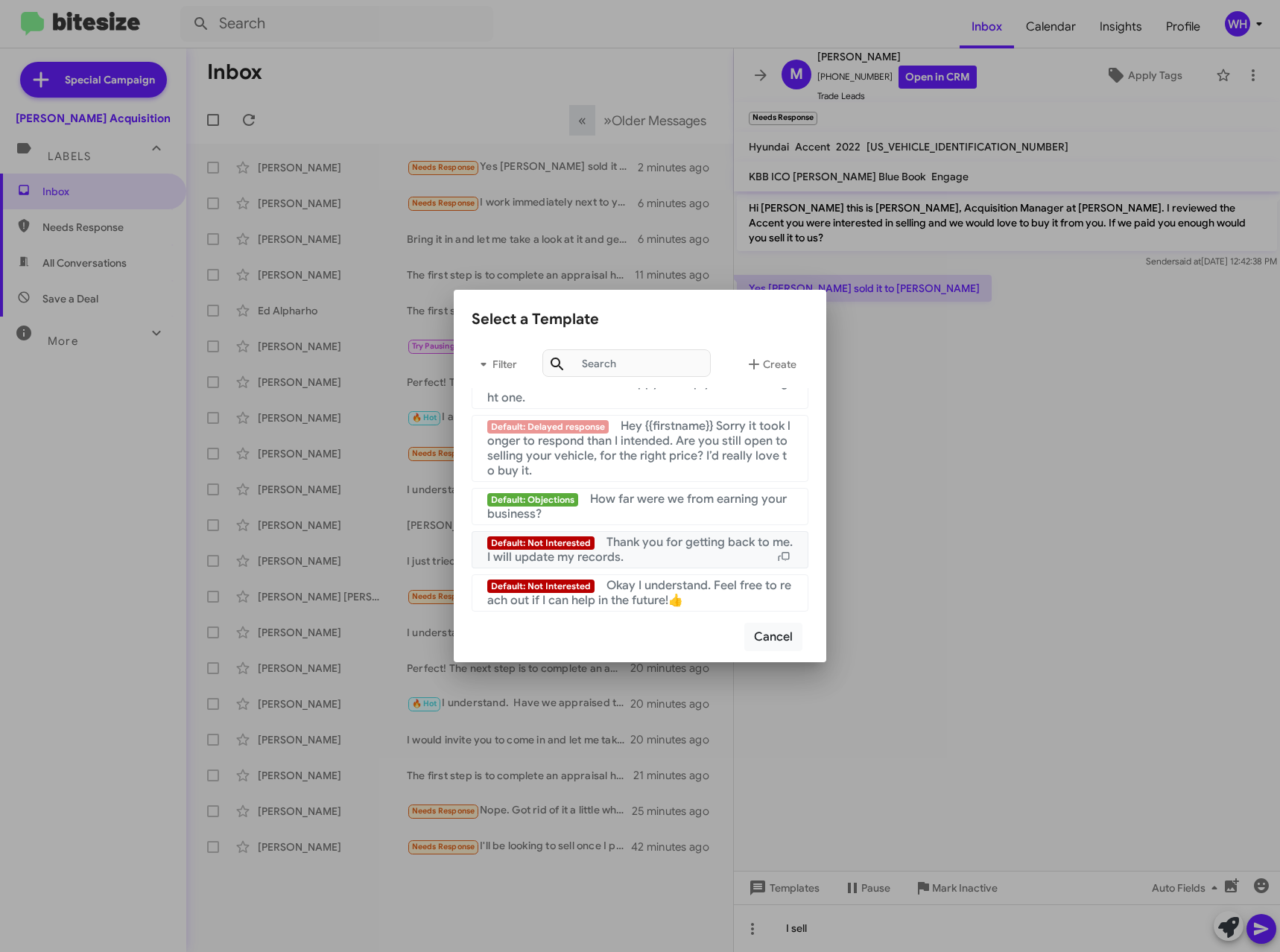
click at [663, 553] on div "Default: Not Interested Thank you for getting back to me. I will update my reco…" at bounding box center [639, 549] width 306 height 30
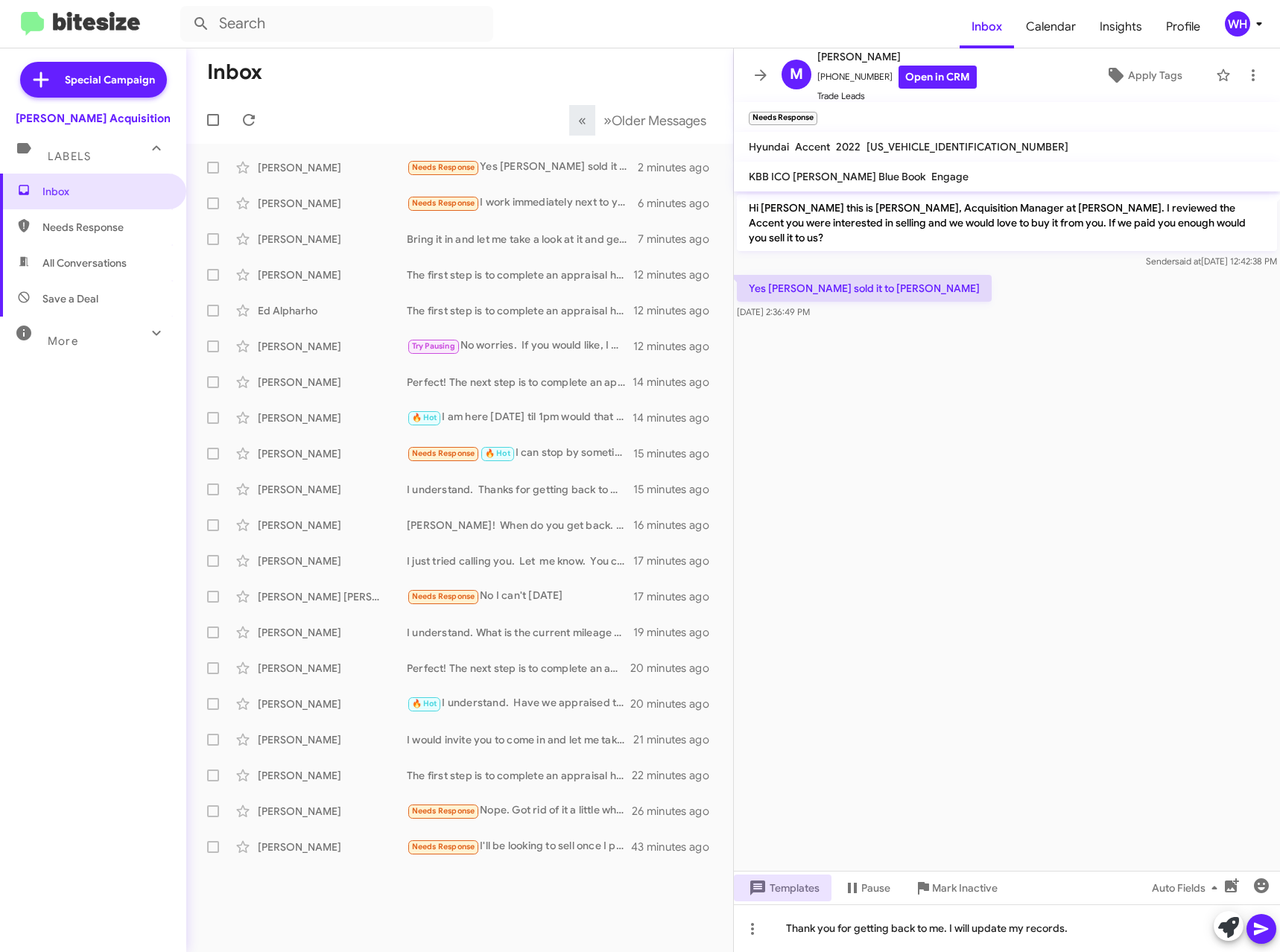
drag, startPoint x: 1266, startPoint y: 929, endPoint x: 1243, endPoint y: 899, distance: 37.8
click at [1266, 929] on icon at bounding box center [1261, 929] width 14 height 13
click at [957, 885] on span "Mark Inactive" at bounding box center [965, 888] width 66 height 27
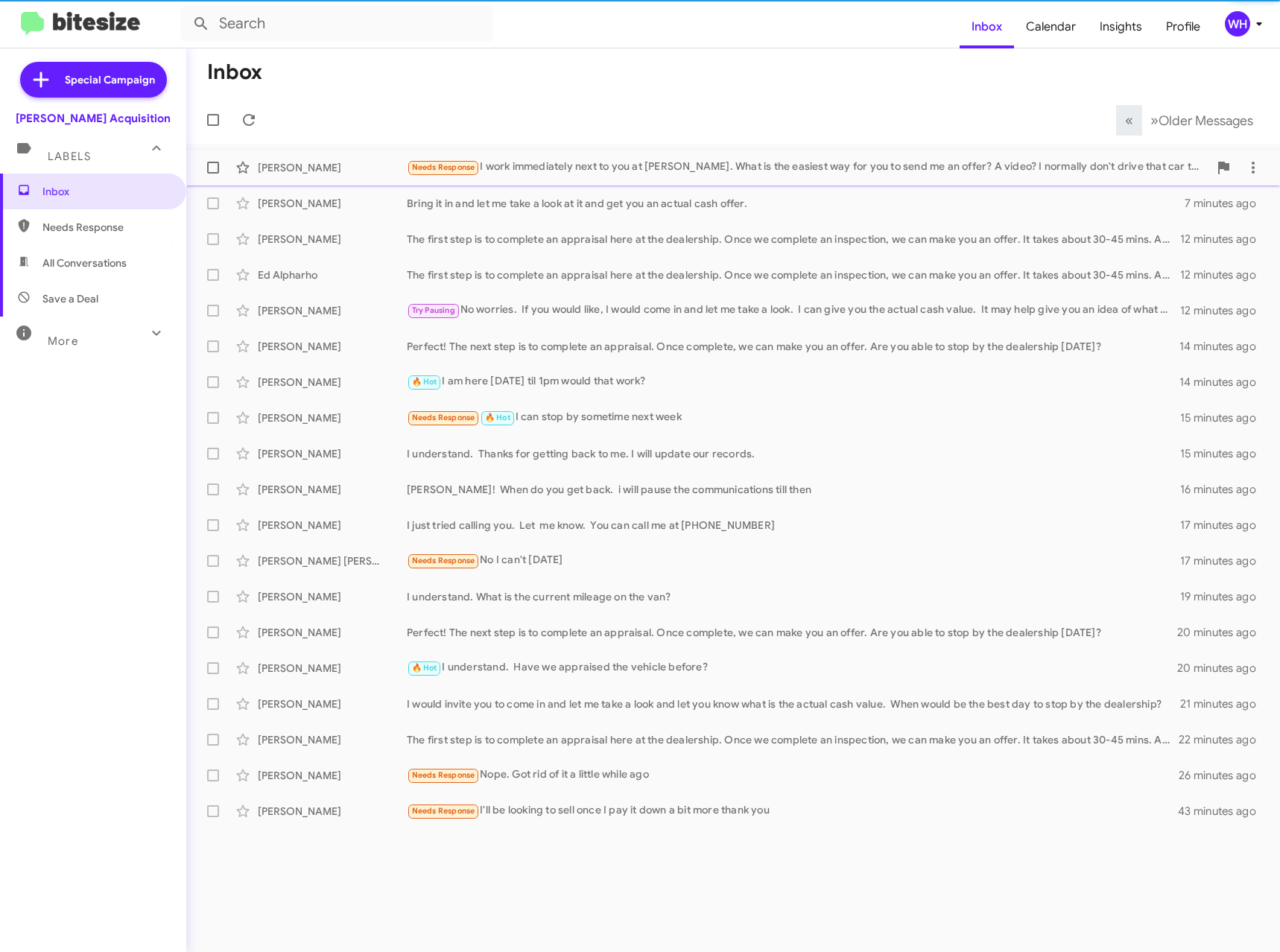
click at [303, 169] on div "[PERSON_NAME]" at bounding box center [332, 168] width 149 height 15
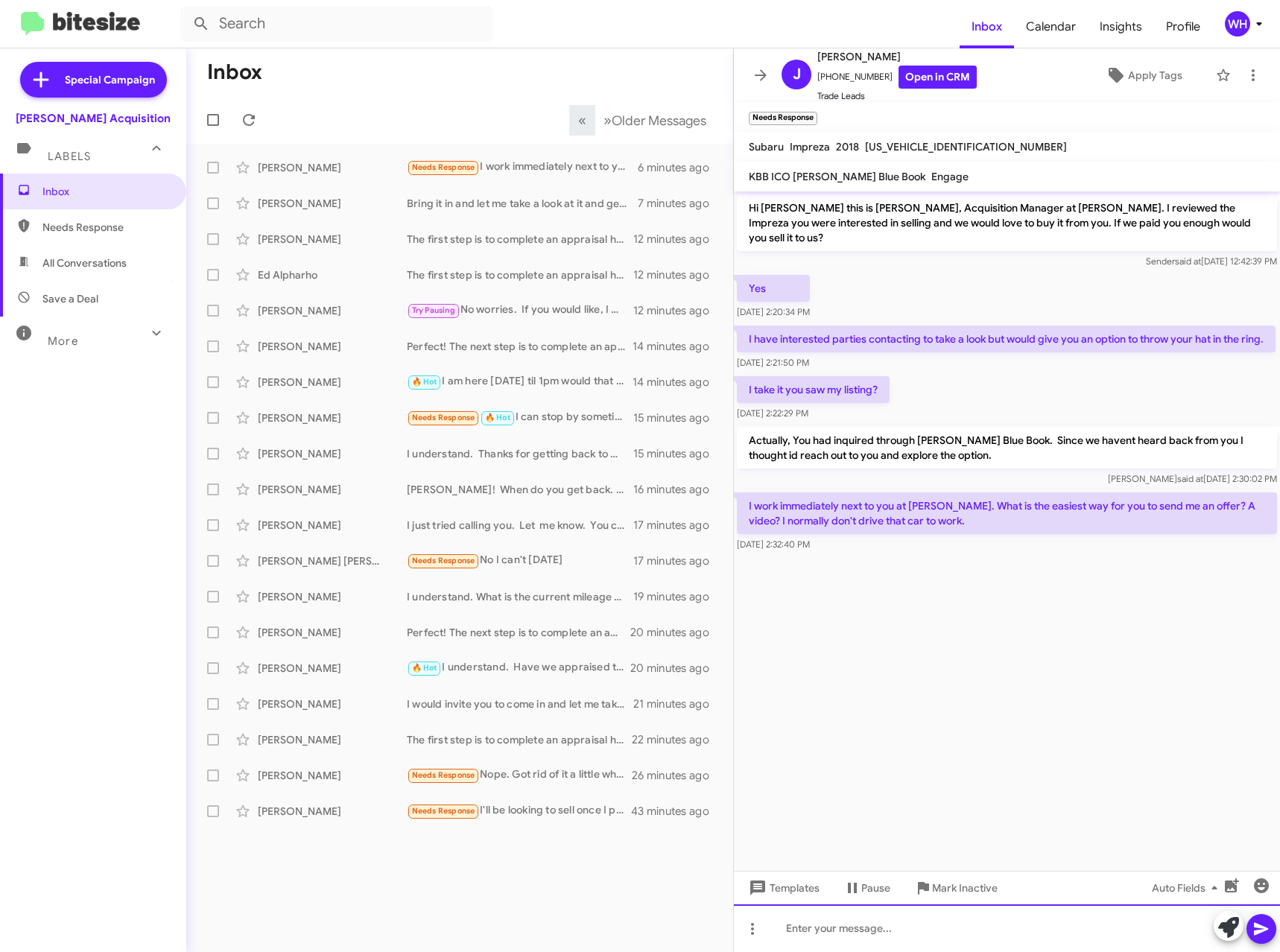
click at [819, 929] on div at bounding box center [1007, 928] width 546 height 48
click at [1274, 935] on button at bounding box center [1260, 929] width 30 height 30
click at [860, 77] on span "[PHONE_NUMBER] Open in CRM" at bounding box center [896, 78] width 160 height 23
drag, startPoint x: 864, startPoint y: 76, endPoint x: 864, endPoint y: 503, distance: 427.0
click at [876, 662] on cdk-virtual-scroll-viewport "Hi [PERSON_NAME] this is [PERSON_NAME], Acquisition Manager at [PERSON_NAME]. I…" at bounding box center [1007, 531] width 546 height 680
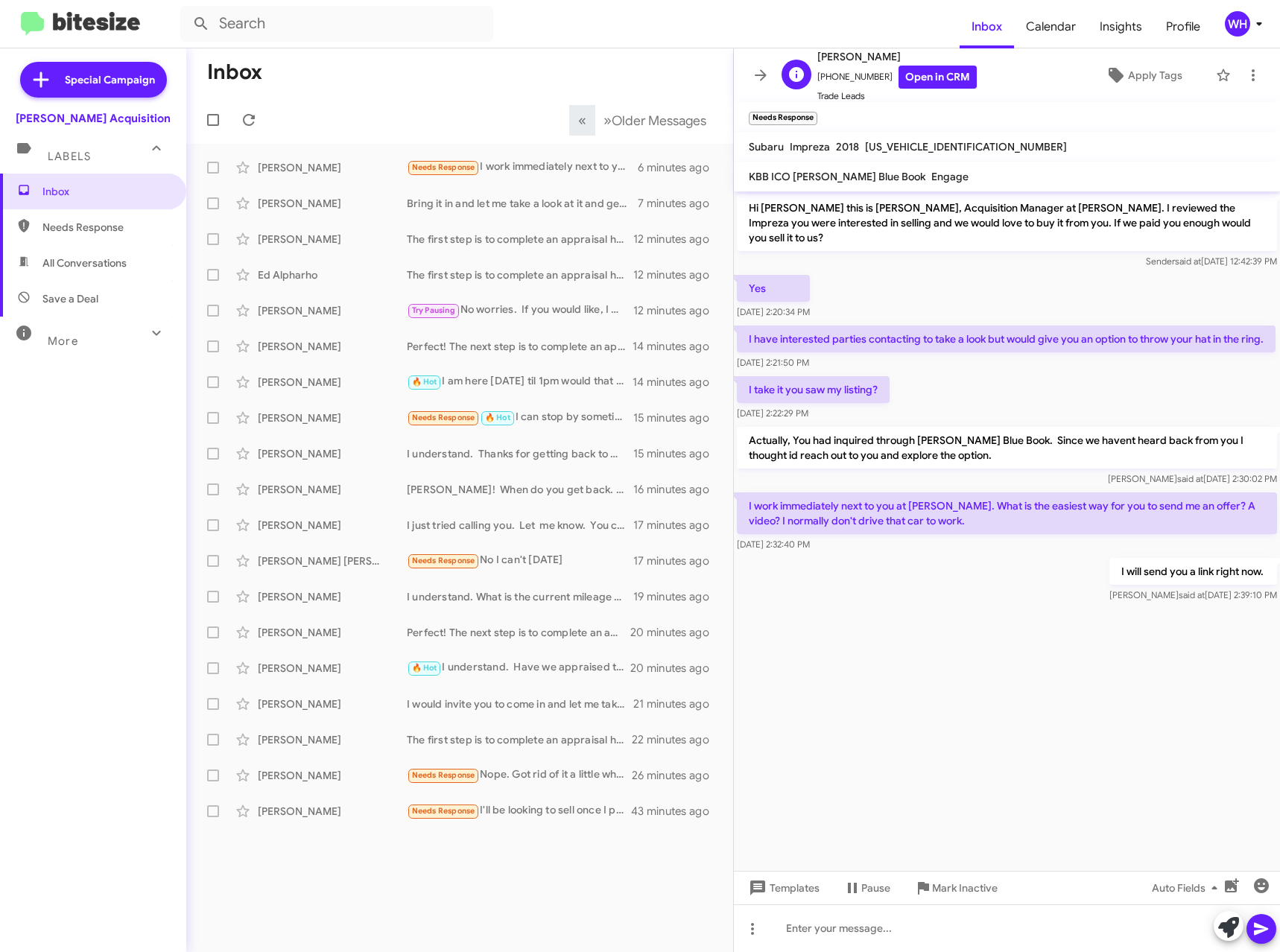
click at [832, 74] on span "[PHONE_NUMBER] Open in CRM" at bounding box center [896, 78] width 160 height 23
click at [831, 73] on span "[PHONE_NUMBER] Open in CRM" at bounding box center [896, 78] width 160 height 23
copy span "14802992845"
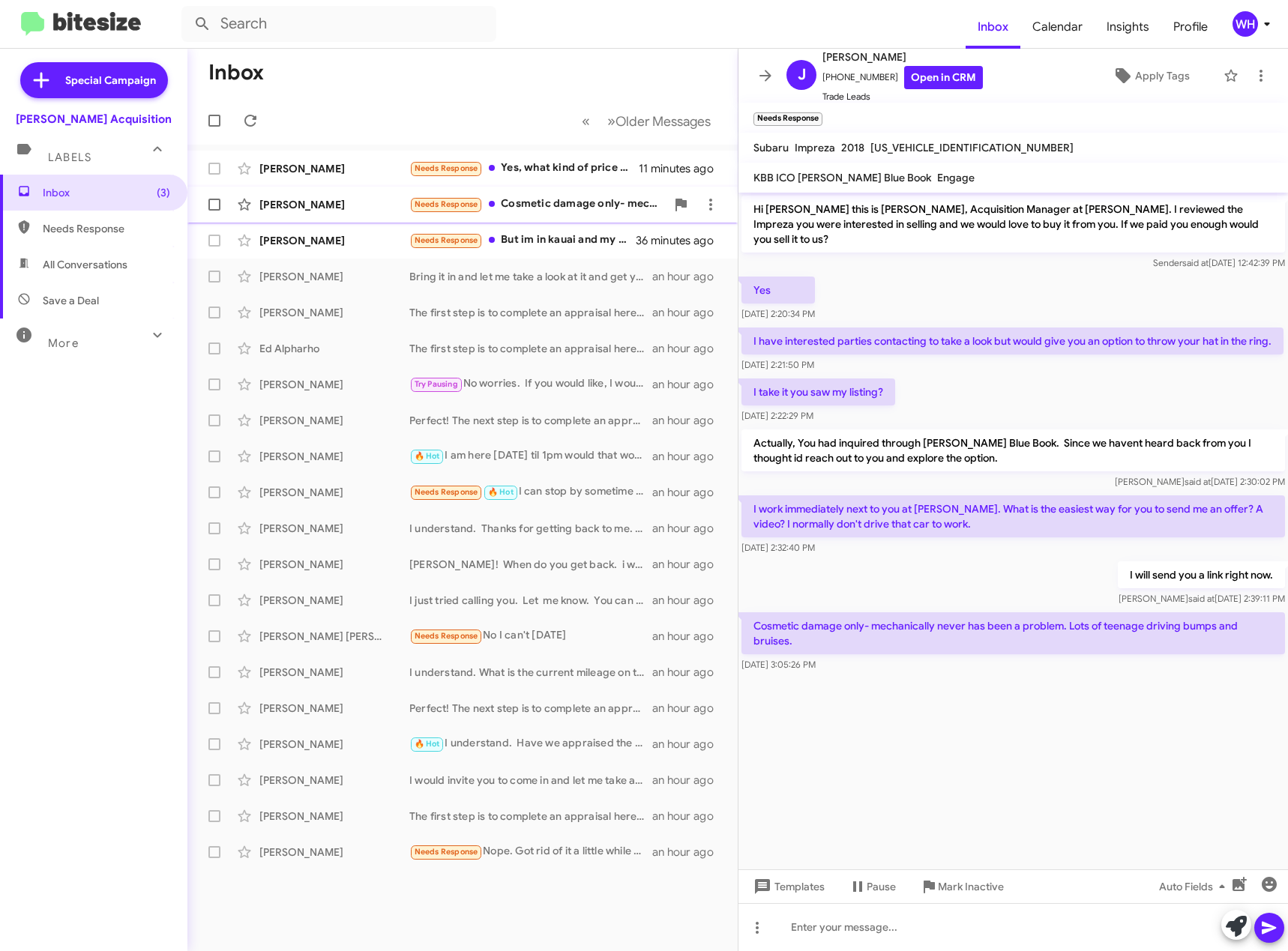
drag, startPoint x: 289, startPoint y: 192, endPoint x: 311, endPoint y: 207, distance: 26.6
click at [288, 192] on div "Joshua Button Needs Response Cosmetic damage only- mechanically never has been …" at bounding box center [463, 204] width 526 height 30
click at [278, 175] on div "Lizette Trevor" at bounding box center [334, 169] width 150 height 15
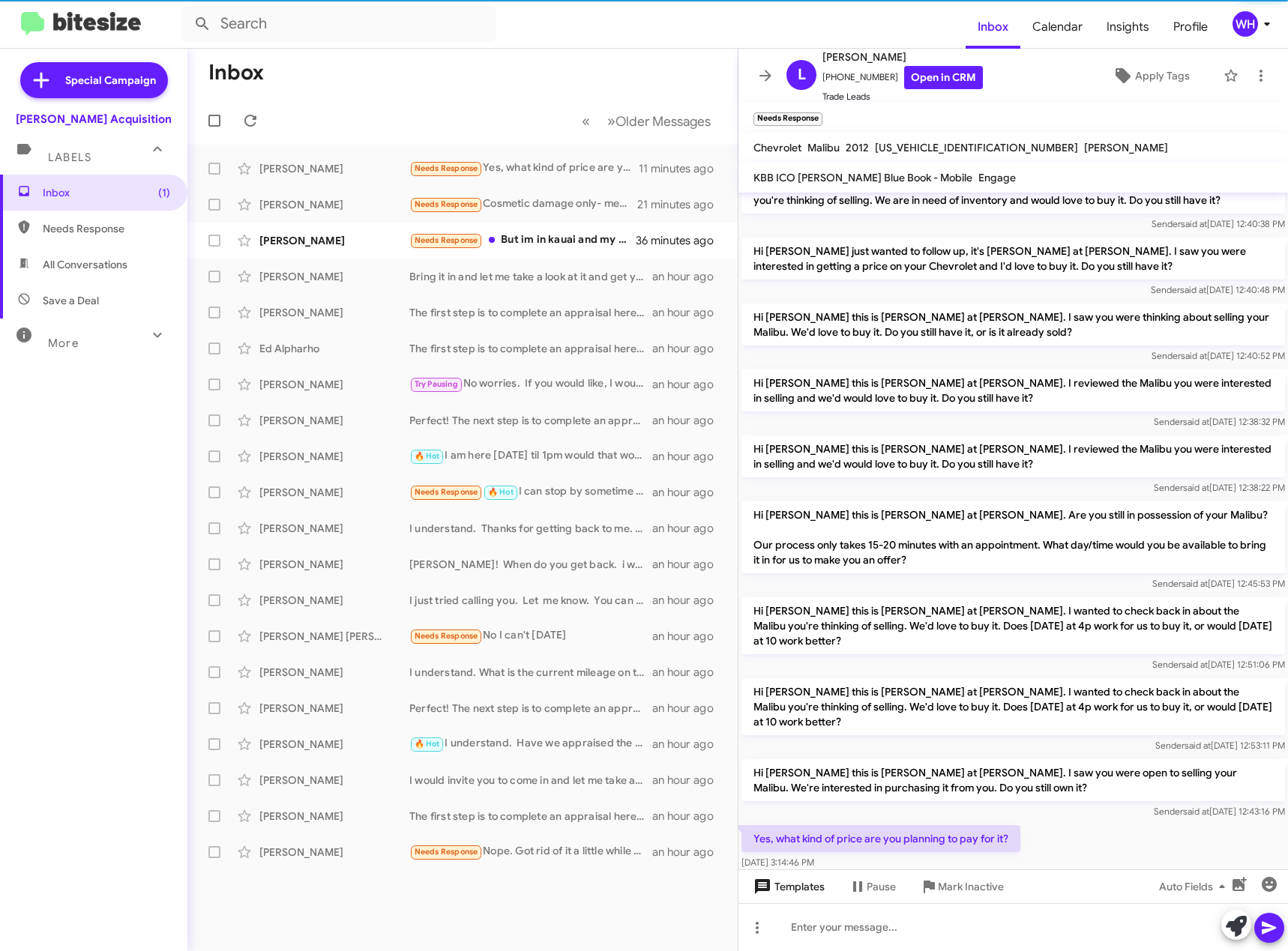
click at [776, 882] on span "Templates" at bounding box center [787, 887] width 74 height 27
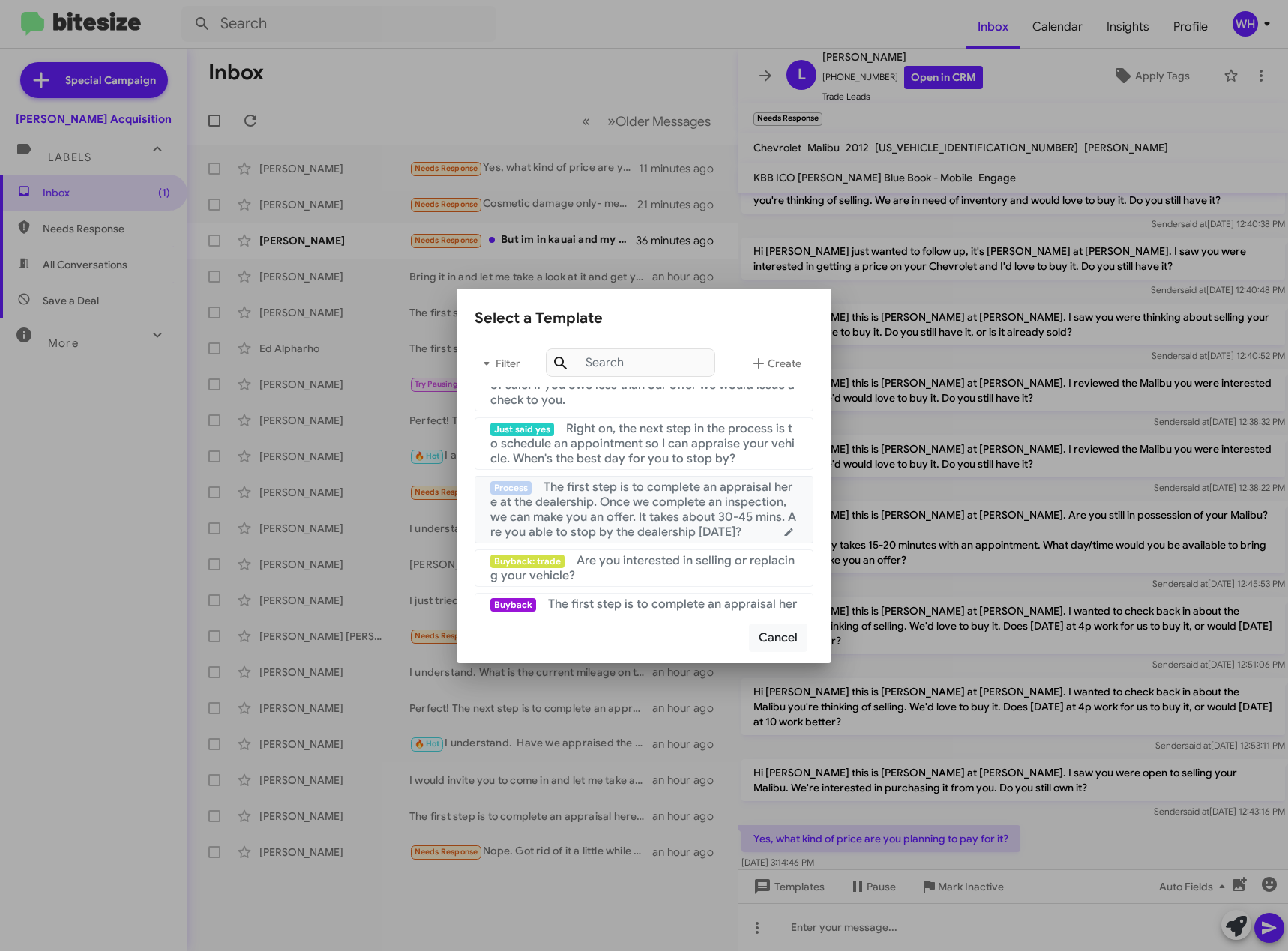
scroll to position [225, 0]
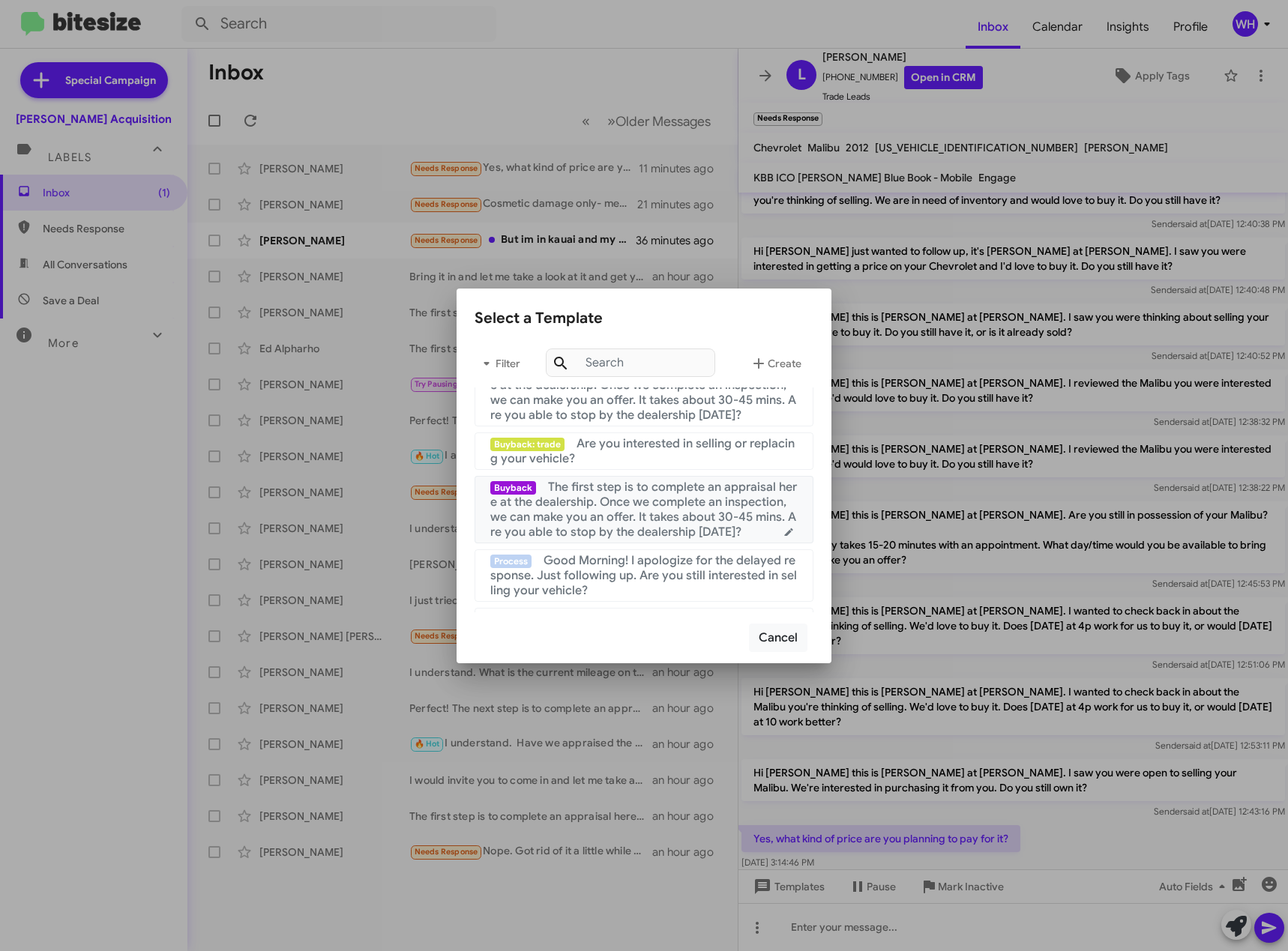
drag, startPoint x: 609, startPoint y: 519, endPoint x: 633, endPoint y: 516, distance: 24.2
click at [610, 519] on span "The first step is to complete an appraisal here at the dealership. Once we comp…" at bounding box center [643, 509] width 307 height 60
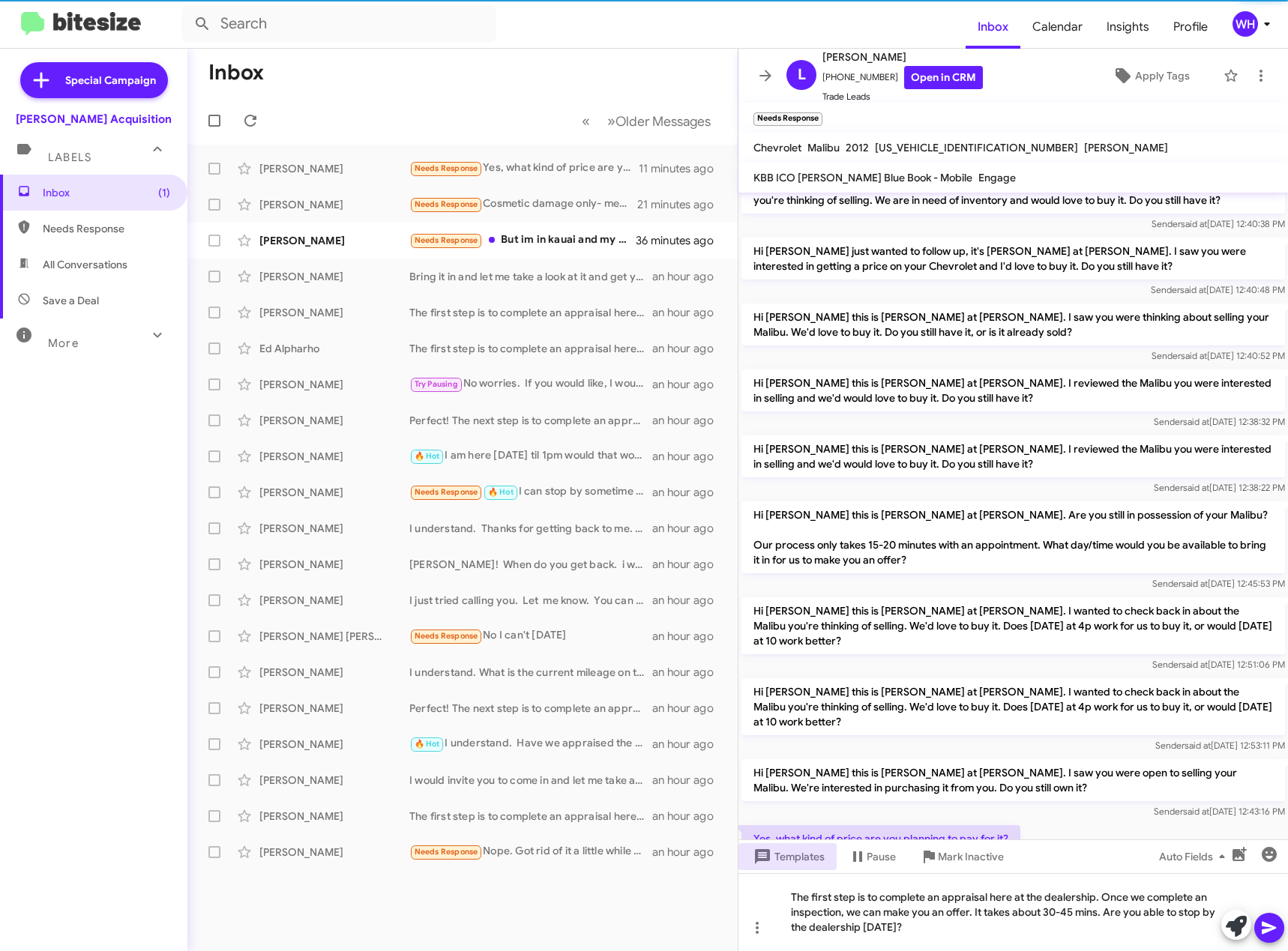
click at [1277, 938] on span at bounding box center [1269, 927] width 18 height 30
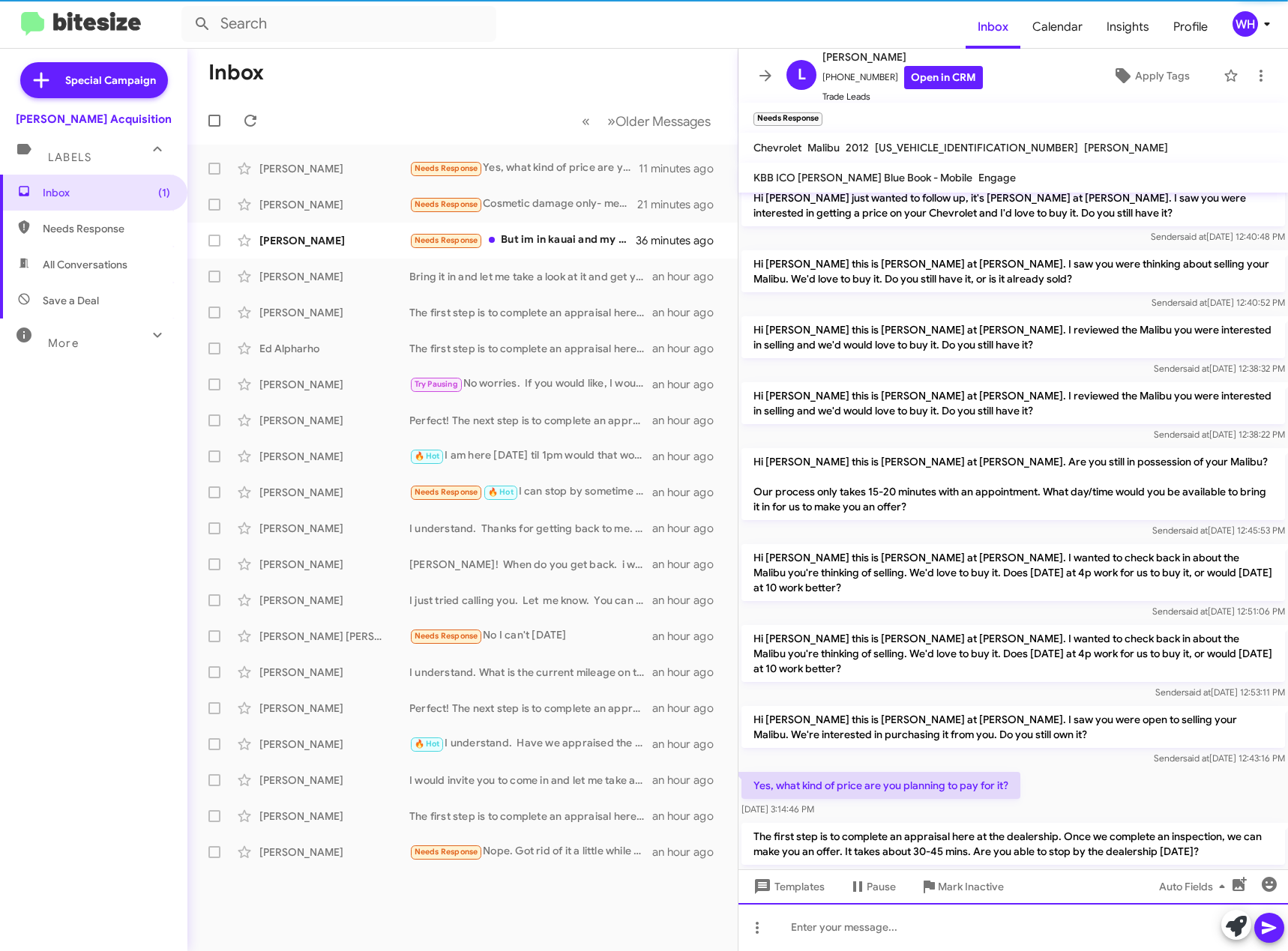
scroll to position [175, 0]
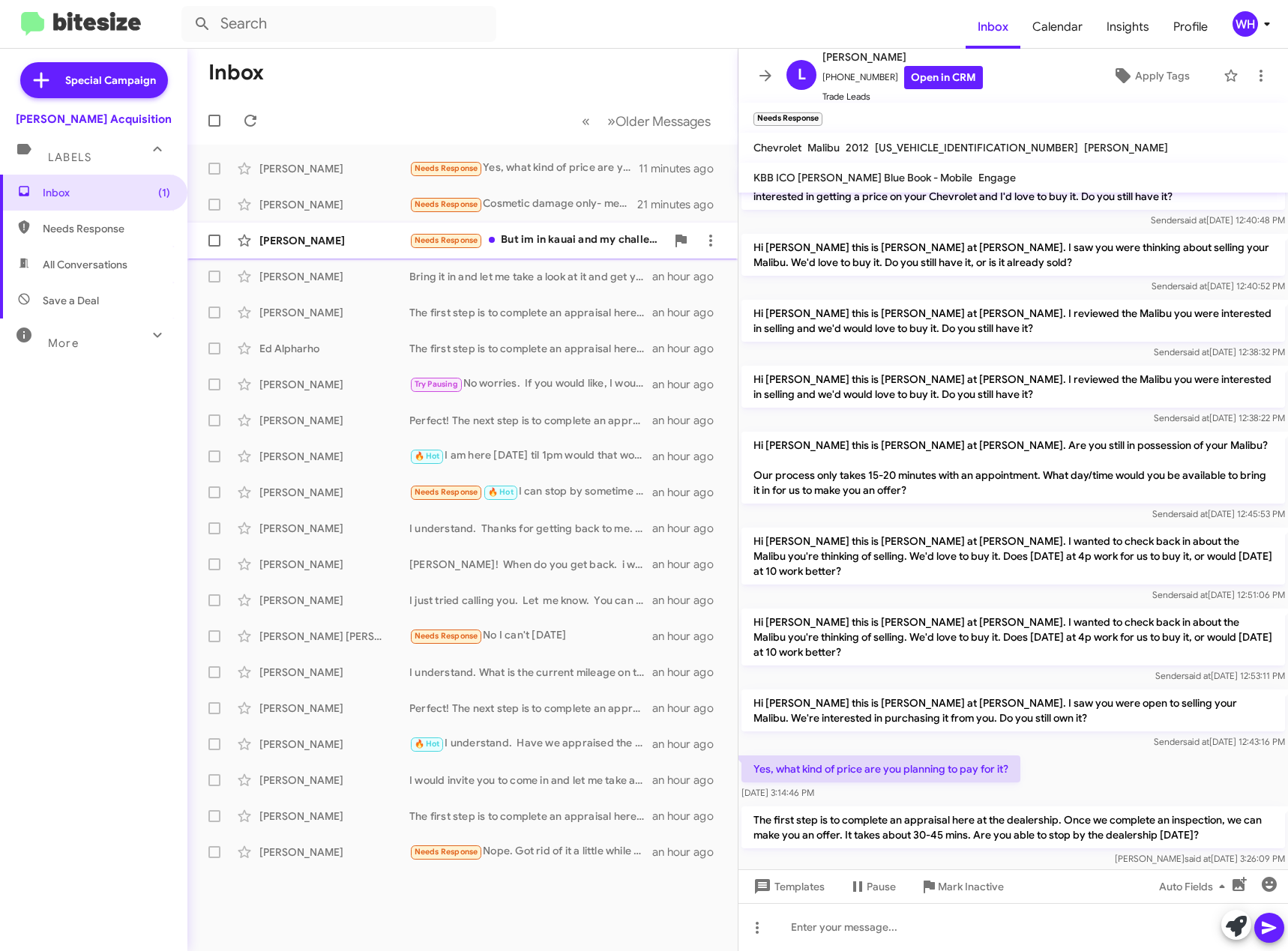
click at [295, 237] on div "Emilio Jr" at bounding box center [334, 240] width 150 height 15
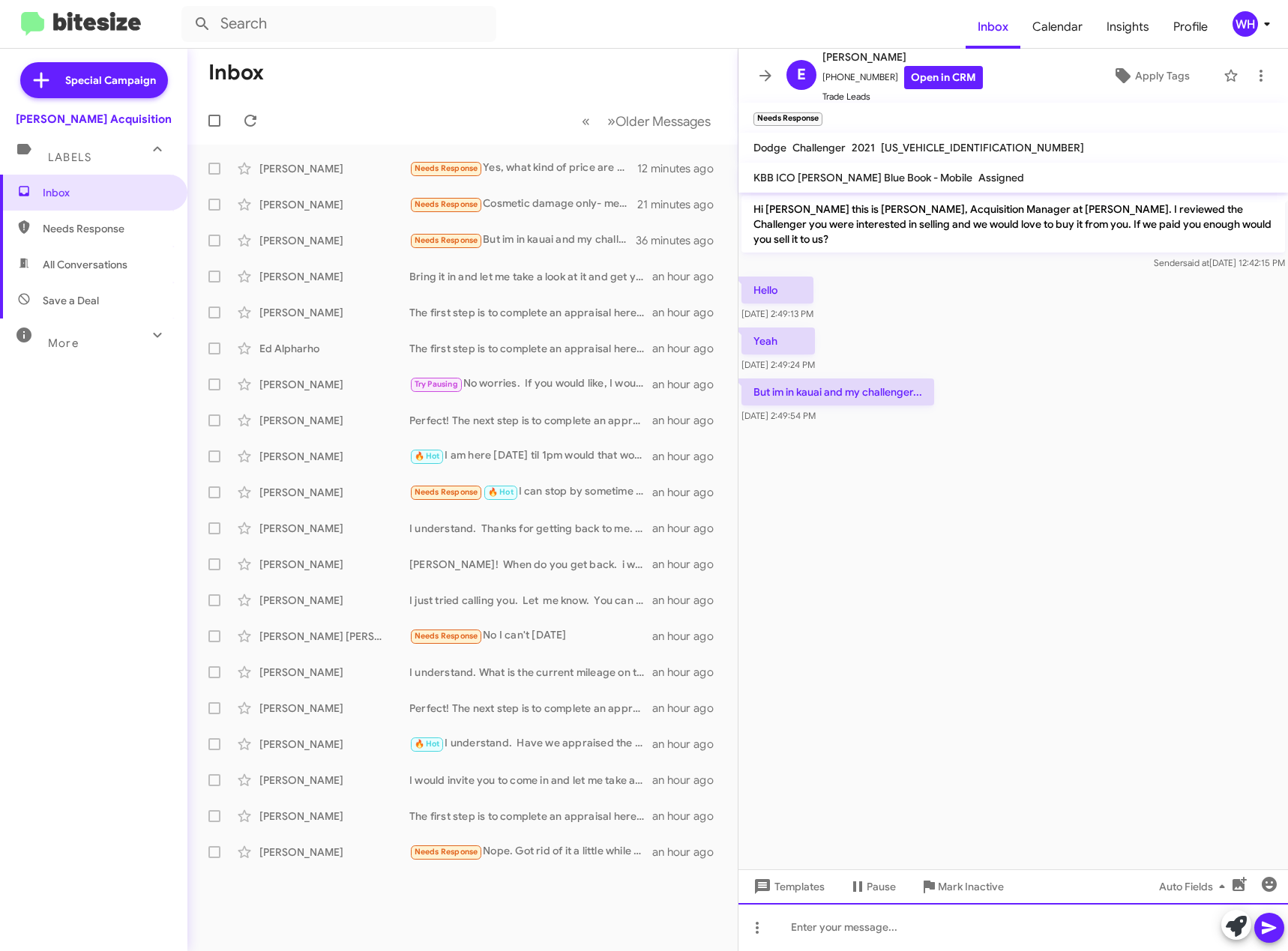
click at [944, 930] on div at bounding box center [1013, 927] width 550 height 48
click at [1268, 938] on span at bounding box center [1269, 927] width 18 height 30
click at [221, 69] on h1 "Inbox" at bounding box center [236, 73] width 55 height 24
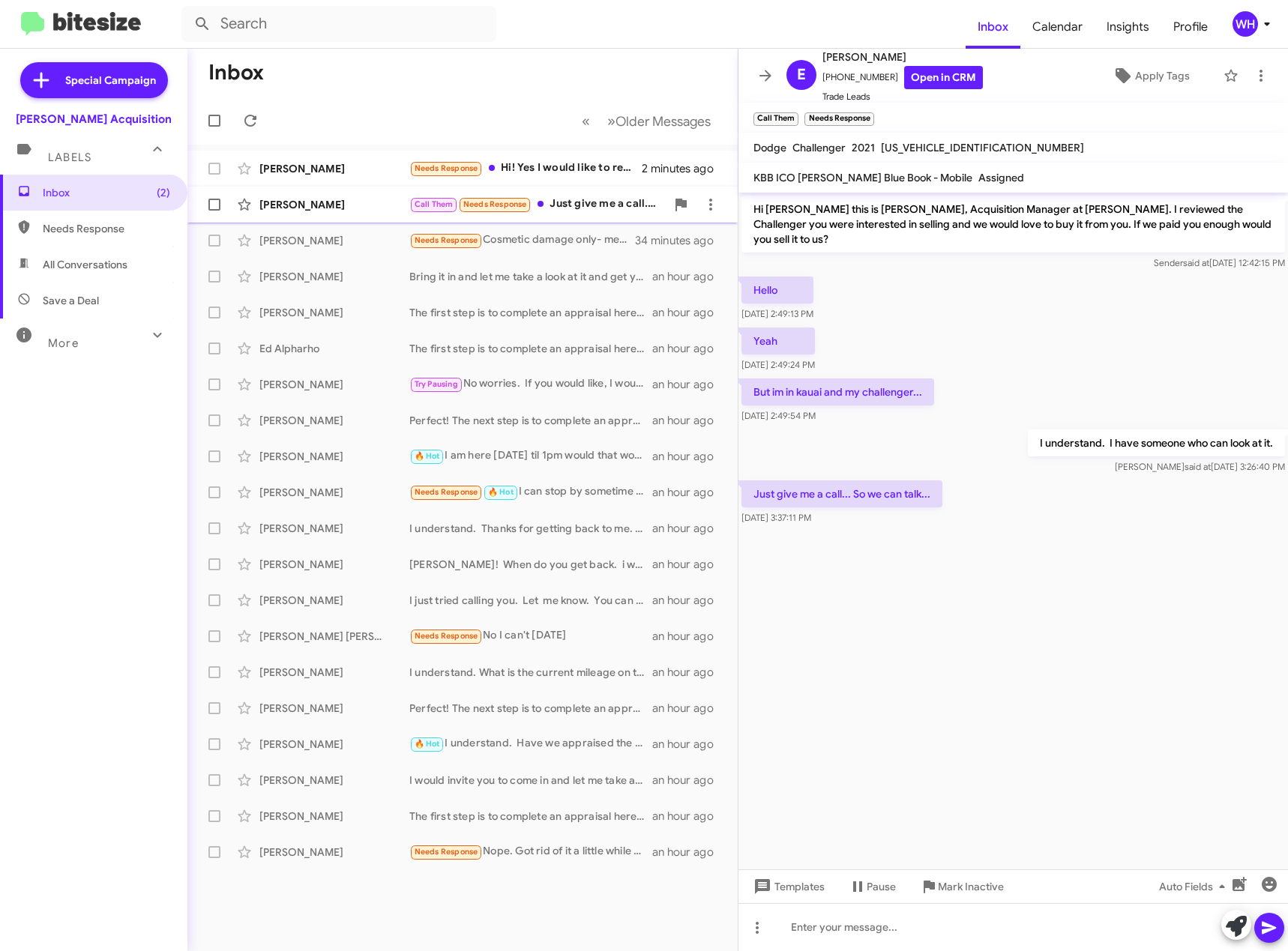
click at [293, 202] on div "Emilio Jr" at bounding box center [334, 204] width 150 height 15
drag, startPoint x: 287, startPoint y: 166, endPoint x: 426, endPoint y: 198, distance: 142.6
click at [287, 166] on div "Leyci Cruz" at bounding box center [334, 169] width 150 height 15
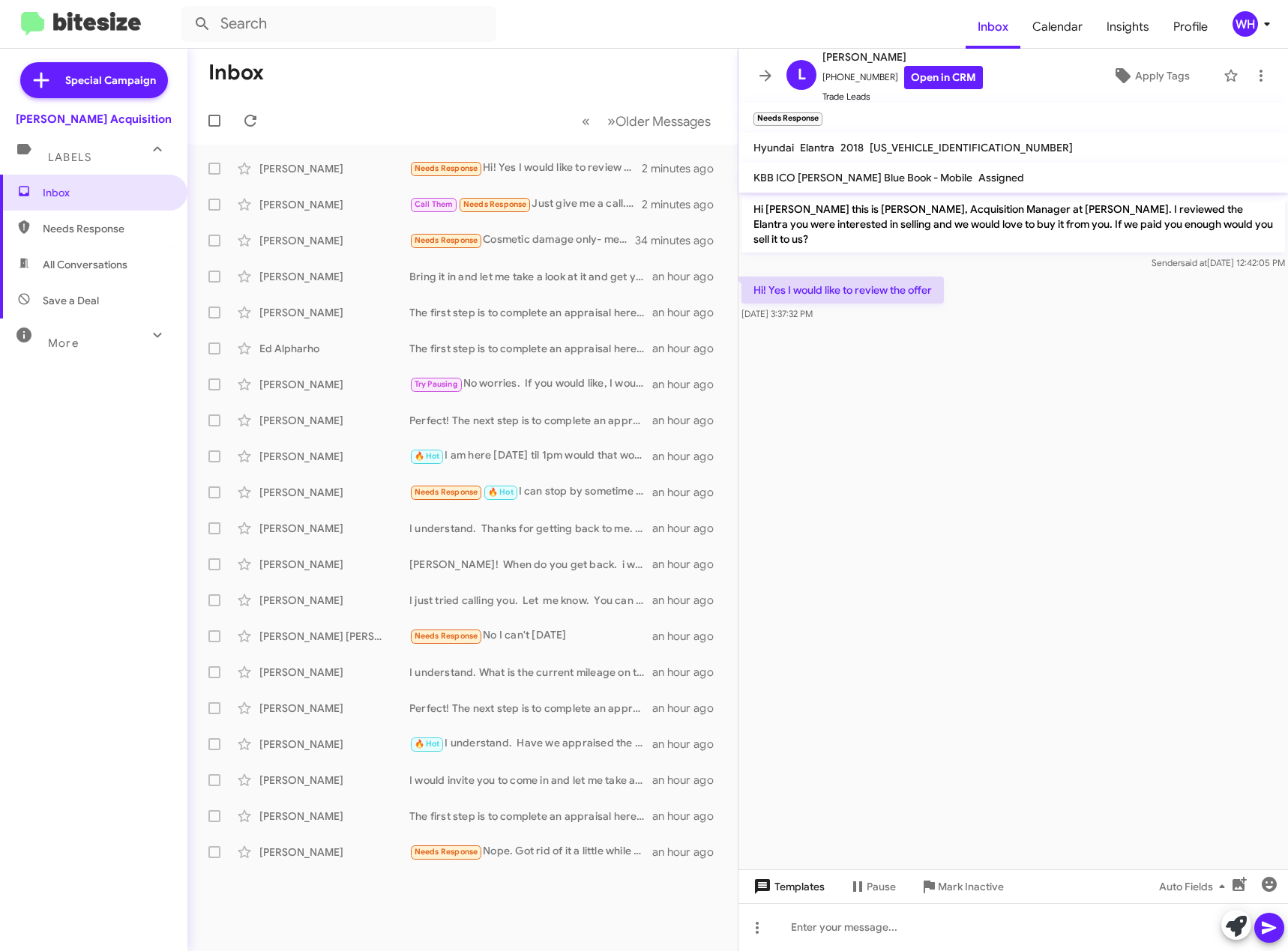
click at [790, 888] on span "Templates" at bounding box center [787, 887] width 74 height 27
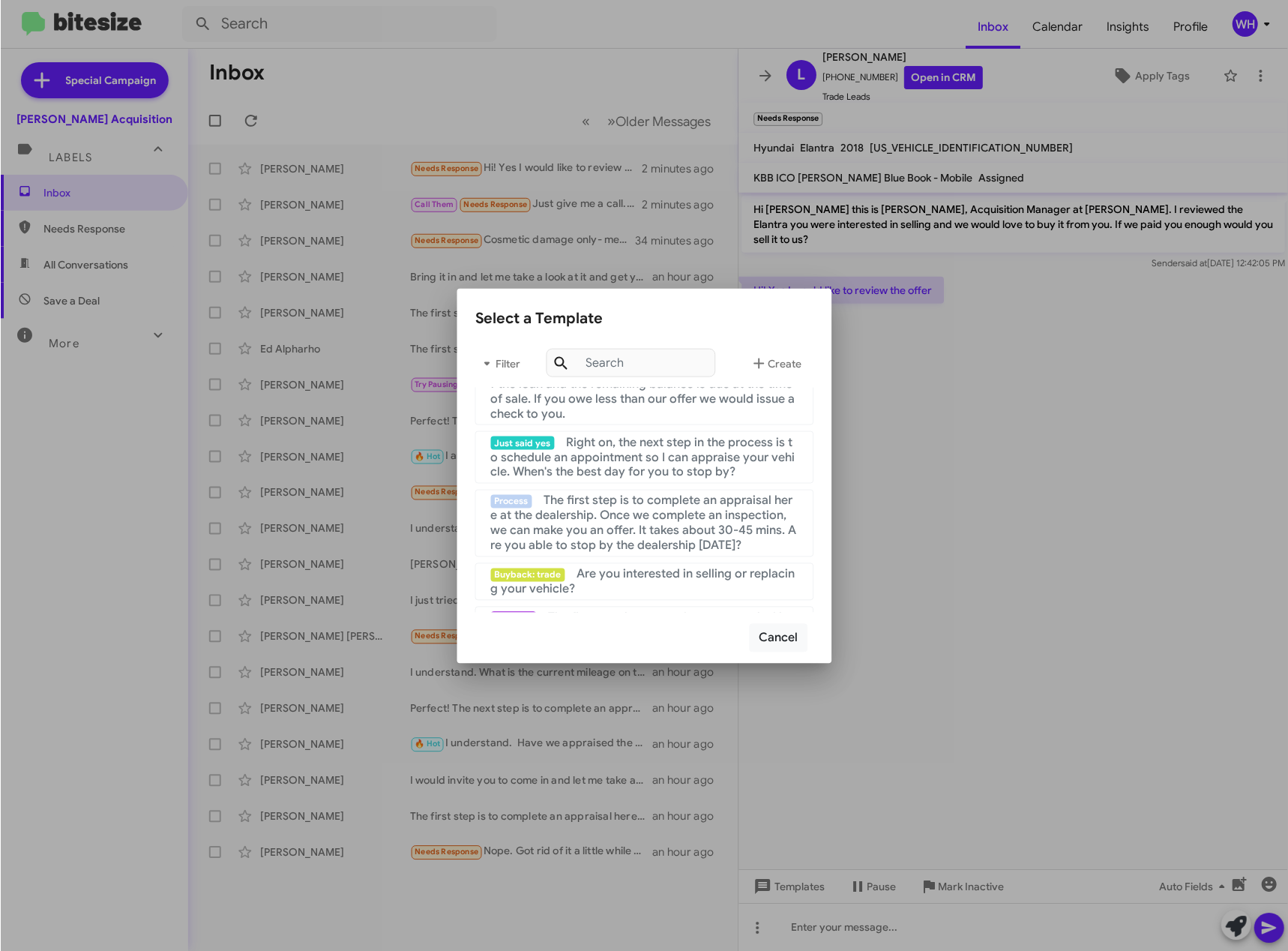
scroll to position [150, 0]
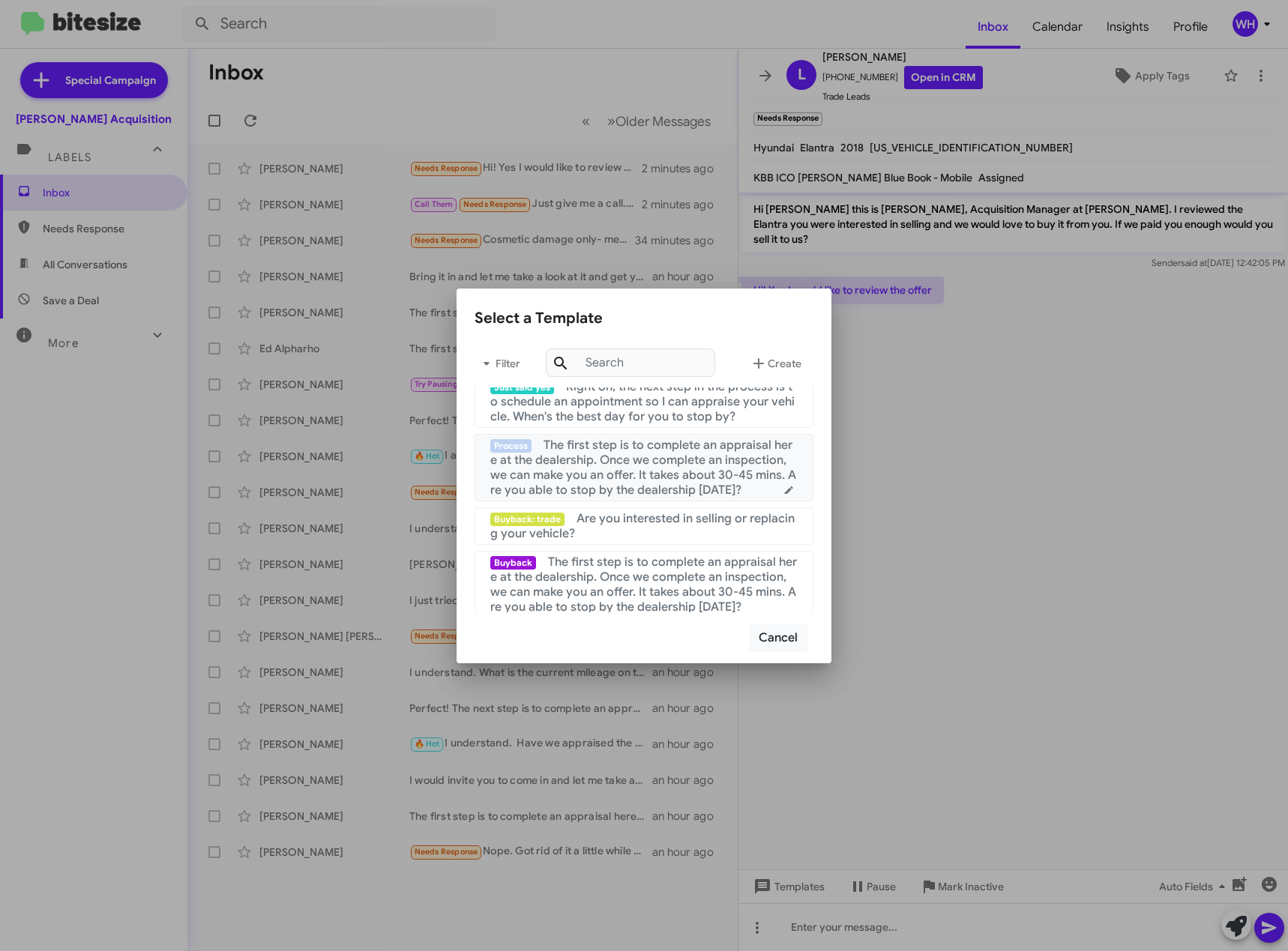
click at [611, 474] on span "The first step is to complete an appraisal here at the dealership. Once we comp…" at bounding box center [642, 468] width 306 height 60
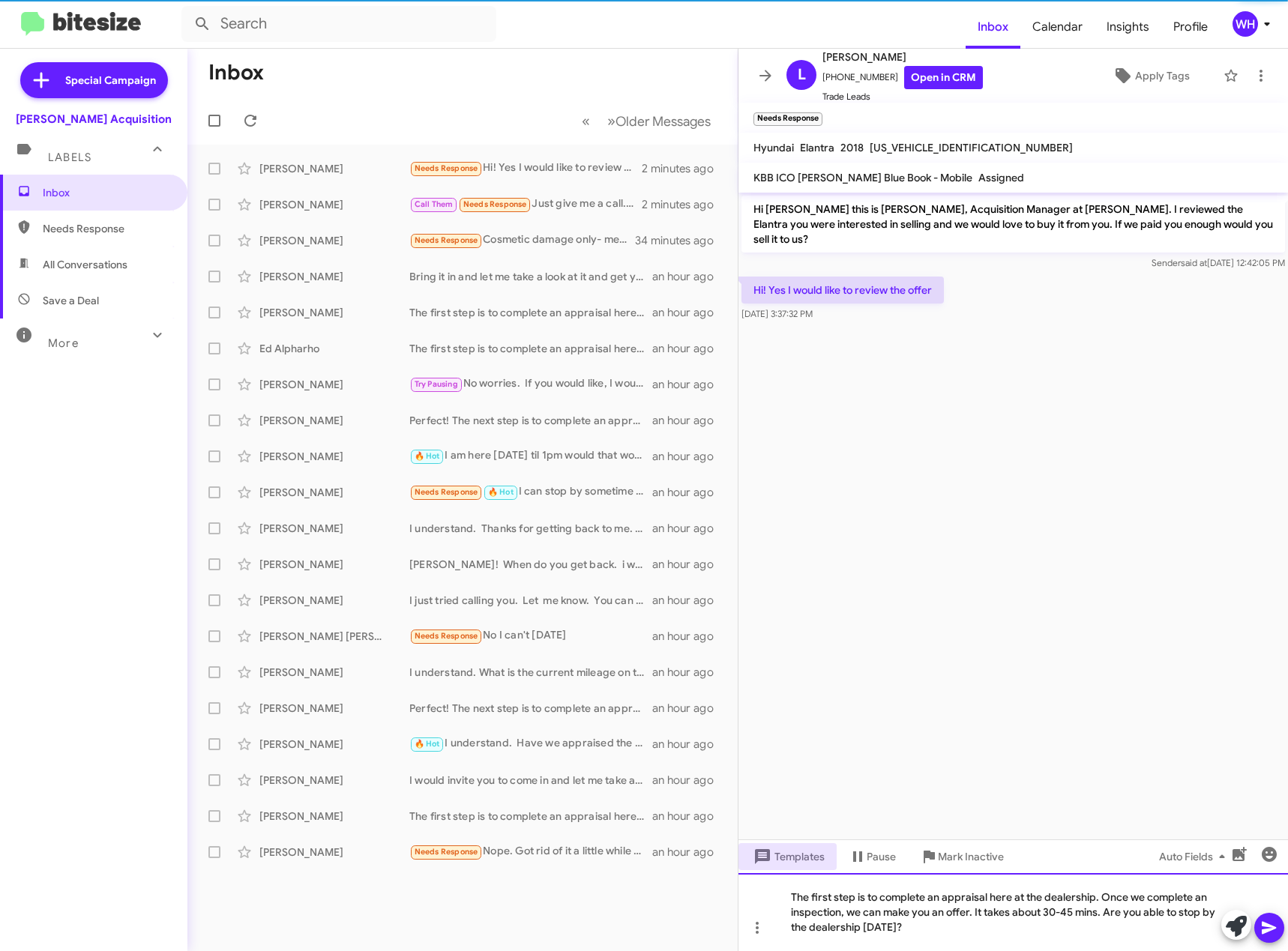
click at [1283, 946] on div "The first step is to complete an appraisal here at the dealership. Once we comp…" at bounding box center [1013, 912] width 550 height 78
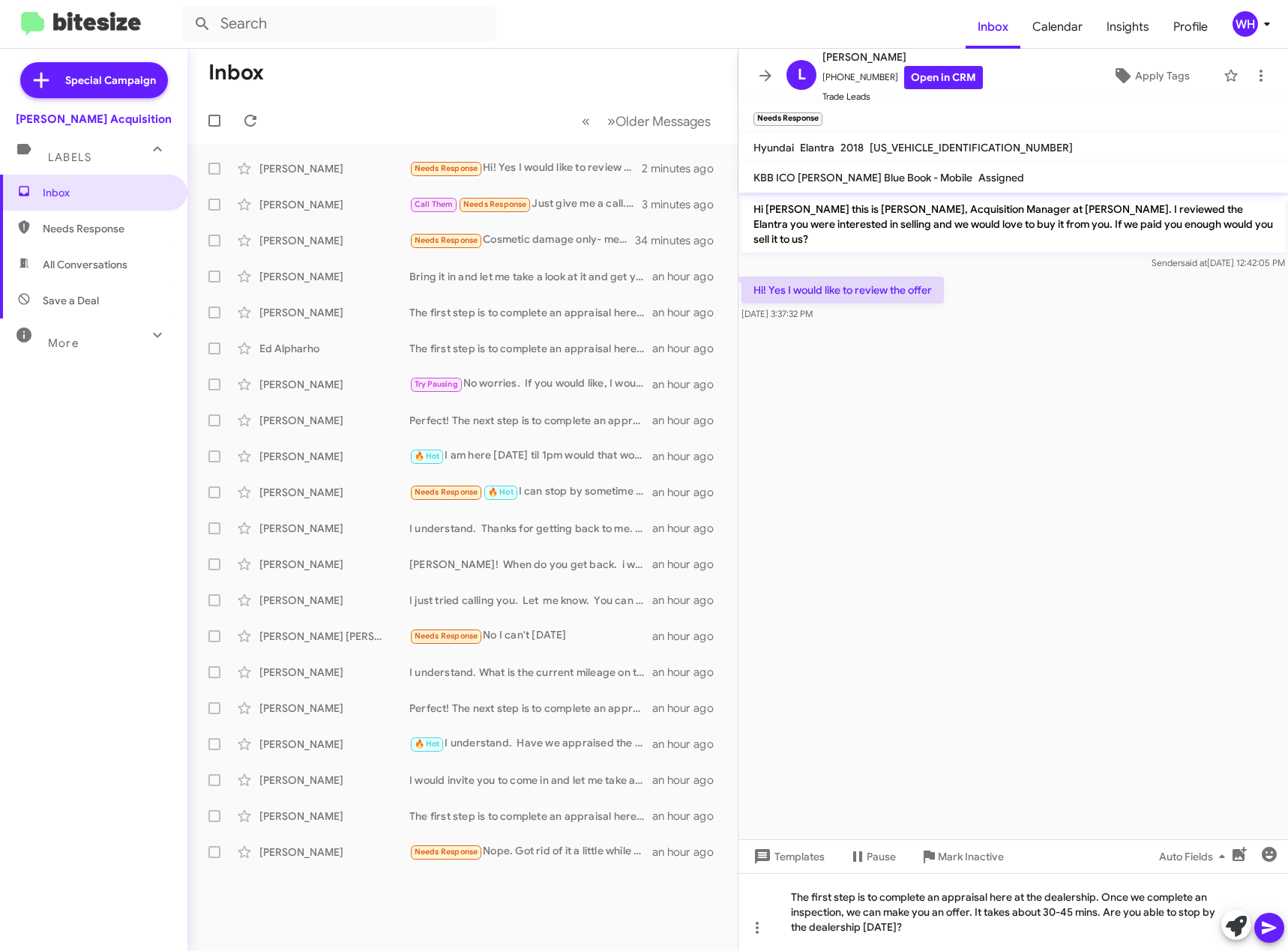
click at [1257, 916] on div at bounding box center [1252, 926] width 63 height 33
click at [1268, 932] on icon at bounding box center [1269, 927] width 18 height 18
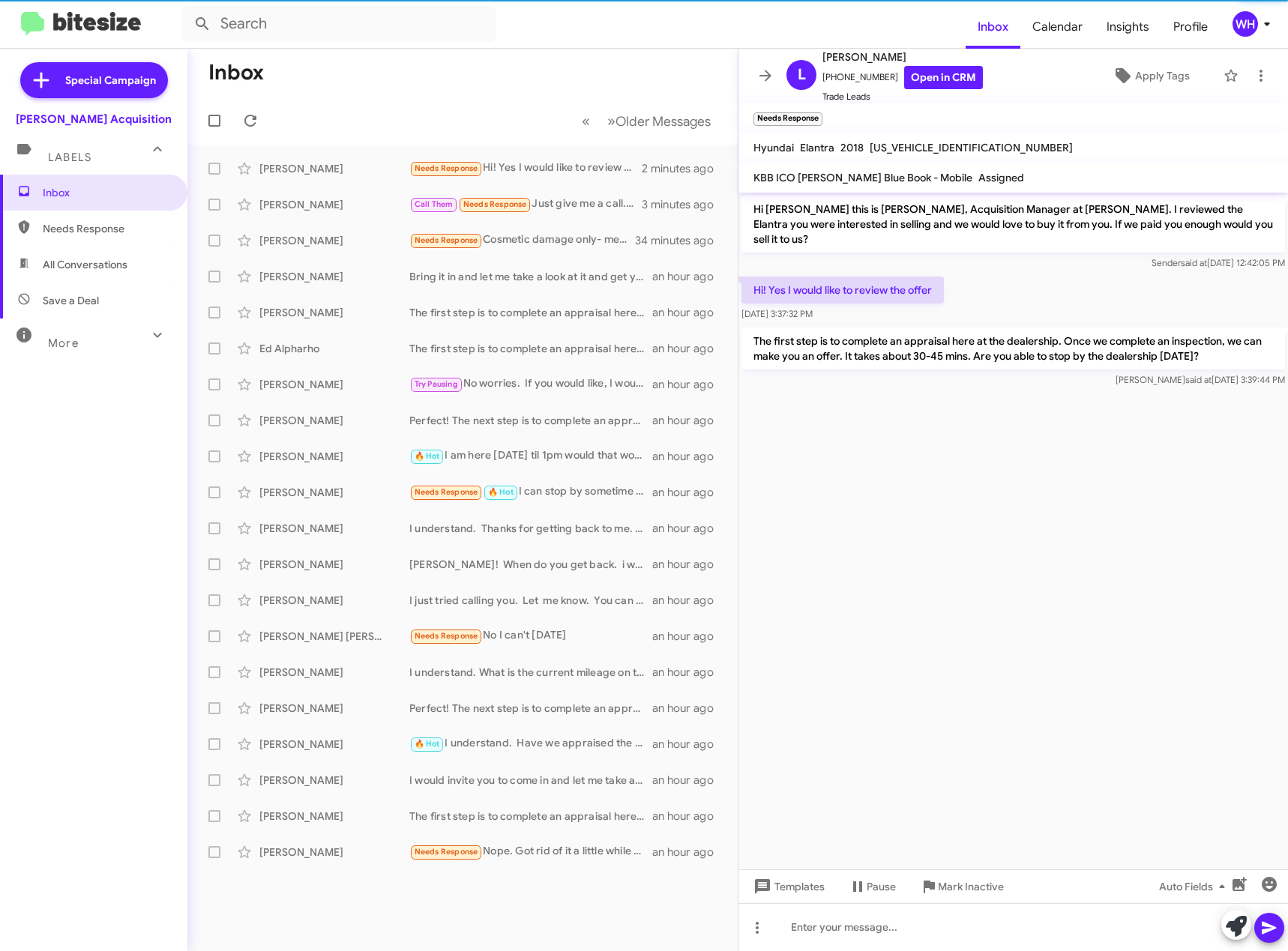
click at [1136, 617] on cdk-virtual-scroll-viewport "Hi Leyci this is Walt Ho, Acquisition Manager at Tony Honda. I reviewed the Ela…" at bounding box center [1013, 530] width 550 height 676
click at [297, 198] on div "Emilio Jr" at bounding box center [334, 204] width 150 height 15
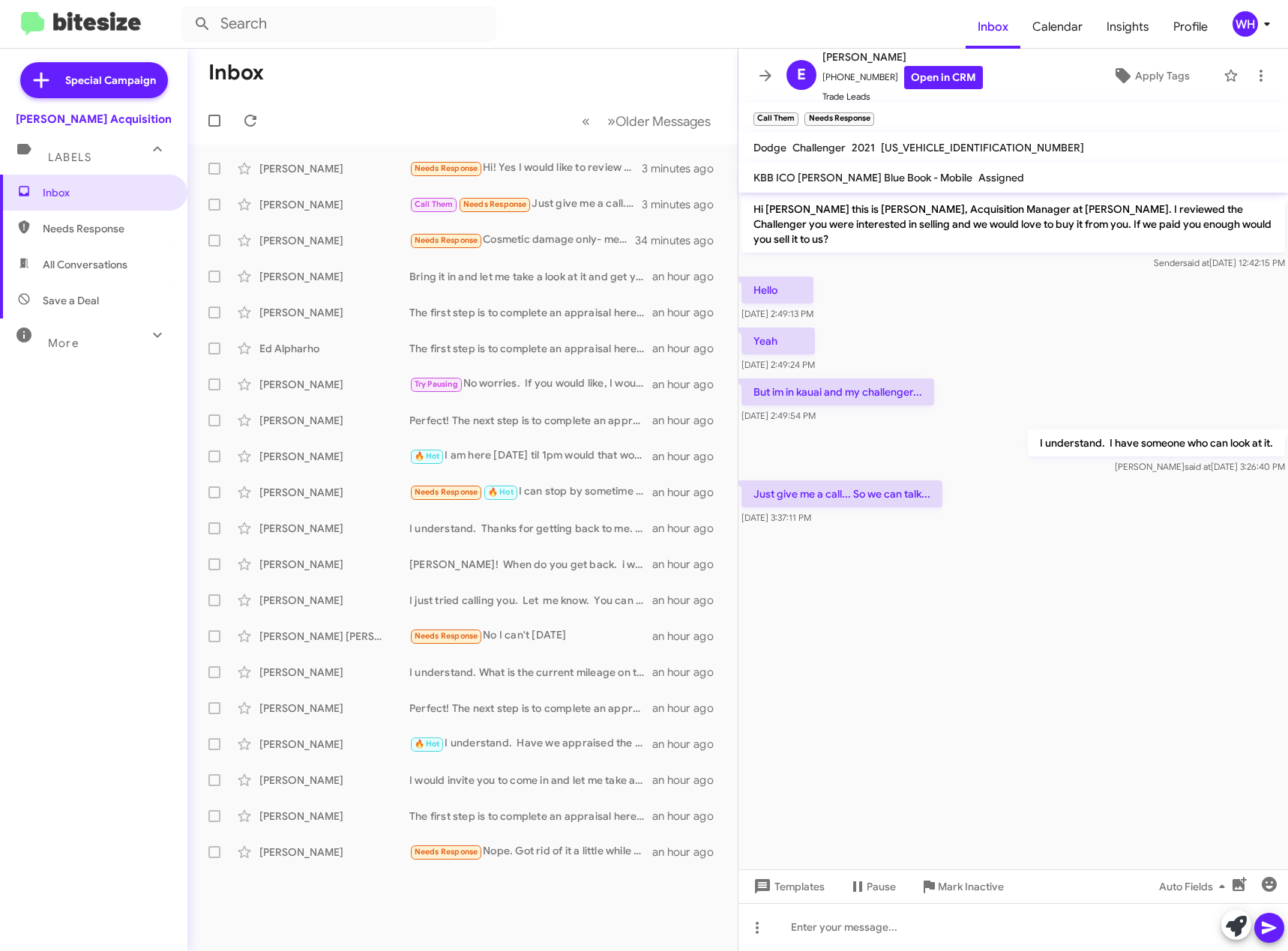
click at [835, 573] on cdk-virtual-scroll-viewport "Hi Emilio this is Walt Ho, Acquisition Manager at Tony Honda. I reviewed the Ch…" at bounding box center [1013, 530] width 550 height 676
click at [958, 938] on div at bounding box center [1013, 927] width 550 height 48
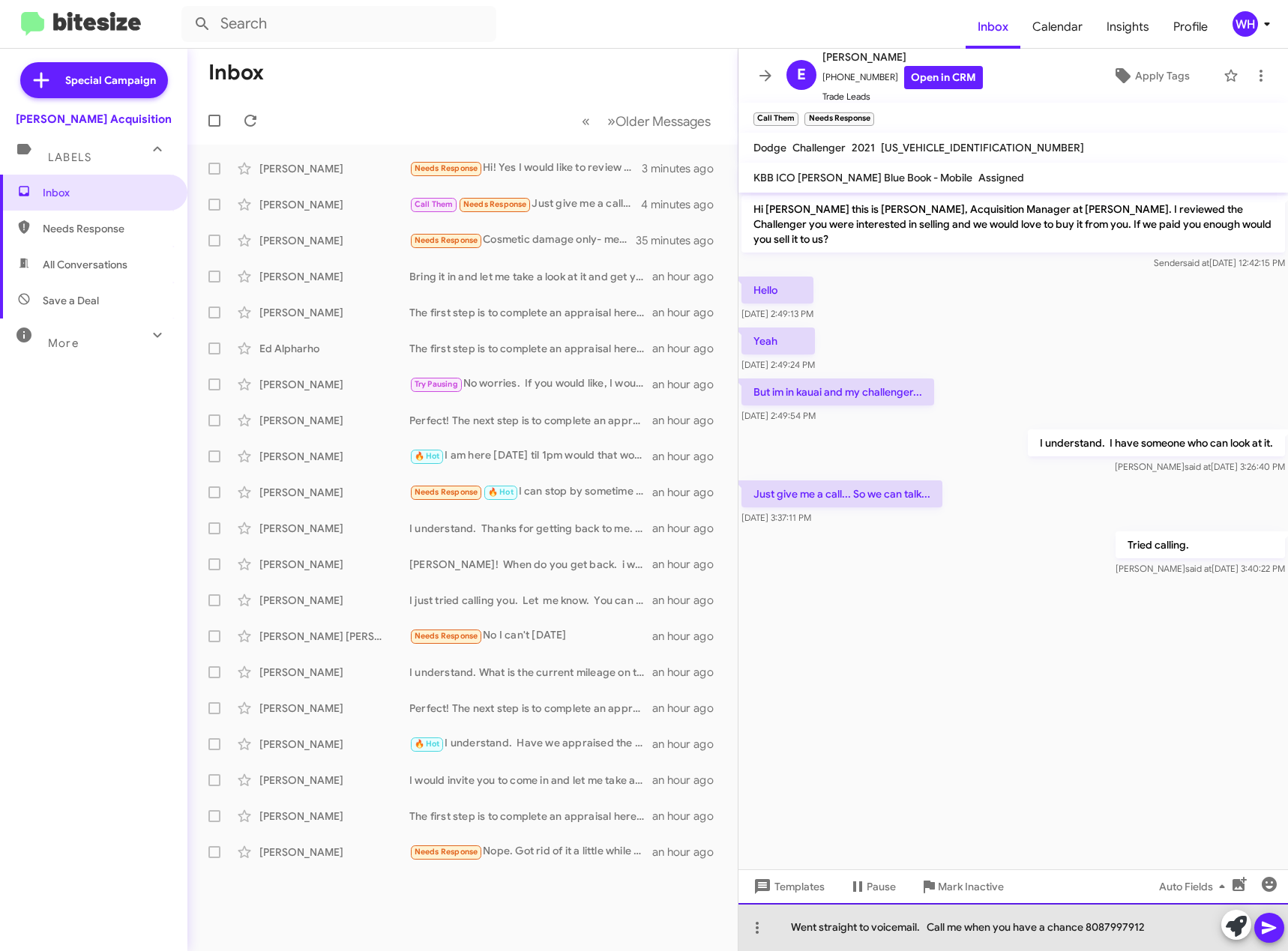
click at [1273, 943] on div "Went straight to voicemail. Call me when you have a chance 8087997912" at bounding box center [1013, 927] width 550 height 48
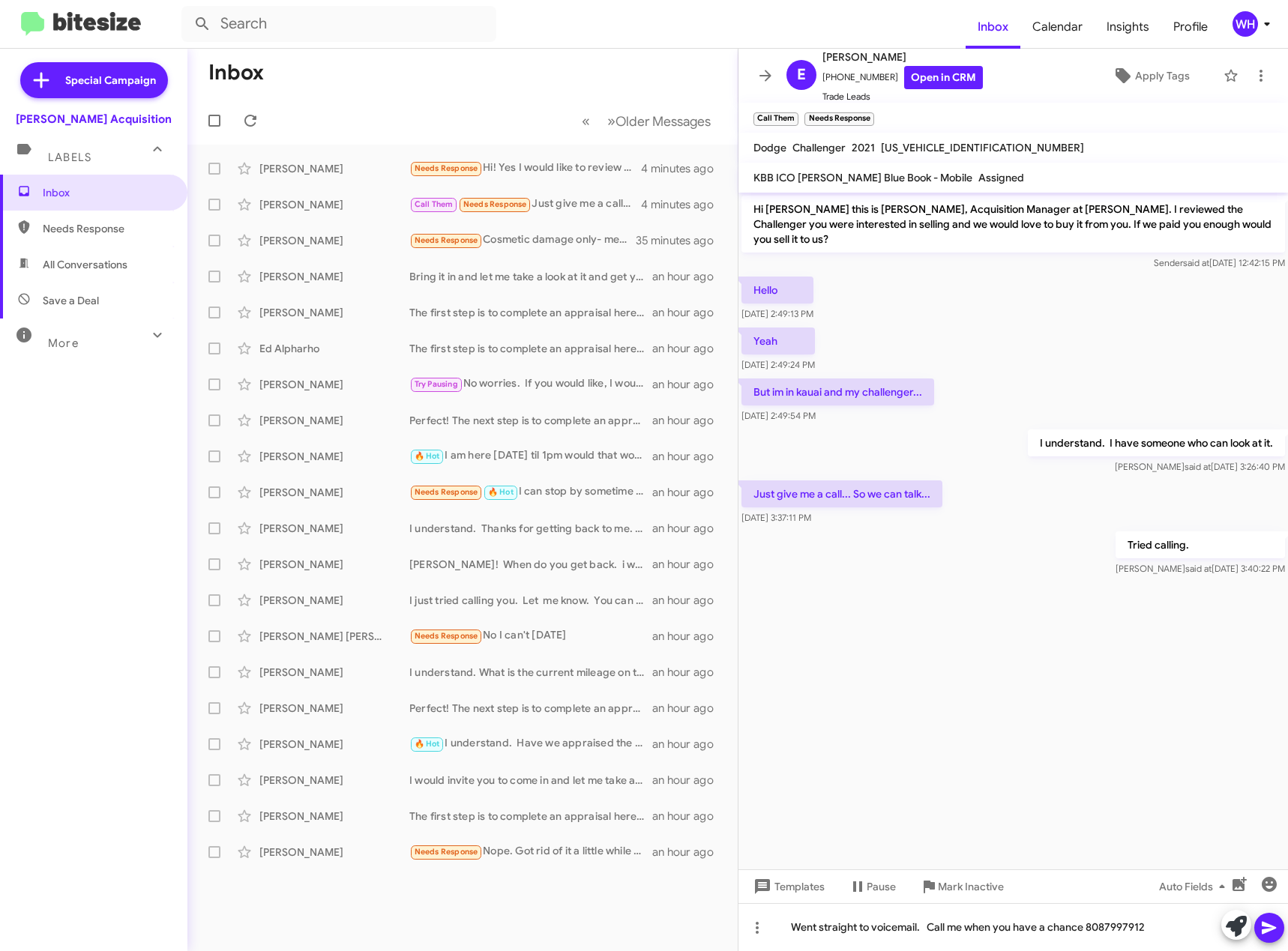
drag, startPoint x: 1275, startPoint y: 929, endPoint x: 1274, endPoint y: 921, distance: 8.1
click at [1274, 928] on icon at bounding box center [1269, 927] width 18 height 18
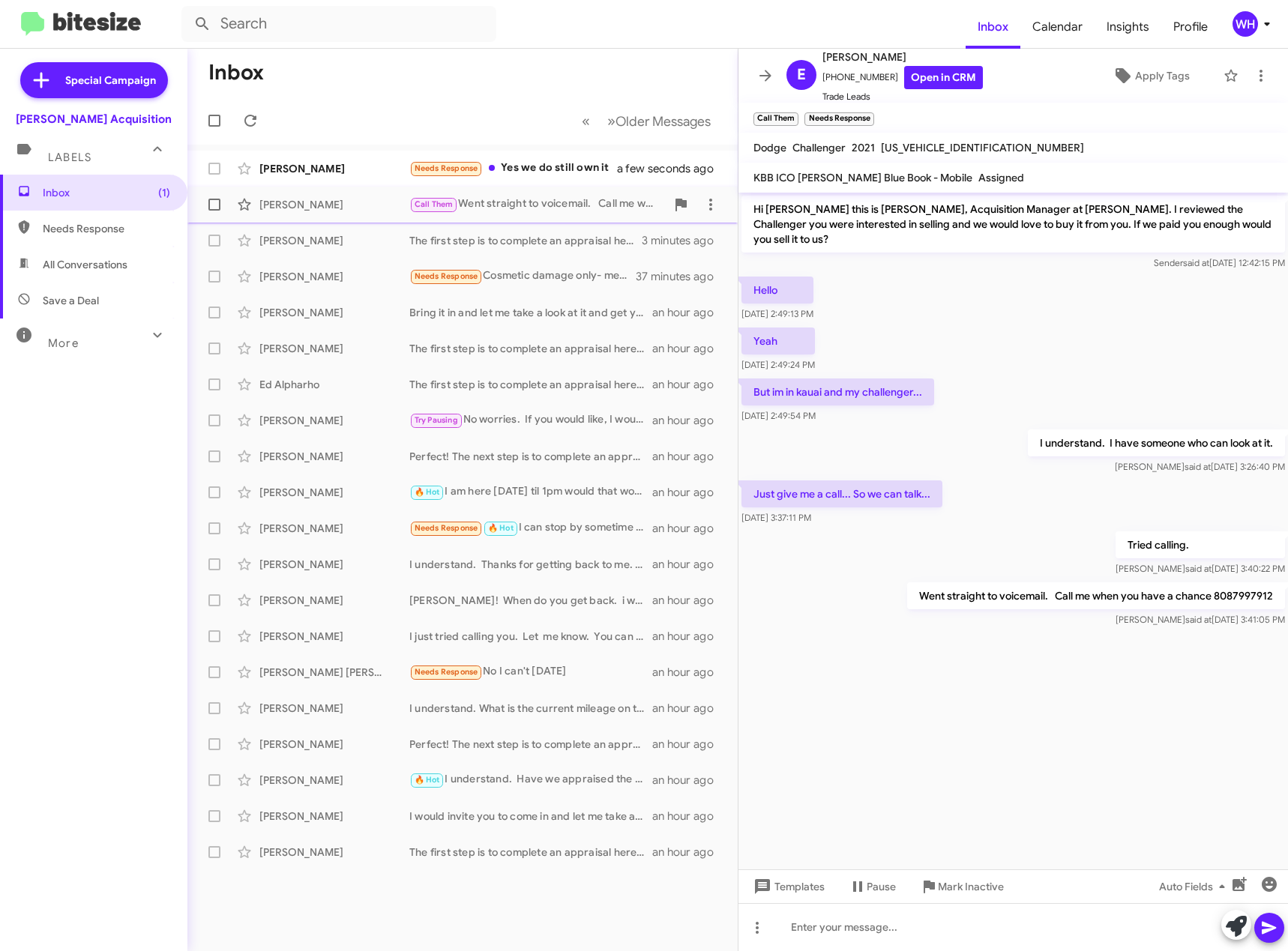
drag, startPoint x: 542, startPoint y: 169, endPoint x: 584, endPoint y: 196, distance: 49.9
click at [542, 169] on div "Needs Response Yes we do still own it" at bounding box center [522, 168] width 227 height 17
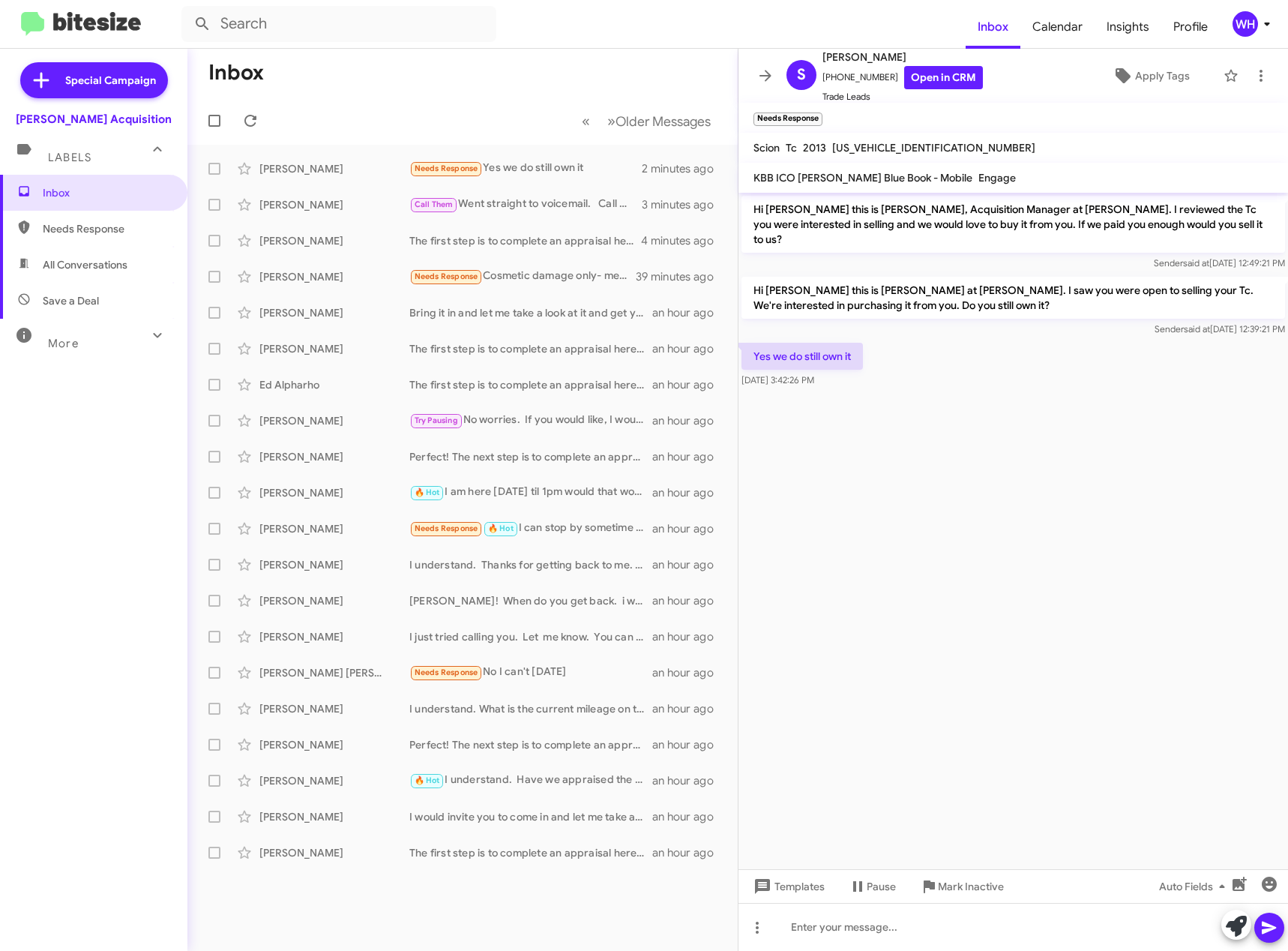
click at [1053, 581] on cdk-virtual-scroll-viewport "Hi Sharla this is Walt Ho, Acquisition Manager at Tony Honda. I reviewed the Tc…" at bounding box center [1013, 530] width 550 height 676
click at [328, 172] on div "Sharla Nomura" at bounding box center [334, 169] width 150 height 15
click at [437, 54] on mat-toolbar-row "Inbox" at bounding box center [463, 73] width 550 height 48
